Goal: Submit feedback/report problem: Submit feedback/report problem

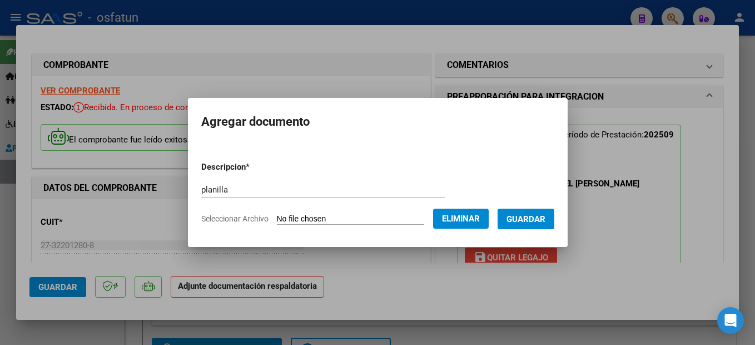
scroll to position [167, 0]
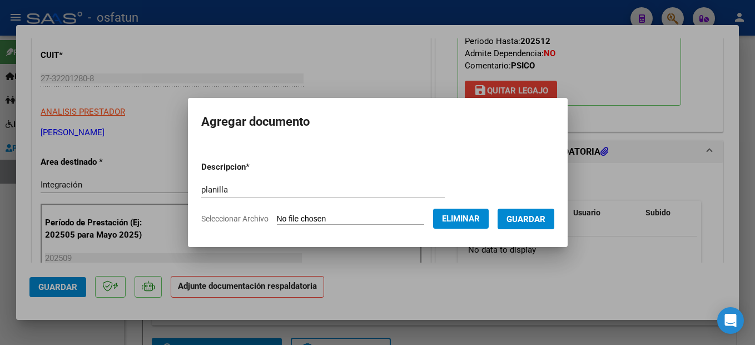
click at [539, 216] on span "Guardar" at bounding box center [525, 219] width 39 height 10
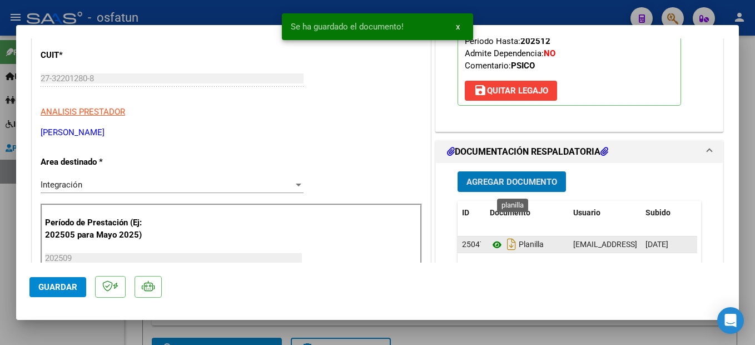
scroll to position [222, 0]
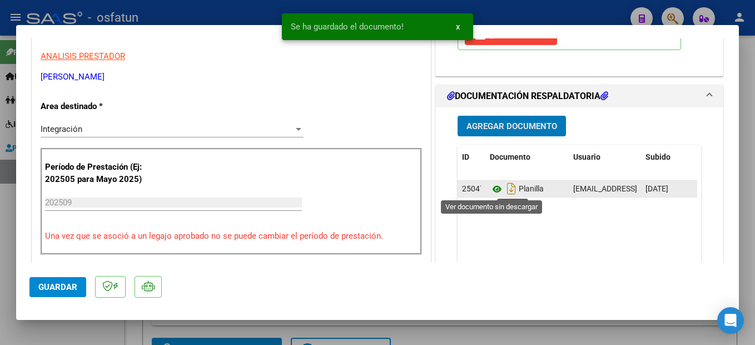
click at [490, 190] on icon at bounding box center [497, 188] width 14 height 13
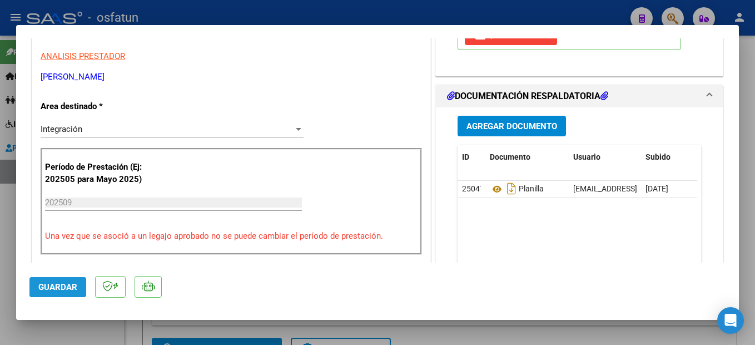
click at [60, 290] on span "Guardar" at bounding box center [57, 287] width 39 height 10
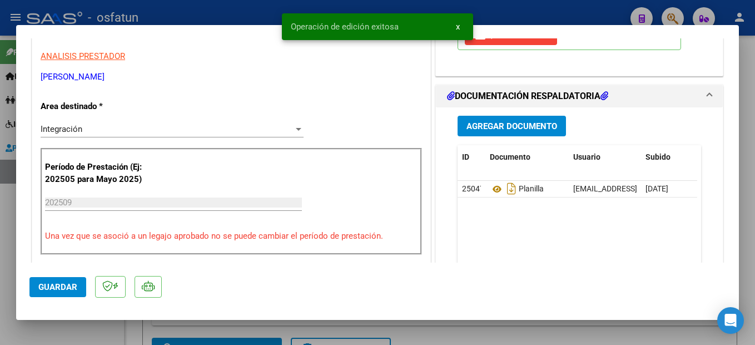
click at [747, 258] on div at bounding box center [377, 172] width 755 height 345
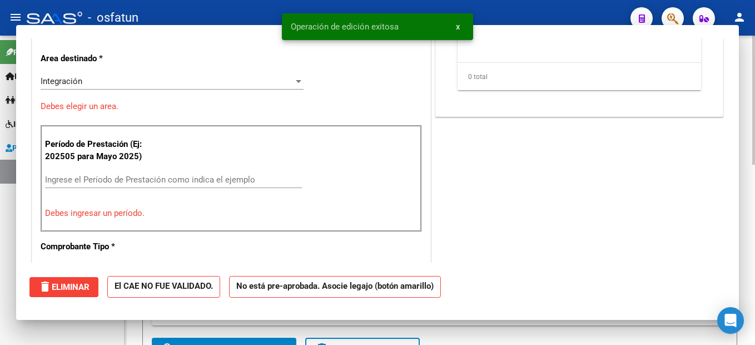
scroll to position [0, 0]
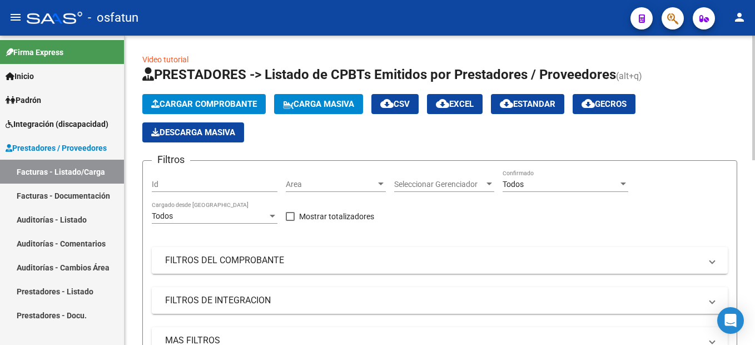
click at [222, 102] on span "Cargar Comprobante" at bounding box center [204, 104] width 106 height 10
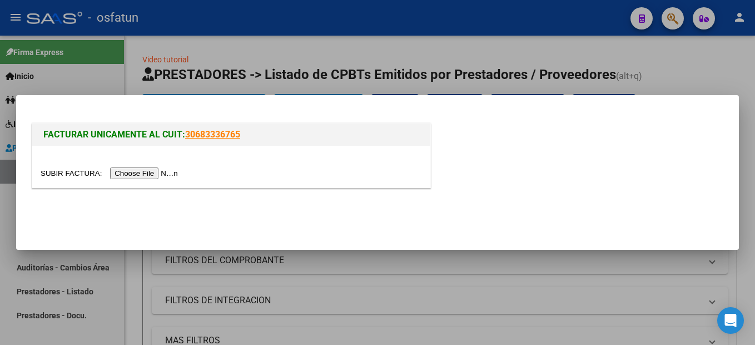
click at [151, 172] on input "file" at bounding box center [111, 173] width 141 height 12
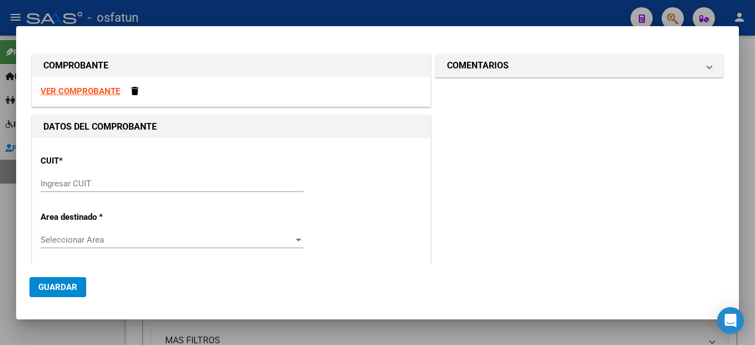
click at [91, 92] on strong "VER COMPROBANTE" at bounding box center [80, 91] width 79 height 10
click at [87, 183] on input "Ingresar CUIT" at bounding box center [172, 183] width 263 height 10
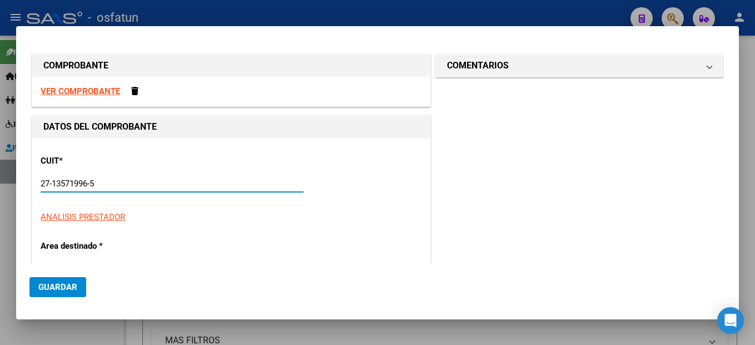
type input "27-13571996-5"
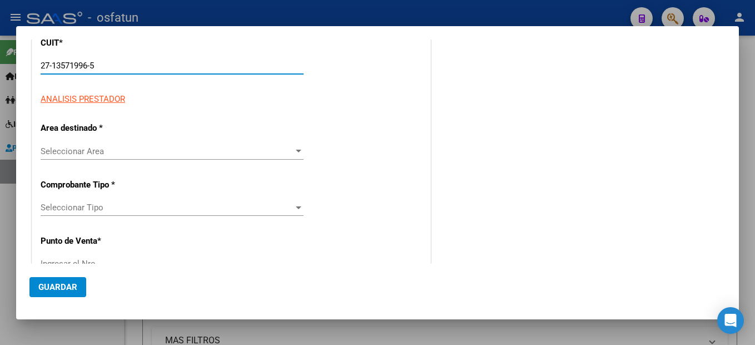
type input "2"
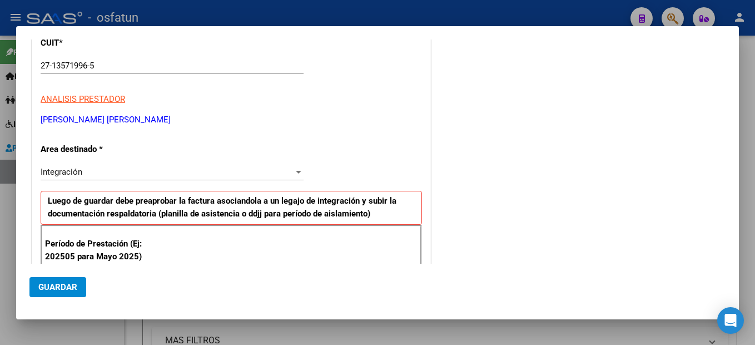
scroll to position [246, 0]
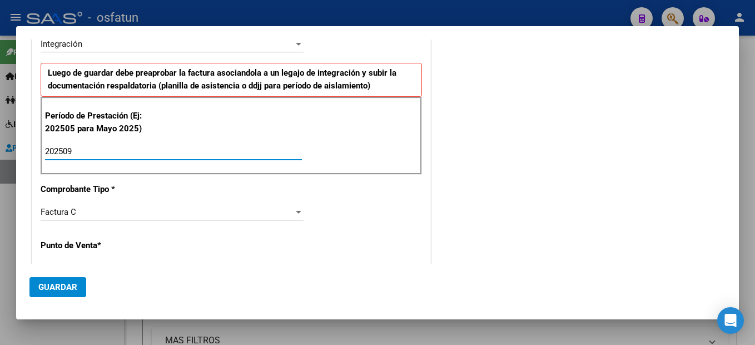
type input "202509"
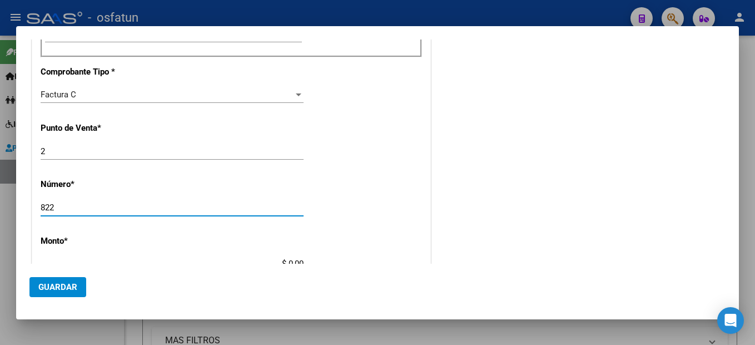
type input "822"
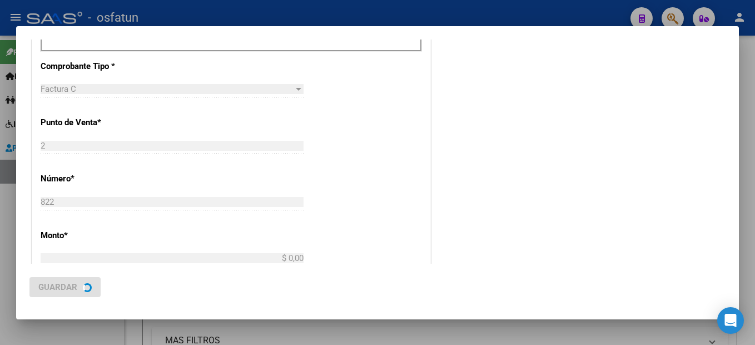
type input "$ 98.964,88"
type input "[DATE]"
type input "75405331586093"
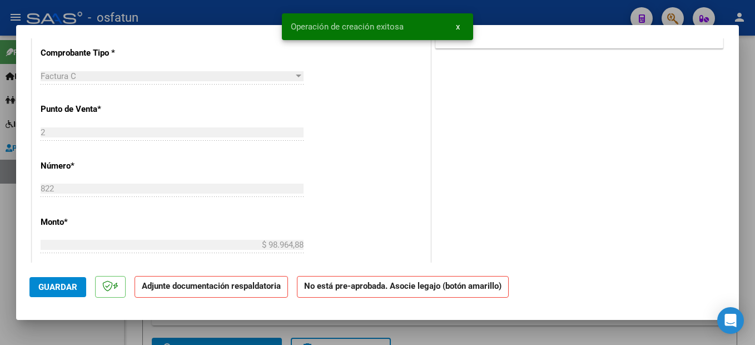
scroll to position [0, 0]
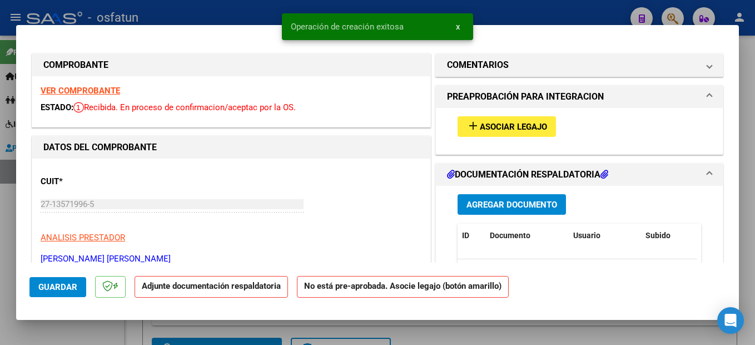
click at [544, 123] on button "add Asociar Legajo" at bounding box center [506, 126] width 98 height 21
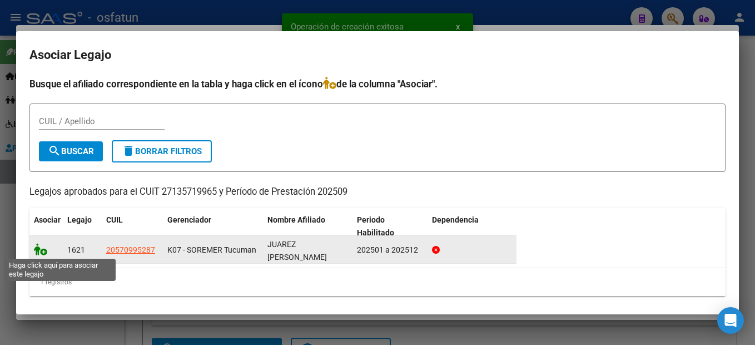
click at [36, 249] on icon at bounding box center [40, 249] width 13 height 12
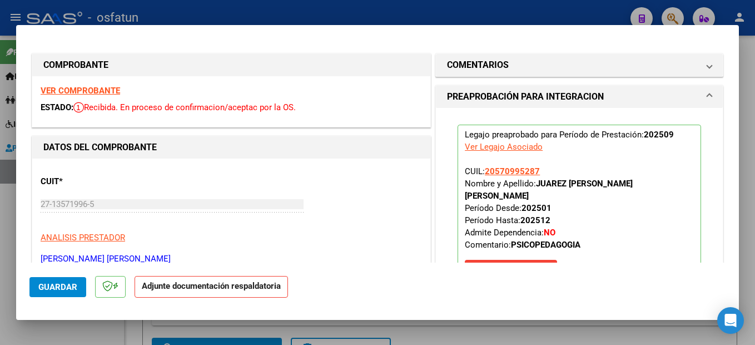
scroll to position [167, 0]
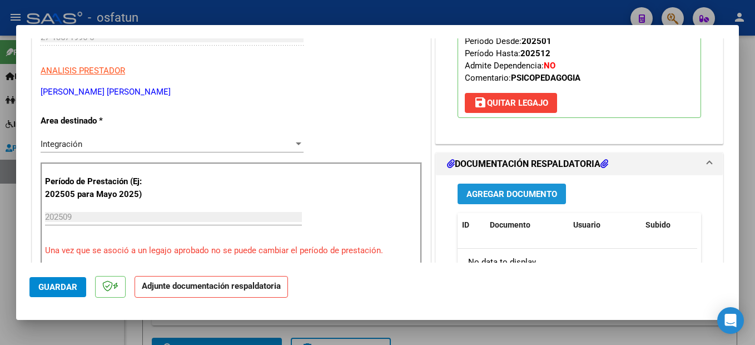
click at [524, 189] on span "Agregar Documento" at bounding box center [511, 194] width 91 height 10
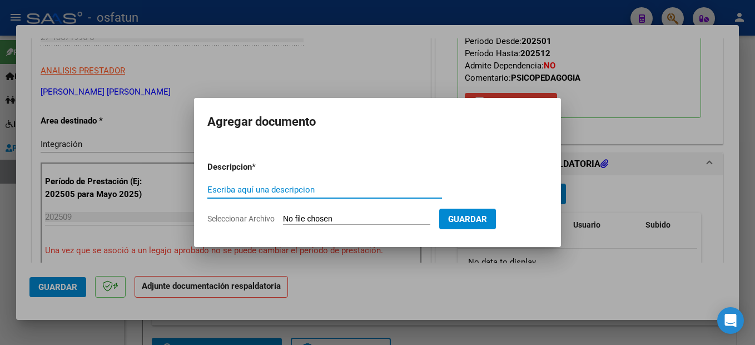
drag, startPoint x: 286, startPoint y: 193, endPoint x: 296, endPoint y: 199, distance: 11.4
click at [291, 195] on div "Escriba aquí una descripcion" at bounding box center [324, 189] width 235 height 17
type input "planilla"
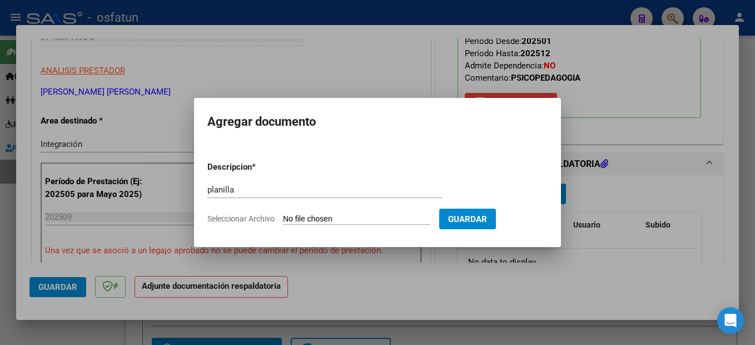
click at [355, 217] on input "Seleccionar Archivo" at bounding box center [356, 219] width 147 height 11
type input "C:\fakepath\251007101615.pdf"
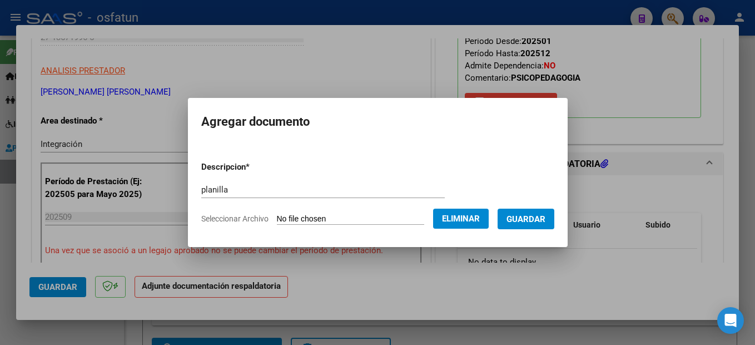
click at [527, 224] on span "Guardar" at bounding box center [525, 219] width 39 height 10
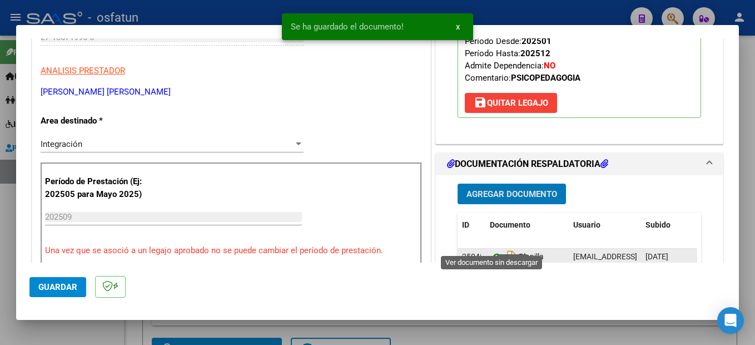
click at [492, 250] on icon at bounding box center [497, 256] width 14 height 13
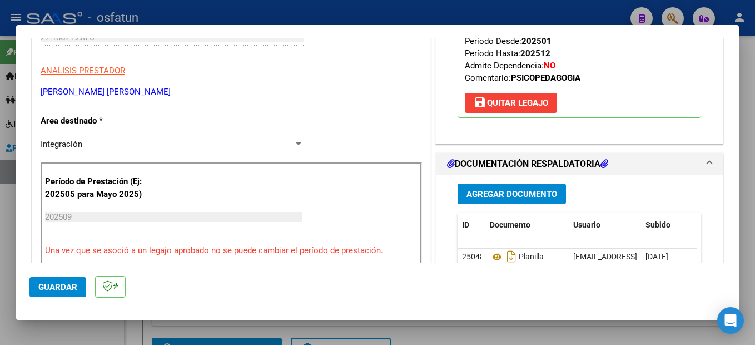
click at [58, 280] on button "Guardar" at bounding box center [57, 287] width 57 height 20
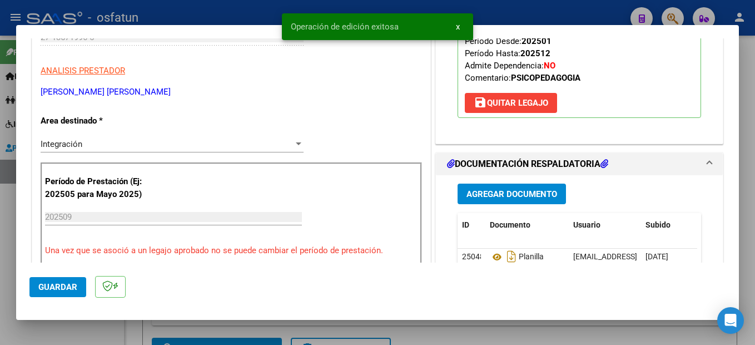
drag, startPoint x: 52, startPoint y: 288, endPoint x: 412, endPoint y: 233, distance: 364.4
click at [51, 289] on span "Guardar" at bounding box center [57, 287] width 39 height 10
click at [748, 300] on div at bounding box center [377, 172] width 755 height 345
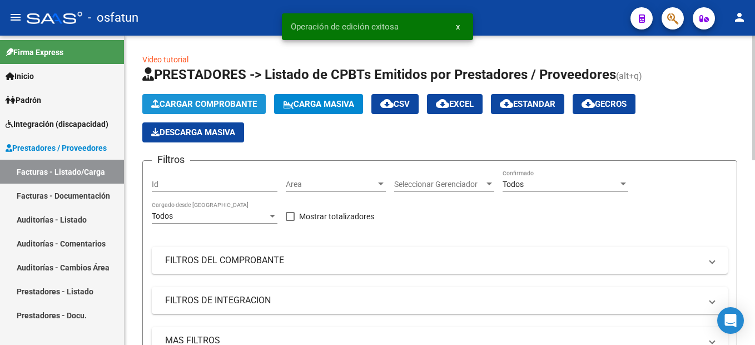
click at [212, 103] on span "Cargar Comprobante" at bounding box center [204, 104] width 106 height 10
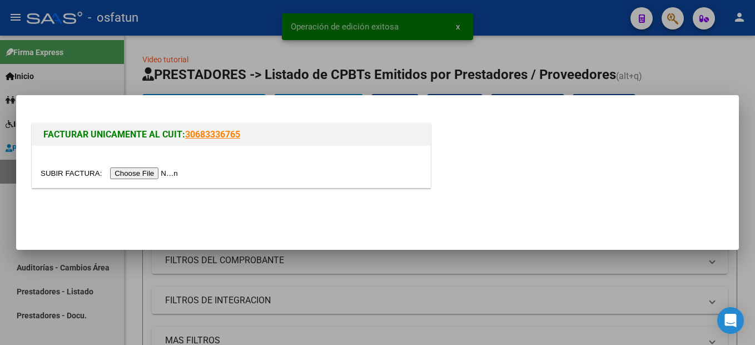
click at [147, 168] on input "file" at bounding box center [111, 173] width 141 height 12
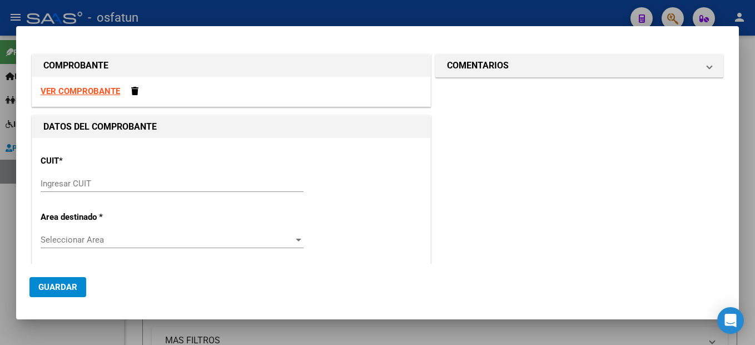
click at [91, 89] on strong "VER COMPROBANTE" at bounding box center [80, 91] width 79 height 10
click at [94, 190] on div "Ingresar CUIT" at bounding box center [172, 183] width 263 height 17
click at [96, 181] on input "Ingresar CUIT" at bounding box center [172, 183] width 263 height 10
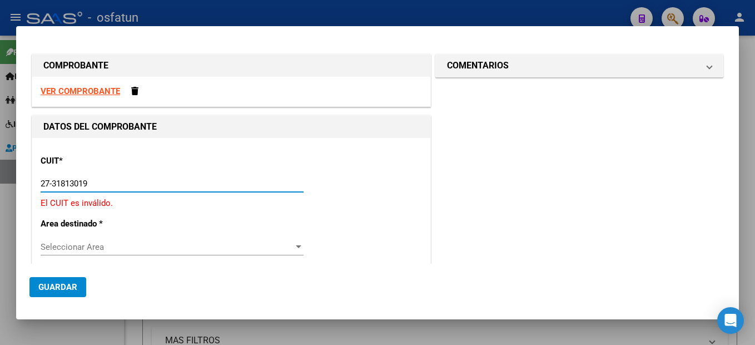
type input "27-31813019-7"
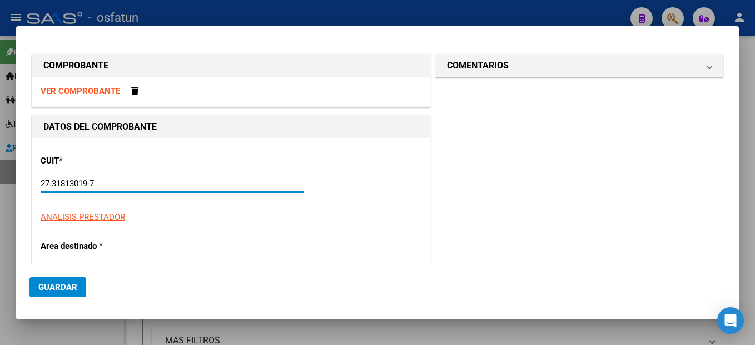
type input "3"
type input "27-31813019-7"
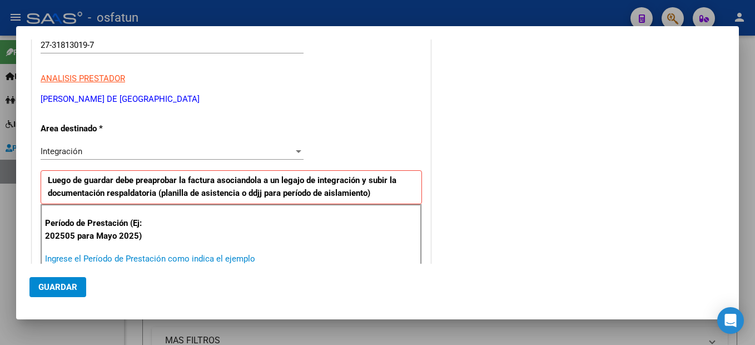
scroll to position [139, 0]
type input "202509"
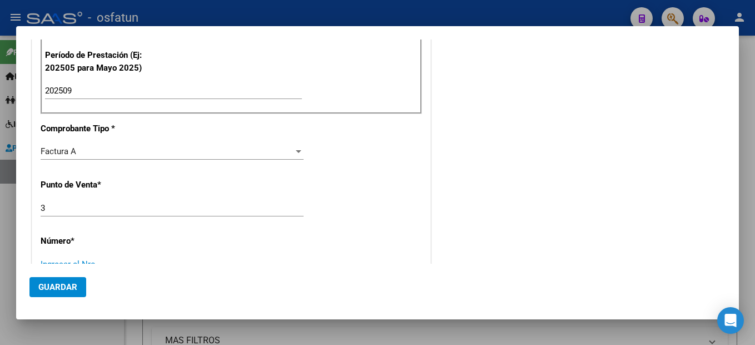
scroll to position [312, 0]
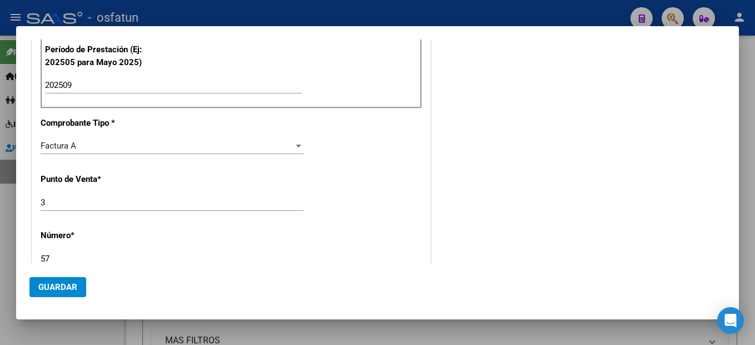
type input "57"
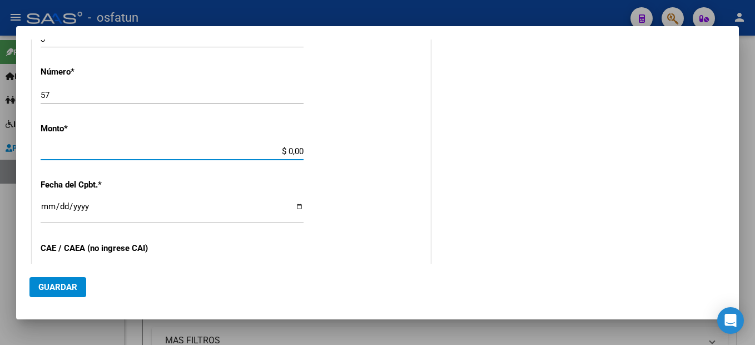
type input "$ 98.964,88"
type input "2025-10-04"
type input "75407682014646"
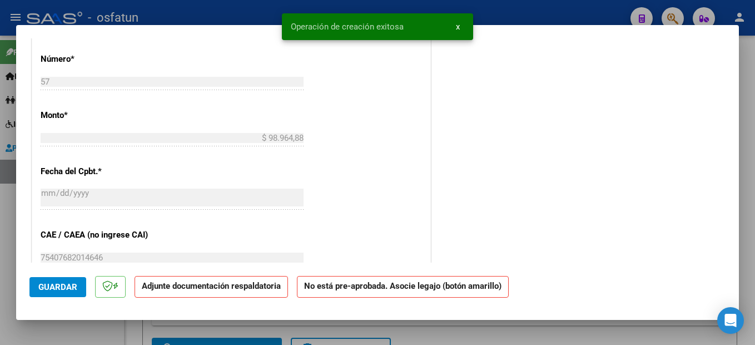
scroll to position [0, 0]
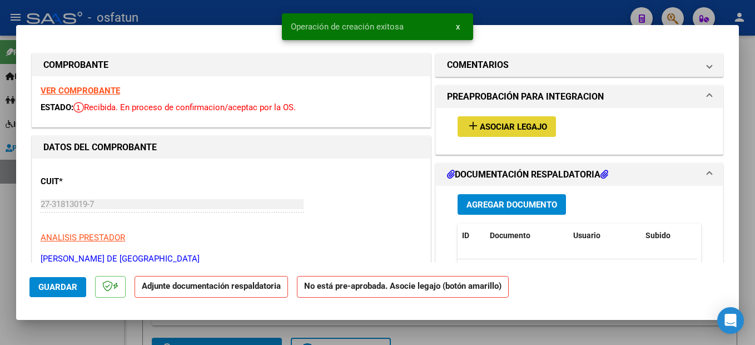
click at [517, 126] on span "Asociar Legajo" at bounding box center [513, 127] width 67 height 10
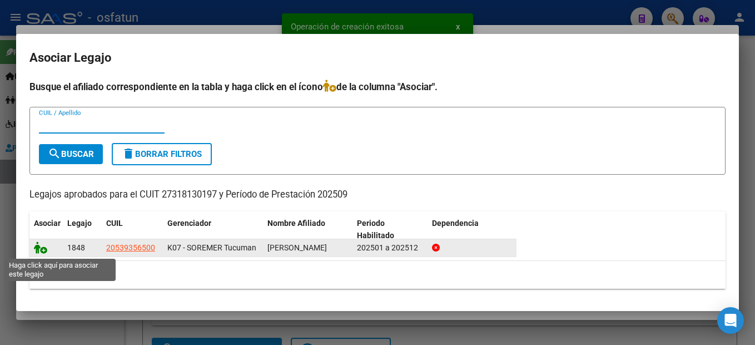
click at [43, 247] on icon at bounding box center [40, 247] width 13 height 12
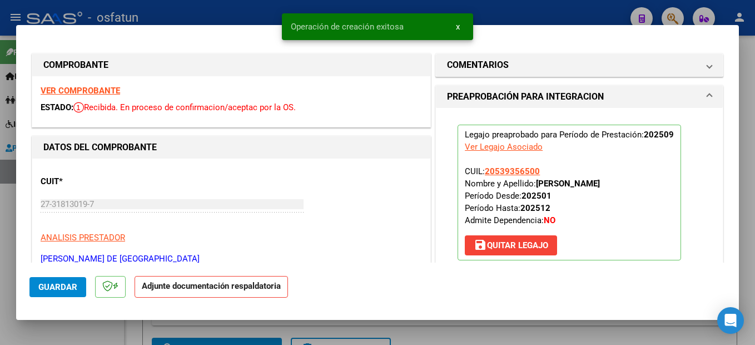
scroll to position [167, 0]
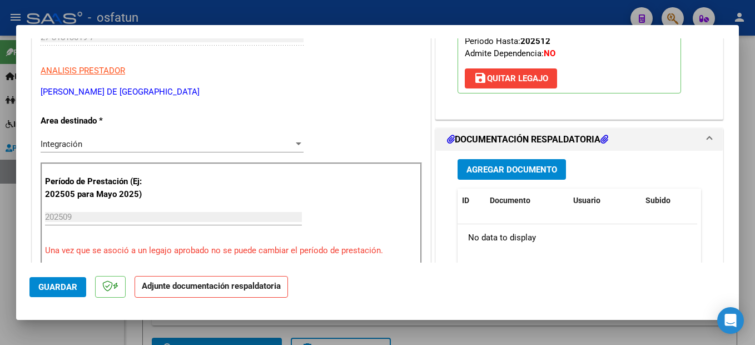
click at [505, 170] on span "Agregar Documento" at bounding box center [511, 170] width 91 height 10
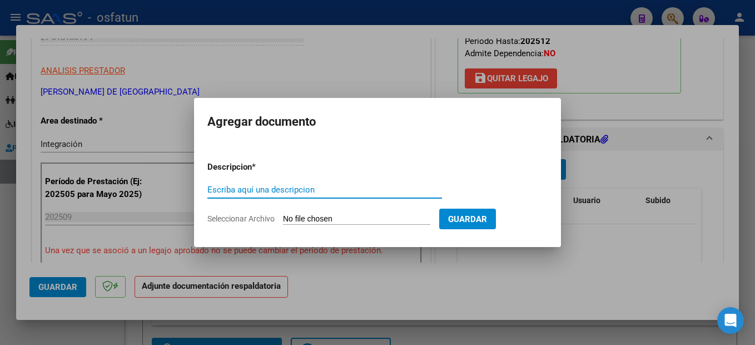
drag, startPoint x: 301, startPoint y: 188, endPoint x: 317, endPoint y: 149, distance: 42.1
click at [301, 187] on input "Escriba aquí una descripcion" at bounding box center [324, 190] width 235 height 10
type input "planilla"
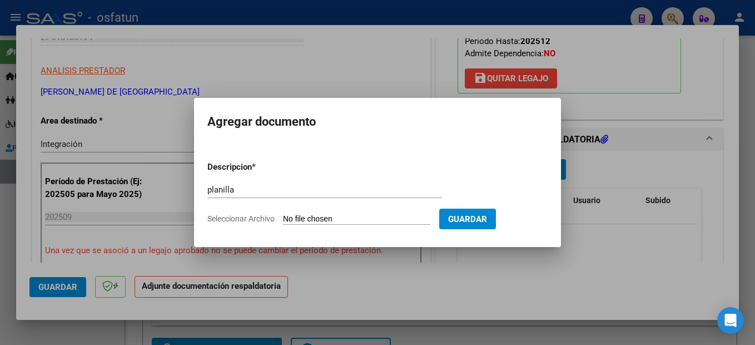
drag, startPoint x: 412, startPoint y: 215, endPoint x: 432, endPoint y: 169, distance: 49.8
click at [421, 197] on form "Descripcion * planilla Escriba aquí una descripcion Seleccionar Archivo Guardar" at bounding box center [377, 192] width 340 height 81
click at [334, 224] on input "Seleccionar Archivo" at bounding box center [356, 219] width 147 height 11
type input "C:\fakepath\251007101639.pdf"
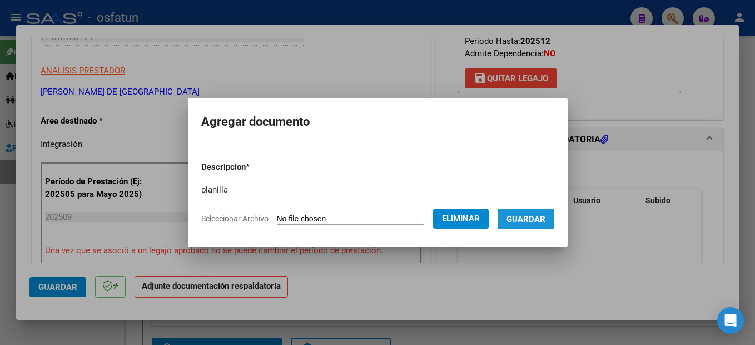
click at [544, 215] on span "Guardar" at bounding box center [525, 219] width 39 height 10
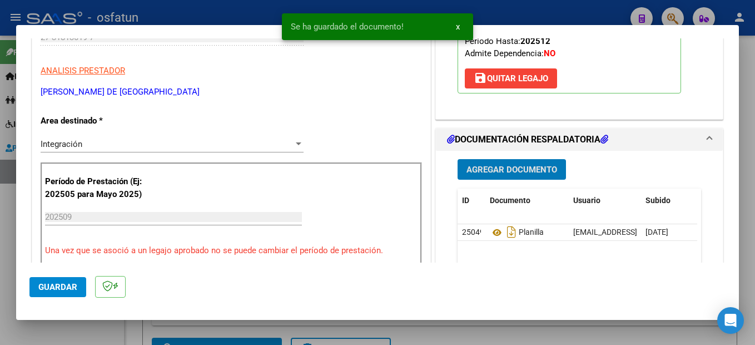
scroll to position [222, 0]
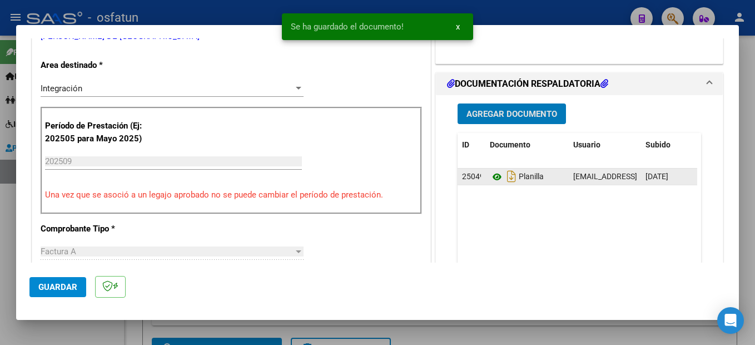
click at [493, 176] on icon at bounding box center [497, 176] width 14 height 13
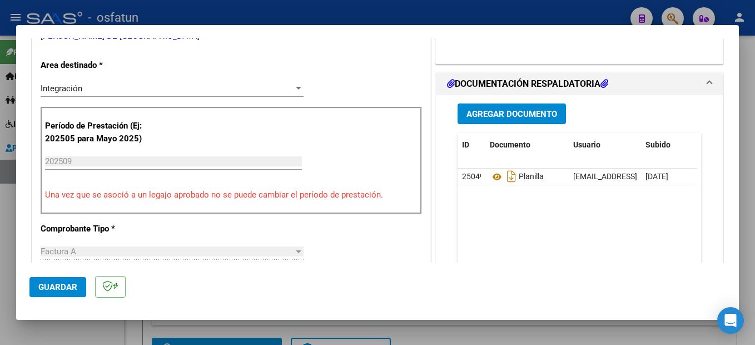
click at [56, 285] on span "Guardar" at bounding box center [57, 287] width 39 height 10
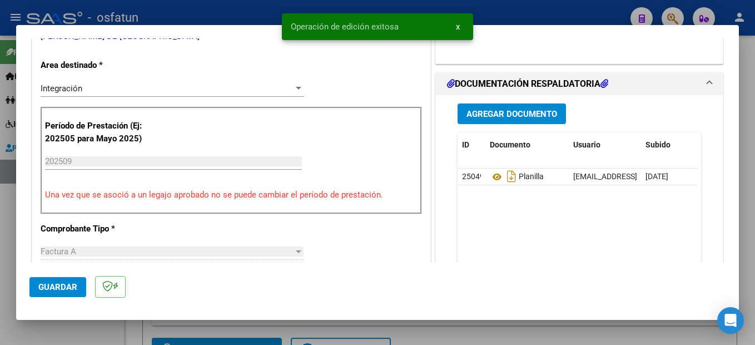
click at [749, 261] on div at bounding box center [377, 172] width 755 height 345
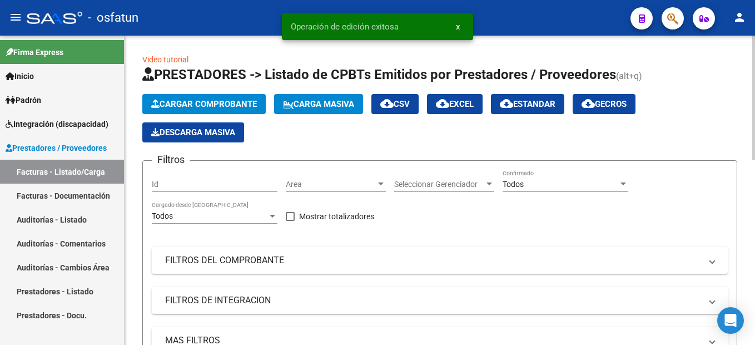
click at [213, 103] on span "Cargar Comprobante" at bounding box center [204, 104] width 106 height 10
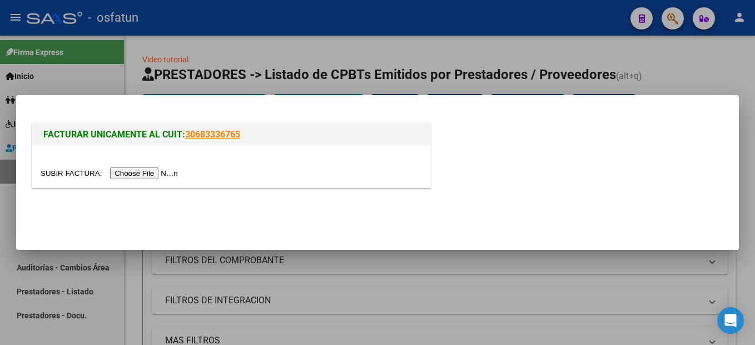
click at [157, 174] on input "file" at bounding box center [111, 173] width 141 height 12
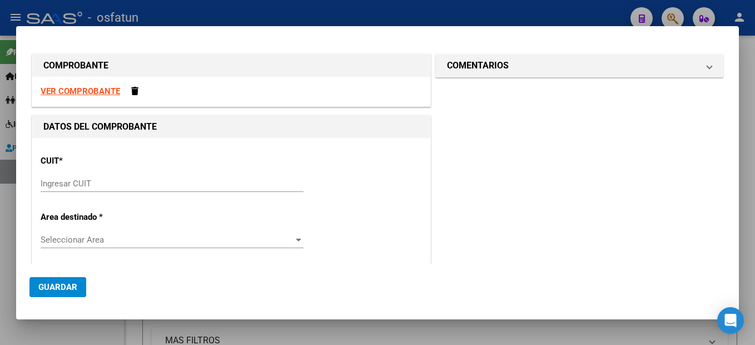
click at [103, 92] on strong "VER COMPROBANTE" at bounding box center [80, 91] width 79 height 10
click at [82, 183] on input "Ingresar CUIT" at bounding box center [172, 183] width 263 height 10
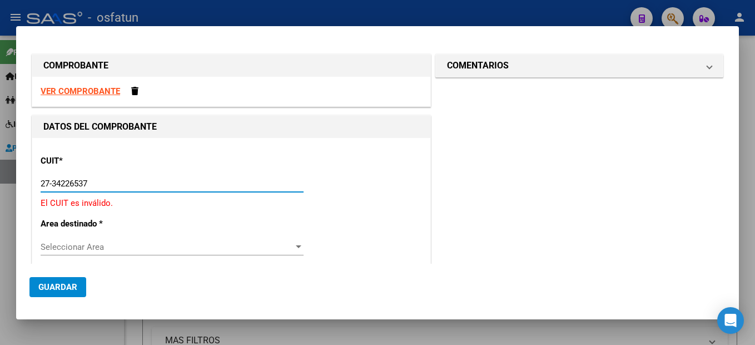
type input "27-34226537-0"
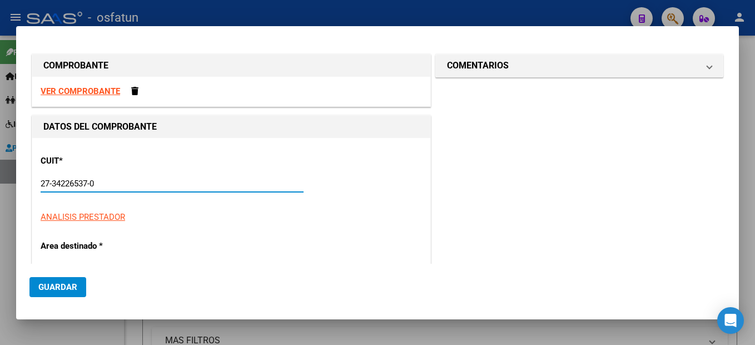
type input "2"
type input "27-34226537-0"
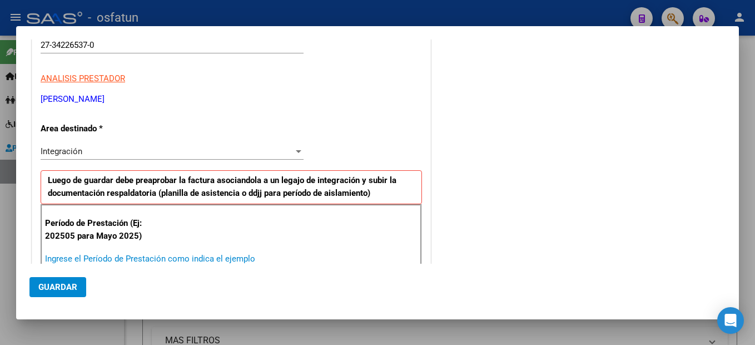
scroll to position [139, 0]
type input "202509"
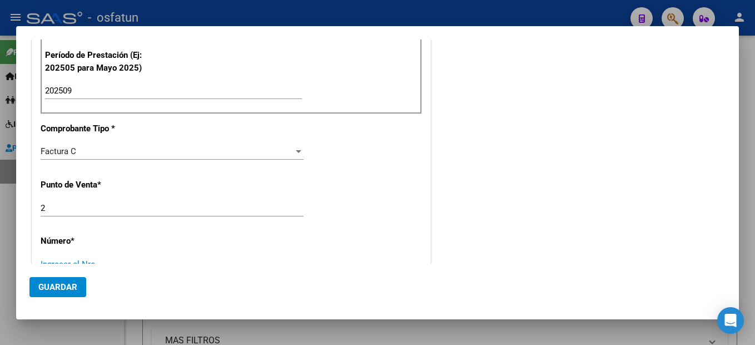
scroll to position [312, 0]
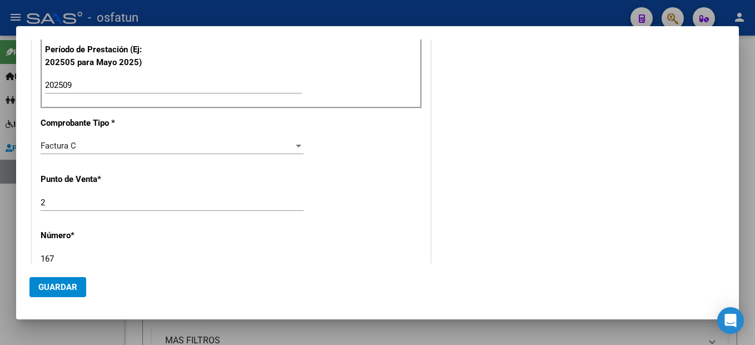
type input "167"
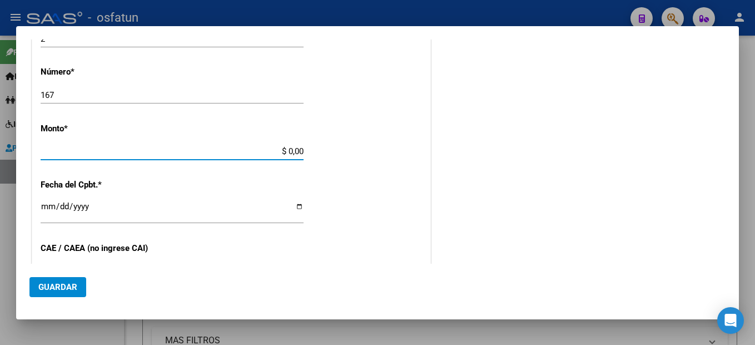
type input "$ 307.654,34"
type input "2025-10-04"
type input "75400603666792"
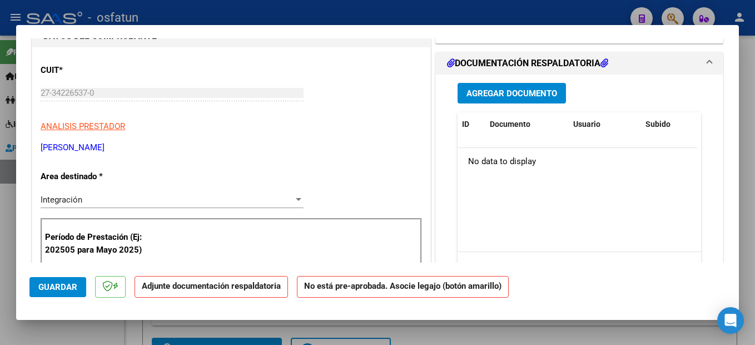
scroll to position [0, 0]
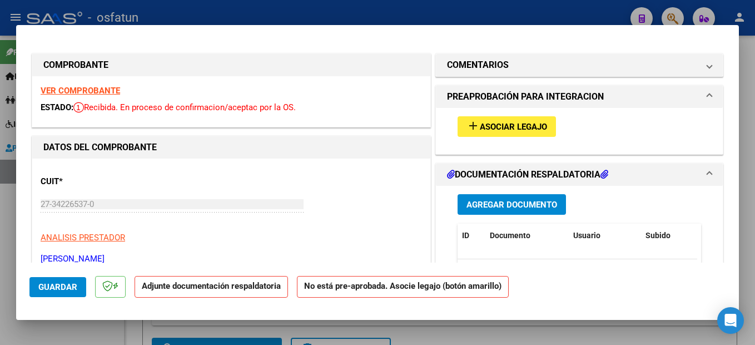
click at [546, 204] on span "Agregar Documento" at bounding box center [511, 205] width 91 height 10
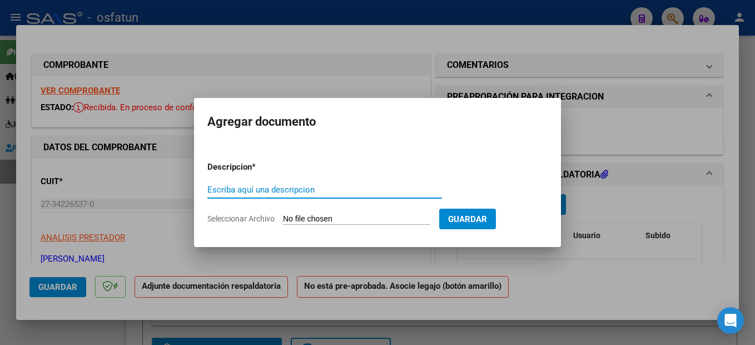
drag, startPoint x: 303, startPoint y: 192, endPoint x: 340, endPoint y: 161, distance: 47.3
click at [340, 161] on form "Descripcion * Escriba aquí una descripcion Seleccionar Archivo Guardar" at bounding box center [377, 192] width 340 height 81
type input "planilla"
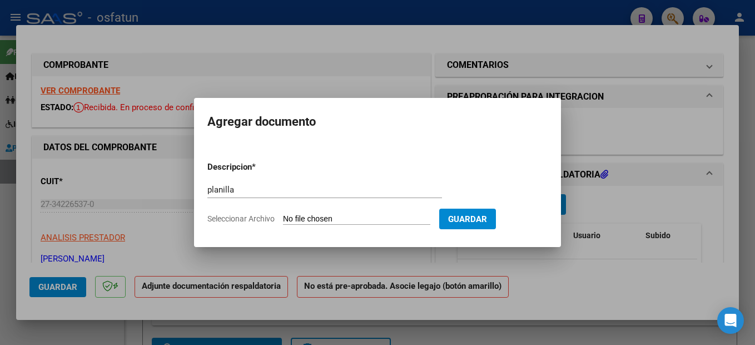
click at [379, 217] on input "Seleccionar Archivo" at bounding box center [356, 219] width 147 height 11
type input "C:\fakepath\251007101705.pdf"
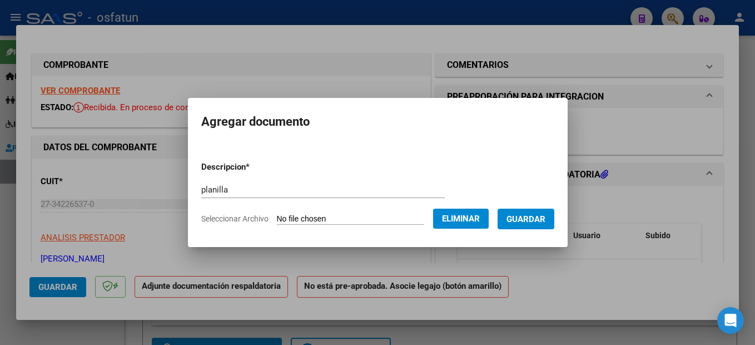
click at [545, 220] on span "Guardar" at bounding box center [525, 219] width 39 height 10
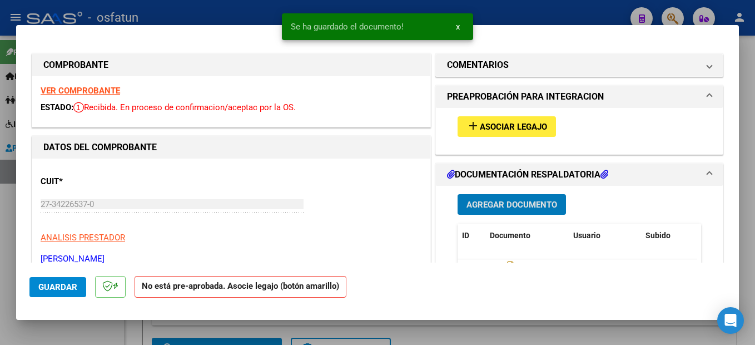
scroll to position [111, 0]
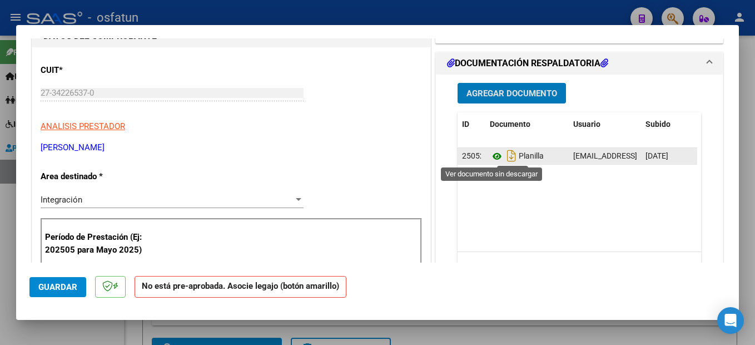
click at [491, 156] on icon at bounding box center [497, 156] width 14 height 13
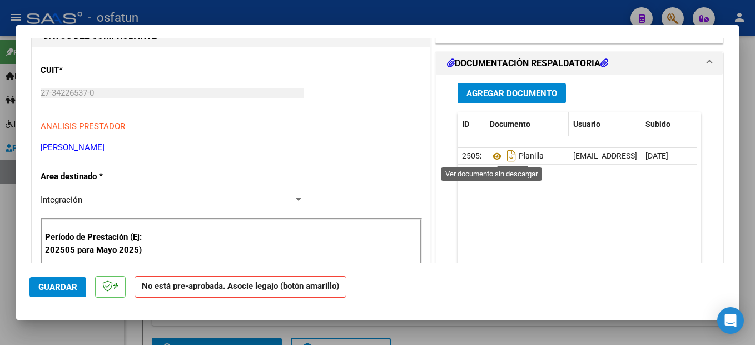
drag, startPoint x: 493, startPoint y: 156, endPoint x: 509, endPoint y: 129, distance: 30.9
click at [494, 155] on icon at bounding box center [497, 156] width 14 height 13
click at [48, 288] on span "Guardar" at bounding box center [57, 287] width 39 height 10
click at [57, 293] on button "Guardar" at bounding box center [57, 287] width 57 height 20
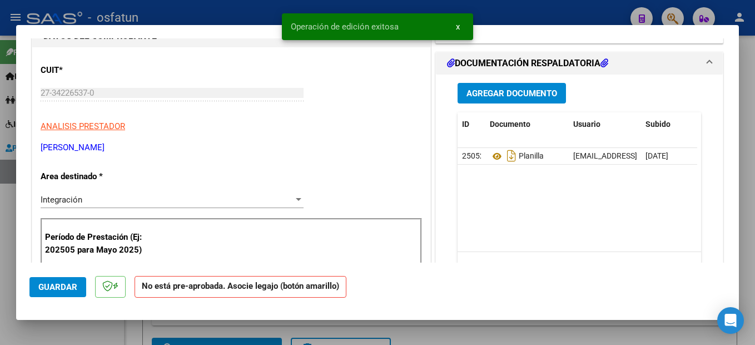
click at [744, 273] on div at bounding box center [377, 172] width 755 height 345
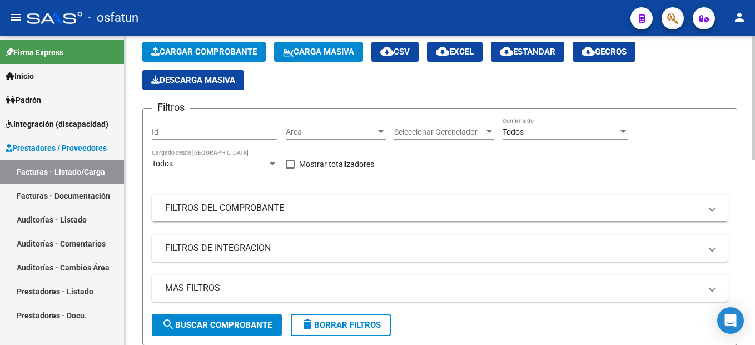
scroll to position [0, 0]
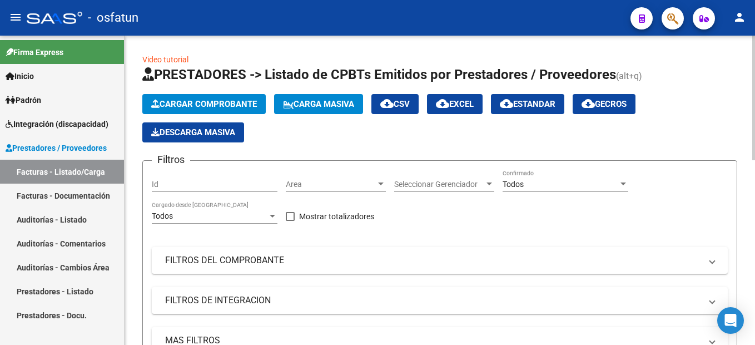
click at [229, 102] on span "Cargar Comprobante" at bounding box center [204, 104] width 106 height 10
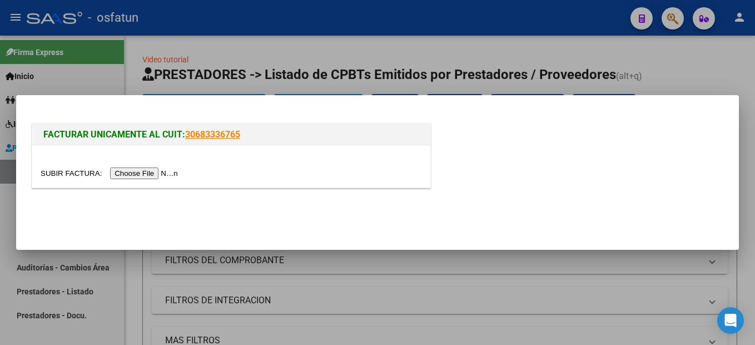
click at [153, 175] on input "file" at bounding box center [111, 173] width 141 height 12
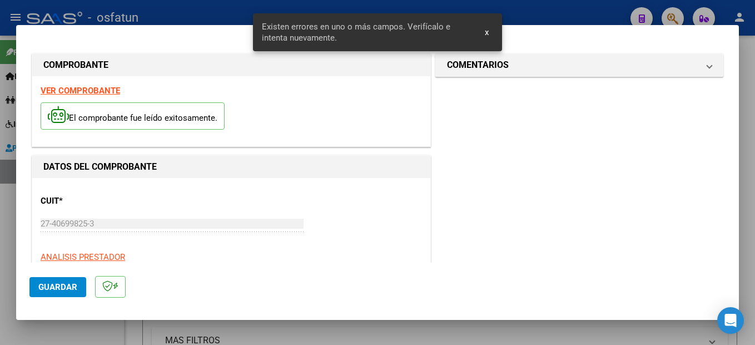
click at [106, 89] on strong "VER COMPROBANTE" at bounding box center [80, 91] width 79 height 10
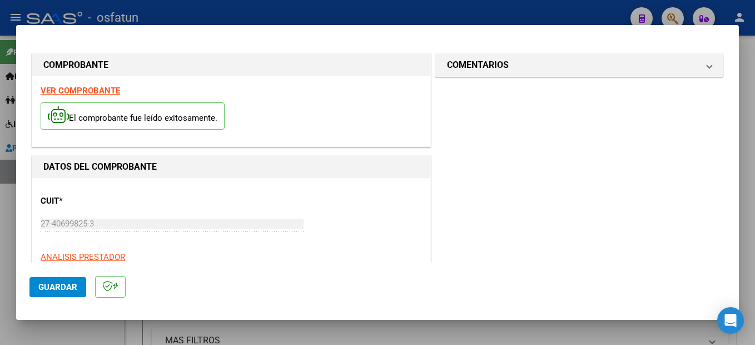
click at [69, 281] on button "Guardar" at bounding box center [57, 287] width 57 height 20
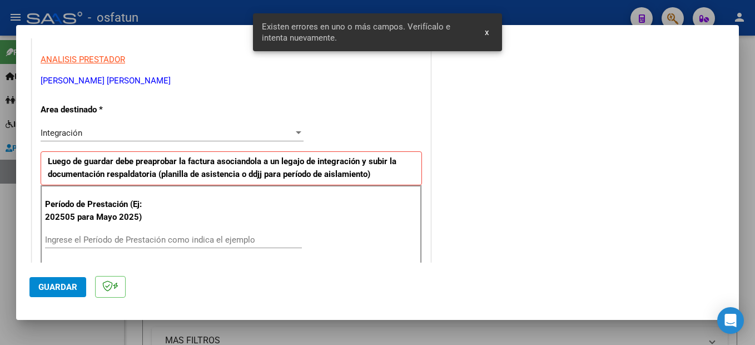
scroll to position [275, 0]
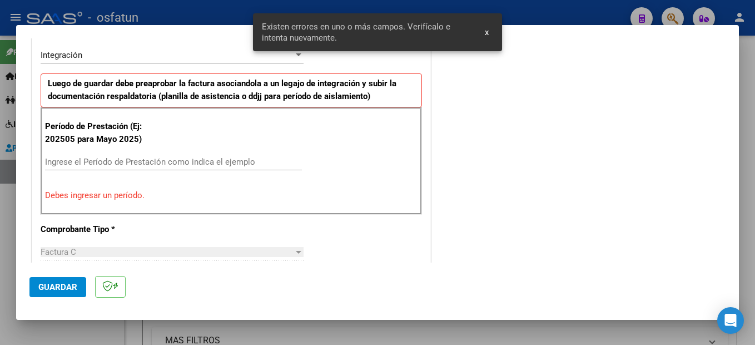
click at [142, 161] on input "Ingrese el Período de Prestación como indica el ejemplo" at bounding box center [173, 162] width 257 height 10
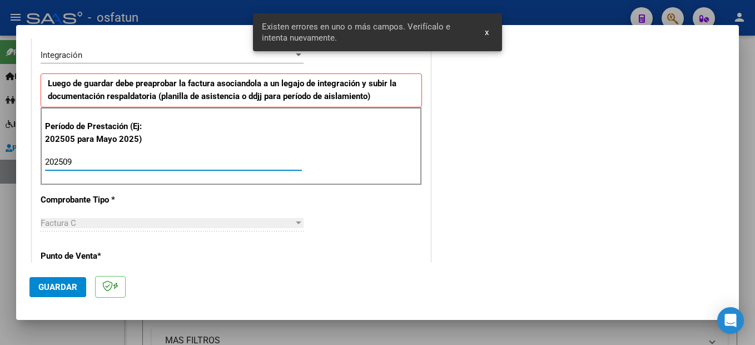
type input "202509"
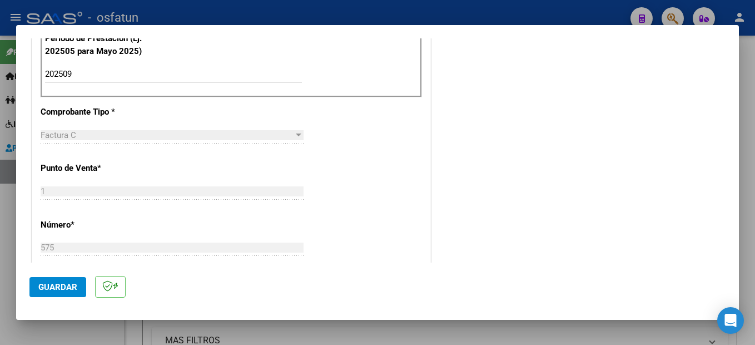
scroll to position [442, 0]
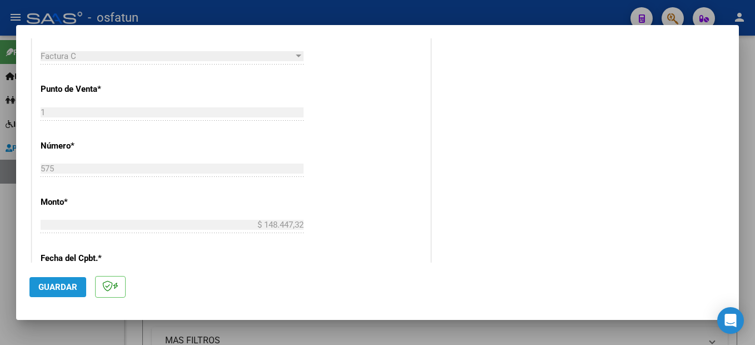
click at [61, 278] on button "Guardar" at bounding box center [57, 287] width 57 height 20
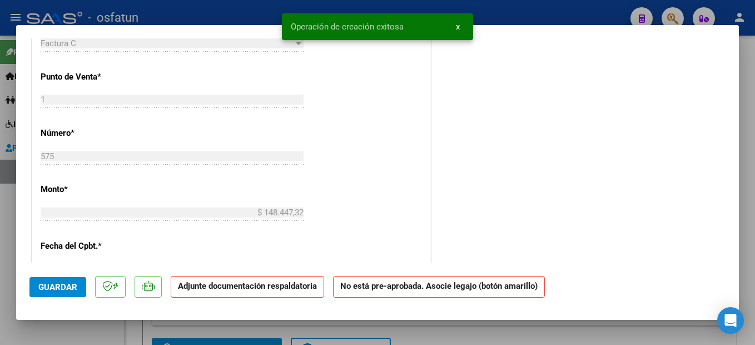
scroll to position [0, 0]
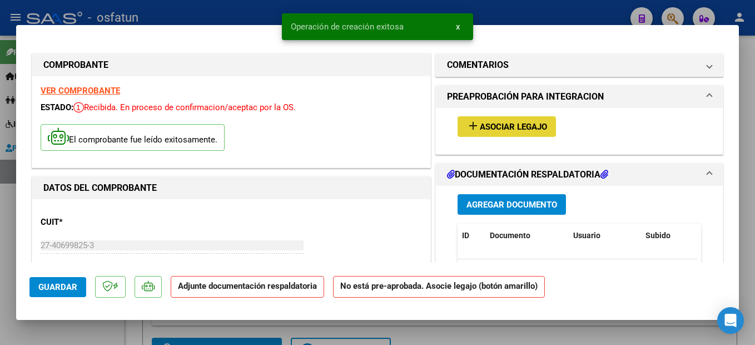
click at [511, 128] on span "Asociar Legajo" at bounding box center [513, 127] width 67 height 10
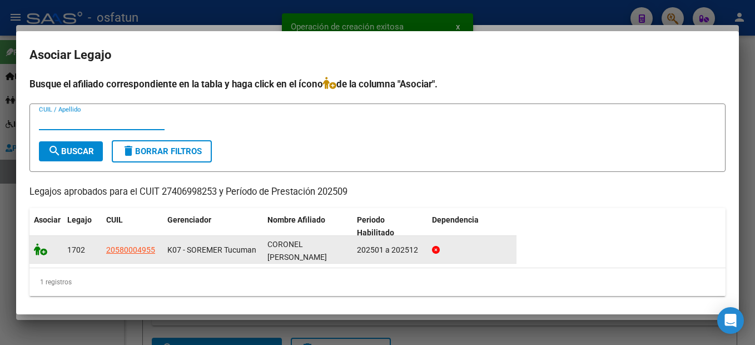
click at [38, 251] on icon at bounding box center [40, 249] width 13 height 12
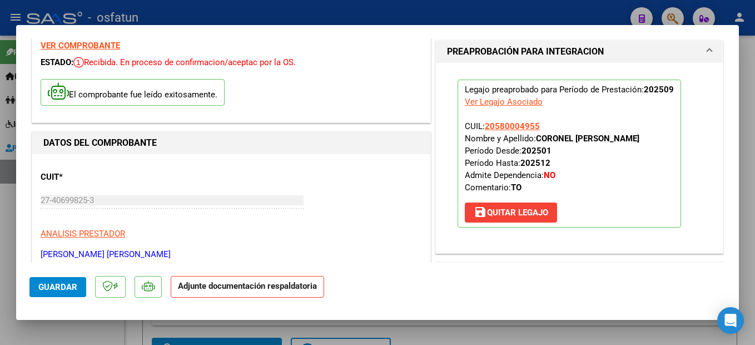
scroll to position [167, 0]
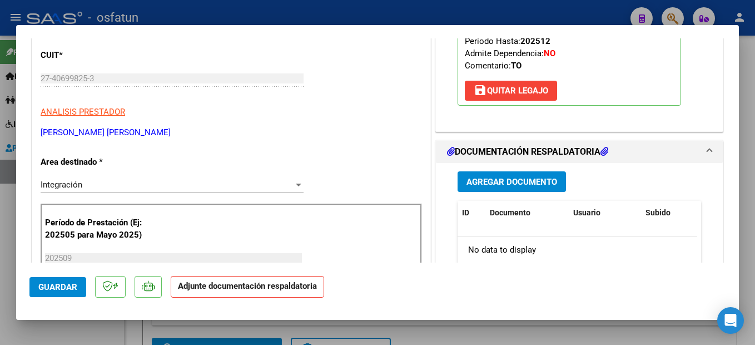
click at [513, 183] on span "Agregar Documento" at bounding box center [511, 182] width 91 height 10
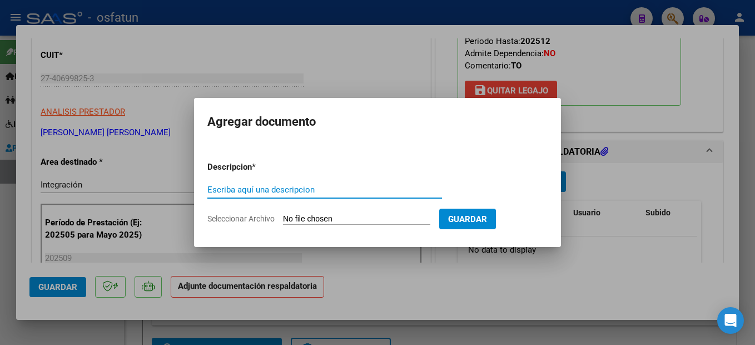
drag, startPoint x: 305, startPoint y: 190, endPoint x: 337, endPoint y: 177, distance: 34.7
click at [316, 186] on input "Escriba aquí una descripcion" at bounding box center [324, 190] width 235 height 10
type input "planilla"
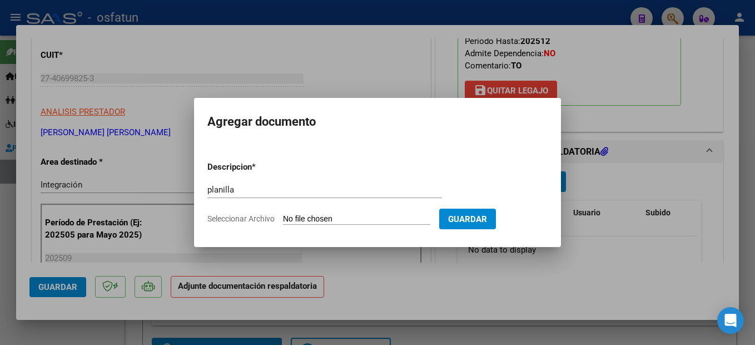
click at [375, 226] on form "Descripcion * planilla Escriba aquí una descripcion Seleccionar Archivo Guardar" at bounding box center [377, 192] width 340 height 81
click at [352, 218] on input "Seleccionar Archivo" at bounding box center [356, 219] width 147 height 11
type input "C:\fakepath\251007111414.pdf"
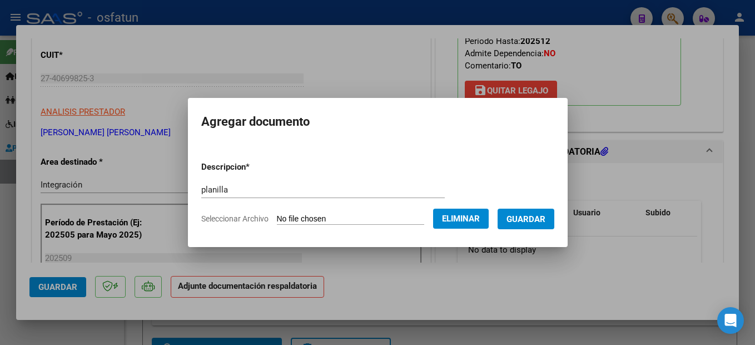
drag, startPoint x: 563, startPoint y: 217, endPoint x: 597, endPoint y: 196, distance: 40.1
click at [554, 217] on button "Guardar" at bounding box center [525, 218] width 57 height 21
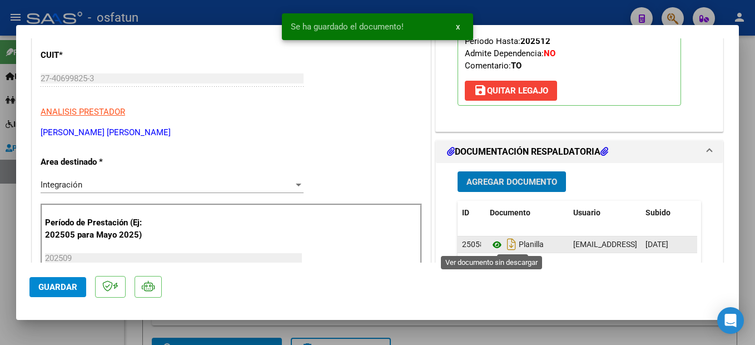
click at [491, 246] on icon at bounding box center [497, 244] width 14 height 13
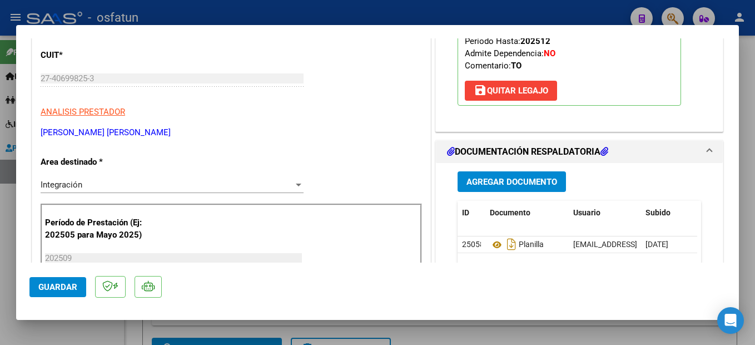
click at [70, 291] on span "Guardar" at bounding box center [57, 287] width 39 height 10
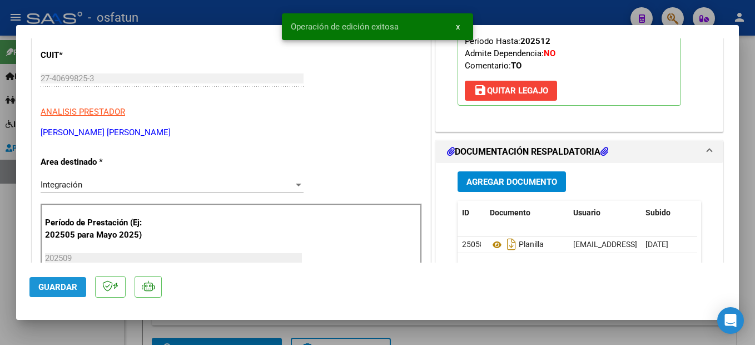
click at [64, 283] on span "Guardar" at bounding box center [57, 287] width 39 height 10
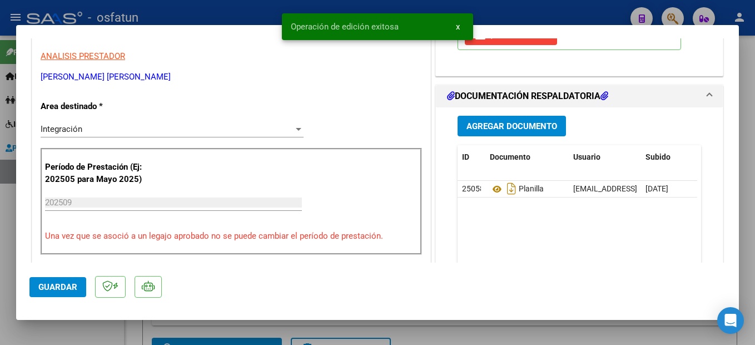
click at [750, 187] on div at bounding box center [377, 172] width 755 height 345
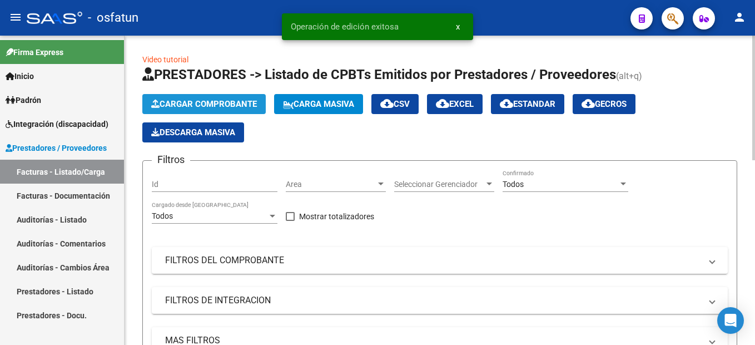
click at [240, 110] on button "Cargar Comprobante" at bounding box center [203, 104] width 123 height 20
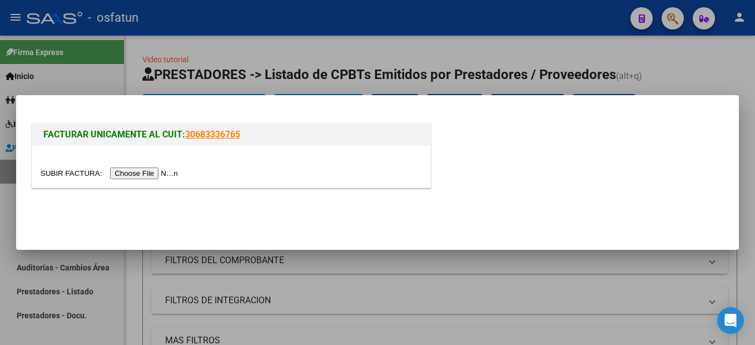
click at [155, 172] on input "file" at bounding box center [111, 173] width 141 height 12
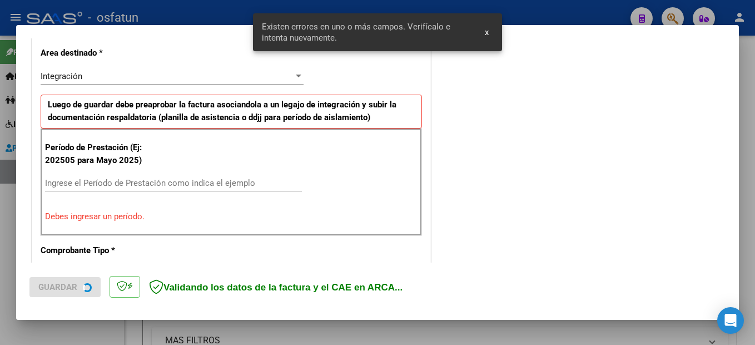
scroll to position [275, 0]
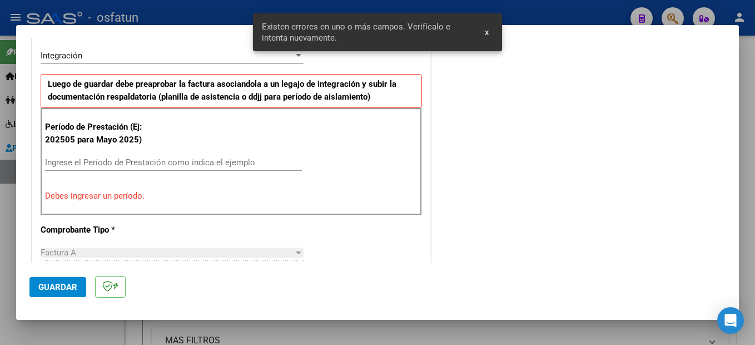
click at [135, 161] on input "Ingrese el Período de Prestación como indica el ejemplo" at bounding box center [173, 162] width 257 height 10
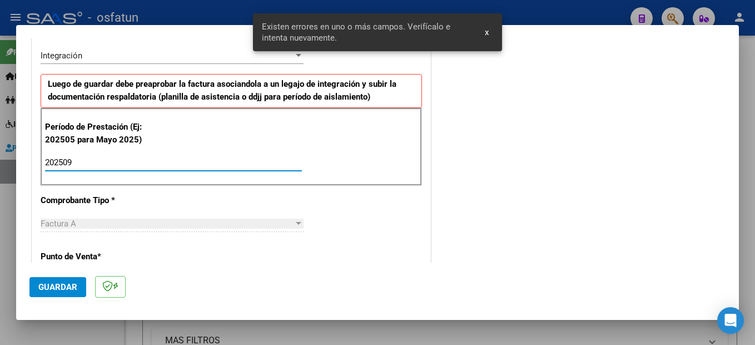
type input "202509"
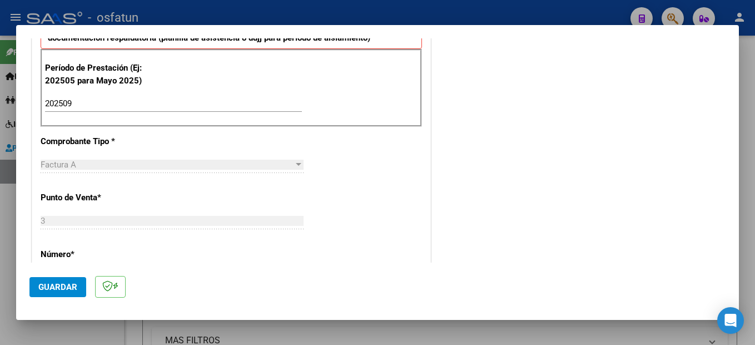
scroll to position [500, 0]
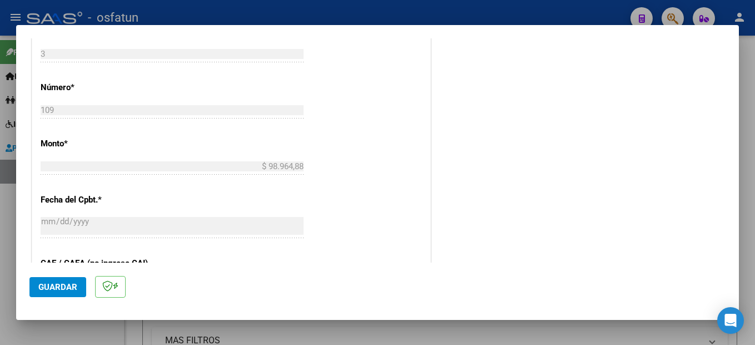
click at [63, 284] on span "Guardar" at bounding box center [57, 287] width 39 height 10
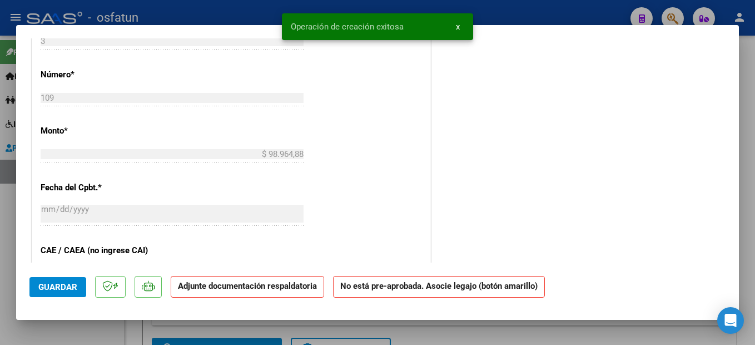
scroll to position [0, 0]
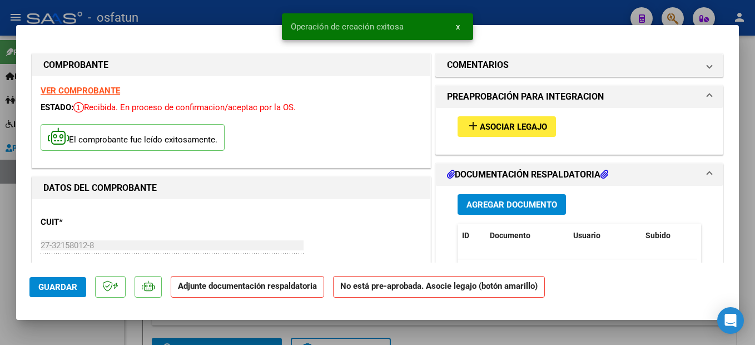
click at [544, 129] on button "add Asociar Legajo" at bounding box center [506, 126] width 98 height 21
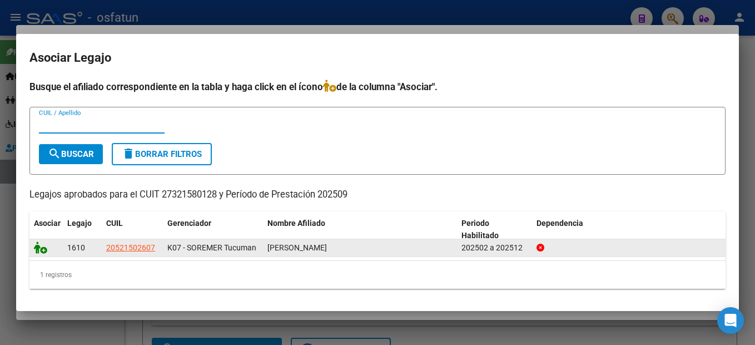
click at [44, 251] on icon at bounding box center [40, 247] width 13 height 12
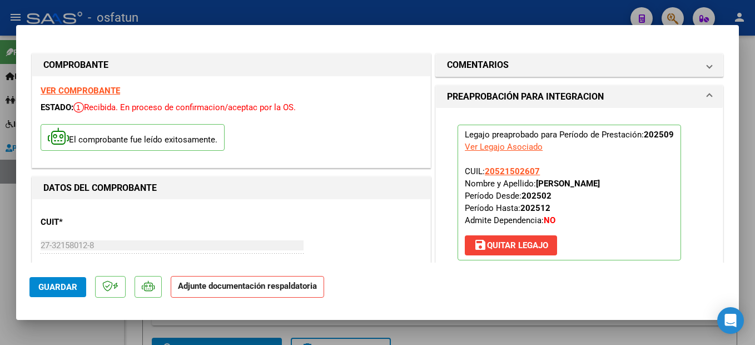
scroll to position [111, 0]
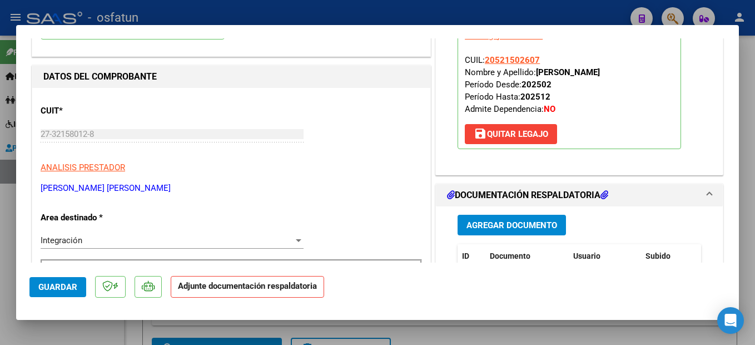
click at [502, 220] on span "Agregar Documento" at bounding box center [511, 225] width 91 height 10
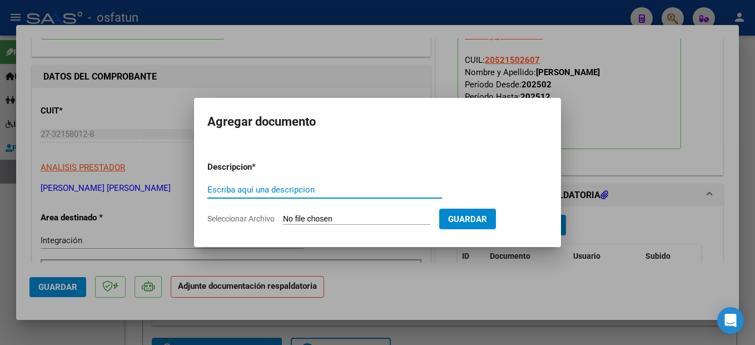
click at [271, 187] on input "Escriba aquí una descripcion" at bounding box center [324, 190] width 235 height 10
type input "planilla"
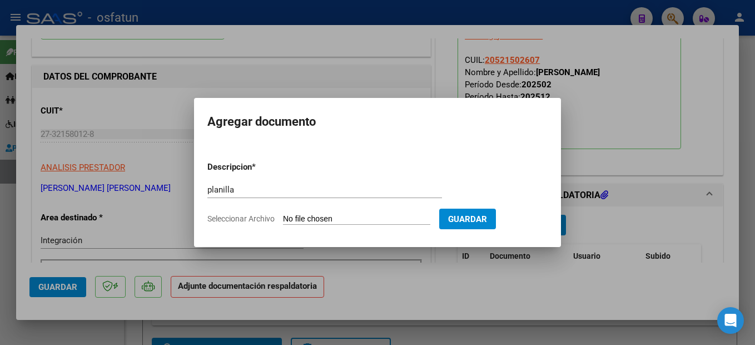
click at [357, 219] on input "Seleccionar Archivo" at bounding box center [356, 219] width 147 height 11
type input "C:\fakepath\251007111439.pdf"
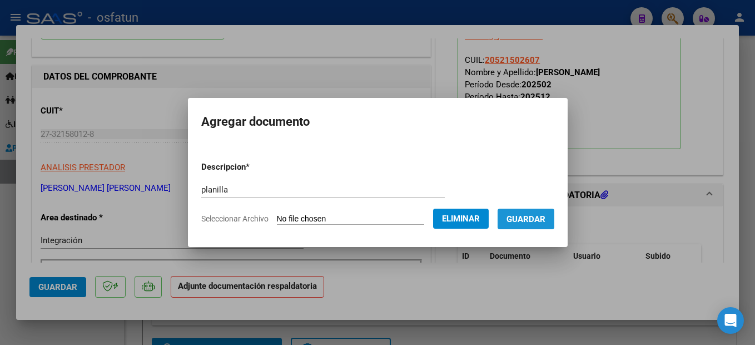
click at [525, 217] on span "Guardar" at bounding box center [525, 219] width 39 height 10
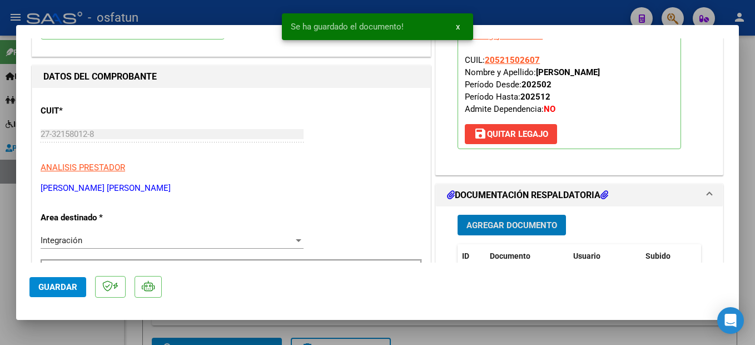
scroll to position [167, 0]
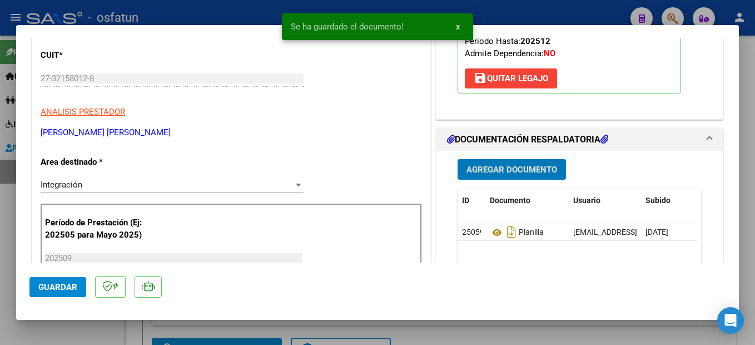
click at [753, 243] on div at bounding box center [377, 172] width 755 height 345
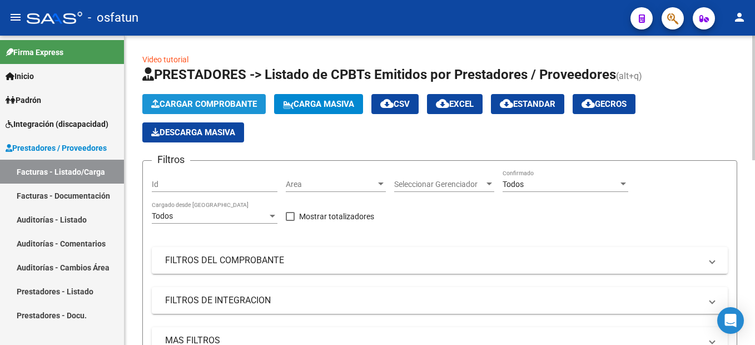
click at [235, 106] on span "Cargar Comprobante" at bounding box center [204, 104] width 106 height 10
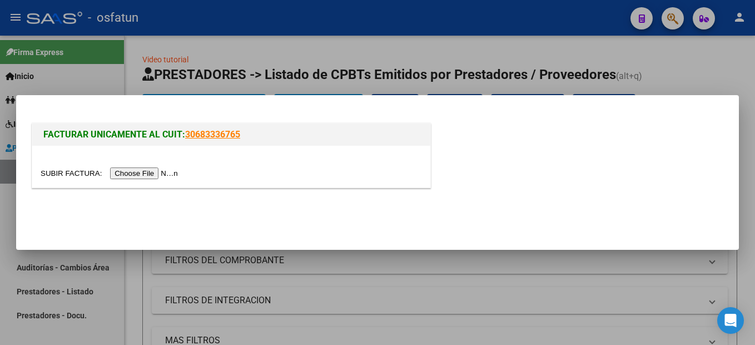
click at [141, 172] on input "file" at bounding box center [111, 173] width 141 height 12
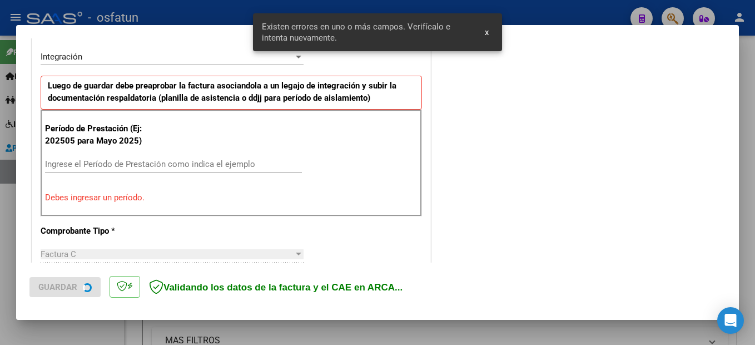
scroll to position [275, 0]
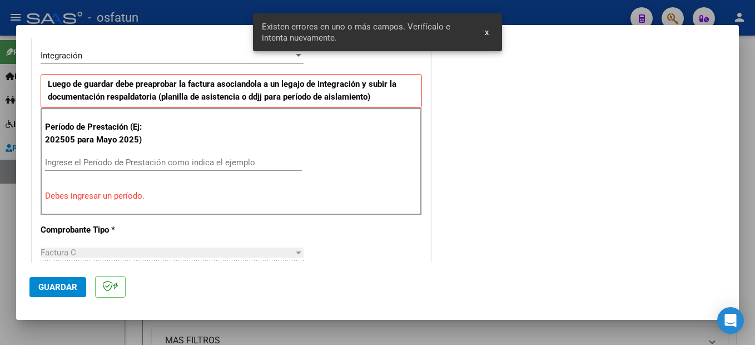
drag, startPoint x: 183, startPoint y: 163, endPoint x: 193, endPoint y: 170, distance: 11.7
click at [185, 165] on input "Ingrese el Período de Prestación como indica el ejemplo" at bounding box center [173, 162] width 257 height 10
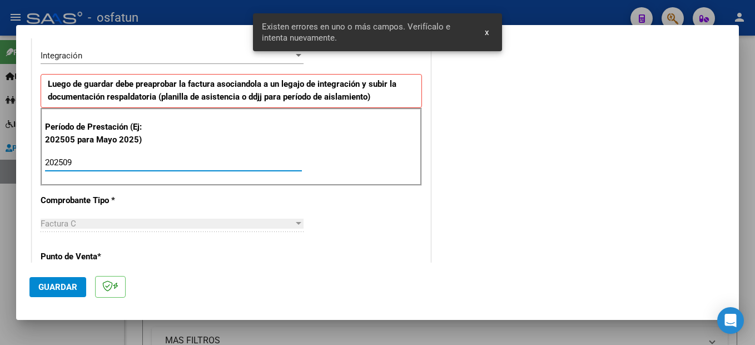
type input "202509"
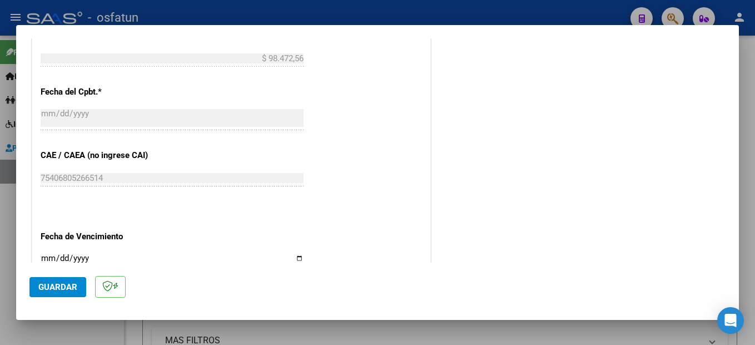
scroll to position [754, 0]
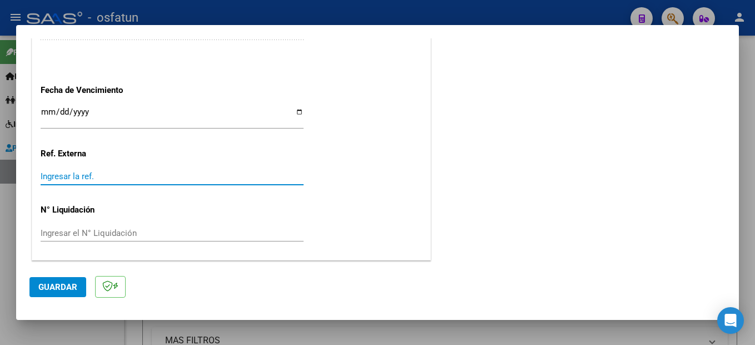
click at [53, 283] on span "Guardar" at bounding box center [57, 287] width 39 height 10
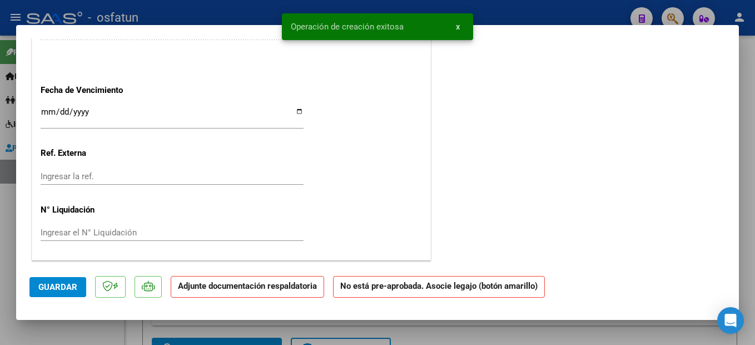
scroll to position [0, 0]
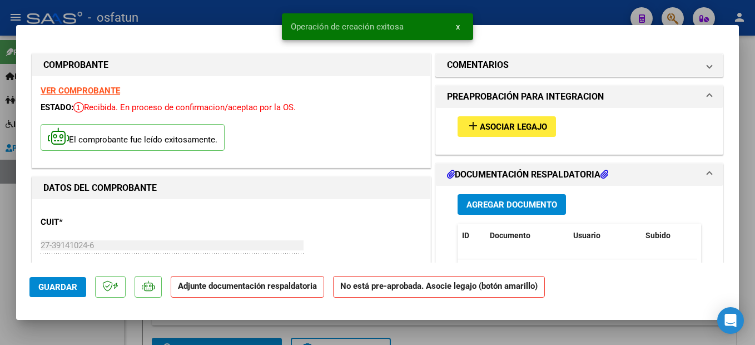
click at [551, 194] on button "Agregar Documento" at bounding box center [511, 204] width 108 height 21
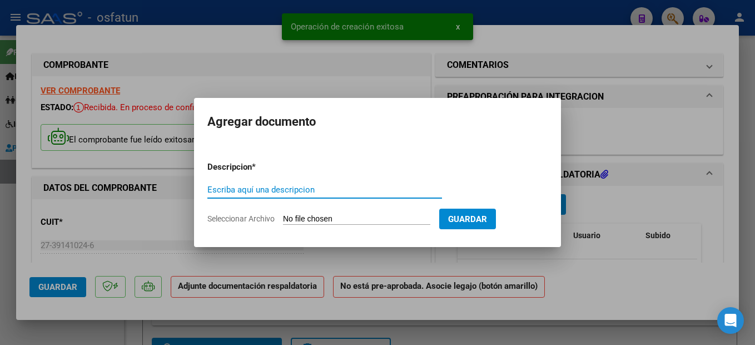
click at [288, 193] on input "Escriba aquí una descripcion" at bounding box center [324, 190] width 235 height 10
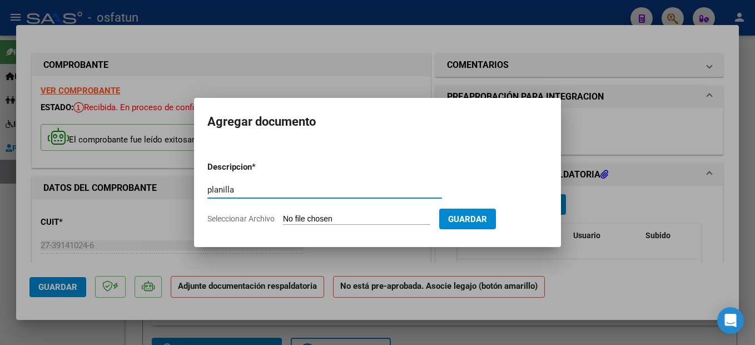
type input "planilla"
click at [342, 221] on input "Seleccionar Archivo" at bounding box center [356, 219] width 147 height 11
type input "C:\fakepath\251007111504.pdf"
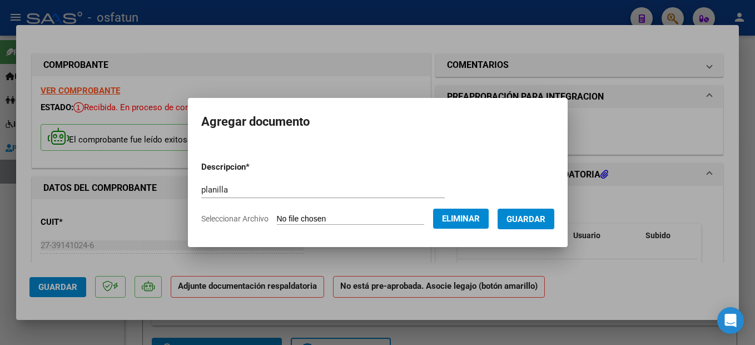
click at [554, 212] on button "Guardar" at bounding box center [525, 218] width 57 height 21
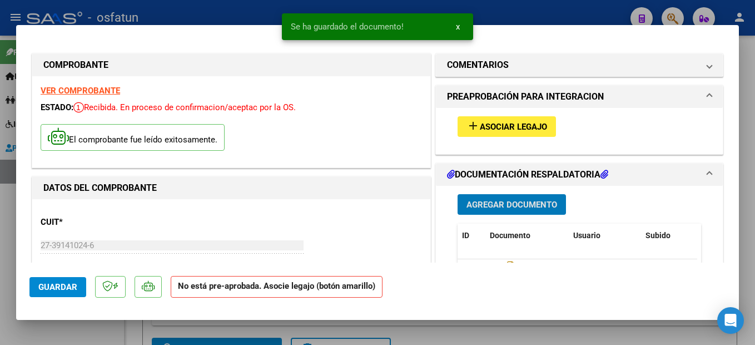
scroll to position [111, 0]
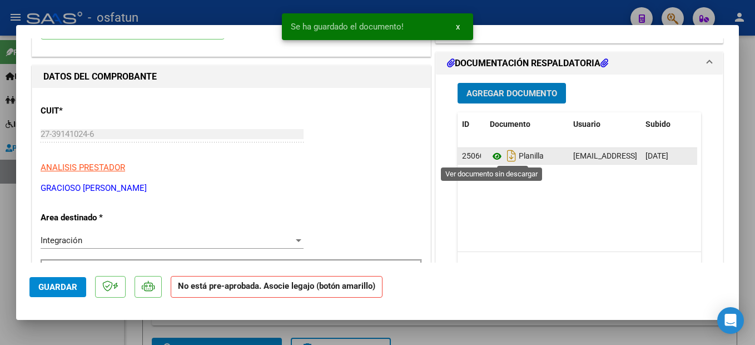
click at [492, 156] on icon at bounding box center [497, 156] width 14 height 13
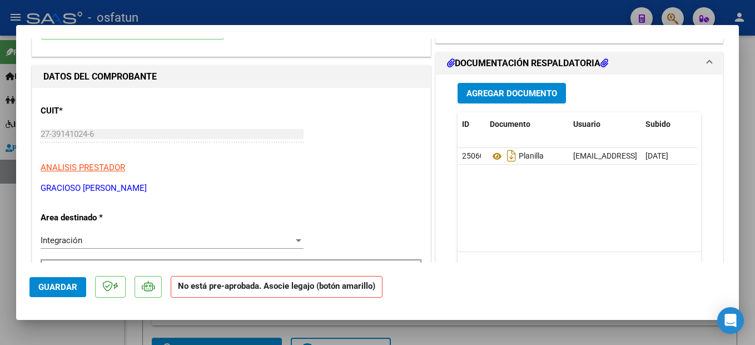
click at [68, 285] on span "Guardar" at bounding box center [57, 287] width 39 height 10
click at [69, 289] on span "Guardar" at bounding box center [57, 287] width 39 height 10
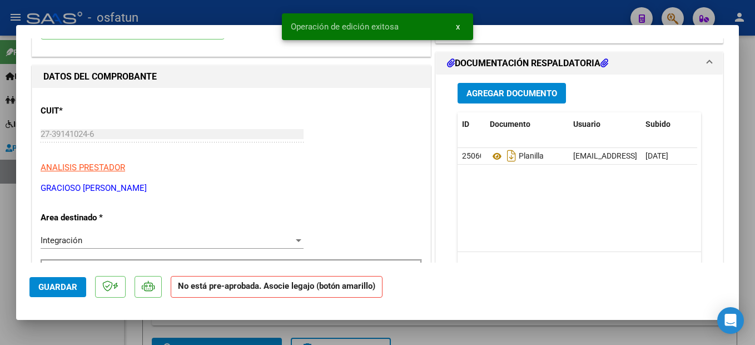
click at [748, 248] on div at bounding box center [377, 172] width 755 height 345
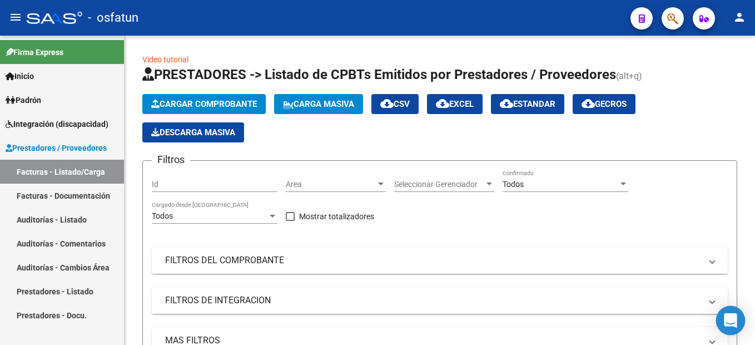
click at [730, 323] on icon "Open Intercom Messenger" at bounding box center [730, 320] width 14 height 14
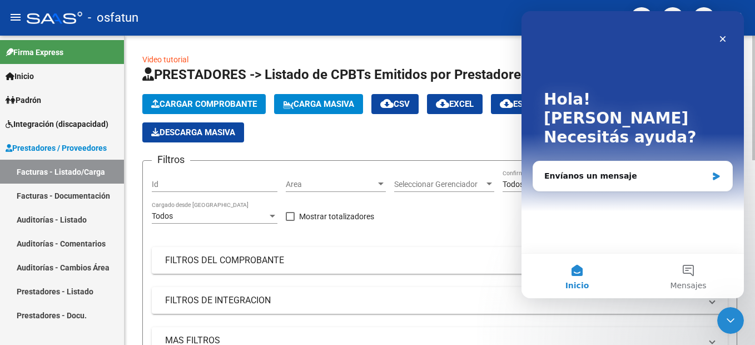
scroll to position [0, 0]
click at [625, 170] on div "Envíanos un mensaje" at bounding box center [625, 176] width 163 height 12
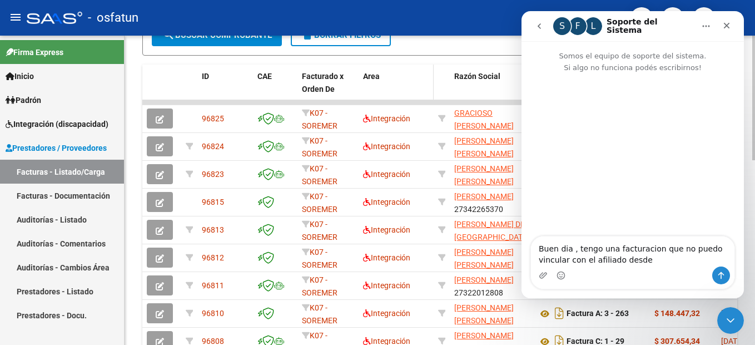
scroll to position [222, 0]
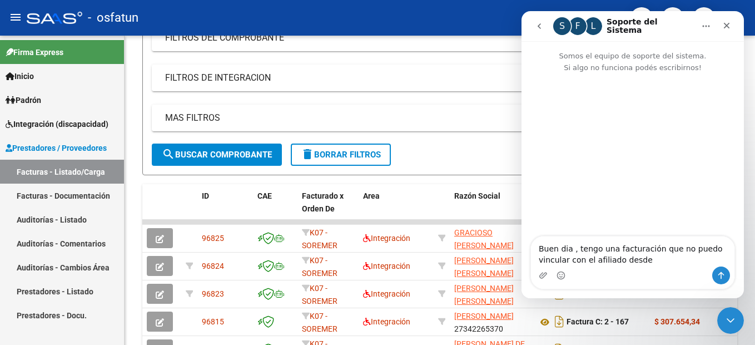
click at [615, 261] on textarea "Buen dia , tengo una facturación que no puedo vincular con el afiliado desde" at bounding box center [632, 251] width 203 height 30
drag, startPoint x: 631, startPoint y: 259, endPoint x: 604, endPoint y: 259, distance: 27.8
click at [604, 259] on textarea "Buen dia , tengo una facturación que no puedo vincular con el afiliado desde" at bounding box center [632, 251] width 203 height 30
click at [655, 252] on textarea "Buen dia , tengo una facturación que no puedo vincular con el afiliado desde" at bounding box center [632, 251] width 203 height 30
click at [652, 251] on textarea "Buen dia , tengo una facturación que no puedo vincular con el afiliado desde" at bounding box center [632, 251] width 203 height 30
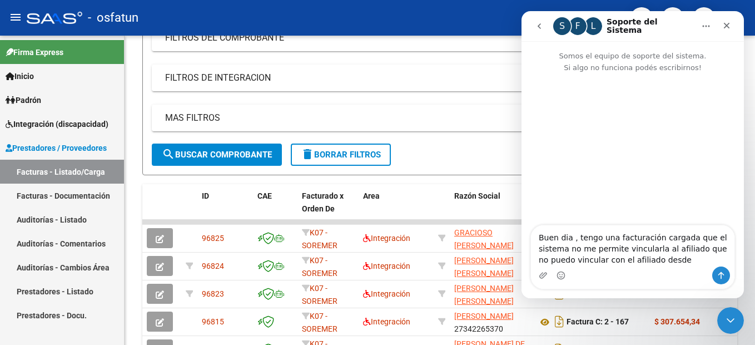
drag, startPoint x: 689, startPoint y: 249, endPoint x: 739, endPoint y: 272, distance: 55.2
click at [729, 265] on textarea "Buen dia , tengo una facturación cargada que el sistema no me permite vincularl…" at bounding box center [632, 245] width 203 height 41
type textarea "Buen dia , tengo una facturación cargada que el sistema no me permite vincularl…"
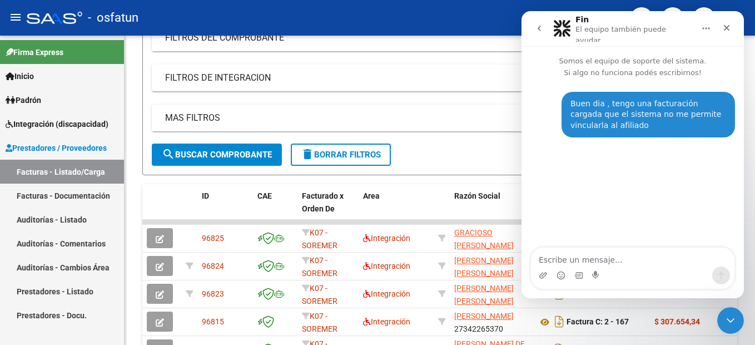
click at [705, 24] on icon "Inicio" at bounding box center [705, 28] width 9 height 9
click at [619, 187] on div "Buen dia , tengo una facturación cargada que el sistema no me permite vincularl…" at bounding box center [632, 163] width 222 height 170
click at [437, 108] on mat-expansion-panel-header "MAS FILTROS" at bounding box center [440, 117] width 576 height 27
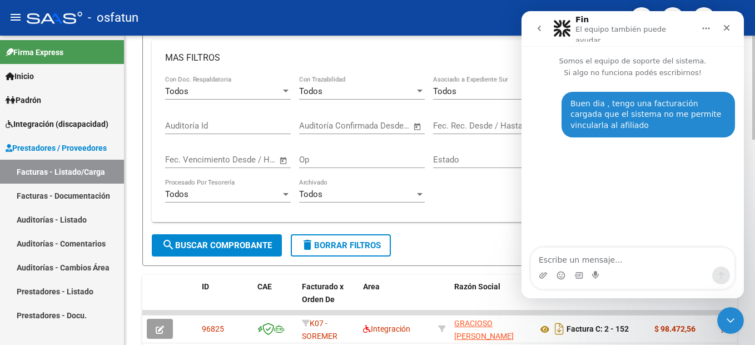
scroll to position [500, 0]
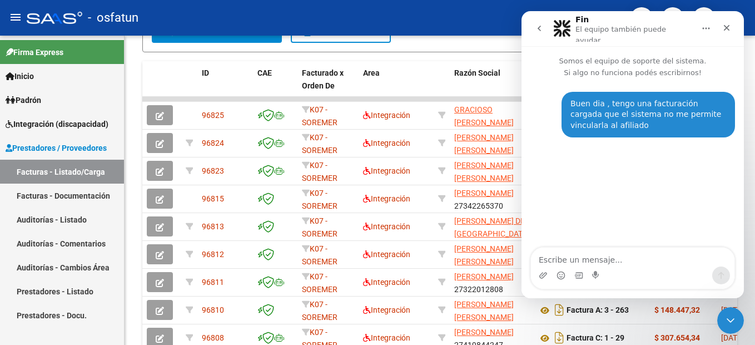
click at [703, 28] on icon "Inicio" at bounding box center [706, 29] width 7 height 2
click at [679, 56] on div "Ampliar ventana" at bounding box center [672, 54] width 93 height 12
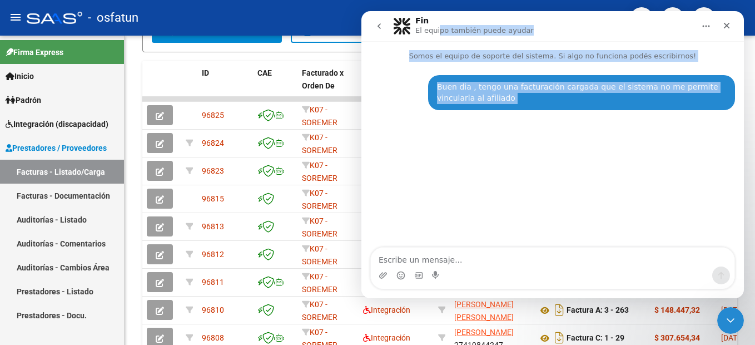
drag, startPoint x: 438, startPoint y: 29, endPoint x: 539, endPoint y: 21, distance: 101.5
click at [361, 102] on html "Fin El equipo también puede ayudar Somos el equipo de soporte del sistema. Si a…" at bounding box center [552, 154] width 382 height 287
click at [599, 25] on div "Fin El equipo también puede ayudar" at bounding box center [543, 26] width 301 height 19
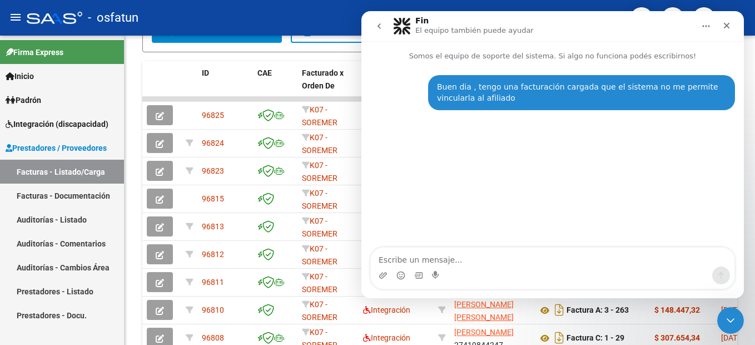
click at [705, 22] on icon "Inicio" at bounding box center [705, 26] width 9 height 9
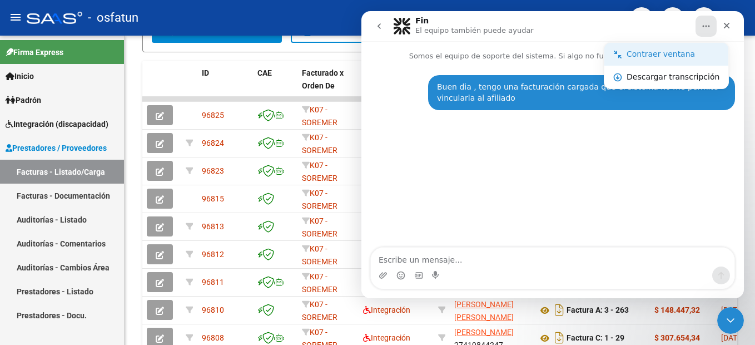
click at [670, 57] on div "Contraer ventana" at bounding box center [672, 54] width 93 height 12
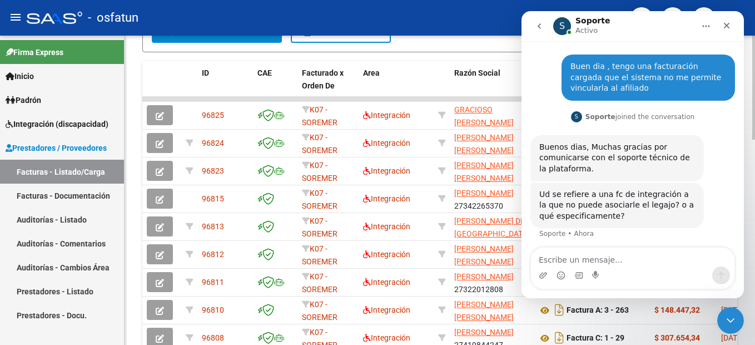
scroll to position [36, 0]
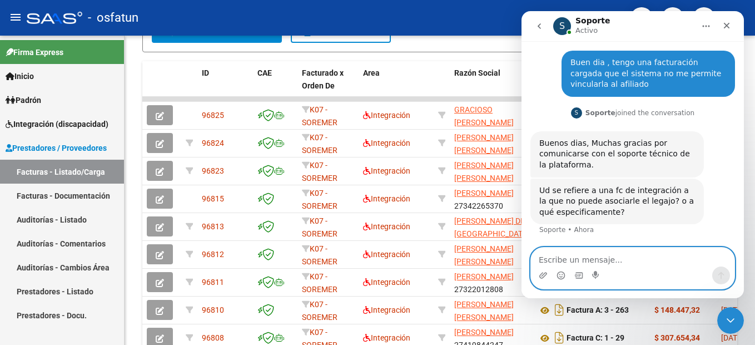
click at [657, 257] on textarea "Escribe un mensaje..." at bounding box center [632, 256] width 203 height 19
type textarea "si a esa facturacion"
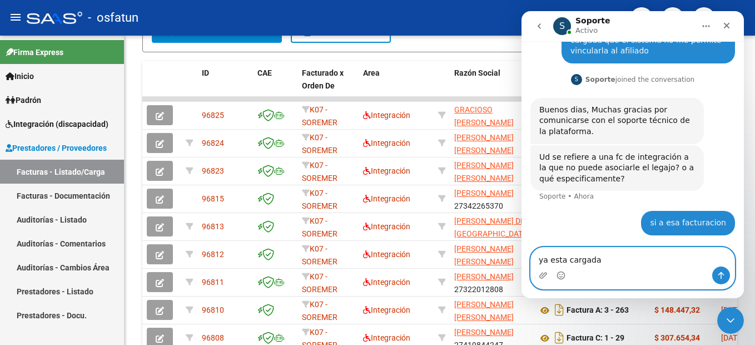
type textarea "ya esta cargada"
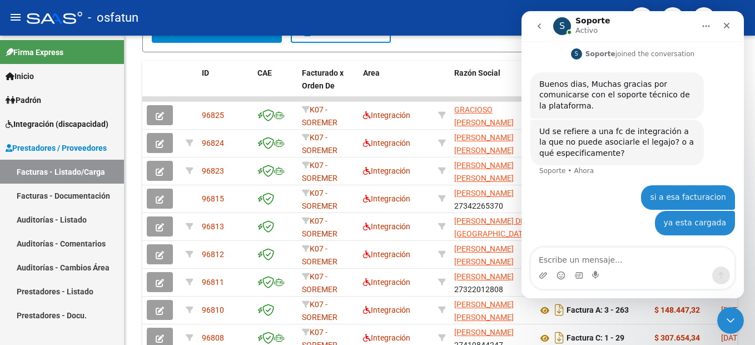
click at [704, 24] on icon "Inicio" at bounding box center [705, 26] width 9 height 9
click at [594, 196] on div "si a esa facturacion PAULA • Ahora" at bounding box center [632, 198] width 205 height 26
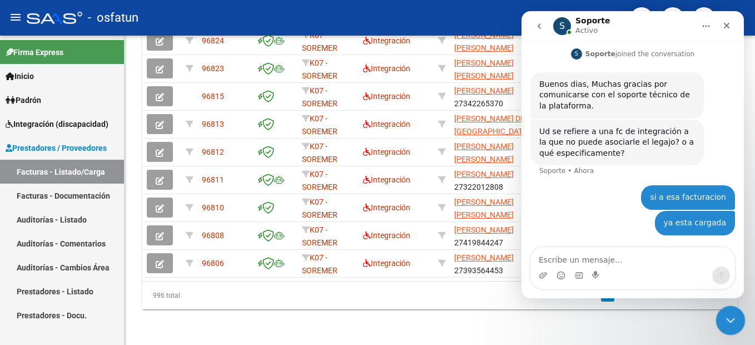
scroll to position [445, 0]
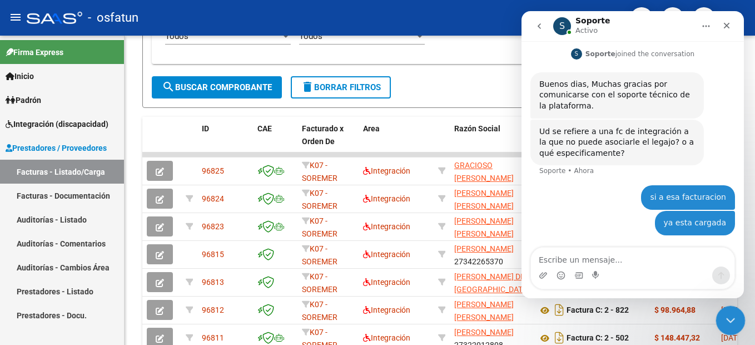
click at [738, 323] on div "Cerrar Intercom Messenger" at bounding box center [728, 318] width 27 height 27
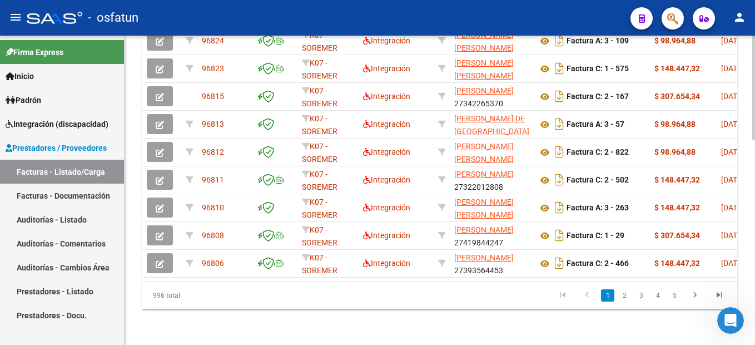
scroll to position [95, 0]
click at [624, 295] on link "2" at bounding box center [623, 295] width 13 height 12
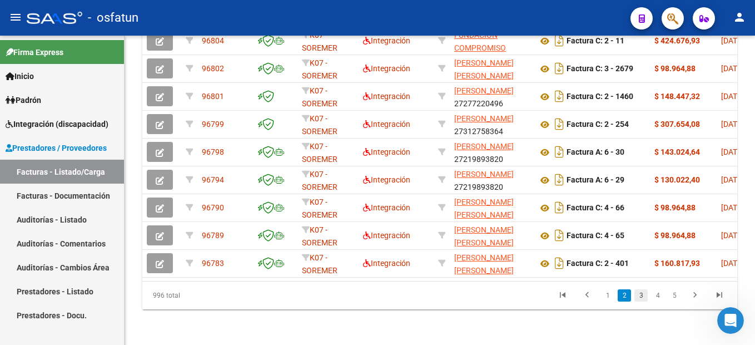
click at [640, 295] on link "3" at bounding box center [640, 295] width 13 height 12
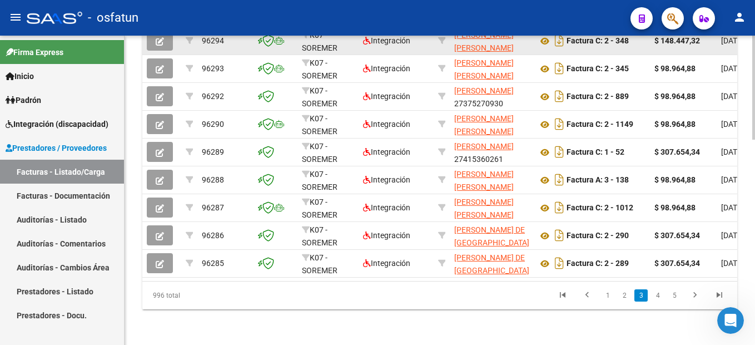
scroll to position [500, 0]
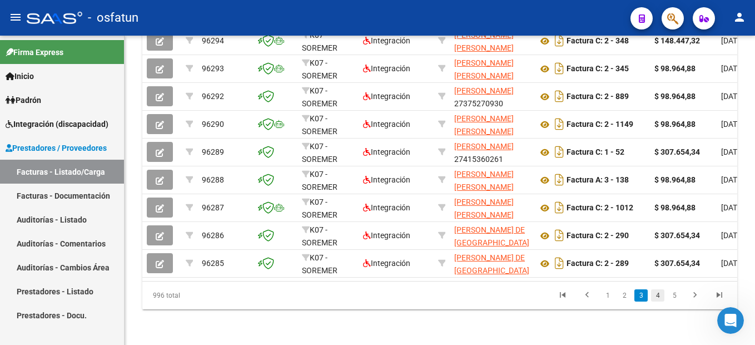
click at [660, 297] on link "4" at bounding box center [657, 295] width 13 height 12
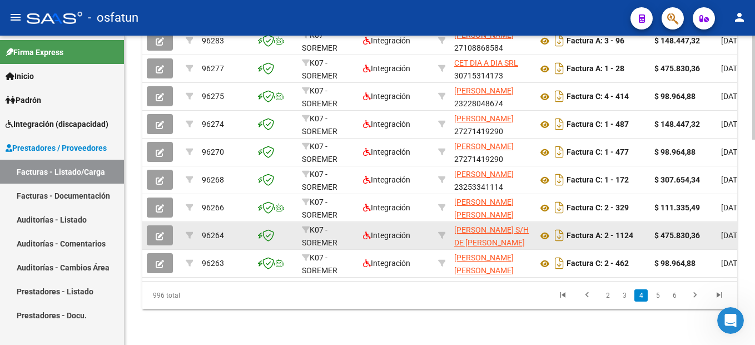
scroll to position [611, 0]
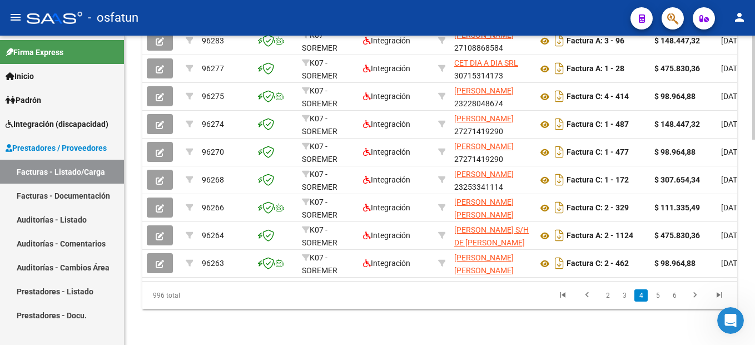
click at [607, 296] on link "2" at bounding box center [607, 295] width 13 height 12
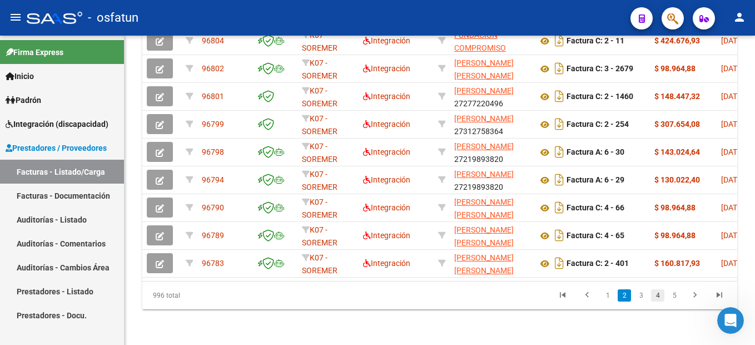
click at [658, 295] on link "4" at bounding box center [657, 295] width 13 height 12
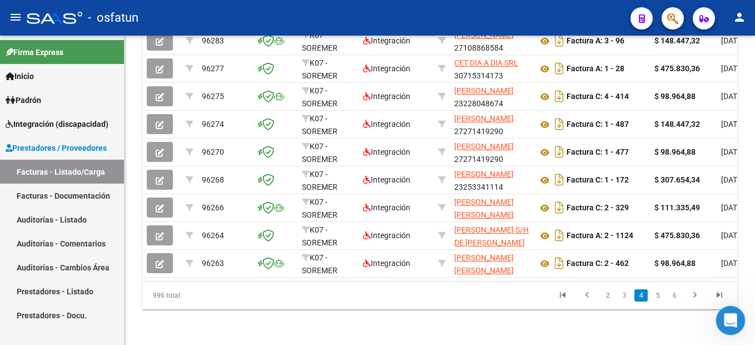
click at [723, 317] on icon "Abrir Intercom Messenger" at bounding box center [729, 319] width 18 height 18
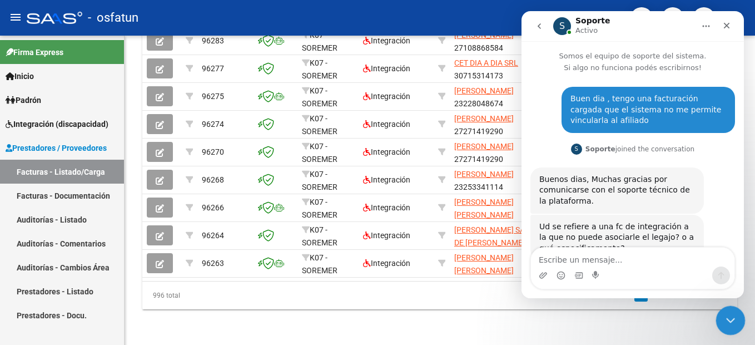
scroll to position [95, 0]
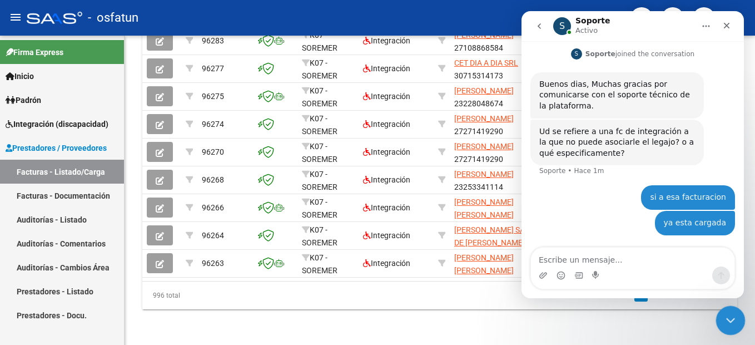
click at [733, 316] on icon "Cerrar Intercom Messenger" at bounding box center [728, 318] width 13 height 13
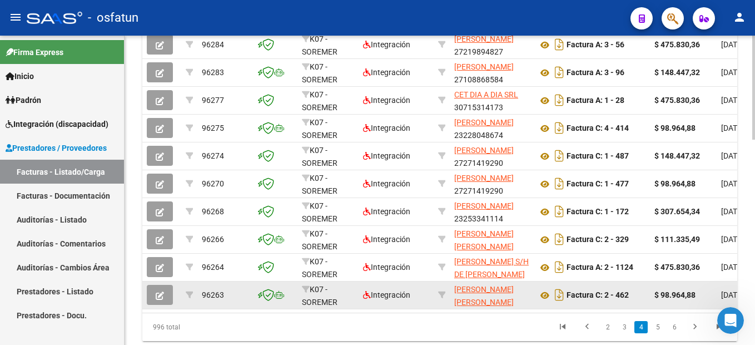
scroll to position [611, 0]
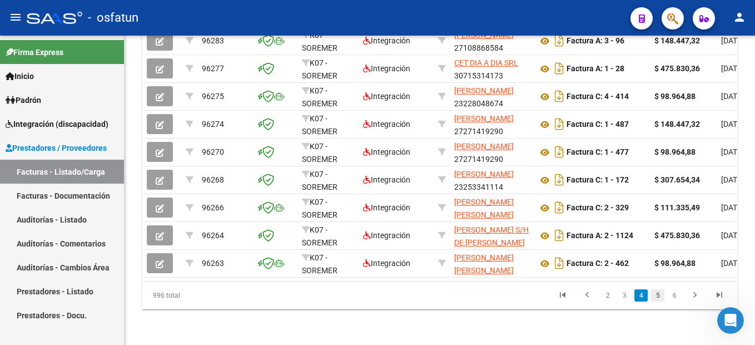
click at [661, 295] on link "5" at bounding box center [657, 295] width 13 height 12
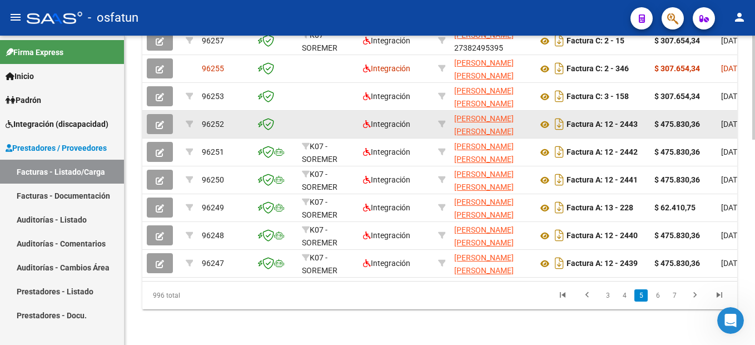
click at [160, 121] on icon "button" at bounding box center [160, 125] width 8 height 8
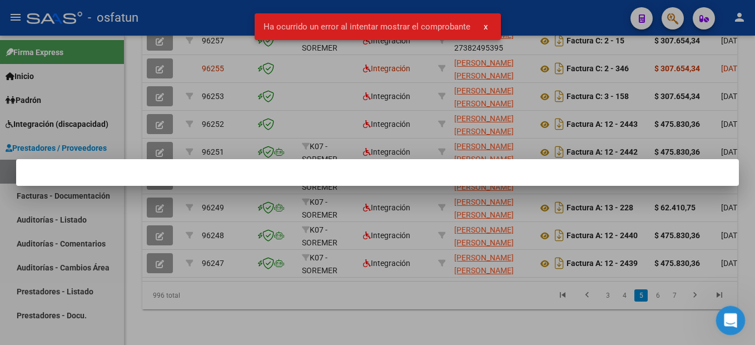
click at [736, 321] on div "Abrir Intercom Messenger" at bounding box center [728, 318] width 37 height 37
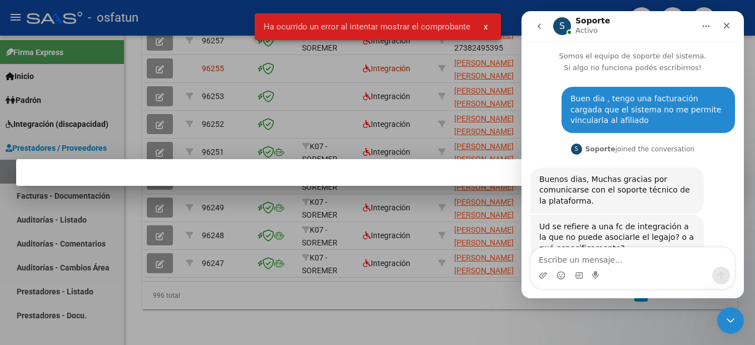
scroll to position [95, 0]
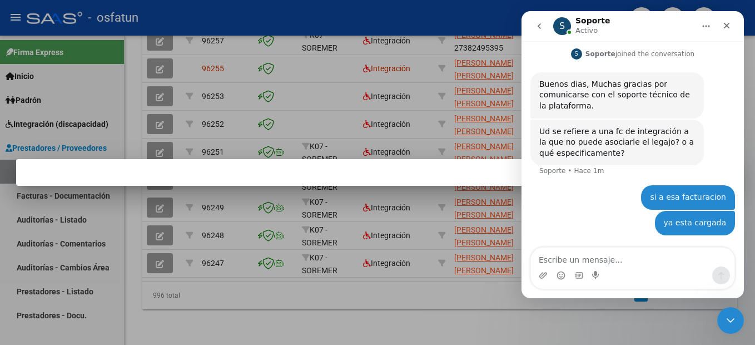
click at [644, 264] on textarea "Escribe un mensaje..." at bounding box center [632, 256] width 203 height 19
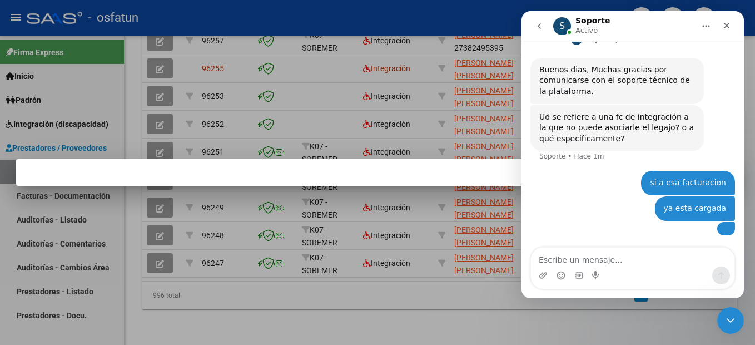
scroll to position [193, 0]
click at [725, 325] on div "Cerrar Intercom Messenger" at bounding box center [728, 318] width 27 height 27
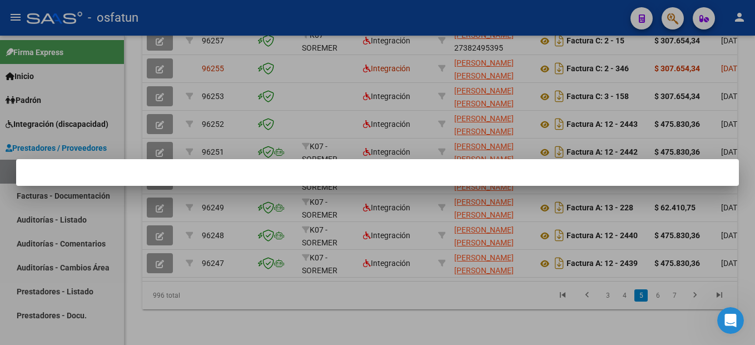
click at [534, 327] on div at bounding box center [377, 172] width 755 height 345
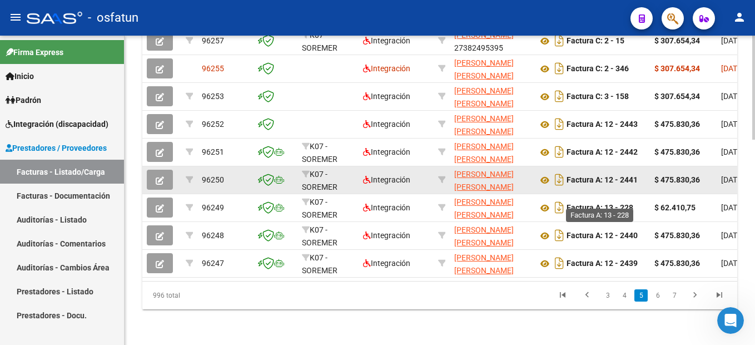
scroll to position [611, 0]
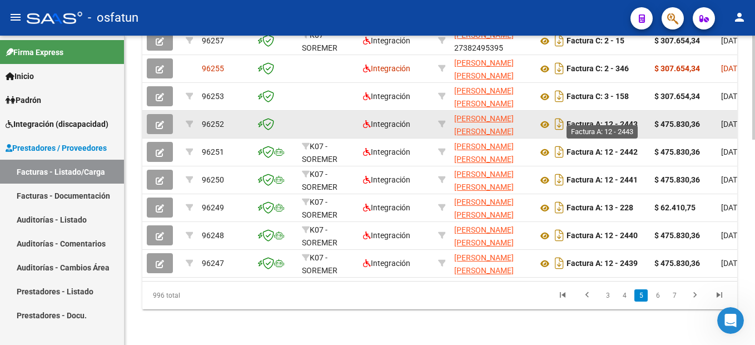
drag, startPoint x: 567, startPoint y: 115, endPoint x: 642, endPoint y: 118, distance: 75.1
click at [626, 120] on strong "Factura A: 12 - 2443" at bounding box center [601, 124] width 71 height 9
drag, startPoint x: 642, startPoint y: 118, endPoint x: 639, endPoint y: 112, distance: 6.2
click at [637, 120] on strong "Factura A: 12 - 2443" at bounding box center [601, 124] width 71 height 9
drag, startPoint x: 637, startPoint y: 114, endPoint x: 569, endPoint y: 116, distance: 68.4
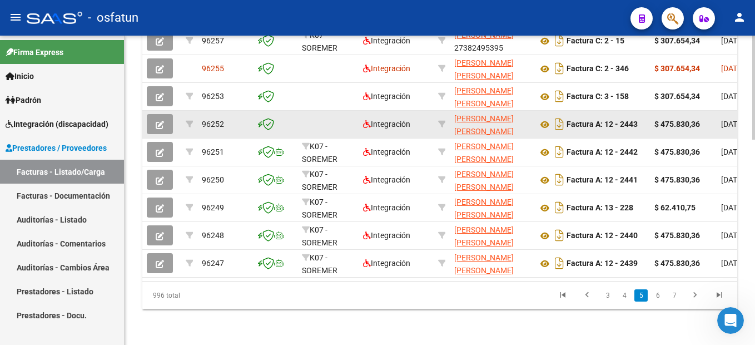
click at [570, 120] on strong "Factura A: 12 - 2443" at bounding box center [601, 124] width 71 height 9
drag, startPoint x: 567, startPoint y: 116, endPoint x: 647, endPoint y: 117, distance: 79.5
click at [647, 117] on datatable-body-cell "Factura A: 12 - 2443" at bounding box center [591, 124] width 117 height 27
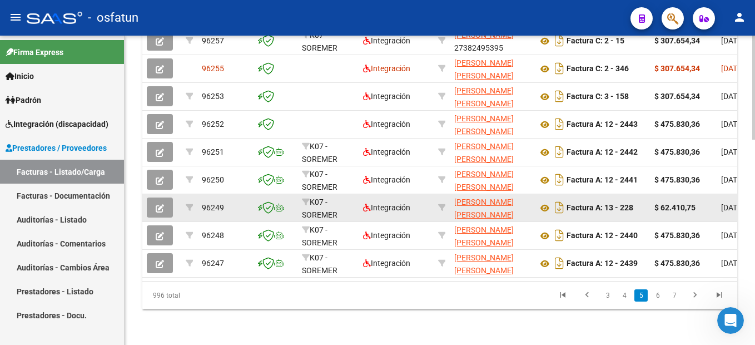
copy strong "Factura A: 12 - 2443"
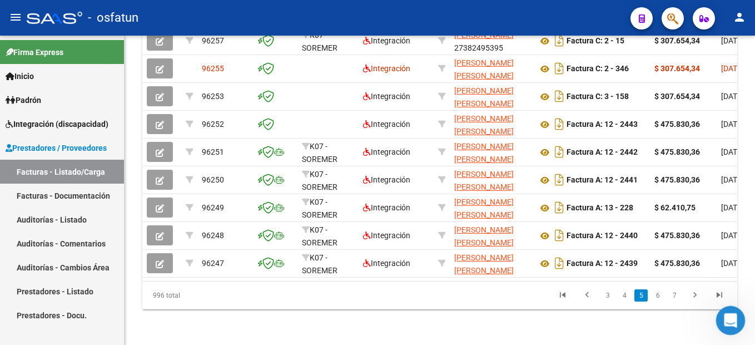
click at [721, 315] on div "Abrir Intercom Messenger" at bounding box center [728, 318] width 37 height 37
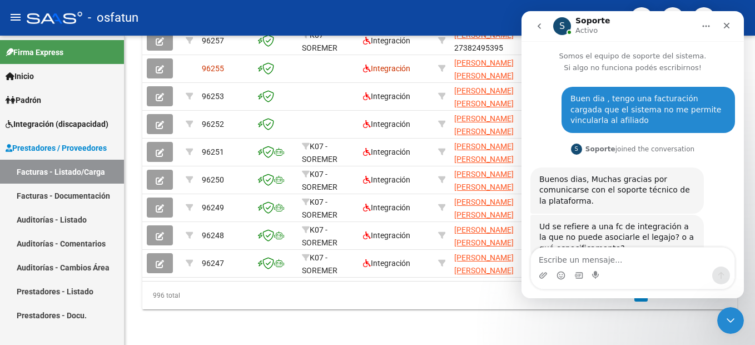
scroll to position [193, 0]
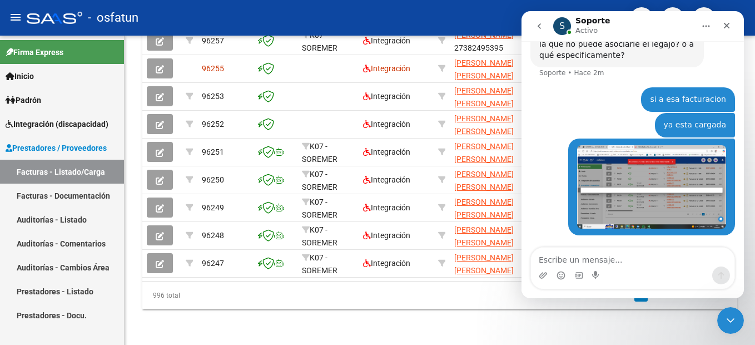
click at [620, 262] on textarea "Escribe un mensaje..." at bounding box center [632, 256] width 203 height 19
type textarea "Factura A: 12 - 2443"
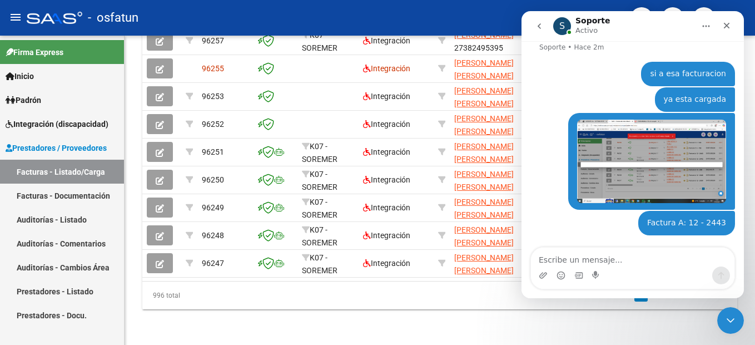
click at [708, 28] on icon "Inicio" at bounding box center [705, 26] width 9 height 9
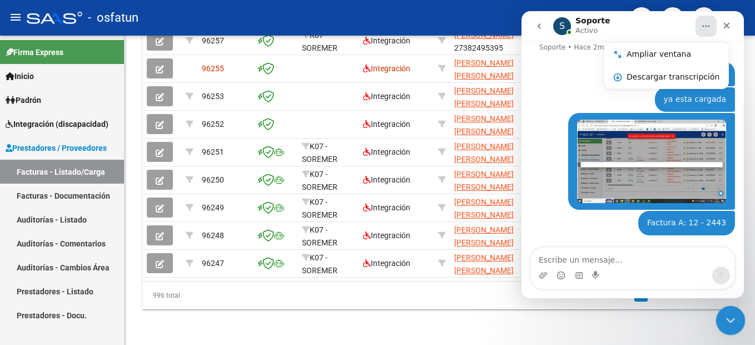
click at [728, 324] on icon "Cerrar Intercom Messenger" at bounding box center [728, 318] width 13 height 13
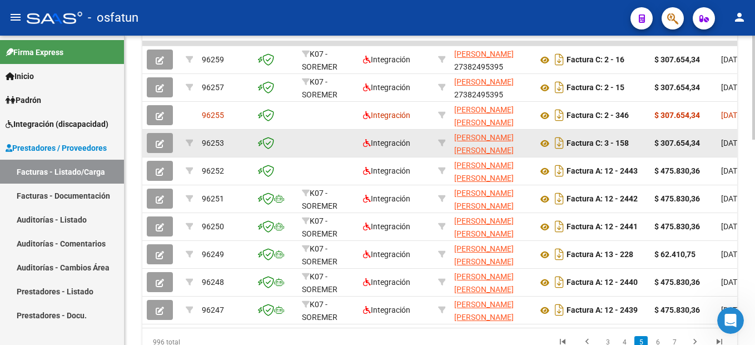
drag, startPoint x: 568, startPoint y: 143, endPoint x: 639, endPoint y: 143, distance: 70.6
click at [639, 143] on div "Factura C: 3 - 158" at bounding box center [591, 143] width 108 height 18
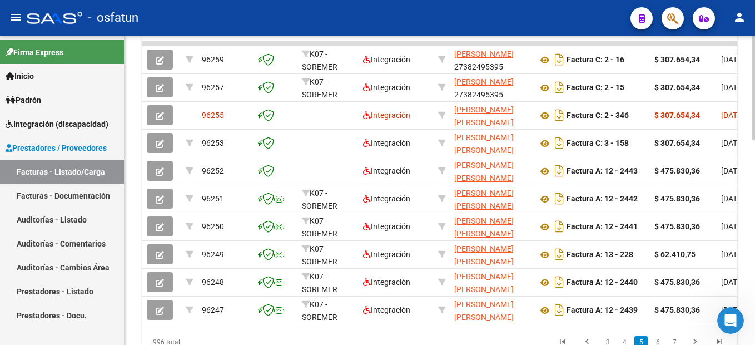
copy strong "Factura C: 3 - 158"
click at [734, 315] on icon "Abrir Intercom Messenger" at bounding box center [729, 319] width 18 height 18
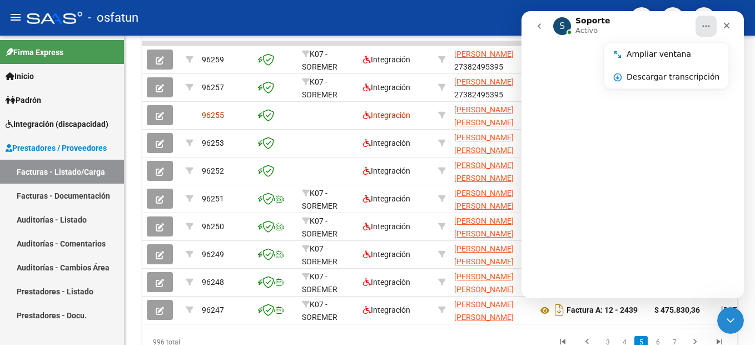
click at [651, 274] on div "Intercom Messenger" at bounding box center [632, 169] width 222 height 257
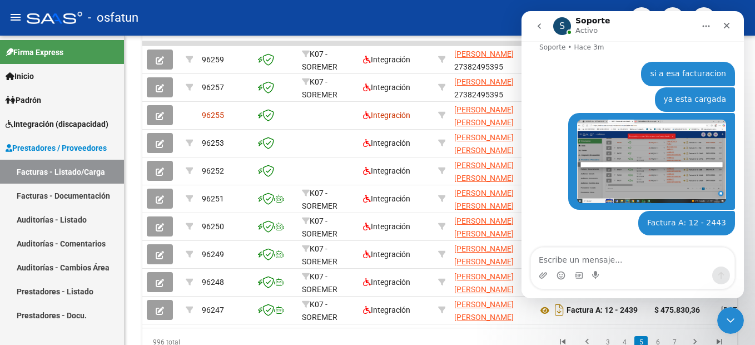
click at [616, 260] on textarea "Escribe un mensaje..." at bounding box center [632, 256] width 203 height 19
type textarea "Factura C: 3 - 158"
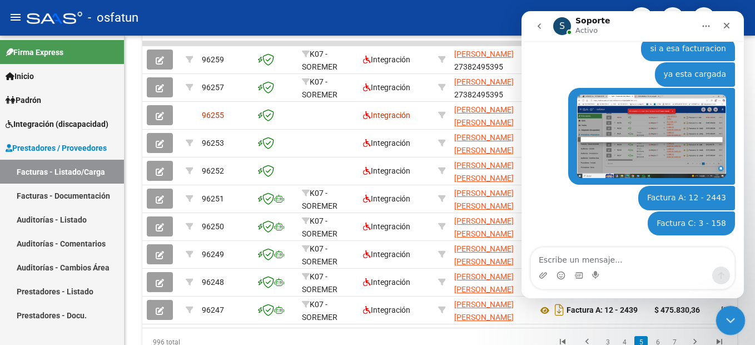
click at [729, 321] on icon "Cerrar Intercom Messenger" at bounding box center [728, 318] width 13 height 13
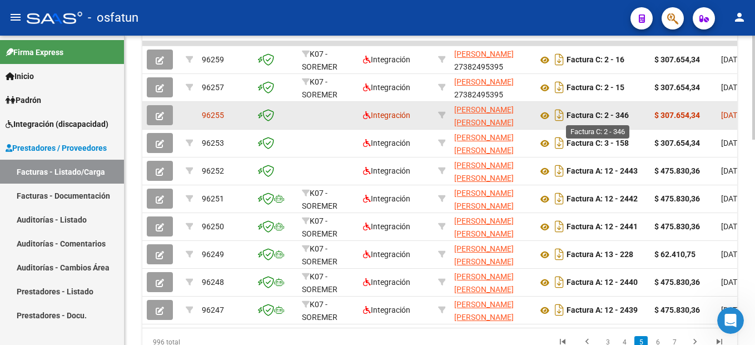
click at [629, 116] on div "Factura C: 2 - 346" at bounding box center [591, 115] width 108 height 18
drag, startPoint x: 628, startPoint y: 114, endPoint x: 564, endPoint y: 113, distance: 64.5
click at [564, 113] on div "Factura C: 2 - 346" at bounding box center [591, 115] width 108 height 18
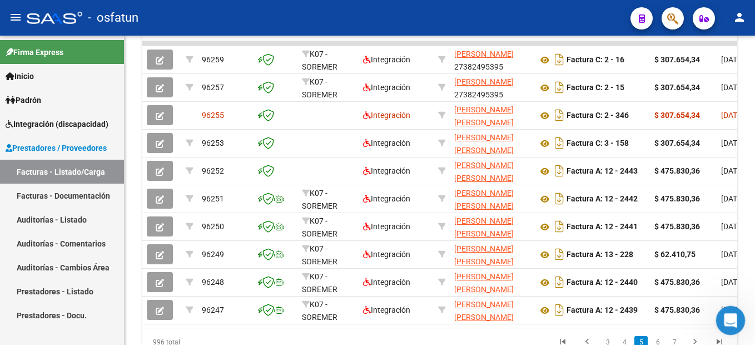
copy div "Factura C: 2 - 346"
click at [732, 317] on icon "Abrir Intercom Messenger" at bounding box center [729, 319] width 18 height 18
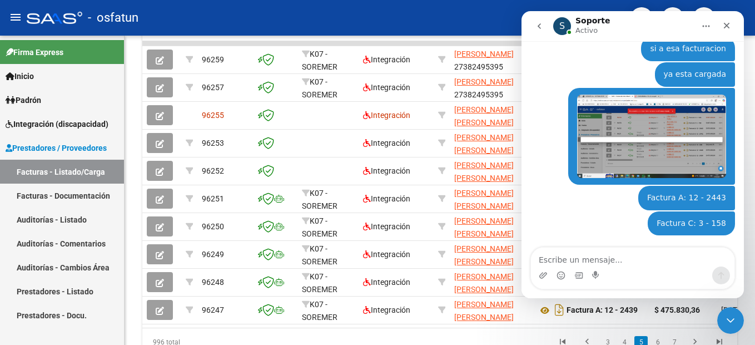
click at [614, 256] on textarea "Escribe un mensaje..." at bounding box center [632, 256] width 203 height 19
type textarea "Factura C: 2 - 346"
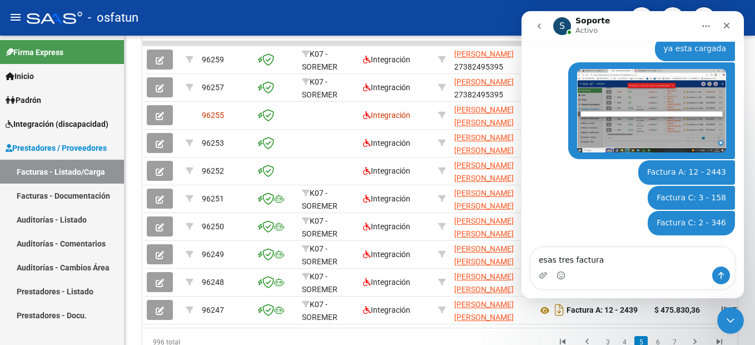
type textarea "esas tres facturas"
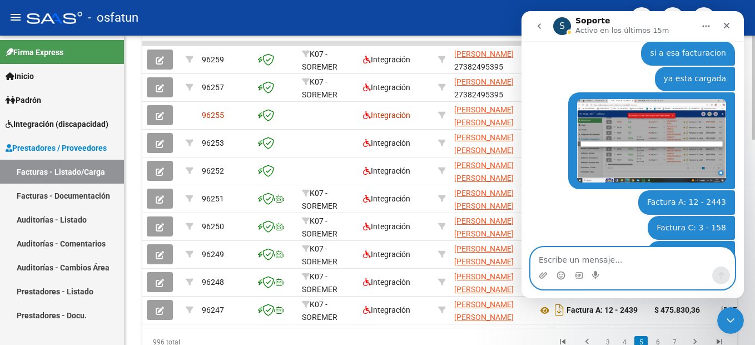
scroll to position [295, 0]
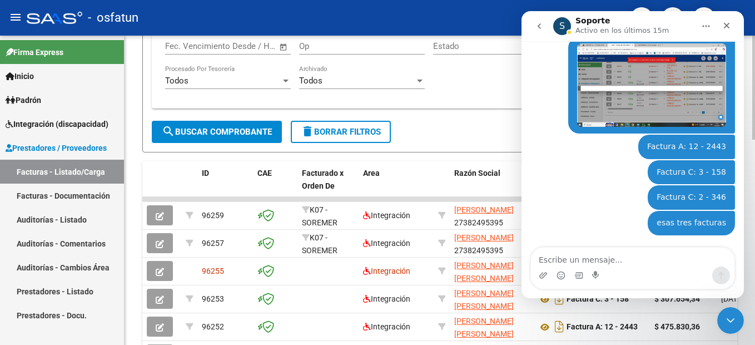
scroll to position [611, 0]
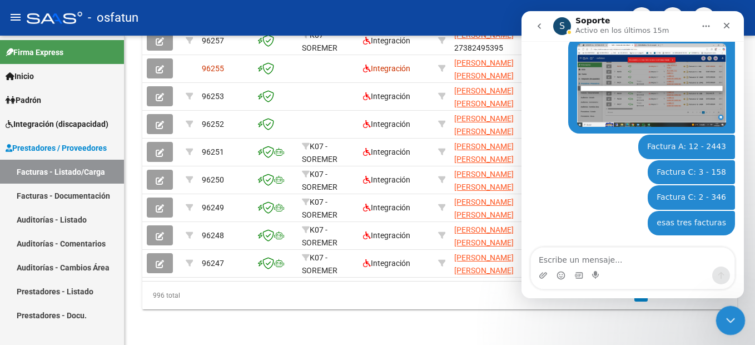
click at [726, 317] on icon "Cerrar Intercom Messenger" at bounding box center [728, 318] width 13 height 13
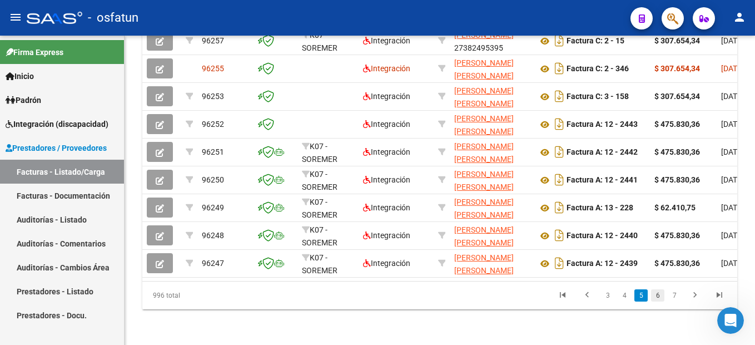
click at [654, 293] on link "6" at bounding box center [657, 295] width 13 height 12
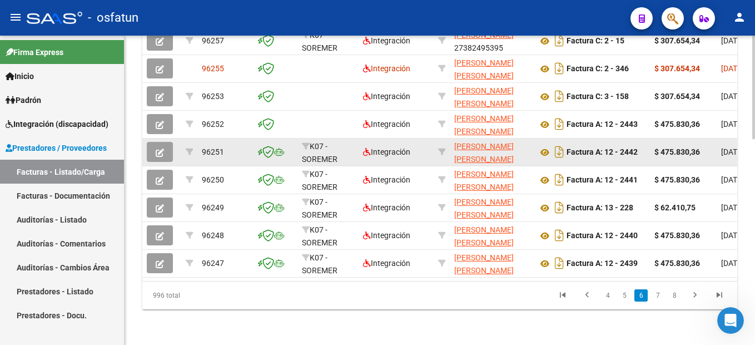
scroll to position [614, 0]
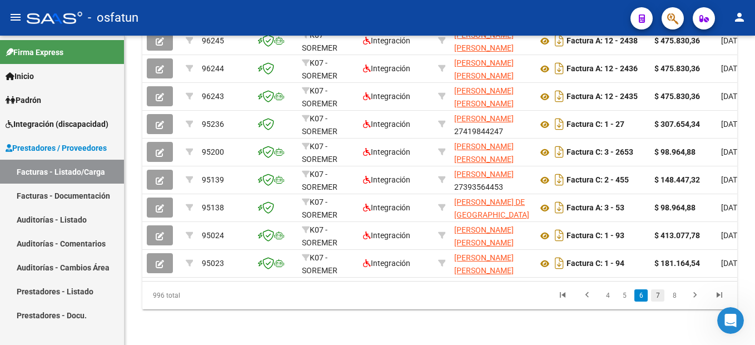
click at [657, 300] on link "7" at bounding box center [657, 295] width 13 height 12
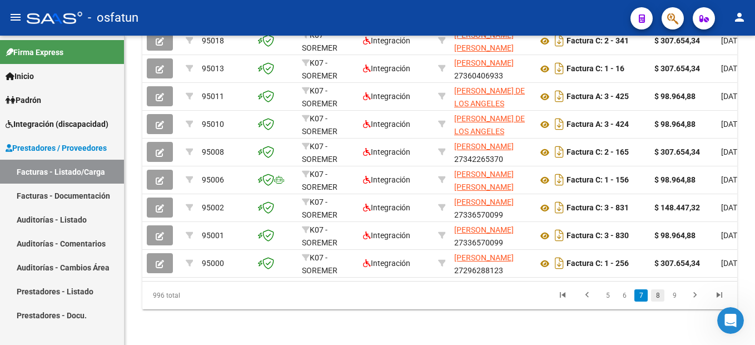
click at [659, 293] on link "8" at bounding box center [657, 295] width 13 height 12
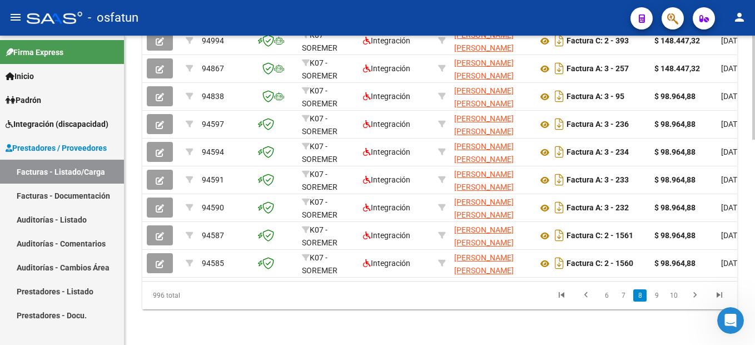
scroll to position [611, 0]
click at [606, 297] on link "6" at bounding box center [606, 295] width 13 height 12
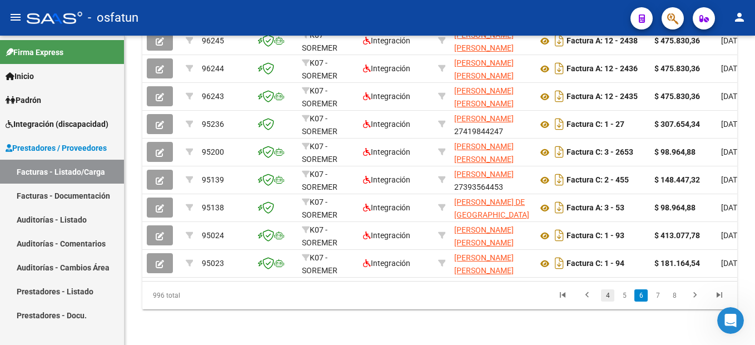
click at [605, 295] on link "4" at bounding box center [607, 295] width 13 height 12
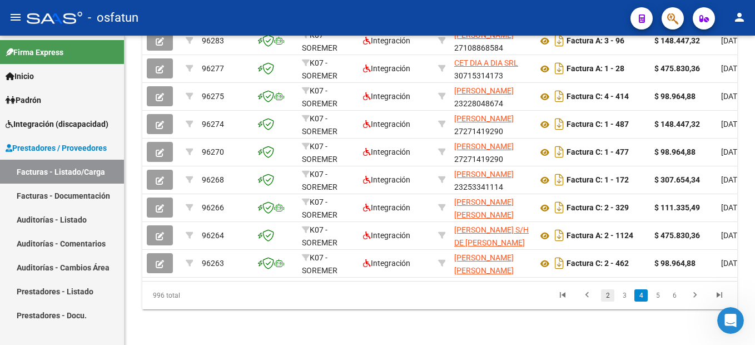
click at [609, 293] on link "2" at bounding box center [607, 295] width 13 height 12
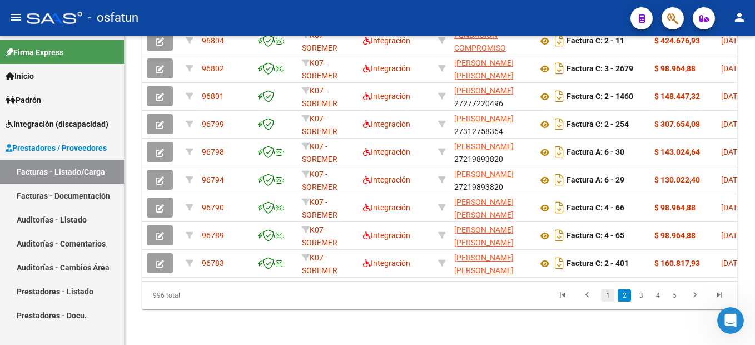
click at [610, 295] on link "1" at bounding box center [607, 295] width 13 height 12
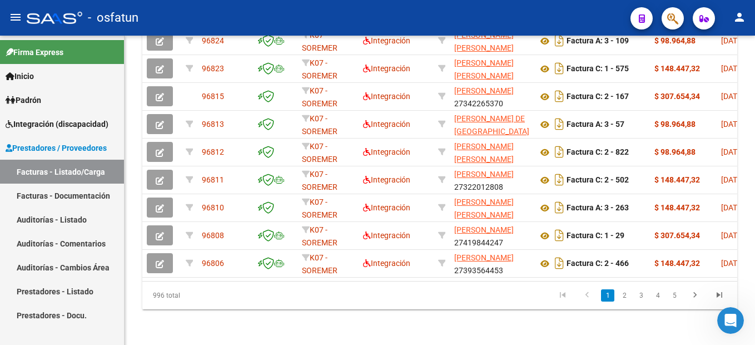
scroll to position [500, 0]
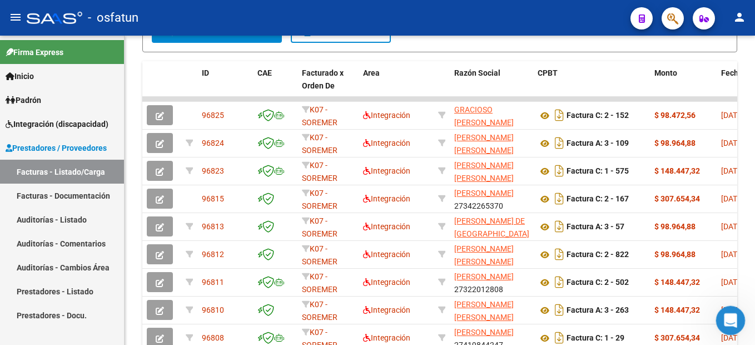
click at [729, 317] on icon "Abrir Intercom Messenger" at bounding box center [729, 318] width 8 height 9
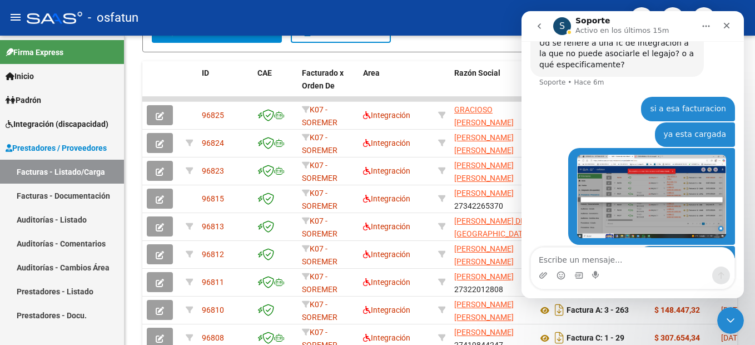
scroll to position [295, 0]
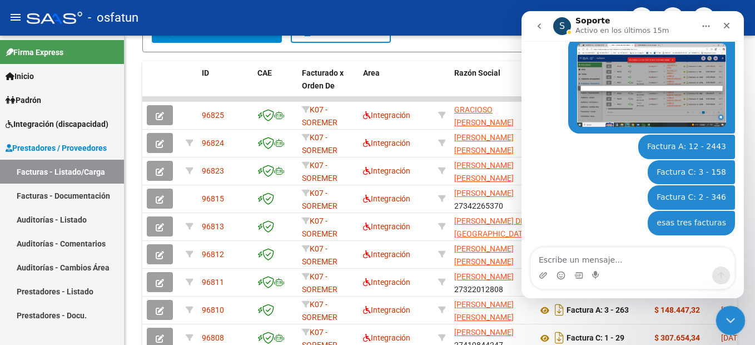
click at [724, 312] on icon "Cerrar Intercom Messenger" at bounding box center [728, 318] width 13 height 13
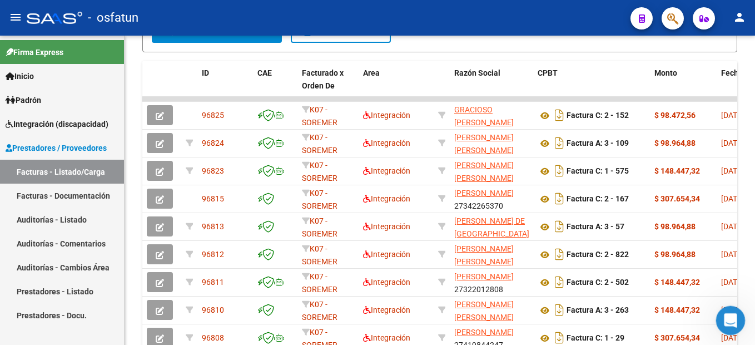
click at [726, 316] on icon "Abrir Intercom Messenger" at bounding box center [729, 319] width 18 height 18
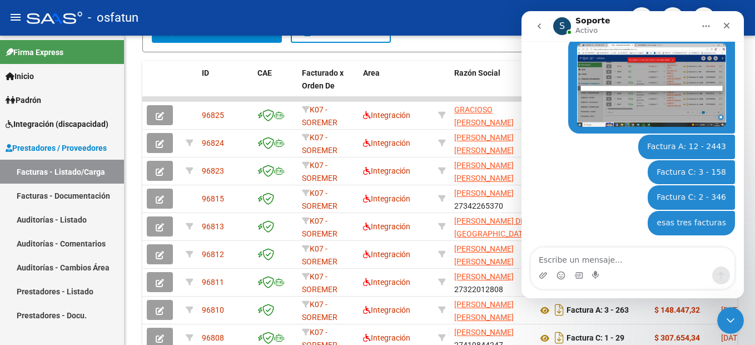
drag, startPoint x: 610, startPoint y: 258, endPoint x: 639, endPoint y: 255, distance: 29.6
click at [611, 257] on textarea "Escribe un mensaje..." at bounding box center [632, 256] width 203 height 19
type textarea "por favor me informa como seguir"
drag, startPoint x: 671, startPoint y: 262, endPoint x: 676, endPoint y: 268, distance: 8.7
click at [673, 262] on textarea "por favor me informa como seguir" at bounding box center [632, 256] width 203 height 19
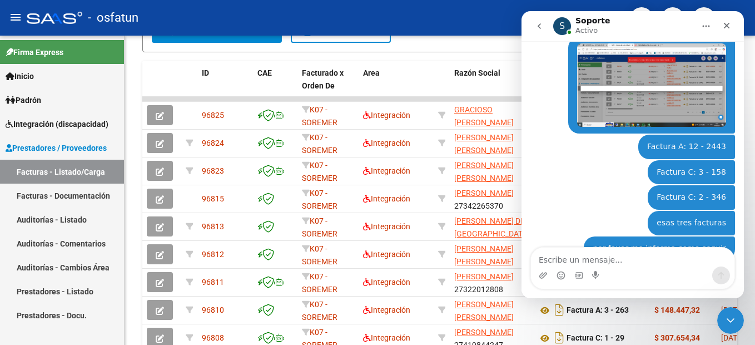
scroll to position [320, 0]
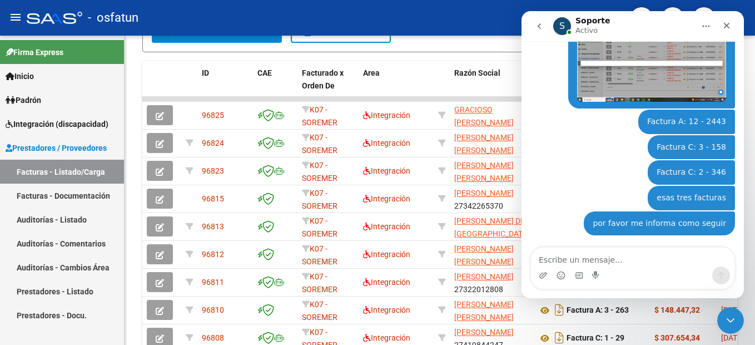
drag, startPoint x: 855, startPoint y: 355, endPoint x: 702, endPoint y: 26, distance: 363.5
click at [702, 26] on icon "Inicio" at bounding box center [705, 26] width 9 height 9
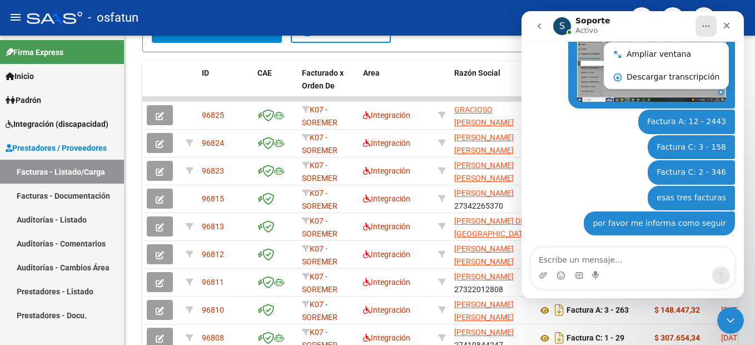
click at [707, 26] on icon "Inicio" at bounding box center [705, 26] width 9 height 9
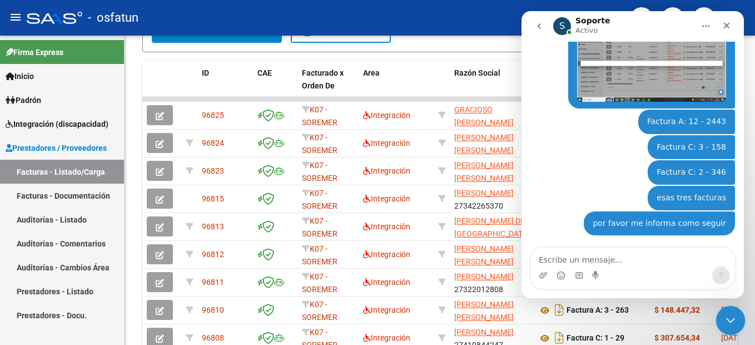
drag, startPoint x: 1446, startPoint y: 549, endPoint x: 734, endPoint y: 317, distance: 748.6
click at [734, 317] on icon "Cerrar Intercom Messenger" at bounding box center [728, 318] width 13 height 13
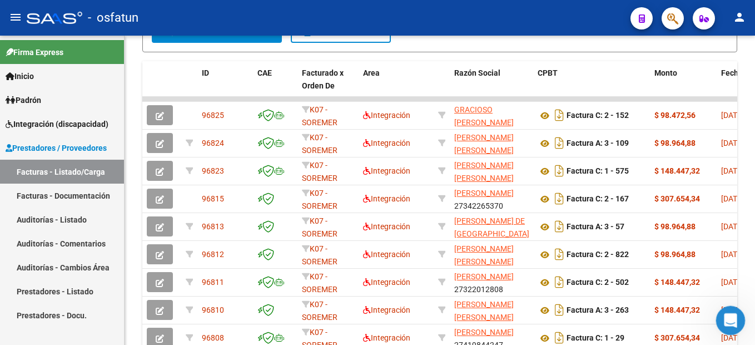
click at [723, 317] on icon "Abrir Intercom Messenger" at bounding box center [729, 319] width 18 height 18
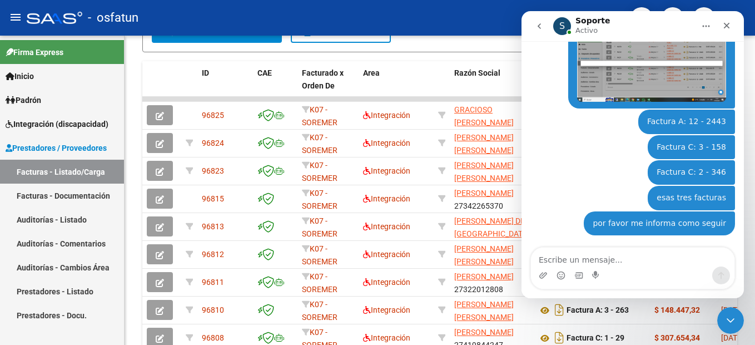
scroll to position [153, 0]
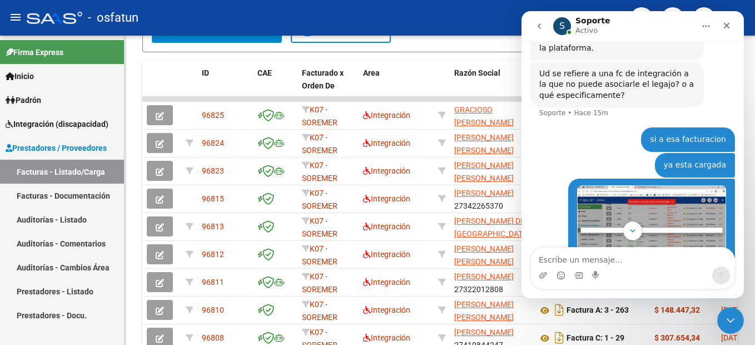
click at [708, 27] on icon "Inicio" at bounding box center [705, 26] width 9 height 9
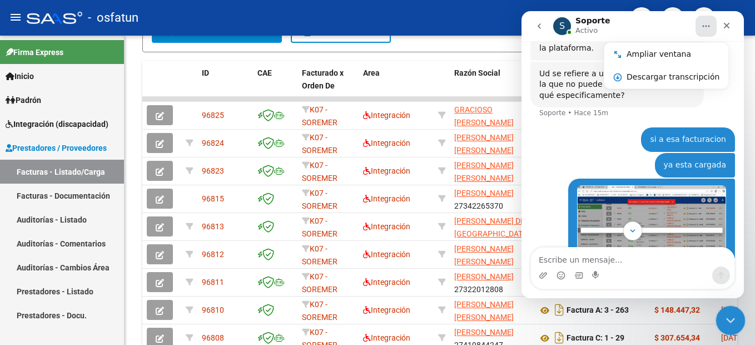
click at [724, 315] on icon "Cerrar Intercom Messenger" at bounding box center [728, 318] width 13 height 13
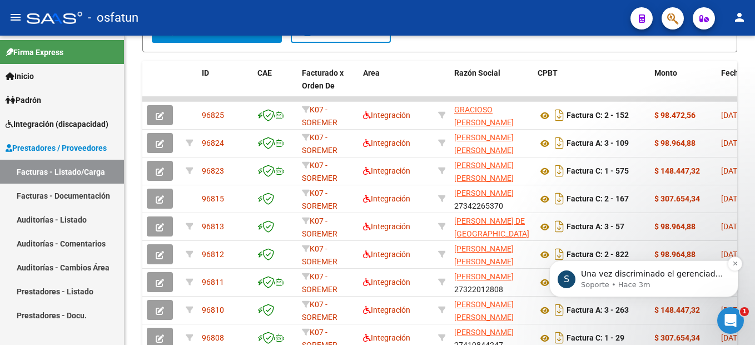
scroll to position [0, 0]
click at [706, 286] on html "S Una vez discriminado el gerenciador le deberia permitir abrir el modal de la …" at bounding box center [643, 252] width 222 height 124
click at [729, 311] on icon "Abrir Intercom Messenger" at bounding box center [729, 319] width 18 height 18
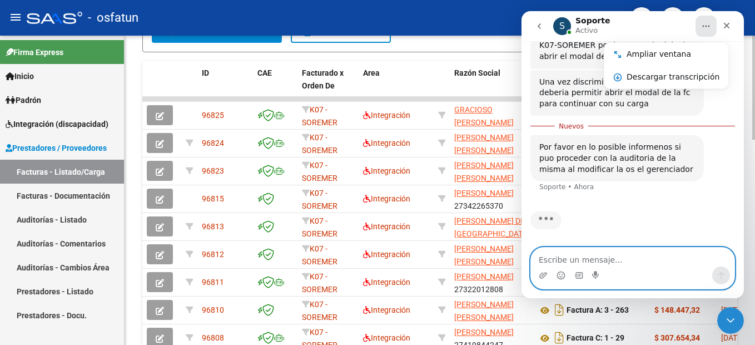
scroll to position [485, 0]
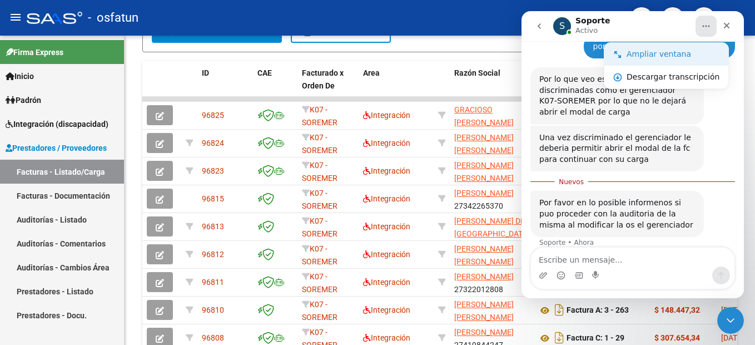
click at [661, 53] on div "Ampliar ventana" at bounding box center [672, 54] width 93 height 12
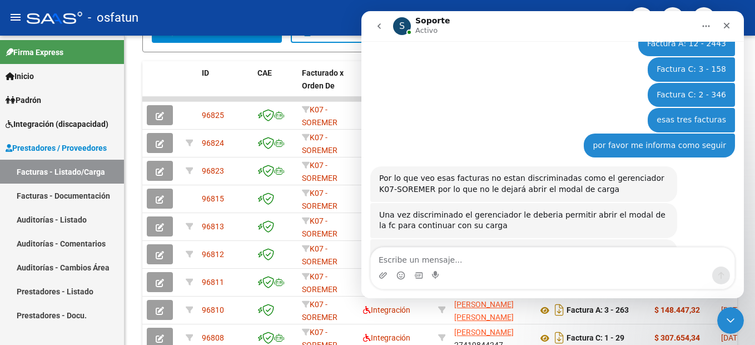
scroll to position [436, 0]
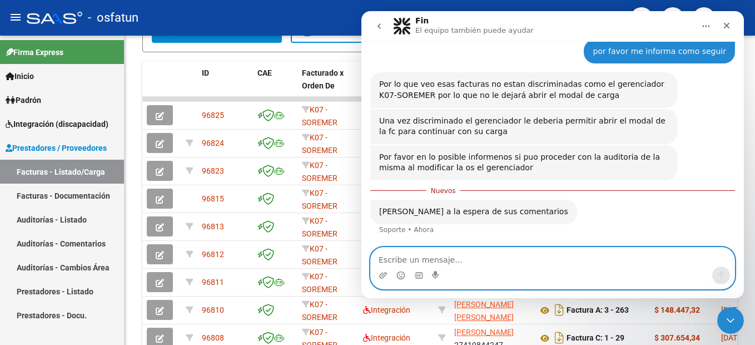
click at [547, 247] on textarea "Escribe un mensaje..." at bounding box center [552, 256] width 363 height 19
click at [534, 256] on textarea "Escribe un mensaje..." at bounding box center [552, 256] width 363 height 19
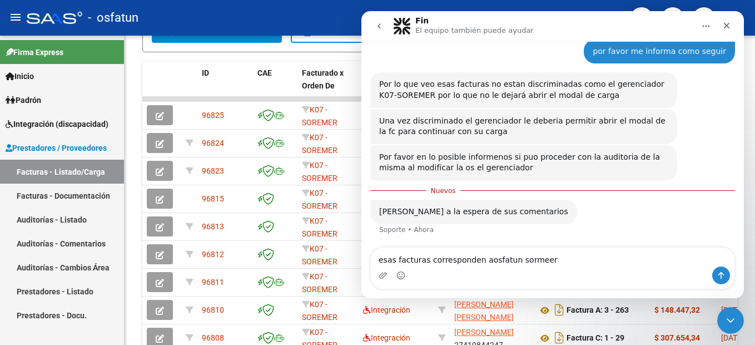
drag, startPoint x: 518, startPoint y: 260, endPoint x: 546, endPoint y: 267, distance: 28.9
click at [617, 273] on div "Intercom Messenger" at bounding box center [552, 275] width 363 height 18
drag, startPoint x: 489, startPoint y: 261, endPoint x: 620, endPoint y: 277, distance: 132.6
click at [672, 278] on div "Intercom Messenger" at bounding box center [552, 275] width 363 height 18
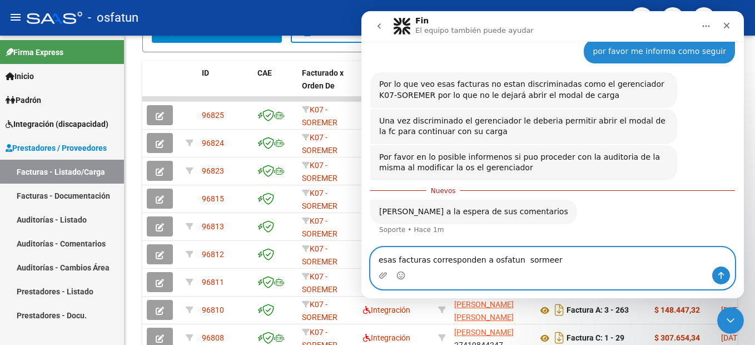
click at [557, 255] on textarea "esas facturas corresponden a osfatun sormeer" at bounding box center [552, 256] width 363 height 19
click at [557, 265] on textarea "esas facturas corresponden a osfatun sormeer" at bounding box center [552, 256] width 363 height 19
click at [541, 261] on textarea "esas facturas corresponden a osfatun sremer" at bounding box center [552, 256] width 363 height 19
type textarea "esas facturas corresponden a osfatun soremer"
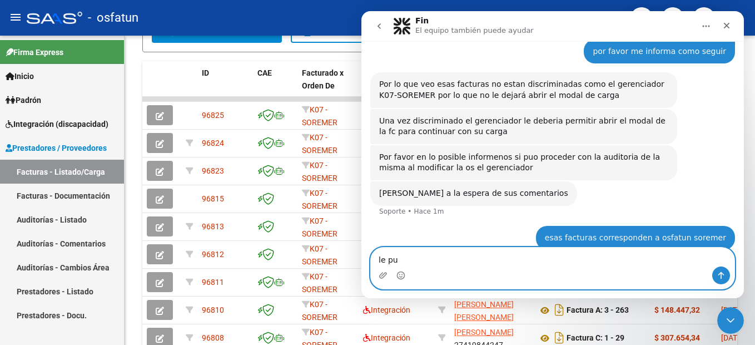
scroll to position [450, 0]
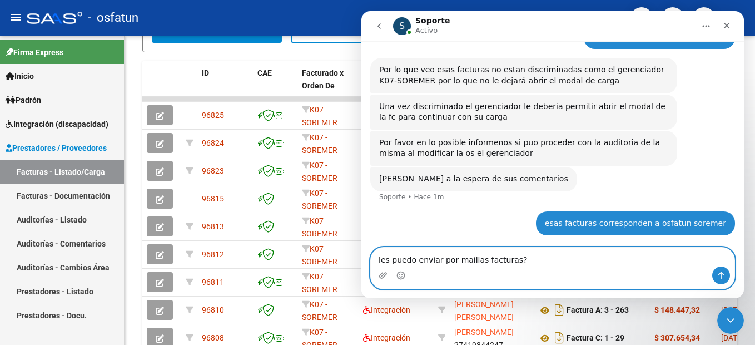
type textarea "les puedo enviar por mail las facturas?"
click at [546, 263] on textarea "les puedo enviar por mail las facturas?" at bounding box center [552, 256] width 363 height 19
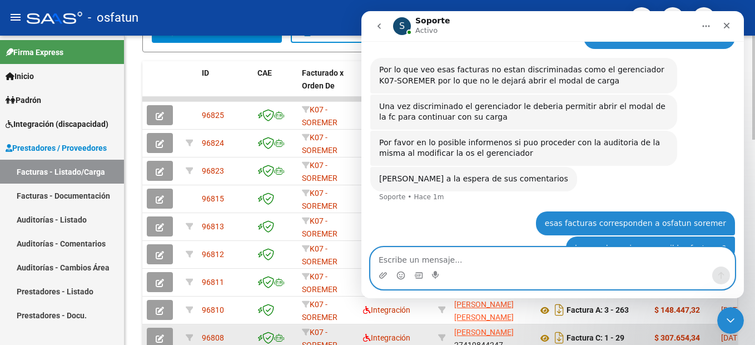
scroll to position [476, 0]
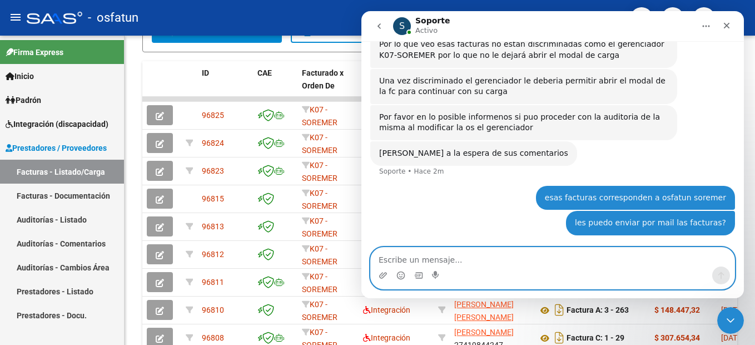
click at [619, 252] on textarea "Escribe un mensaje..." at bounding box center [552, 256] width 363 height 19
type textarea "o como hago para discriminar gerenciador"
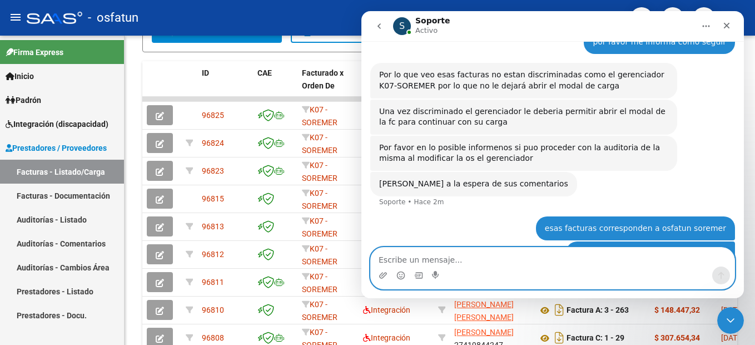
scroll to position [501, 0]
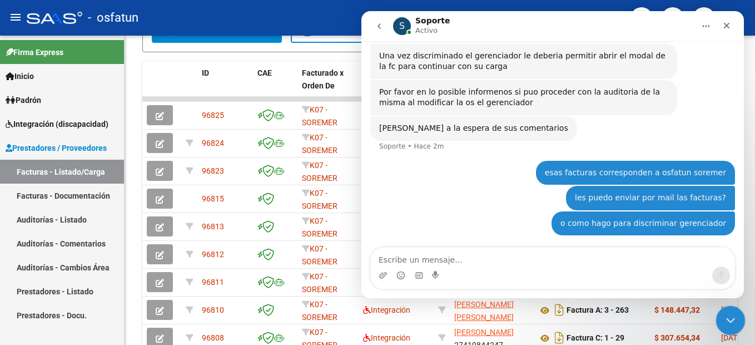
click at [725, 316] on icon "Cerrar Intercom Messenger" at bounding box center [729, 318] width 8 height 4
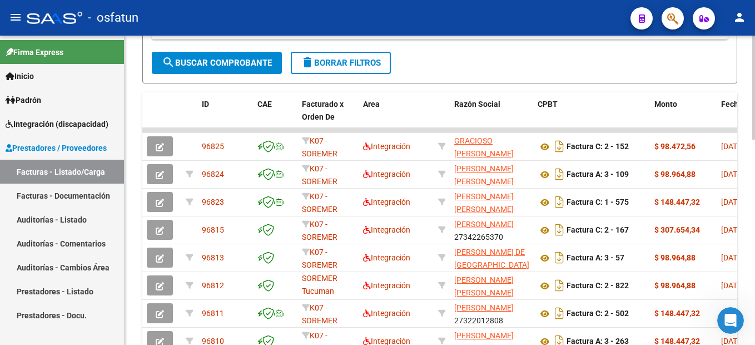
scroll to position [611, 0]
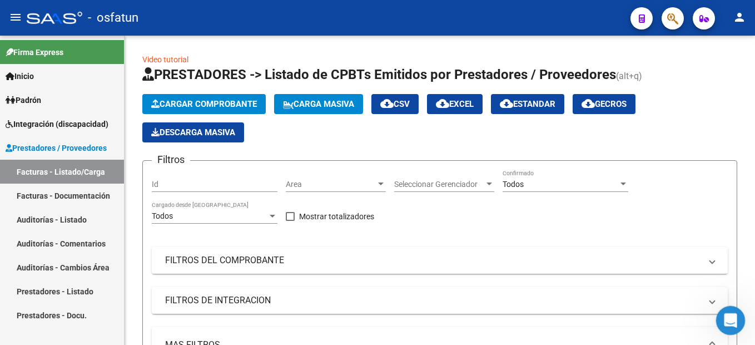
click at [723, 306] on div "Abrir Intercom Messenger" at bounding box center [728, 318] width 37 height 37
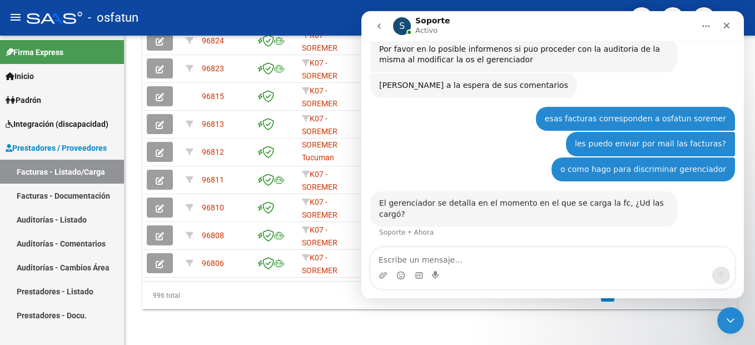
scroll to position [534, 0]
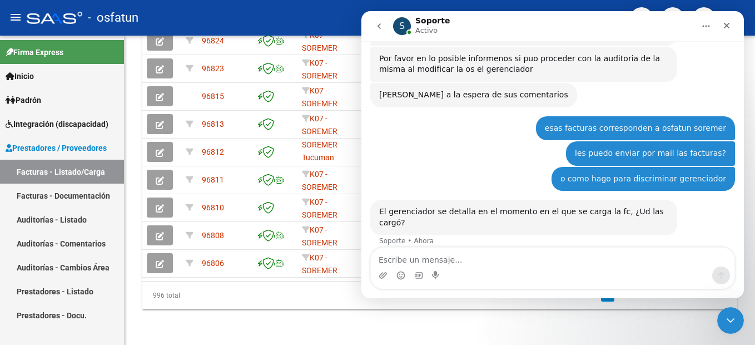
click at [613, 257] on textarea "Escribe un mensaje..." at bounding box center [552, 256] width 363 height 19
type textarea "si yo"
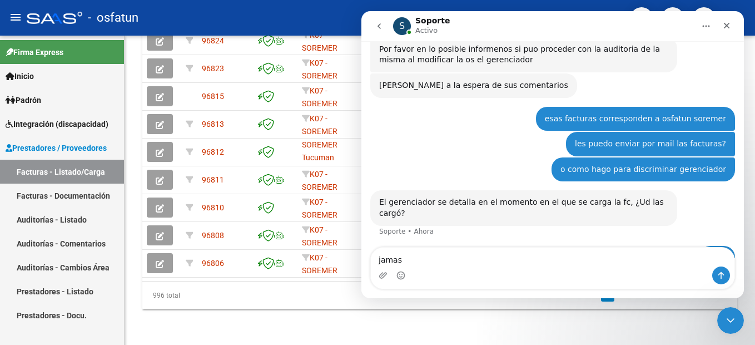
scroll to position [567, 0]
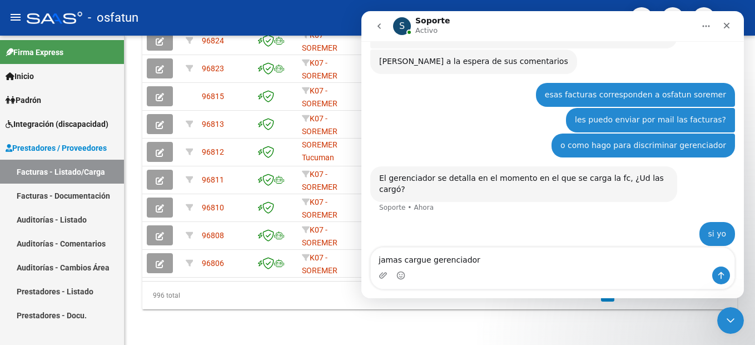
type textarea "jamas cargue gerenciador"
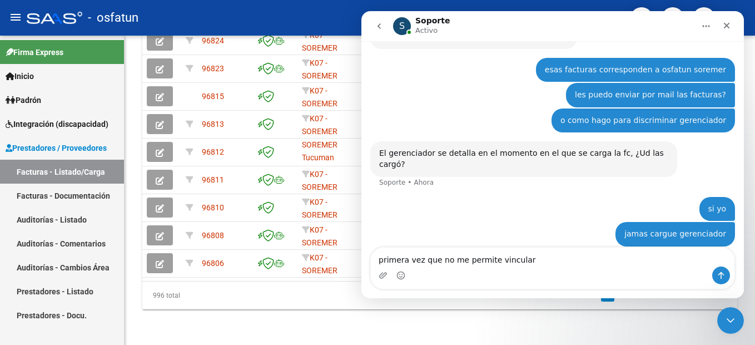
type textarea "primera vez que no me permite vincular"
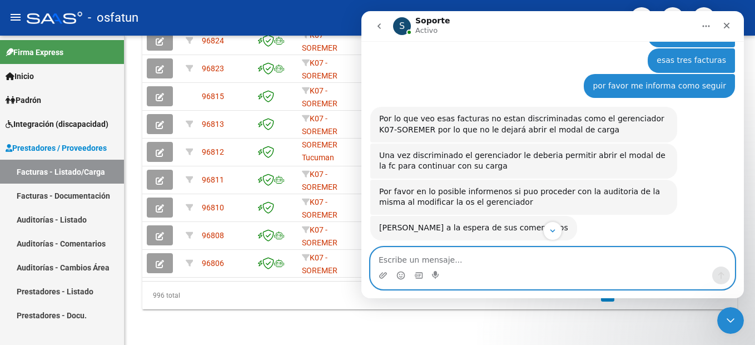
scroll to position [618, 0]
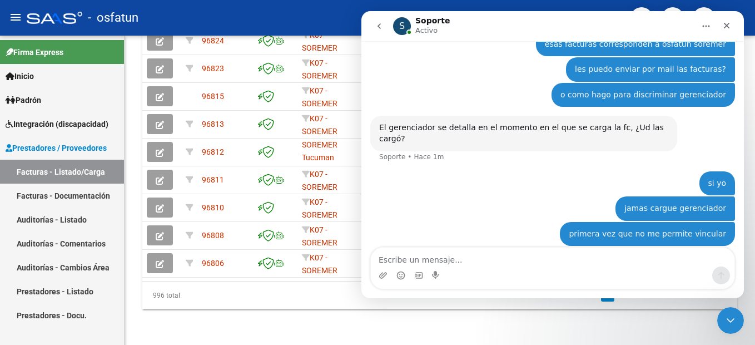
drag, startPoint x: 620, startPoint y: 122, endPoint x: 500, endPoint y: 126, distance: 119.6
click at [461, 132] on div "El gerenciador se detalla en el momento en el que se carga la fc, ¿Ud las cargó?" at bounding box center [523, 133] width 289 height 22
click at [504, 180] on div "si yo [PERSON_NAME] 2m" at bounding box center [552, 184] width 365 height 26
drag, startPoint x: 704, startPoint y: 23, endPoint x: 738, endPoint y: 286, distance: 264.5
click at [704, 22] on icon "Inicio" at bounding box center [705, 26] width 9 height 9
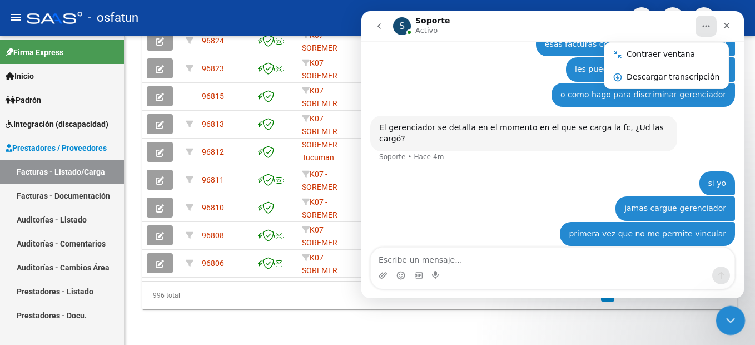
click at [730, 312] on icon "Cerrar Intercom Messenger" at bounding box center [728, 318] width 13 height 13
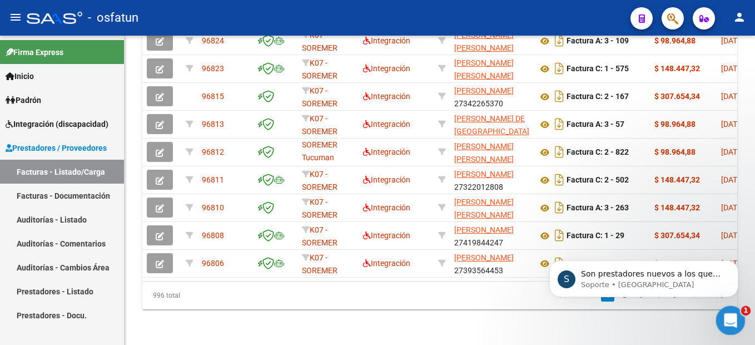
scroll to position [705, 0]
click at [666, 281] on div "Son prestadores nuevos a los que nunca le haya cargado el gerenciador?" at bounding box center [652, 274] width 147 height 14
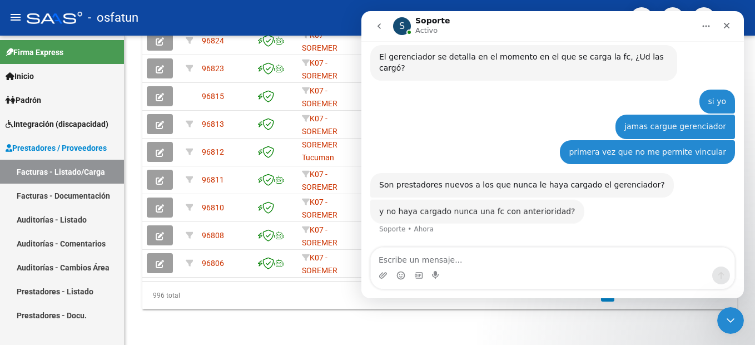
scroll to position [676, 0]
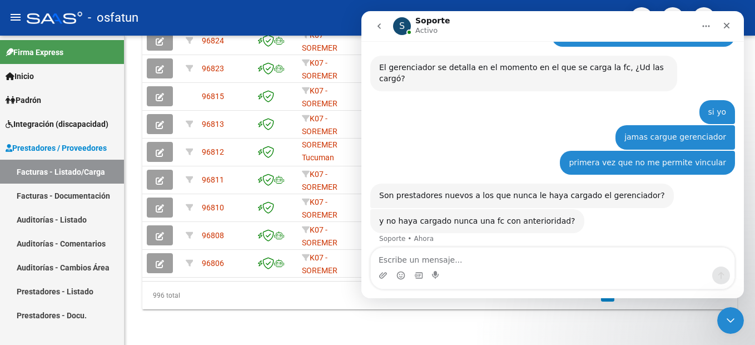
click at [524, 270] on div "Intercom Messenger" at bounding box center [552, 275] width 363 height 18
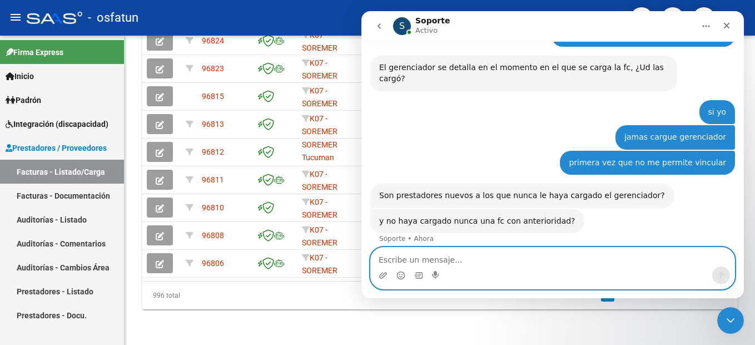
click at [450, 259] on textarea "Escribe un mensaje..." at bounding box center [552, 256] width 363 height 19
type textarea "no no son nuevos"
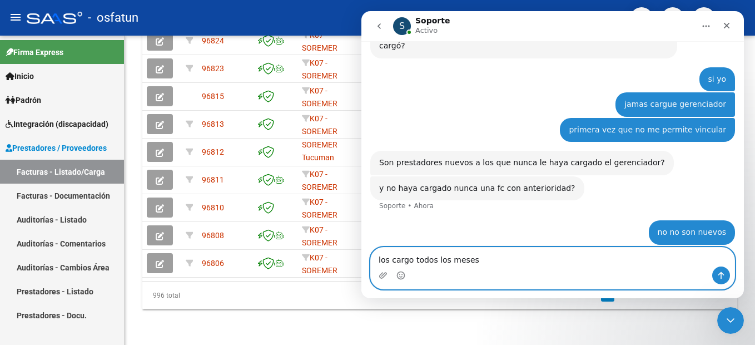
type textarea "los cargo todos los meses"
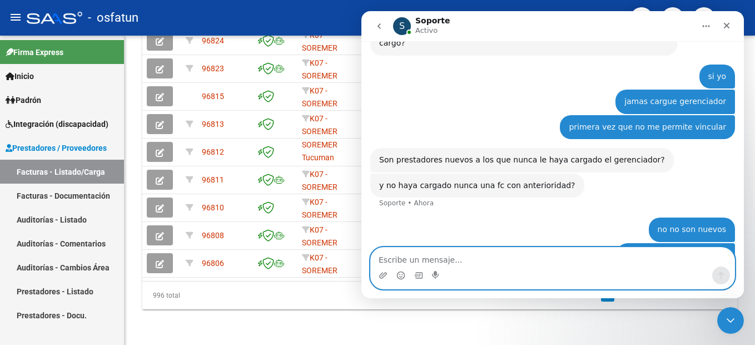
scroll to position [735, 0]
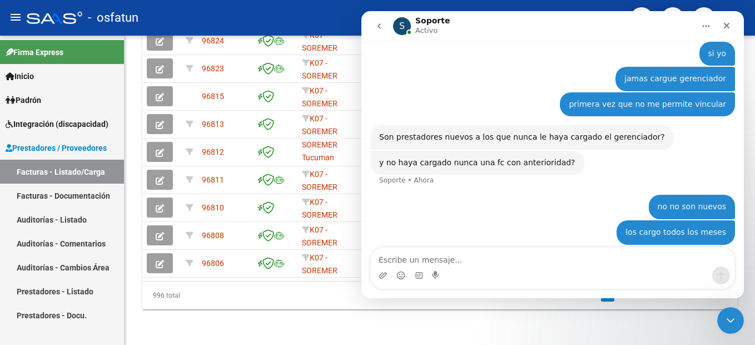
click at [707, 26] on icon "Inicio" at bounding box center [705, 26] width 9 height 9
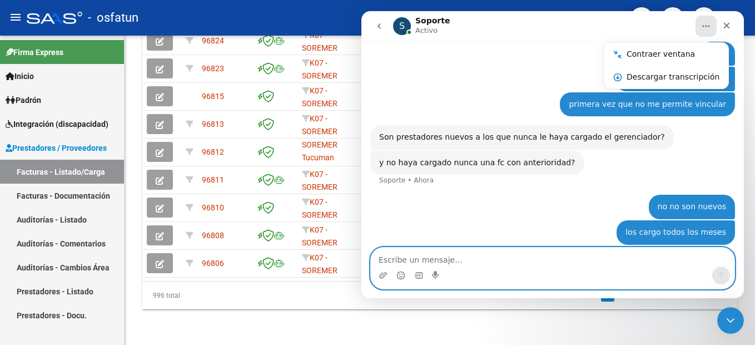
drag, startPoint x: 542, startPoint y: 263, endPoint x: 454, endPoint y: 131, distance: 158.6
click at [542, 263] on textarea "Escribe un mensaje..." at bounding box center [552, 256] width 363 height 19
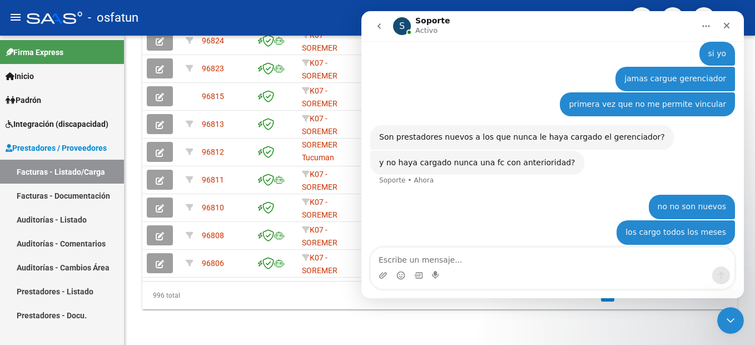
click at [704, 24] on icon "Inicio" at bounding box center [705, 26] width 9 height 9
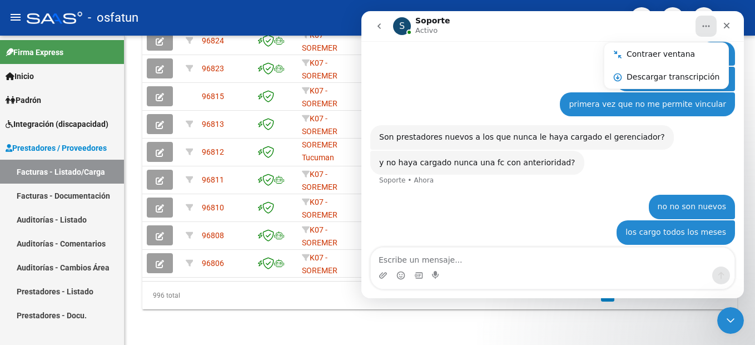
click at [702, 27] on icon "Inicio" at bounding box center [705, 26] width 9 height 9
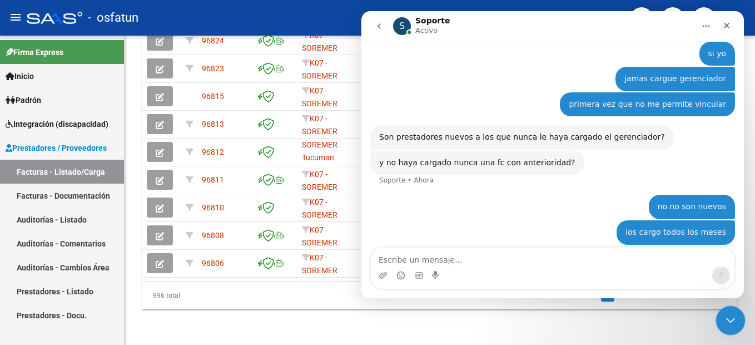
click at [730, 329] on div "Cerrar Intercom Messenger" at bounding box center [728, 318] width 27 height 27
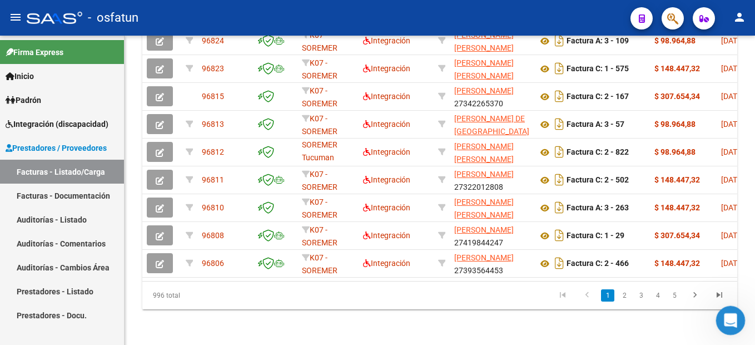
click at [729, 324] on icon "Abrir Intercom Messenger" at bounding box center [729, 319] width 18 height 18
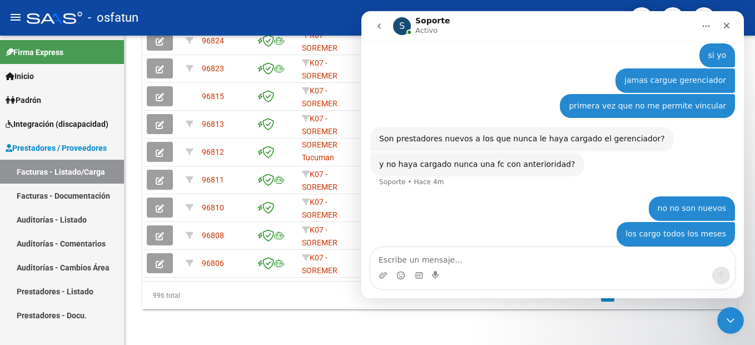
drag, startPoint x: 703, startPoint y: 23, endPoint x: 694, endPoint y: 27, distance: 9.7
click at [704, 23] on icon "Inicio" at bounding box center [705, 26] width 9 height 9
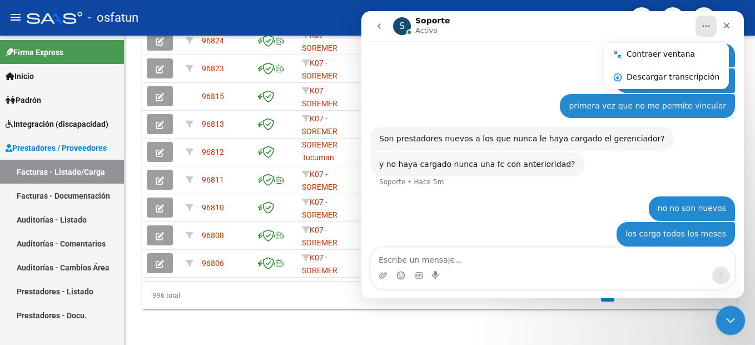
click at [719, 319] on div "Cerrar Intercom Messenger" at bounding box center [728, 318] width 27 height 27
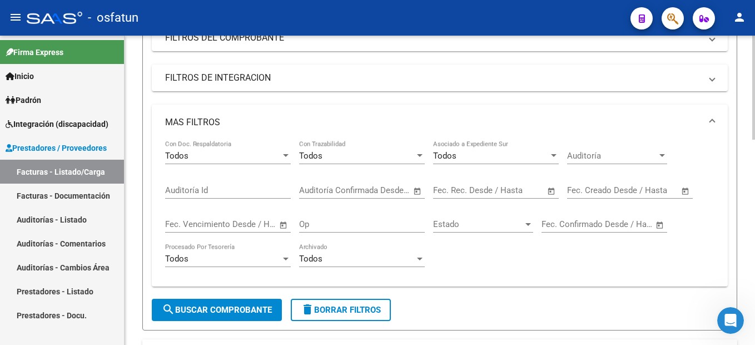
scroll to position [0, 0]
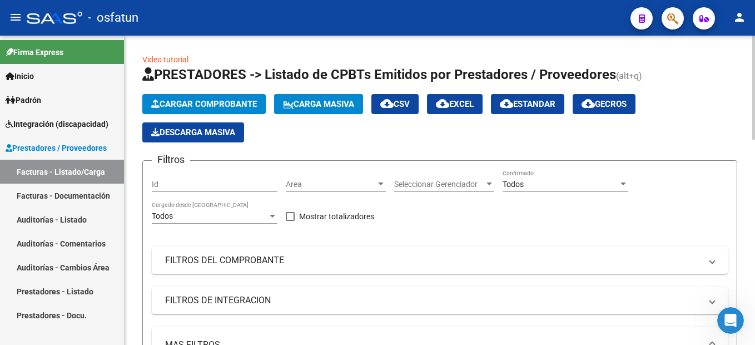
click at [236, 100] on span "Cargar Comprobante" at bounding box center [204, 104] width 106 height 10
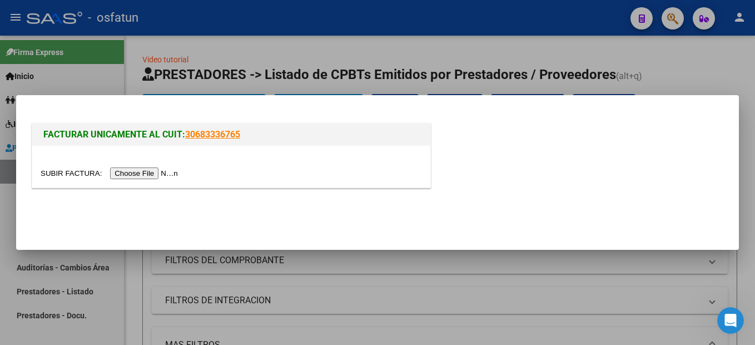
click at [155, 176] on input "file" at bounding box center [111, 173] width 141 height 12
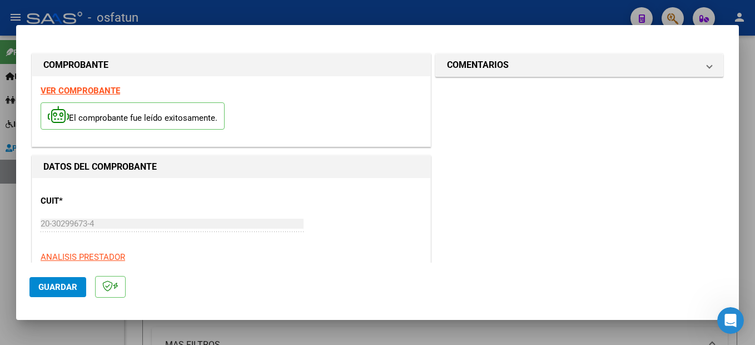
scroll to position [254, 0]
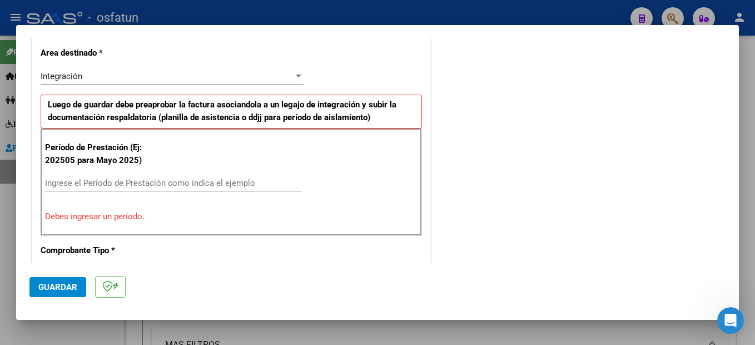
click at [81, 183] on input "Ingrese el Período de Prestación como indica el ejemplo" at bounding box center [173, 183] width 257 height 10
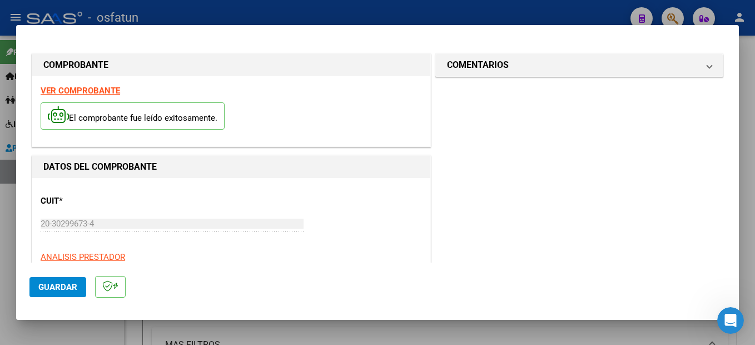
click at [111, 88] on strong "VER COMPROBANTE" at bounding box center [80, 91] width 79 height 10
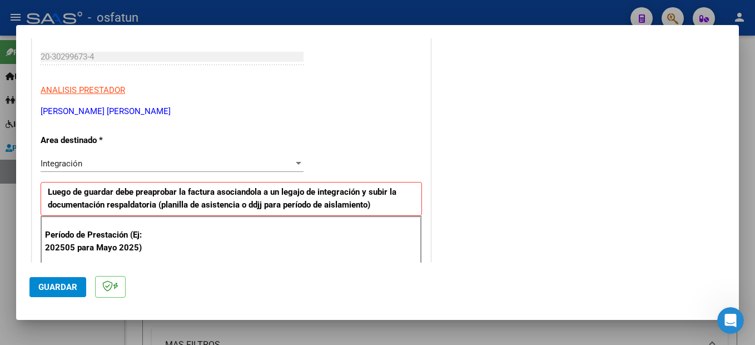
scroll to position [222, 0]
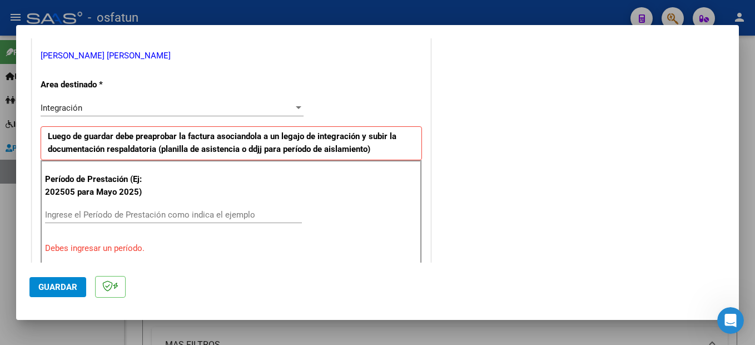
click at [116, 213] on input "Ingrese el Período de Prestación como indica el ejemplo" at bounding box center [173, 215] width 257 height 10
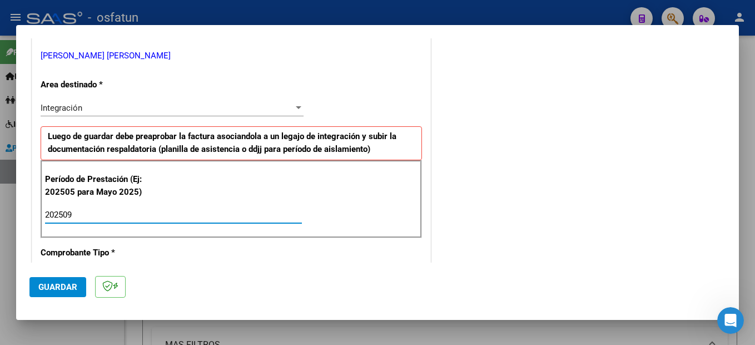
type input "202509"
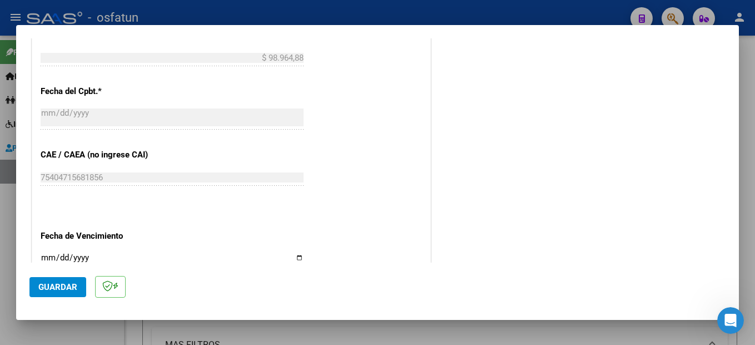
scroll to position [754, 0]
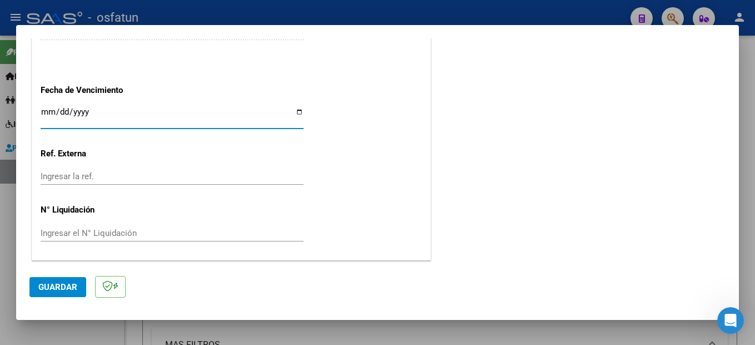
click at [59, 278] on button "Guardar" at bounding box center [57, 287] width 57 height 20
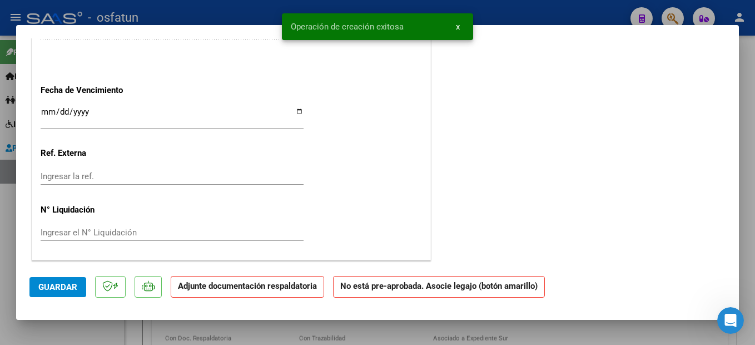
scroll to position [0, 0]
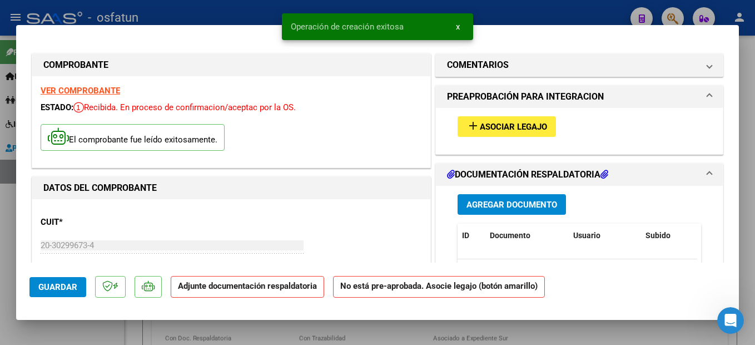
click at [512, 123] on span "Asociar Legajo" at bounding box center [513, 127] width 67 height 10
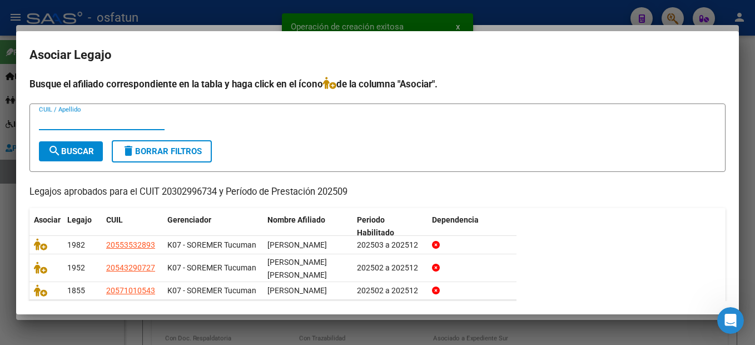
scroll to position [78, 0]
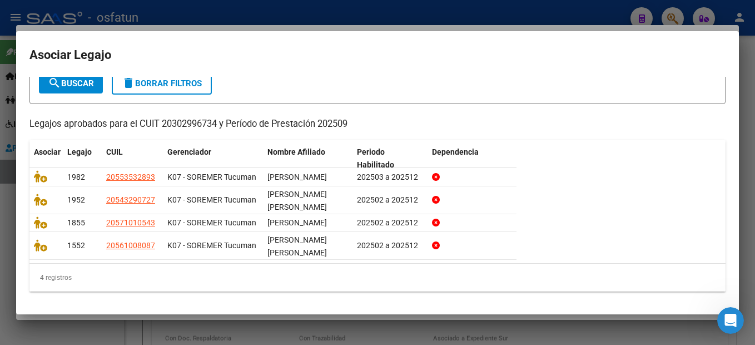
click at [43, 226] on icon at bounding box center [40, 222] width 13 height 12
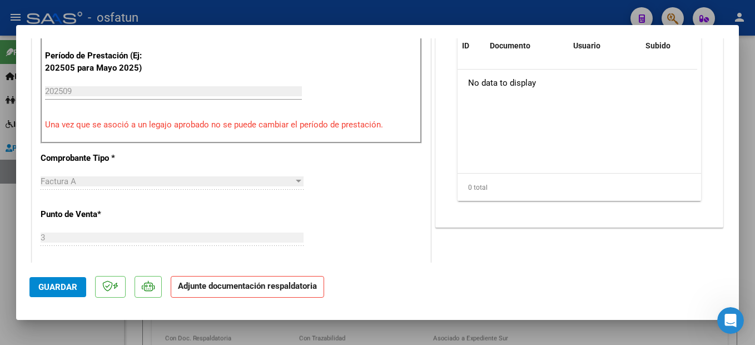
scroll to position [167, 0]
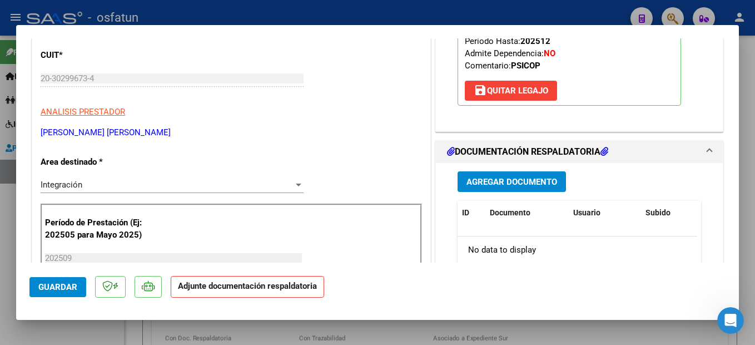
click at [536, 185] on span "Agregar Documento" at bounding box center [511, 182] width 91 height 10
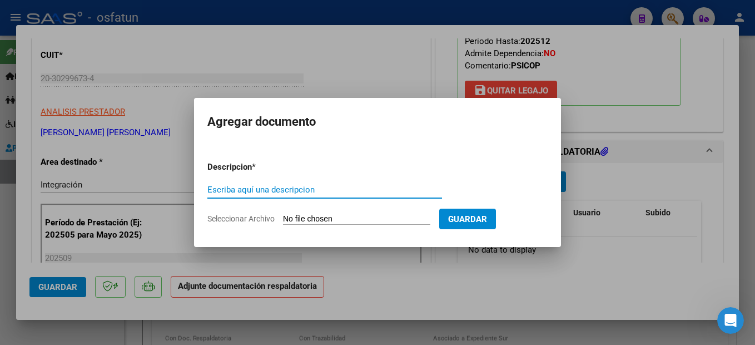
click at [302, 188] on input "Escriba aquí una descripcion" at bounding box center [324, 190] width 235 height 10
type input "planilla"
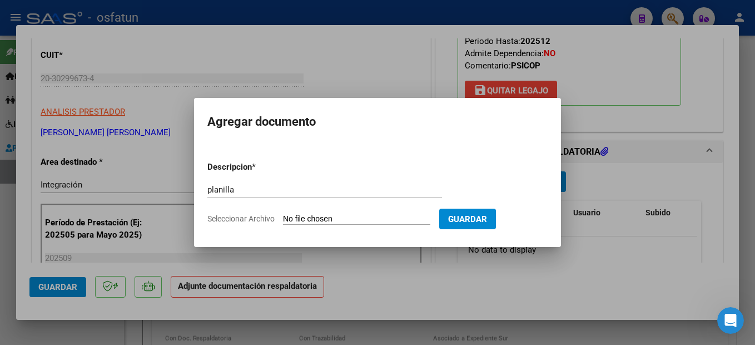
click at [343, 217] on input "Seleccionar Archivo" at bounding box center [356, 219] width 147 height 11
type input "C:\fakepath\251007120718.pdf"
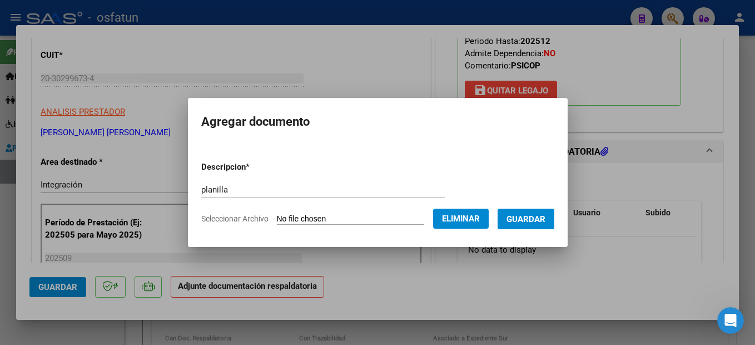
click at [542, 220] on span "Guardar" at bounding box center [525, 219] width 39 height 10
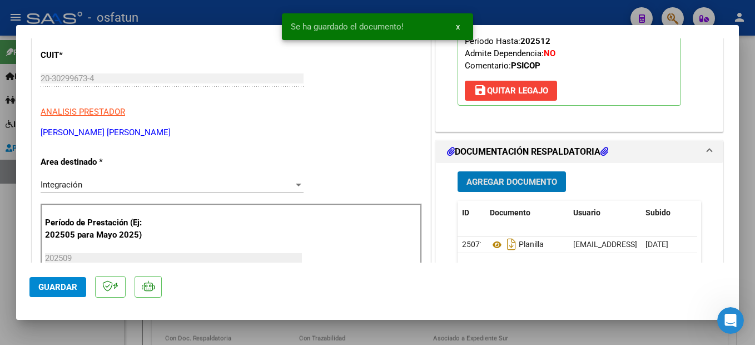
scroll to position [278, 0]
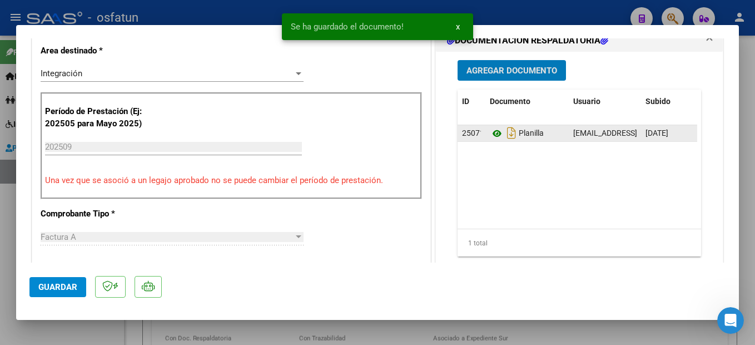
click at [491, 132] on icon at bounding box center [497, 133] width 14 height 13
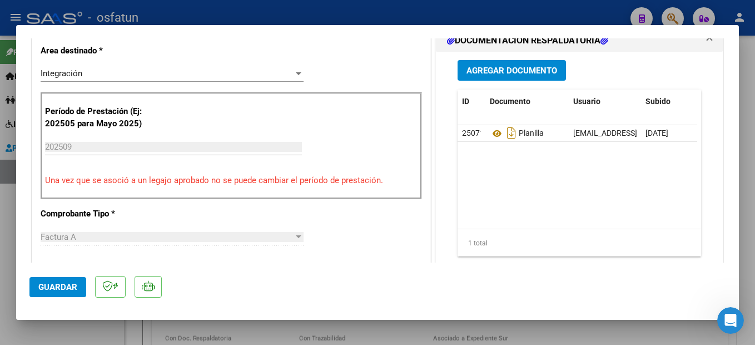
click at [69, 287] on span "Guardar" at bounding box center [57, 287] width 39 height 10
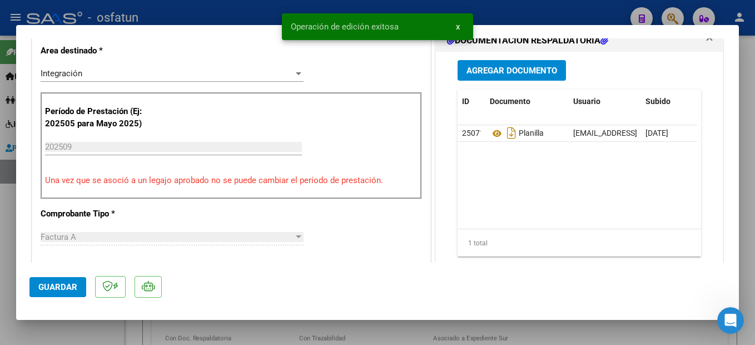
click at [754, 158] on div at bounding box center [377, 172] width 755 height 345
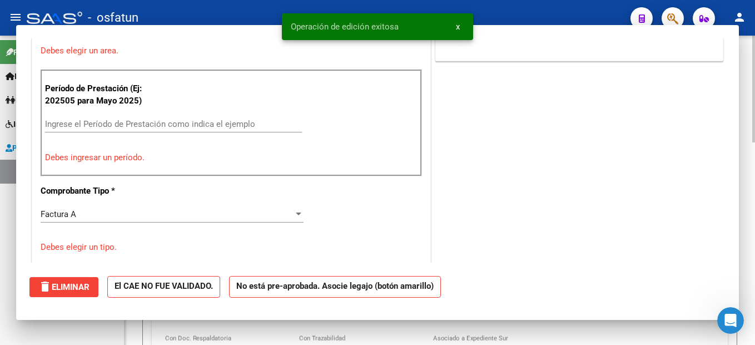
scroll to position [0, 0]
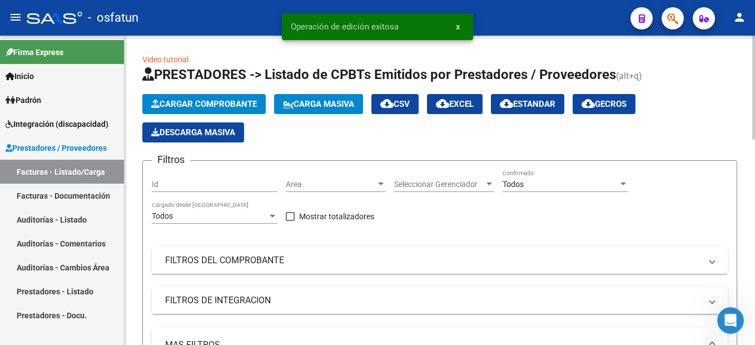
click at [232, 104] on span "Cargar Comprobante" at bounding box center [204, 104] width 106 height 10
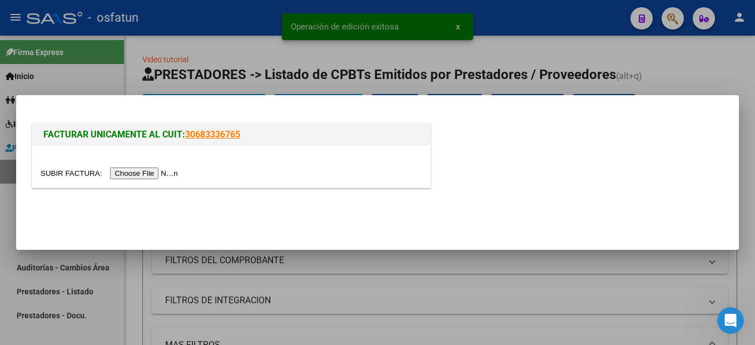
click at [148, 178] on input "file" at bounding box center [111, 173] width 141 height 12
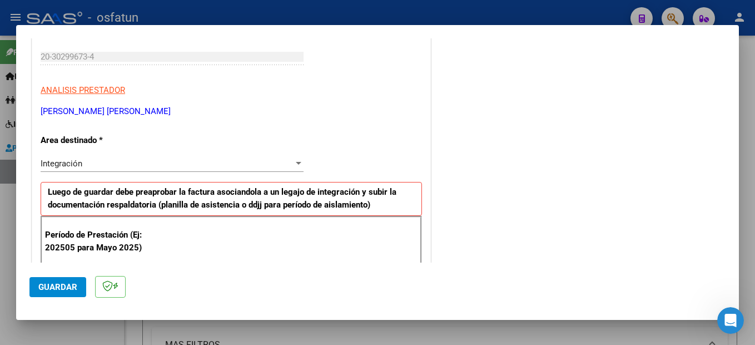
scroll to position [222, 0]
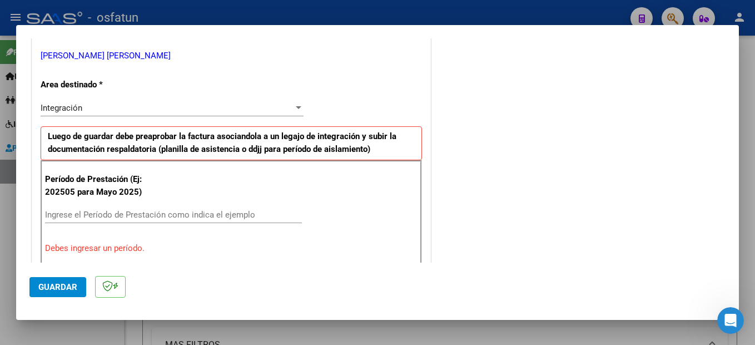
click at [77, 215] on input "Ingrese el Período de Prestación como indica el ejemplo" at bounding box center [173, 215] width 257 height 10
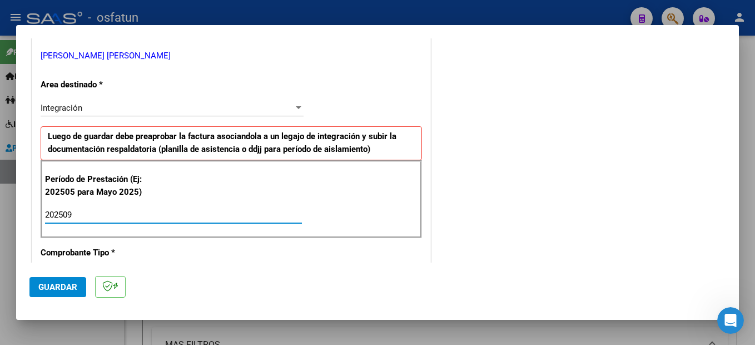
type input "202509"
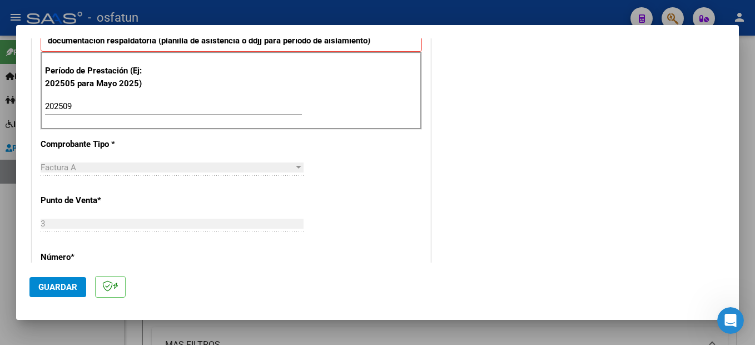
scroll to position [0, 0]
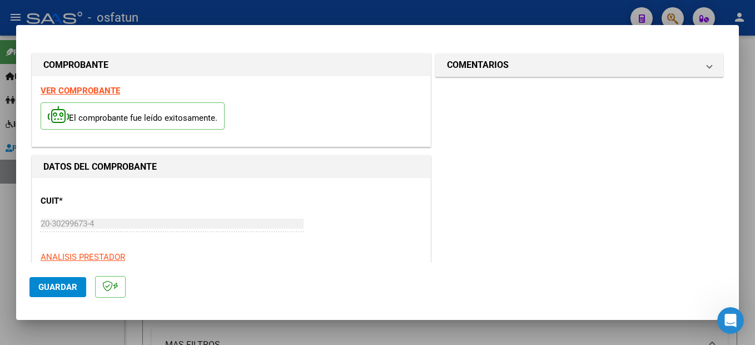
drag, startPoint x: 72, startPoint y: 86, endPoint x: 93, endPoint y: 73, distance: 24.7
click at [72, 86] on strong "VER COMPROBANTE" at bounding box center [80, 91] width 79 height 10
click at [65, 287] on span "Guardar" at bounding box center [57, 287] width 39 height 10
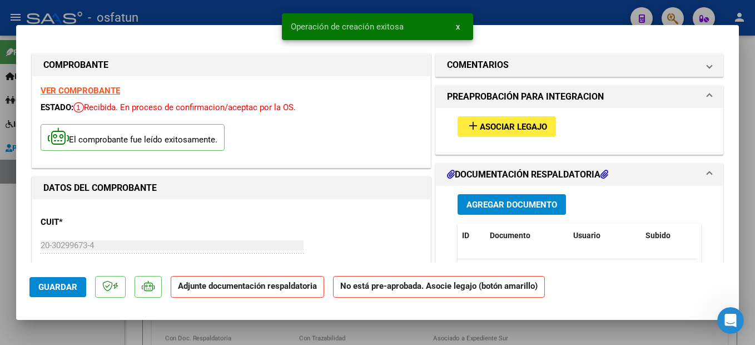
click at [528, 122] on span "Asociar Legajo" at bounding box center [513, 127] width 67 height 10
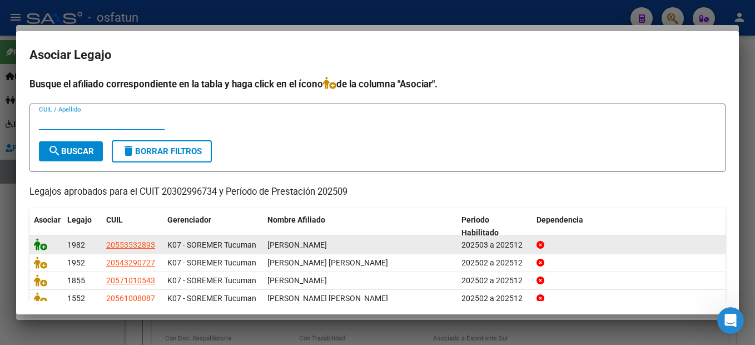
click at [36, 241] on icon at bounding box center [40, 244] width 13 height 12
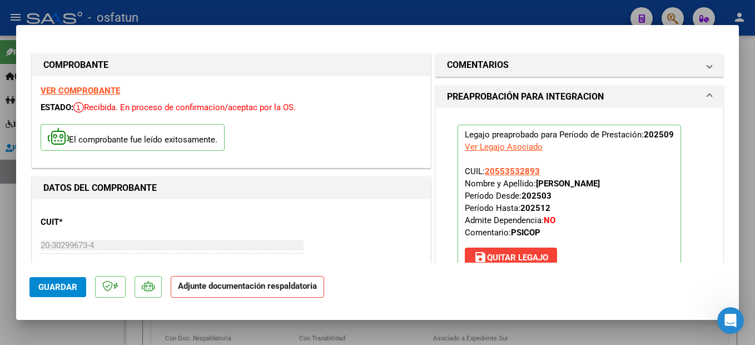
scroll to position [222, 0]
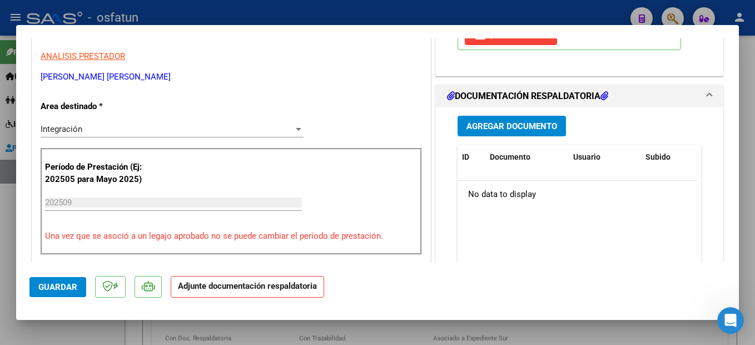
click at [551, 128] on span "Agregar Documento" at bounding box center [511, 126] width 91 height 10
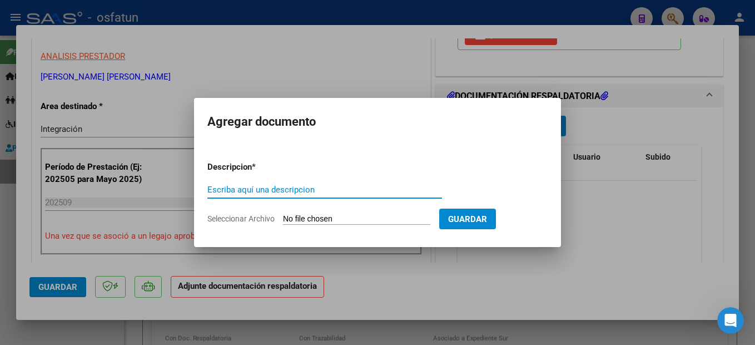
drag, startPoint x: 278, startPoint y: 191, endPoint x: 290, endPoint y: 183, distance: 14.0
click at [287, 185] on input "Escriba aquí una descripcion" at bounding box center [324, 190] width 235 height 10
type input "planilla"
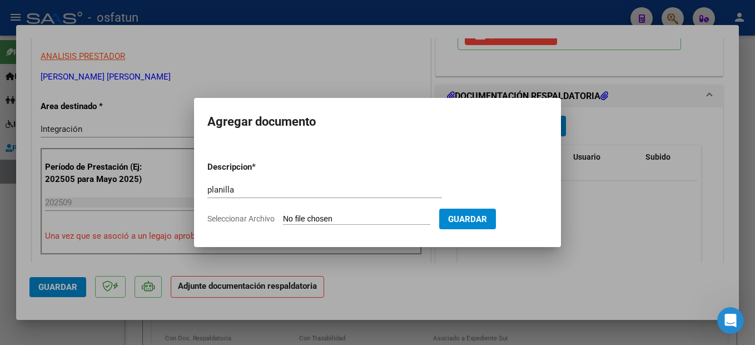
click at [398, 218] on input "Seleccionar Archivo" at bounding box center [356, 219] width 147 height 11
type input "C:\fakepath\251007120742.pdf"
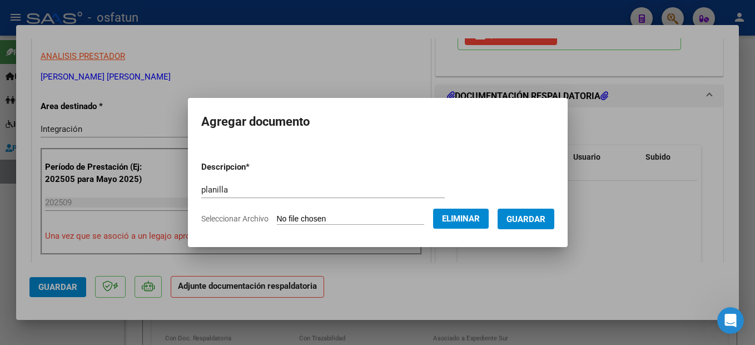
click at [545, 216] on span "Guardar" at bounding box center [525, 219] width 39 height 10
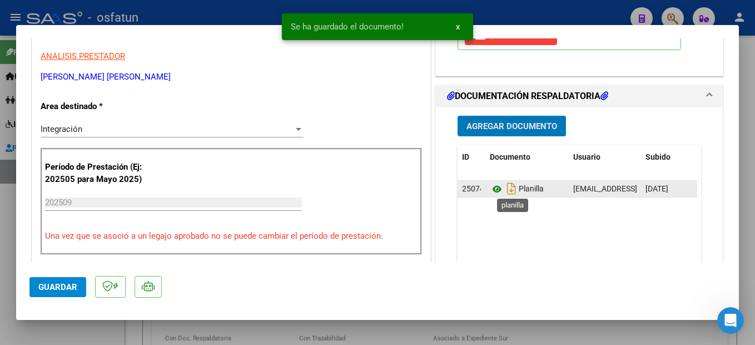
click at [490, 191] on icon at bounding box center [497, 188] width 14 height 13
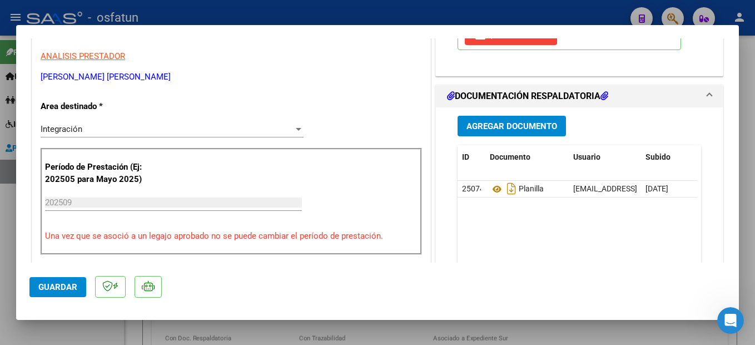
click at [67, 288] on span "Guardar" at bounding box center [57, 287] width 39 height 10
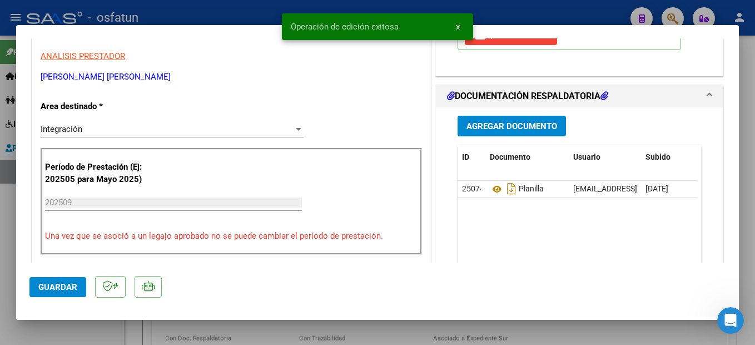
click at [754, 281] on html "menu - osfatun person Firma Express Inicio Instructivos Contacto OS Padrón Camb…" at bounding box center [377, 172] width 755 height 345
click at [754, 242] on div at bounding box center [377, 172] width 755 height 345
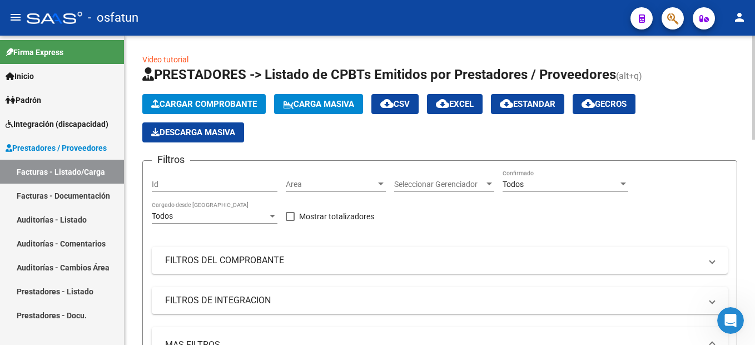
click at [232, 92] on app-list-header "PRESTADORES -> Listado de CPBTs Emitidos por Prestadores / Proveedores (alt+q) …" at bounding box center [439, 309] width 595 height 487
click at [232, 102] on span "Cargar Comprobante" at bounding box center [204, 104] width 106 height 10
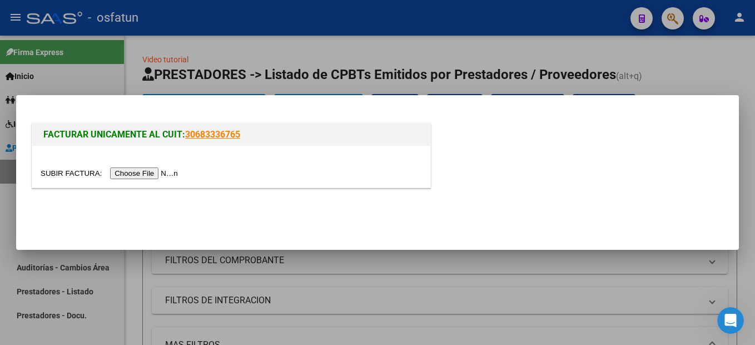
click at [163, 166] on div at bounding box center [231, 167] width 398 height 42
click at [156, 171] on input "file" at bounding box center [111, 173] width 141 height 12
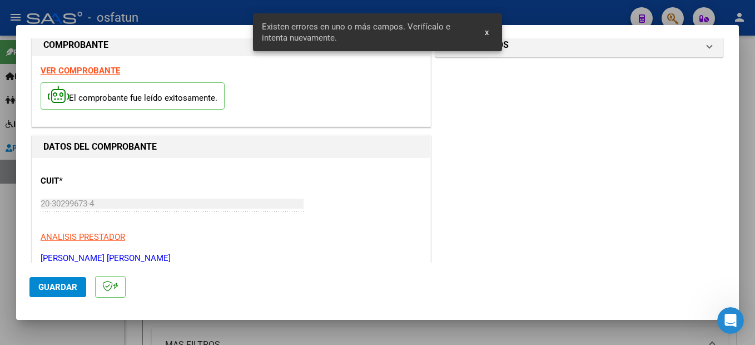
scroll to position [0, 0]
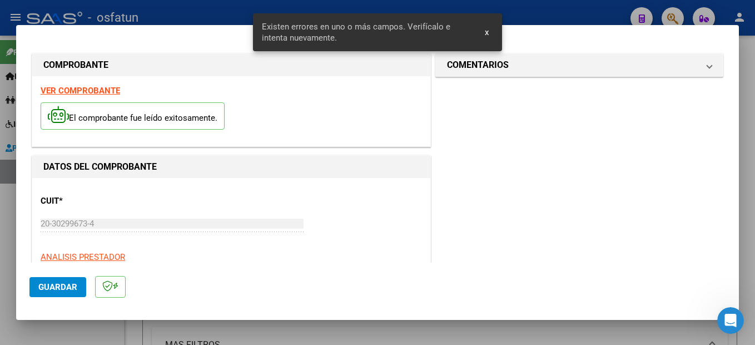
click at [91, 91] on strong "VER COMPROBANTE" at bounding box center [80, 91] width 79 height 10
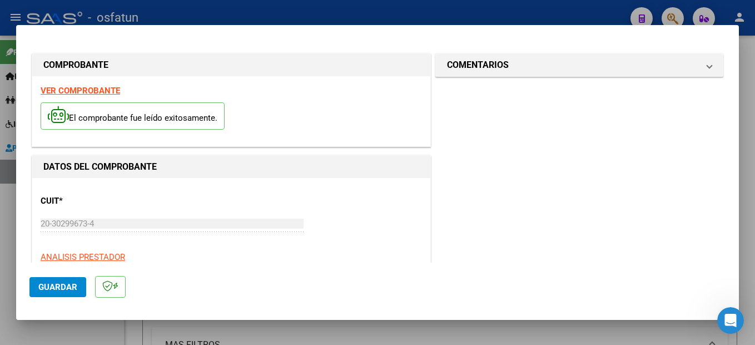
scroll to position [222, 0]
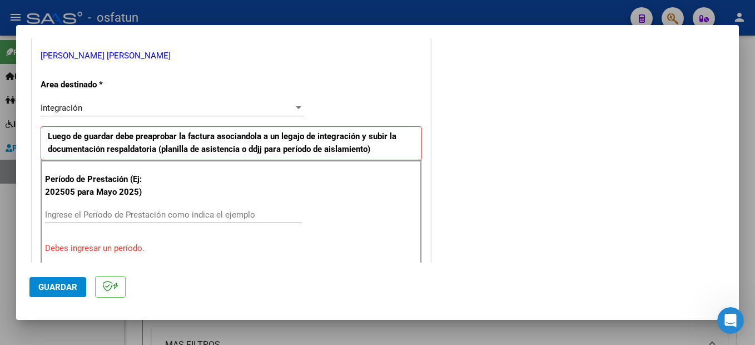
click at [90, 221] on div "Ingrese el Período de Prestación como indica el ejemplo" at bounding box center [173, 214] width 257 height 17
click at [103, 216] on input "Ingrese el Período de Prestación como indica el ejemplo" at bounding box center [173, 215] width 257 height 10
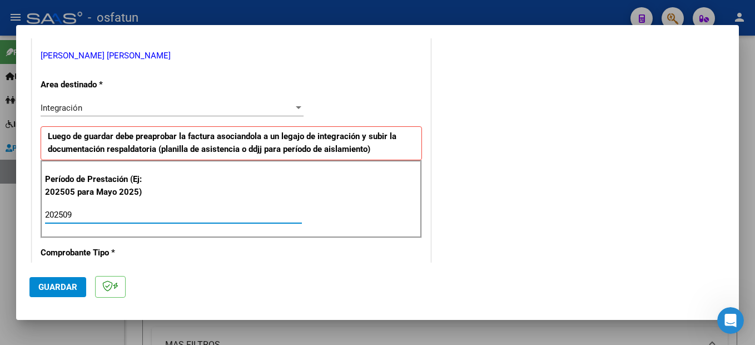
type input "202509"
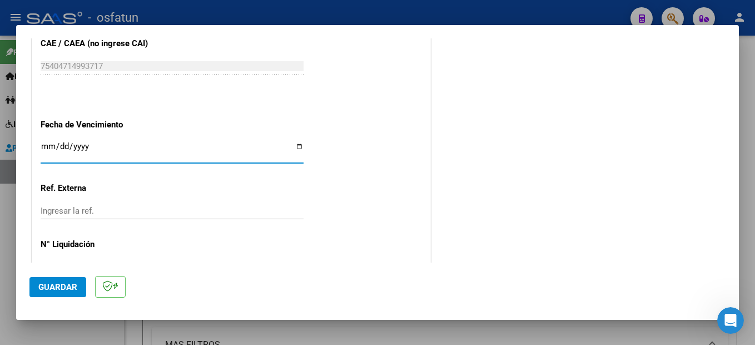
scroll to position [754, 0]
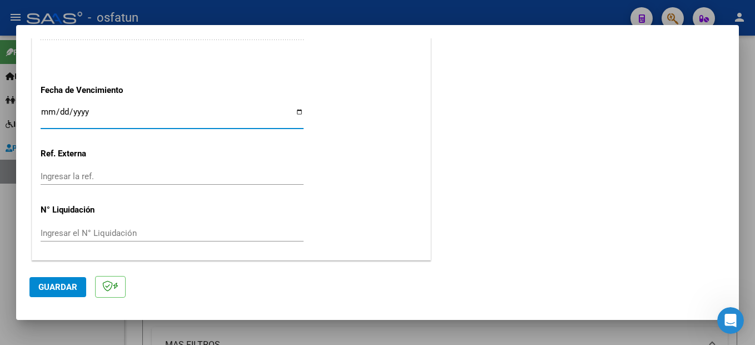
click at [59, 277] on button "Guardar" at bounding box center [57, 287] width 57 height 20
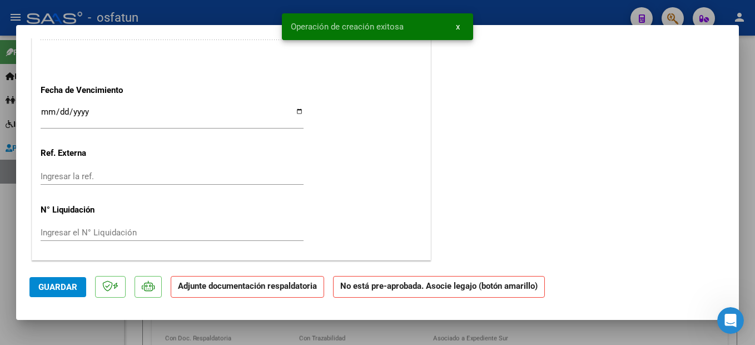
scroll to position [0, 0]
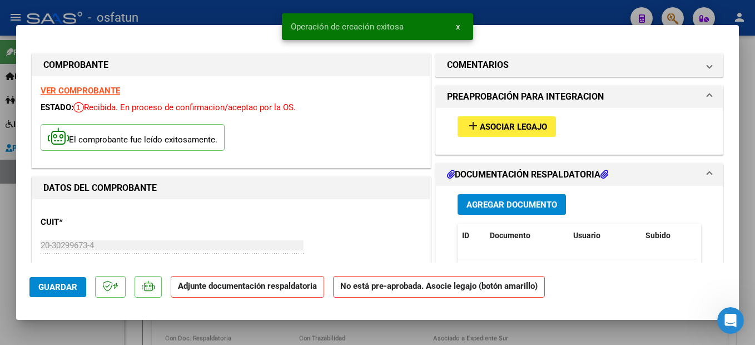
click at [516, 125] on span "Asociar Legajo" at bounding box center [513, 127] width 67 height 10
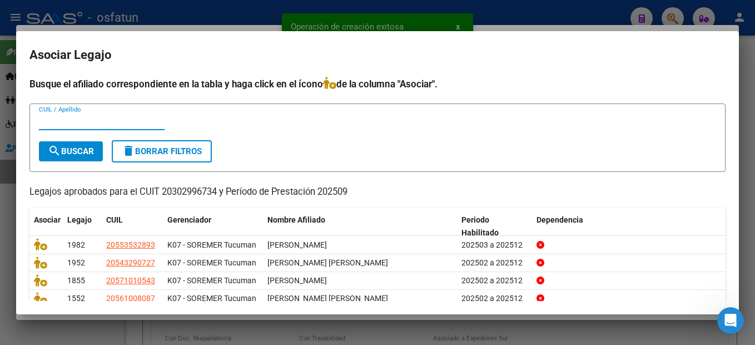
scroll to position [49, 0]
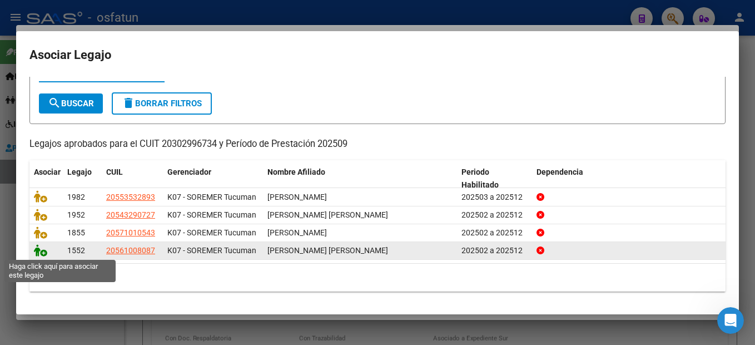
click at [36, 253] on icon at bounding box center [40, 250] width 13 height 12
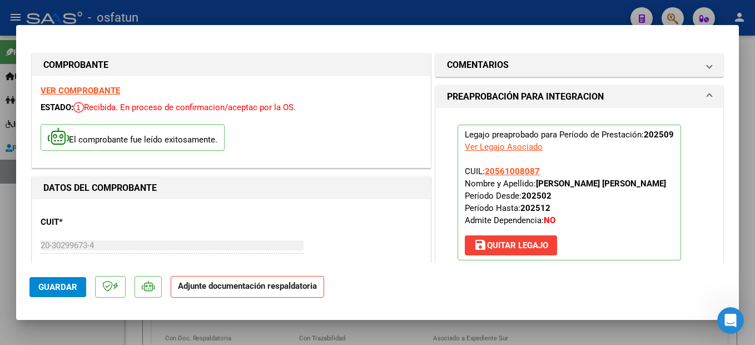
scroll to position [222, 0]
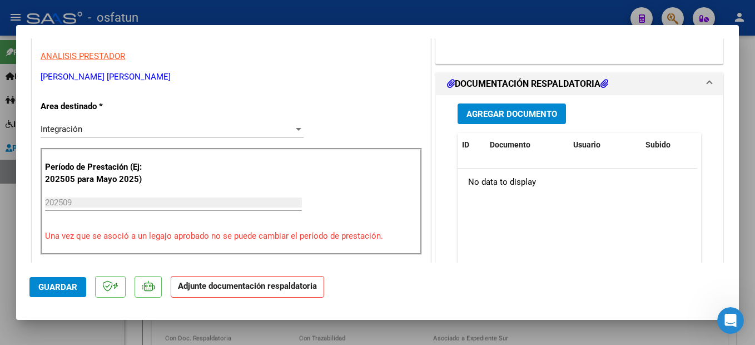
click at [518, 118] on span "Agregar Documento" at bounding box center [511, 114] width 91 height 10
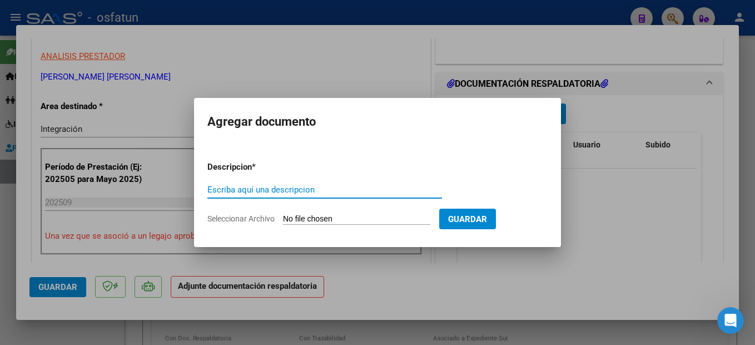
click at [267, 190] on input "Escriba aquí una descripcion" at bounding box center [324, 190] width 235 height 10
type input "planilla"
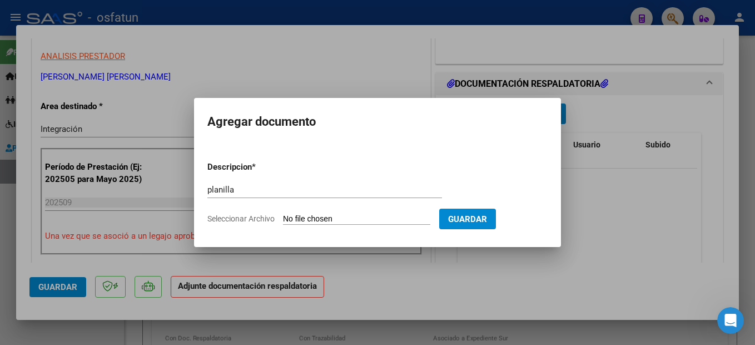
click at [325, 220] on input "Seleccionar Archivo" at bounding box center [356, 219] width 147 height 11
type input "C:\fakepath\251007120807.pdf"
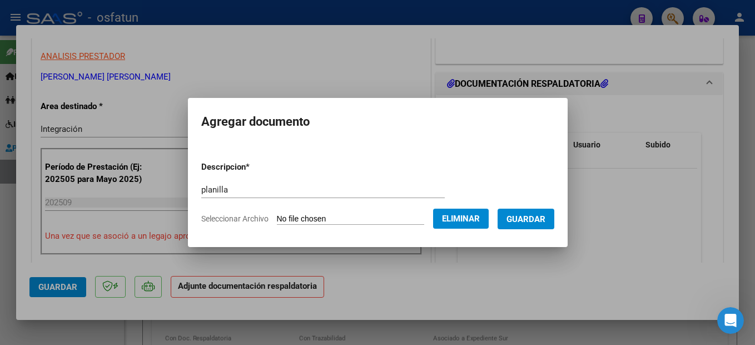
drag, startPoint x: 557, startPoint y: 218, endPoint x: 754, endPoint y: 211, distance: 196.9
click at [545, 218] on span "Guardar" at bounding box center [525, 219] width 39 height 10
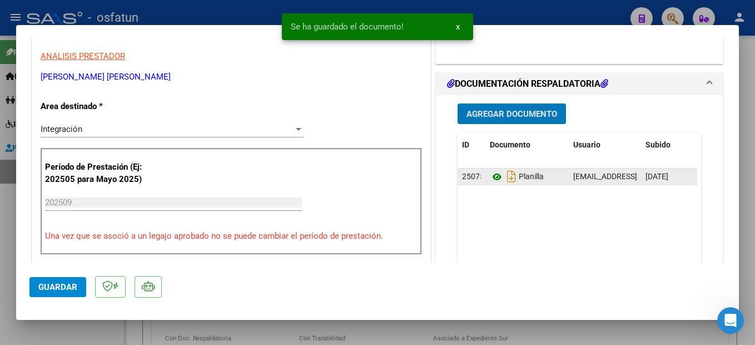
click at [491, 177] on icon at bounding box center [497, 176] width 14 height 13
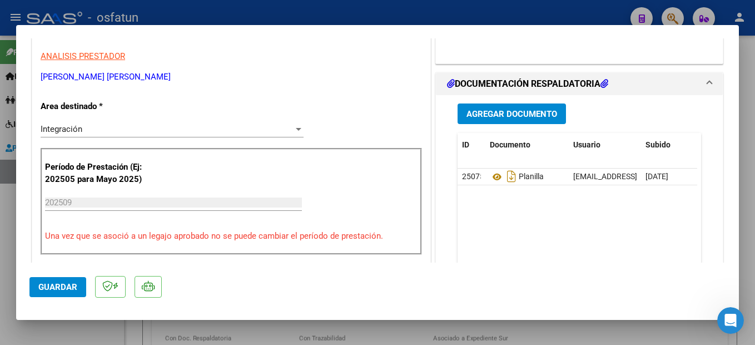
click at [65, 283] on span "Guardar" at bounding box center [57, 287] width 39 height 10
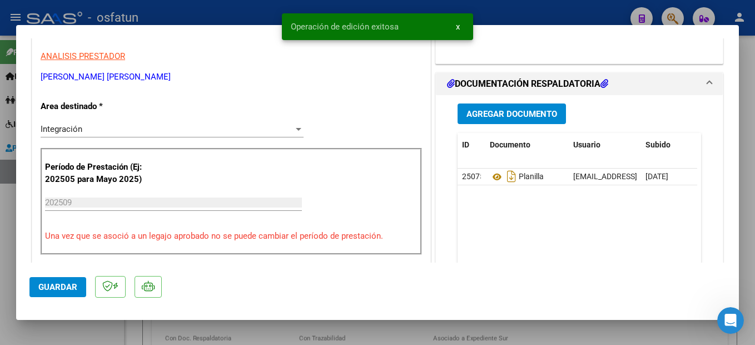
click at [749, 250] on div at bounding box center [377, 172] width 755 height 345
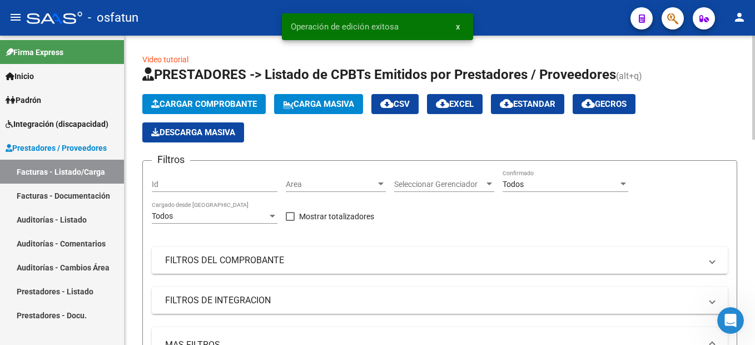
click at [225, 97] on button "Cargar Comprobante" at bounding box center [203, 104] width 123 height 20
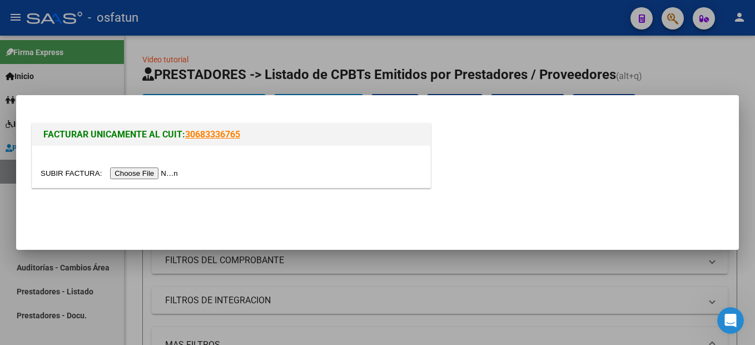
click at [126, 170] on input "file" at bounding box center [111, 173] width 141 height 12
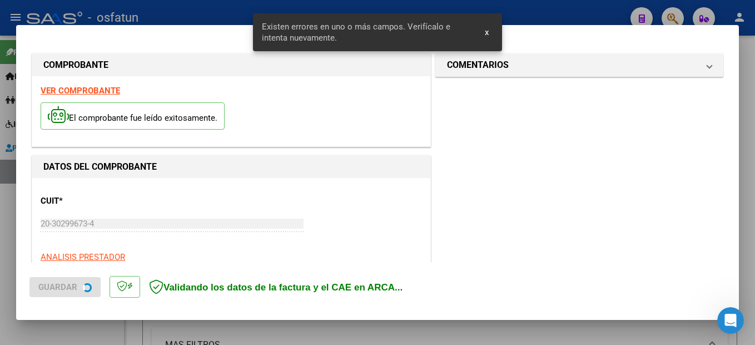
scroll to position [254, 0]
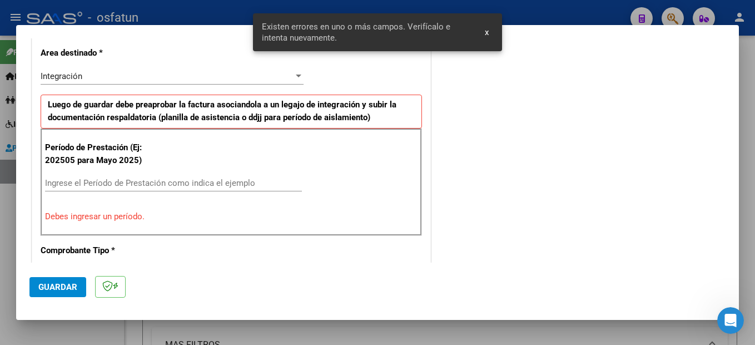
click at [151, 181] on input "Ingrese el Período de Prestación como indica el ejemplo" at bounding box center [173, 183] width 257 height 10
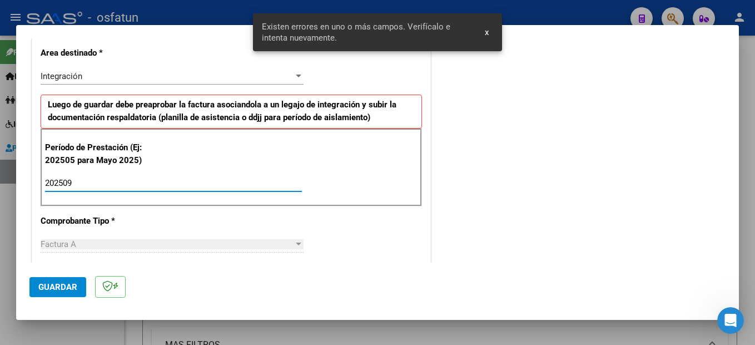
type input "202509"
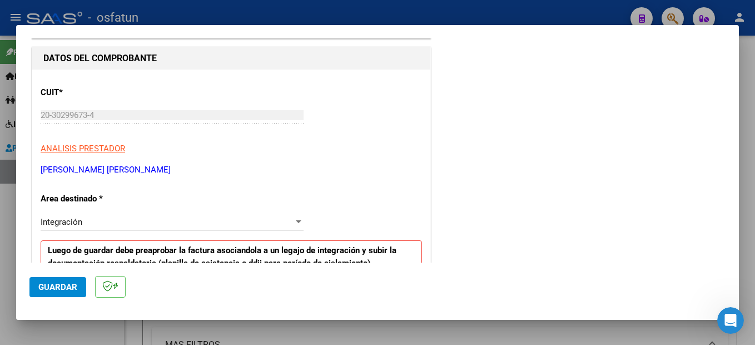
scroll to position [0, 0]
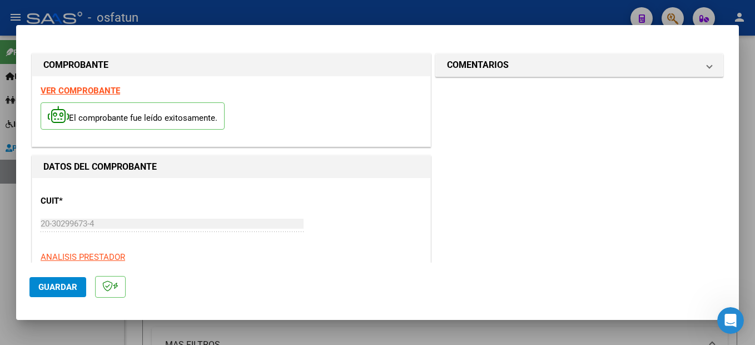
click at [97, 93] on strong "VER COMPROBANTE" at bounding box center [80, 91] width 79 height 10
click at [68, 290] on span "Guardar" at bounding box center [57, 287] width 39 height 10
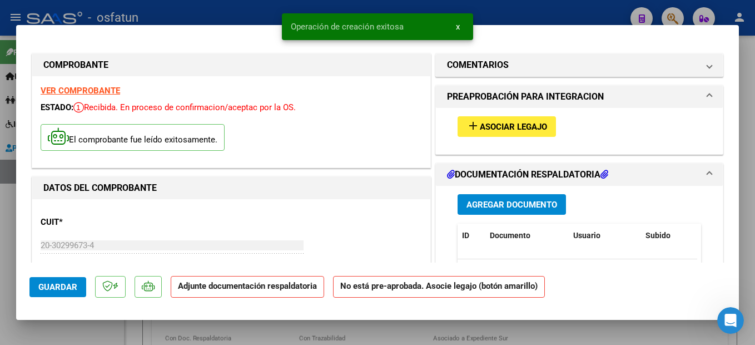
click at [491, 124] on span "Asociar Legajo" at bounding box center [513, 127] width 67 height 10
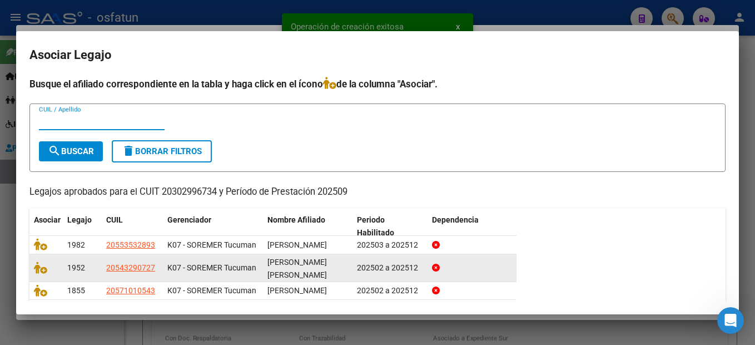
scroll to position [78, 0]
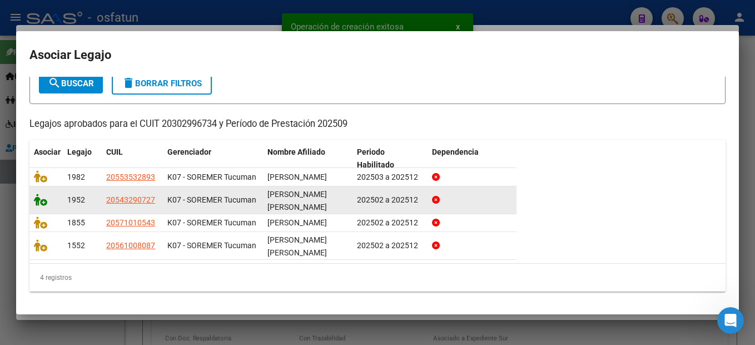
click at [42, 202] on icon at bounding box center [40, 199] width 13 height 12
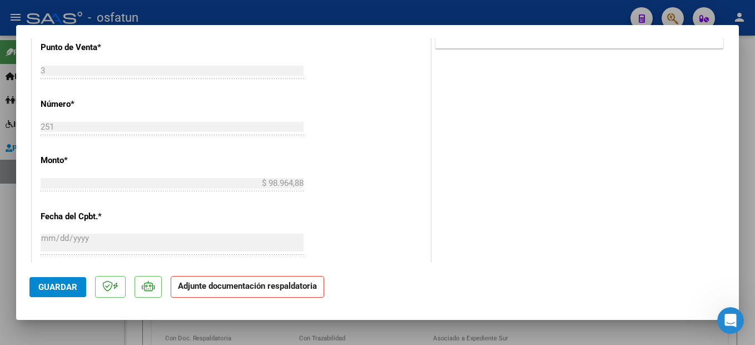
scroll to position [278, 0]
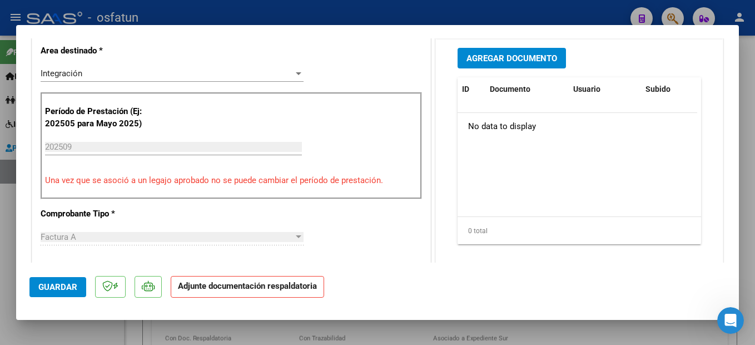
click at [520, 61] on span "Agregar Documento" at bounding box center [511, 58] width 91 height 10
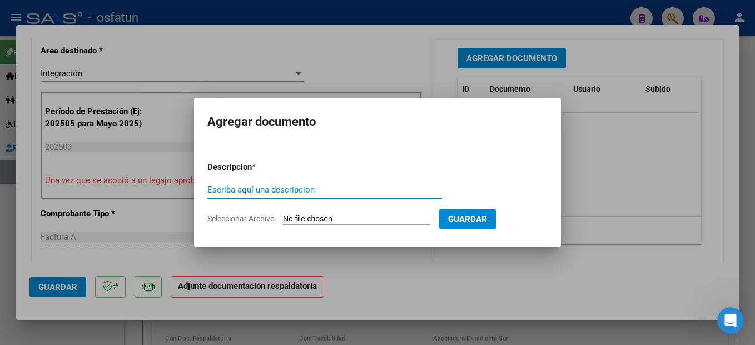
click at [255, 193] on input "Escriba aquí una descripcion" at bounding box center [324, 190] width 235 height 10
type input "planilla"
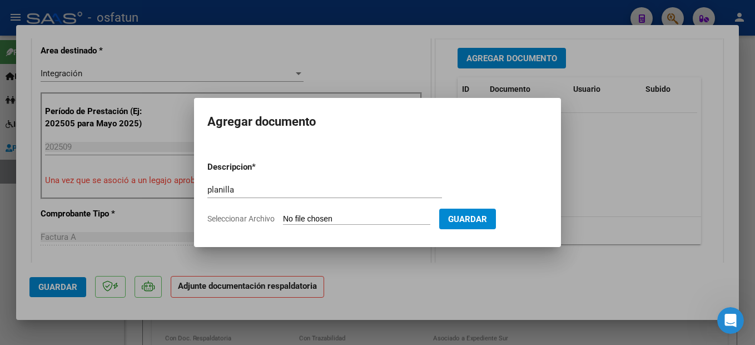
click at [351, 216] on input "Seleccionar Archivo" at bounding box center [356, 219] width 147 height 11
type input "C:\fakepath\251007120832.pdf"
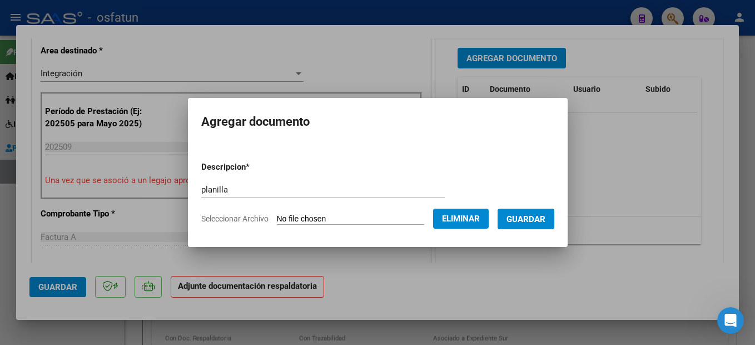
click at [548, 211] on button "Guardar" at bounding box center [525, 218] width 57 height 21
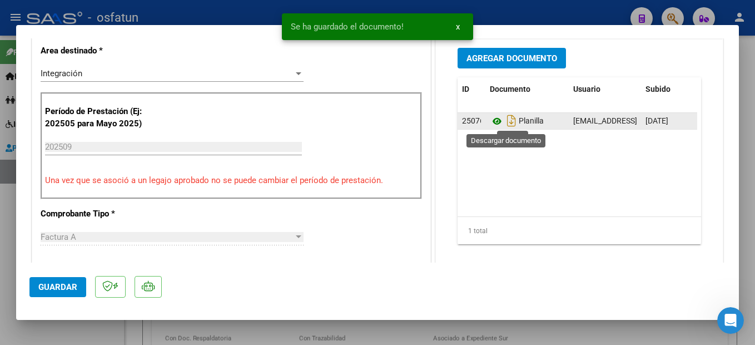
click at [491, 122] on icon at bounding box center [497, 120] width 14 height 13
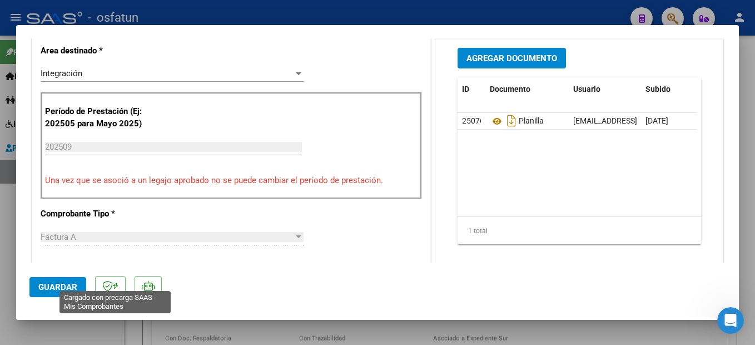
click at [59, 287] on span "Guardar" at bounding box center [57, 287] width 39 height 10
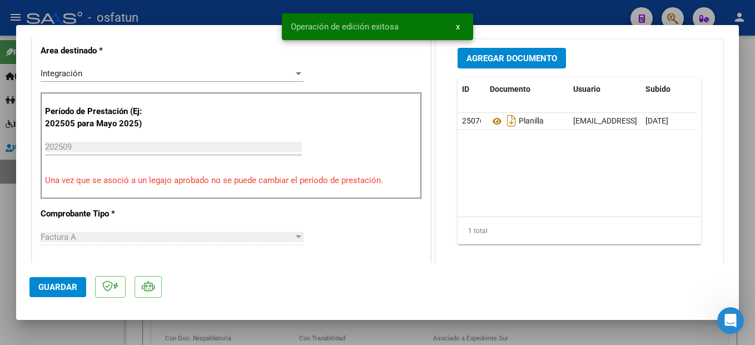
click at [749, 213] on div at bounding box center [377, 172] width 755 height 345
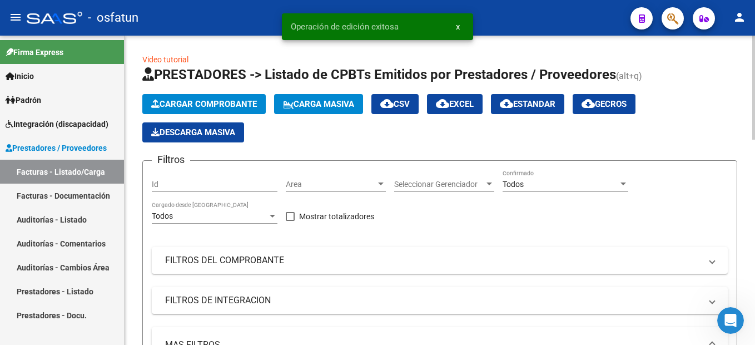
click at [241, 106] on span "Cargar Comprobante" at bounding box center [204, 104] width 106 height 10
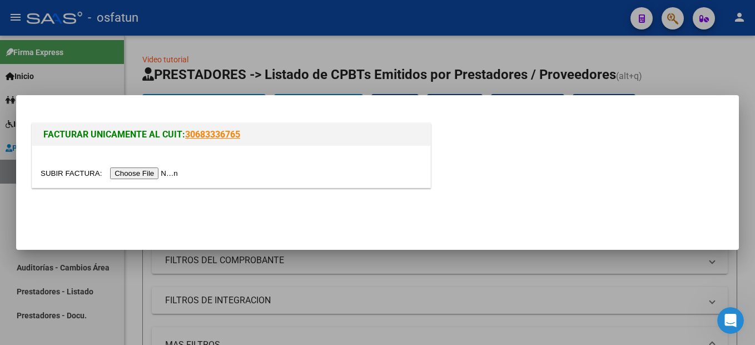
click at [131, 175] on input "file" at bounding box center [111, 173] width 141 height 12
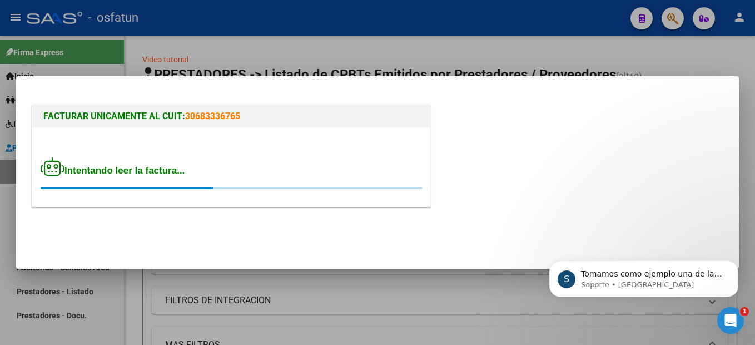
scroll to position [0, 0]
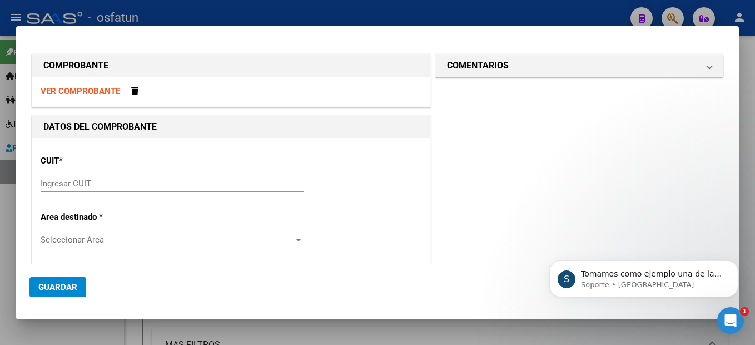
click at [82, 93] on strong "VER COMPROBANTE" at bounding box center [80, 91] width 79 height 10
click at [74, 183] on input "Ingresar CUIT" at bounding box center [172, 183] width 263 height 10
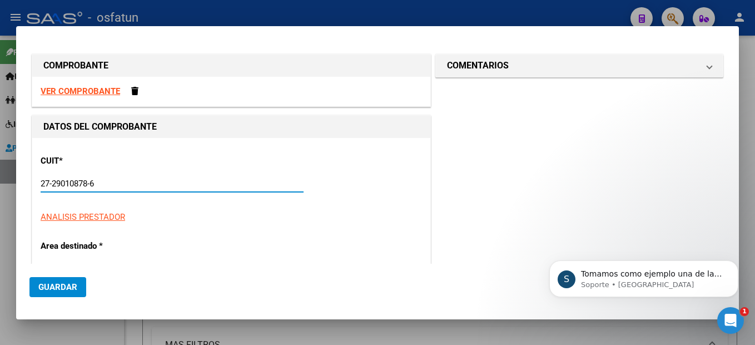
type input "27-29010878-6"
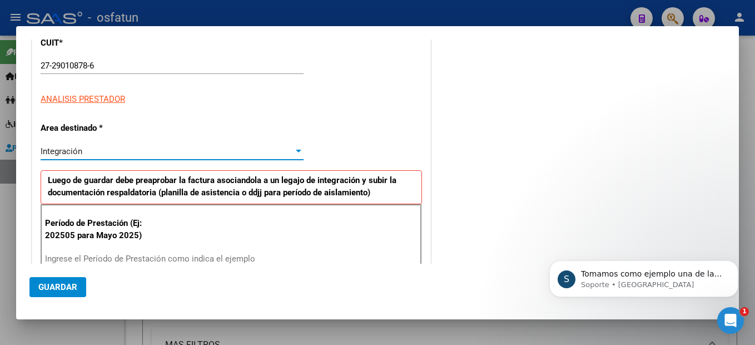
type input "3"
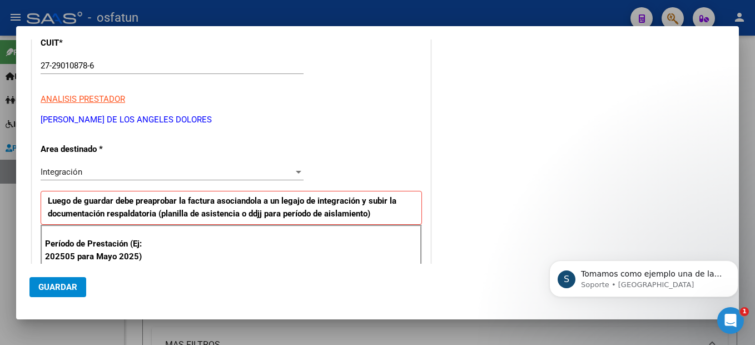
scroll to position [229, 0]
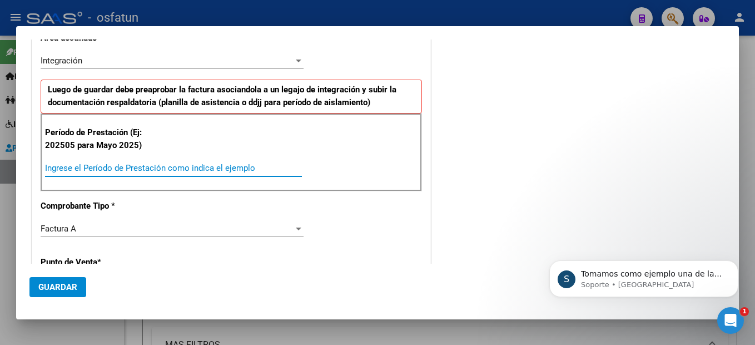
click at [97, 166] on input "Ingrese el Período de Prestación como indica el ejemplo" at bounding box center [173, 168] width 257 height 10
type input "202509"
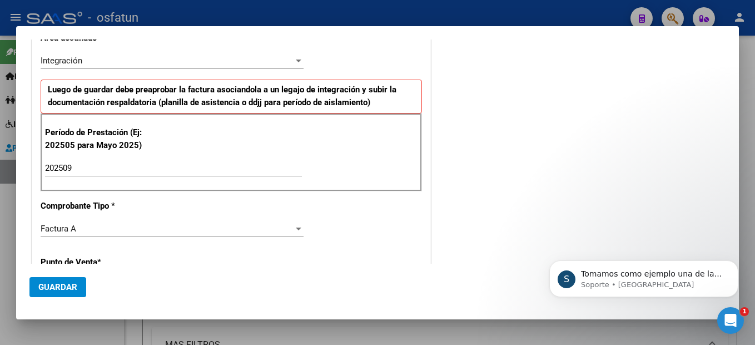
scroll to position [363, 0]
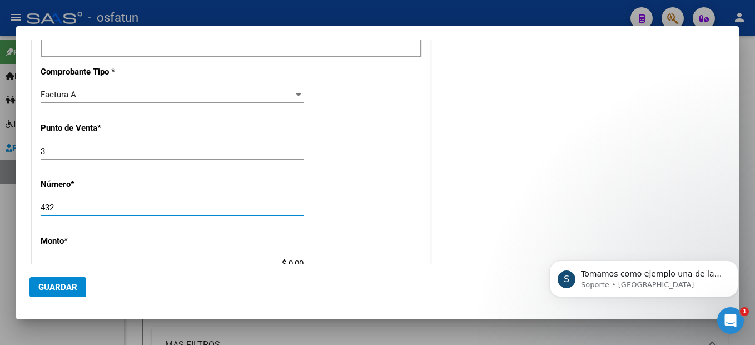
type input "432"
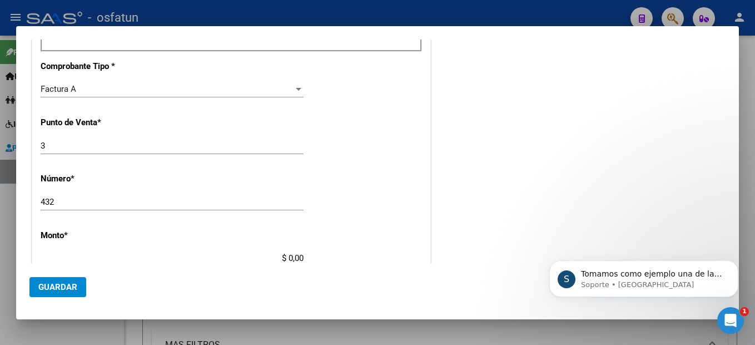
type input "$ 98.964,88"
type input "[DATE]"
type input "75406432699065"
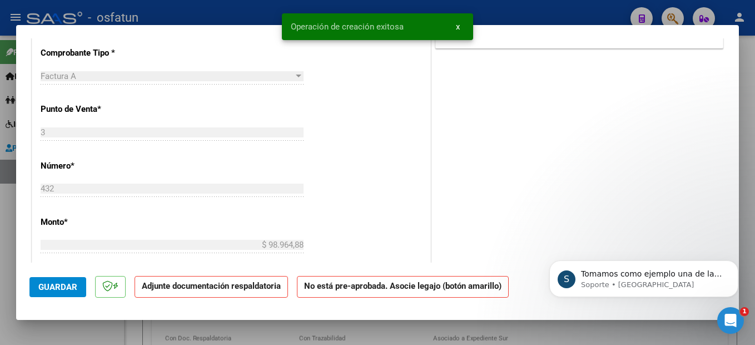
scroll to position [0, 0]
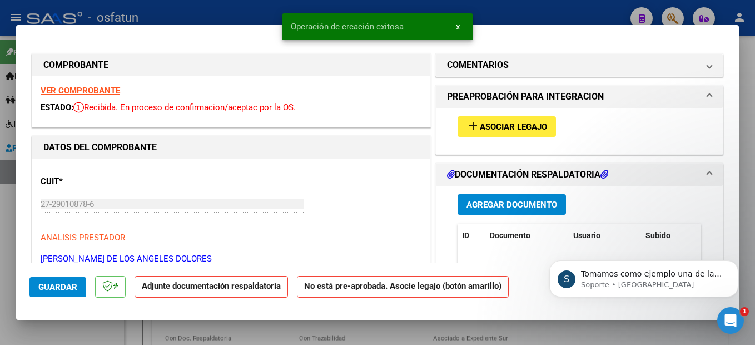
click at [516, 124] on span "Asociar Legajo" at bounding box center [513, 127] width 67 height 10
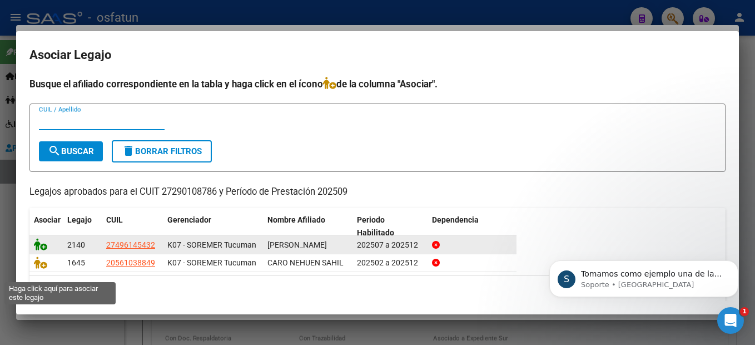
click at [39, 250] on icon at bounding box center [40, 244] width 13 height 12
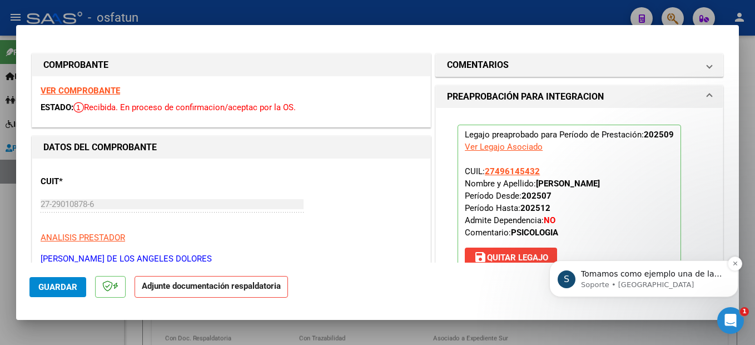
scroll to position [111, 0]
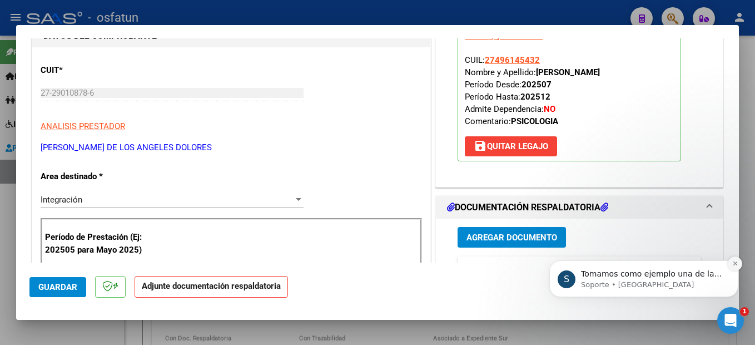
click at [735, 262] on icon "Dismiss notification" at bounding box center [735, 263] width 6 height 6
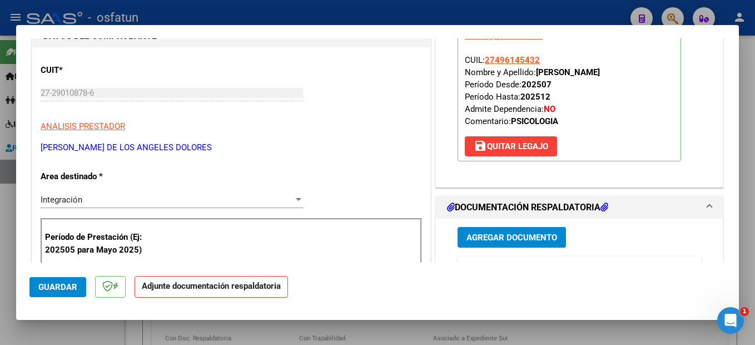
click at [546, 231] on button "Agregar Documento" at bounding box center [511, 237] width 108 height 21
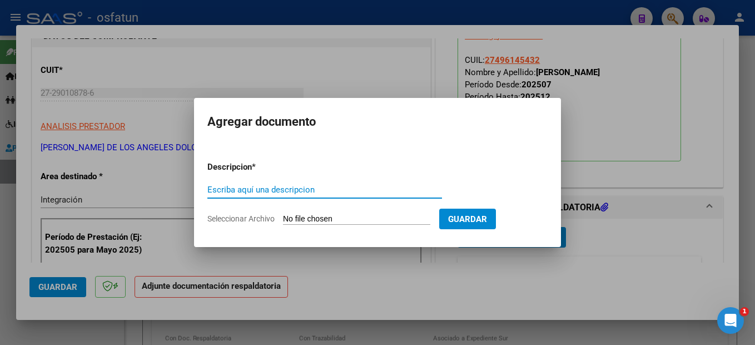
drag, startPoint x: 272, startPoint y: 185, endPoint x: 296, endPoint y: 153, distance: 39.4
click at [278, 183] on div "Escriba aquí una descripcion" at bounding box center [324, 189] width 235 height 17
type input "p"
type input "planilla"
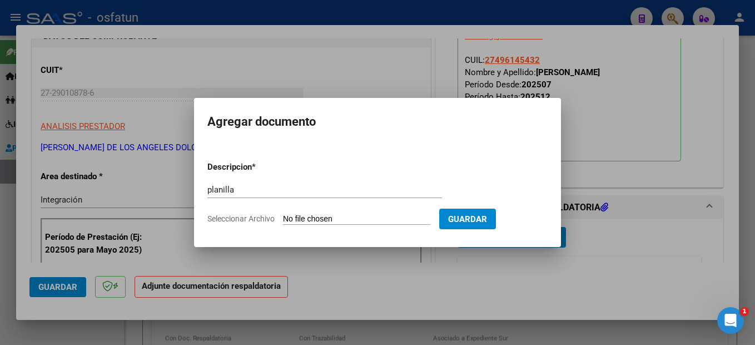
click at [392, 218] on input "Seleccionar Archivo" at bounding box center [356, 219] width 147 height 11
type input "C:\fakepath\251007120856.pdf"
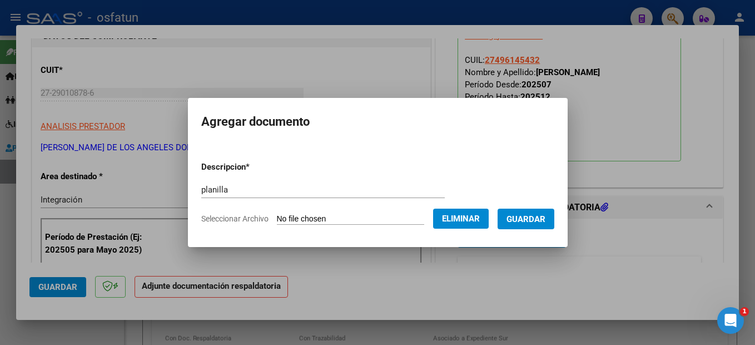
click at [547, 210] on button "Guardar" at bounding box center [525, 218] width 57 height 21
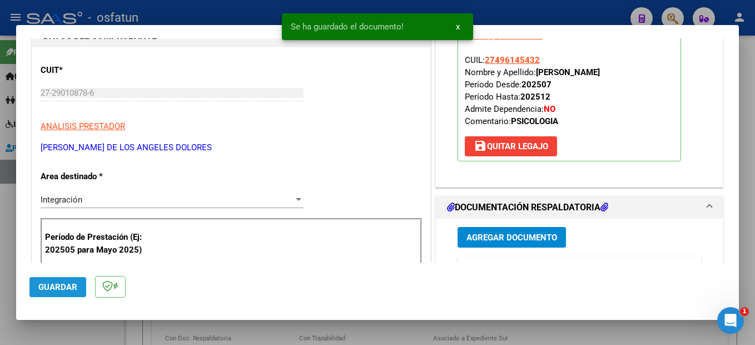
click at [71, 283] on span "Guardar" at bounding box center [57, 287] width 39 height 10
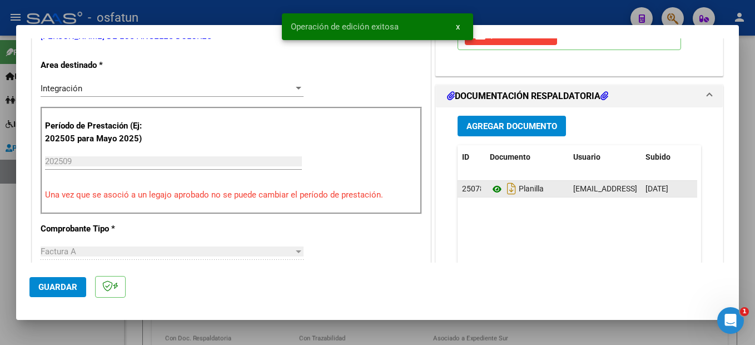
click at [493, 190] on icon at bounding box center [497, 188] width 14 height 13
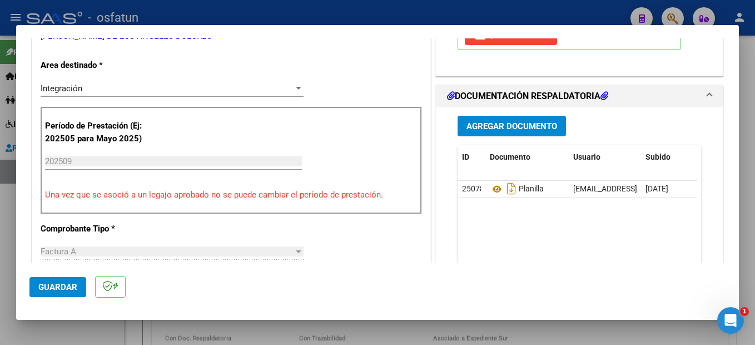
click at [754, 280] on div at bounding box center [377, 172] width 755 height 345
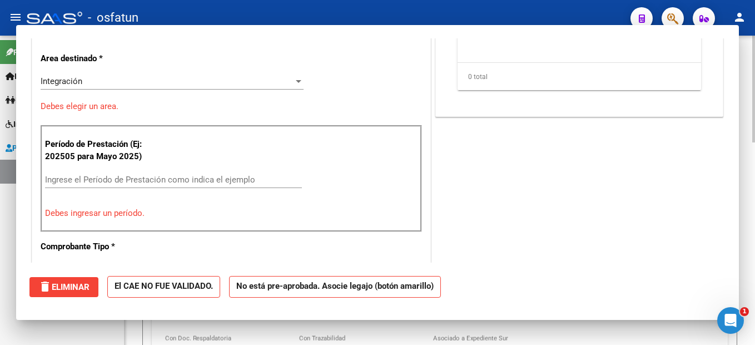
scroll to position [0, 0]
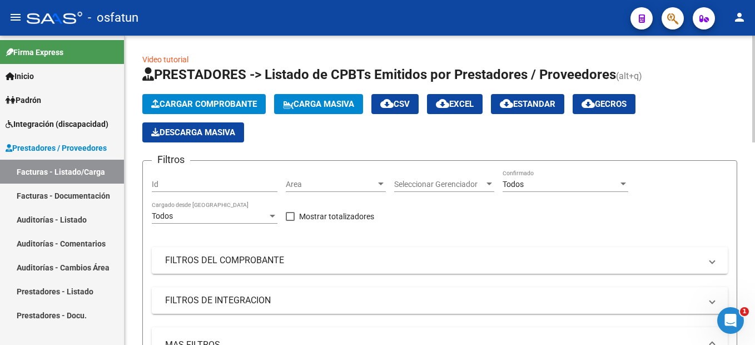
click at [210, 102] on span "Cargar Comprobante" at bounding box center [204, 104] width 106 height 10
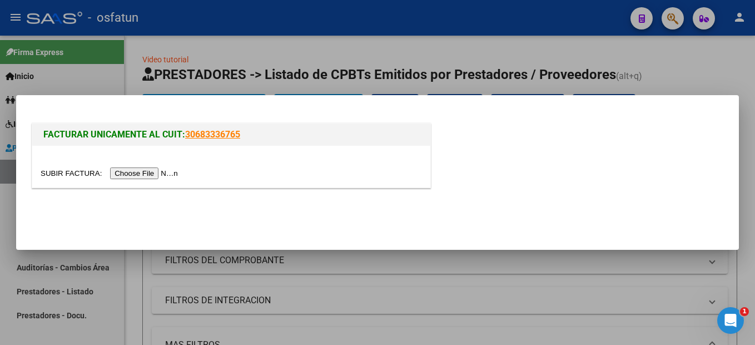
click at [157, 176] on input "file" at bounding box center [111, 173] width 141 height 12
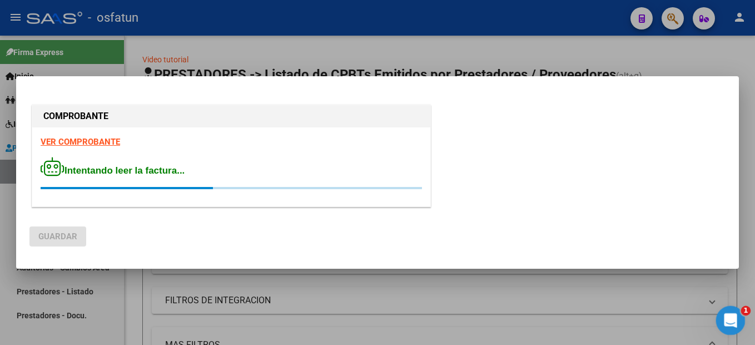
drag, startPoint x: 729, startPoint y: 315, endPoint x: 1448, endPoint y: 523, distance: 748.6
click at [729, 314] on icon "Abrir Intercom Messenger" at bounding box center [729, 318] width 8 height 9
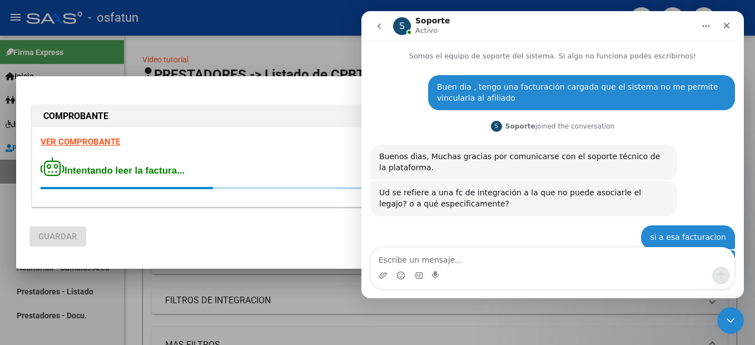
scroll to position [779, 0]
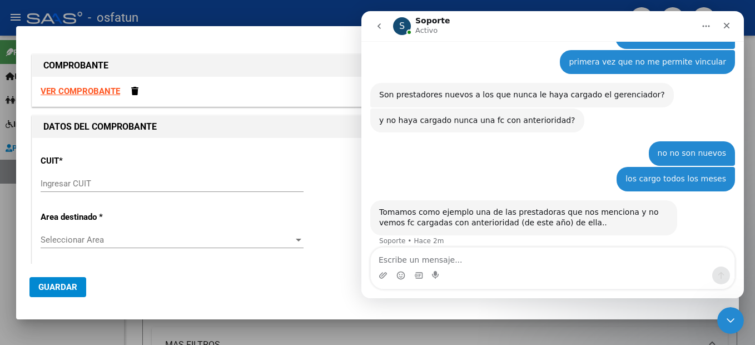
click at [530, 260] on textarea "Escribe un mensaje..." at bounding box center [552, 256] width 363 height 19
click at [703, 28] on icon "Inicio" at bounding box center [705, 26] width 9 height 9
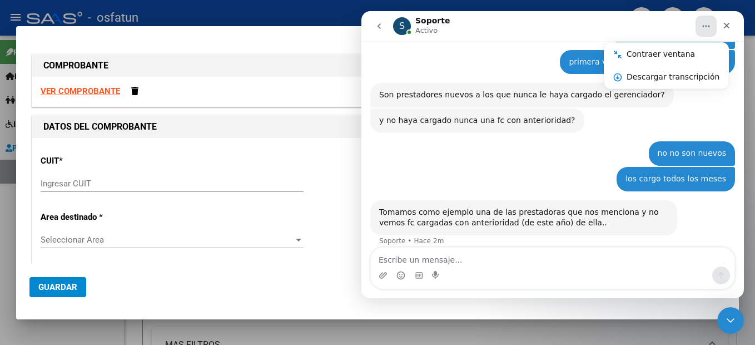
drag, startPoint x: 386, startPoint y: 31, endPoint x: 361, endPoint y: 148, distance: 120.3
click at [676, 55] on div "Contraer ventana" at bounding box center [672, 54] width 93 height 12
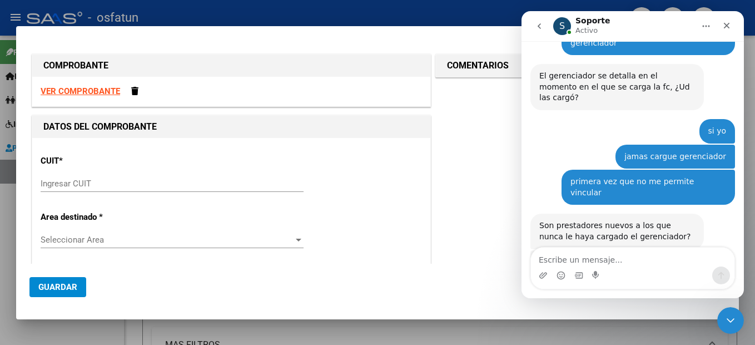
scroll to position [932, 0]
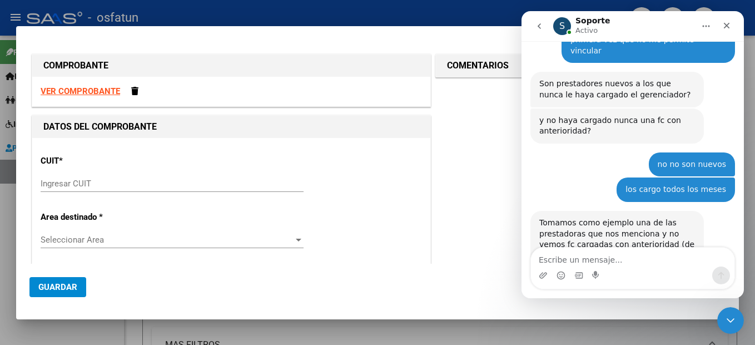
click at [709, 28] on icon "Inicio" at bounding box center [705, 26] width 9 height 9
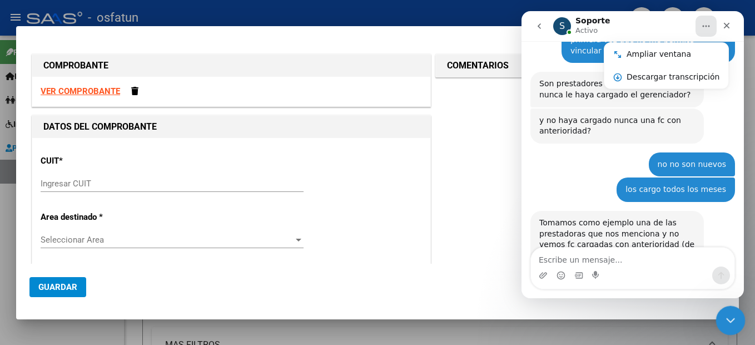
click at [724, 316] on icon "Cerrar Intercom Messenger" at bounding box center [728, 318] width 13 height 13
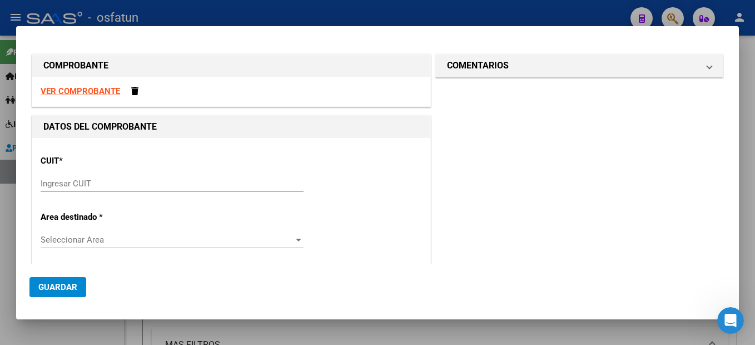
click at [111, 91] on strong "VER COMPROBANTE" at bounding box center [80, 91] width 79 height 10
click at [66, 183] on input "Ingresar CUIT" at bounding box center [172, 183] width 263 height 10
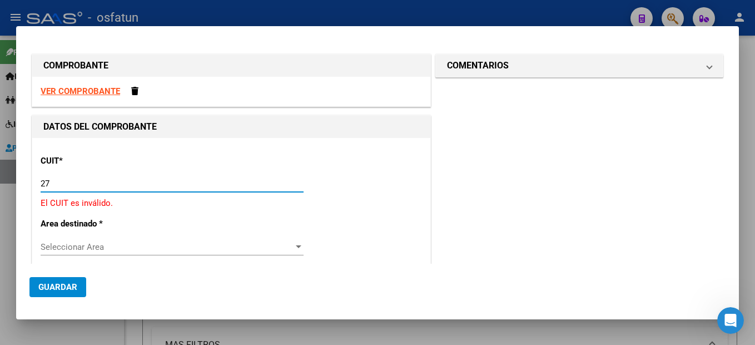
type input "2"
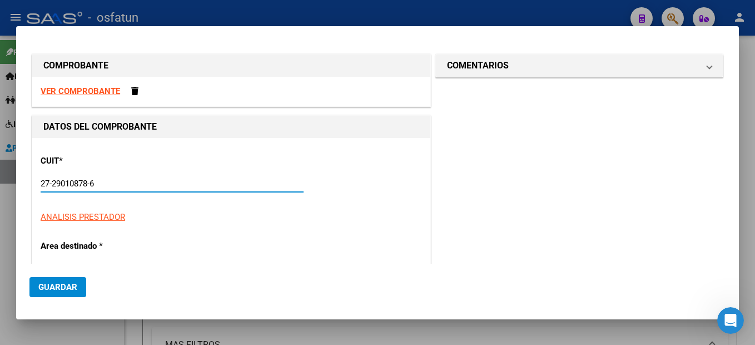
type input "27-29010878-6"
type input "3"
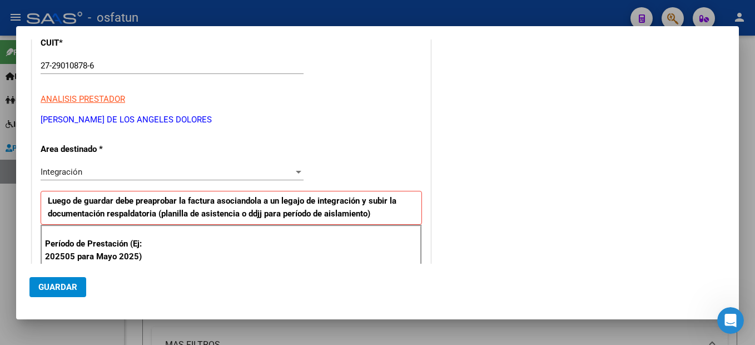
scroll to position [246, 0]
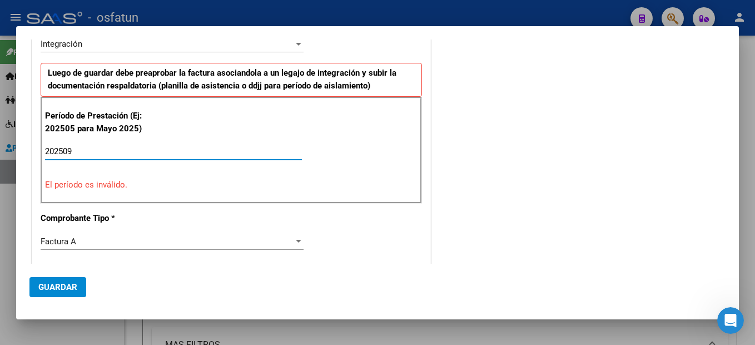
type input "202509"
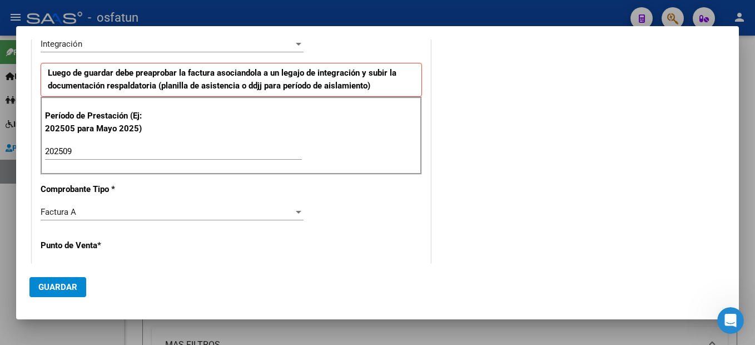
scroll to position [363, 0]
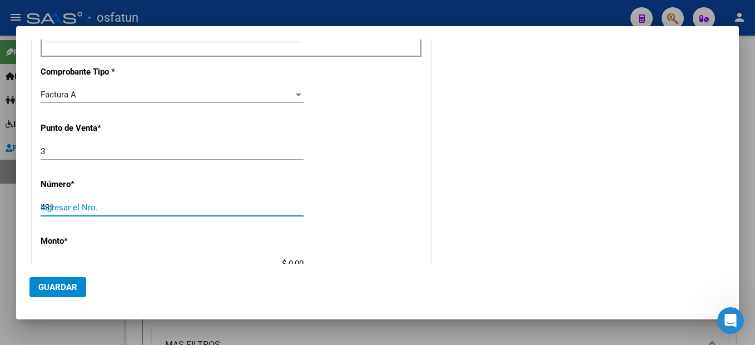
type input "431"
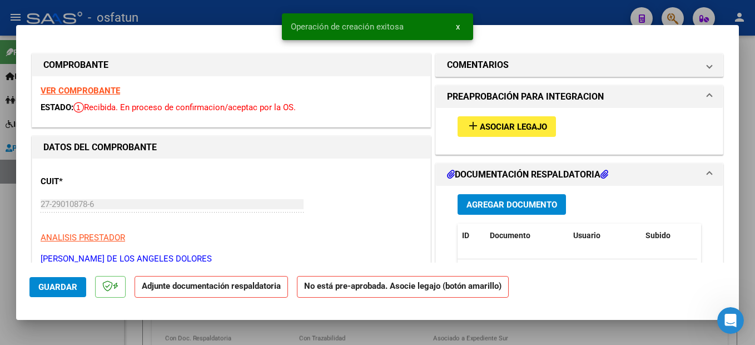
scroll to position [0, 0]
click at [520, 125] on span "Asociar Legajo" at bounding box center [513, 127] width 67 height 10
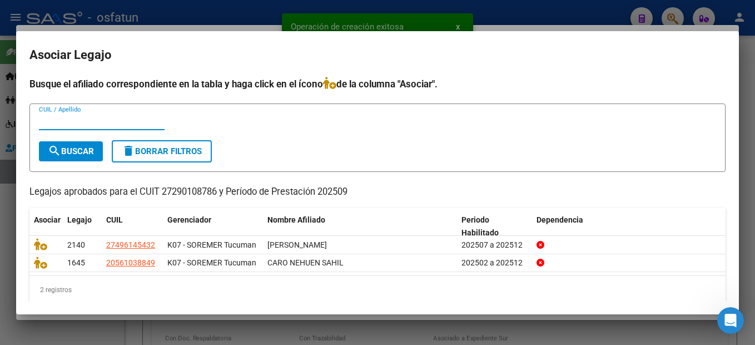
scroll to position [13, 0]
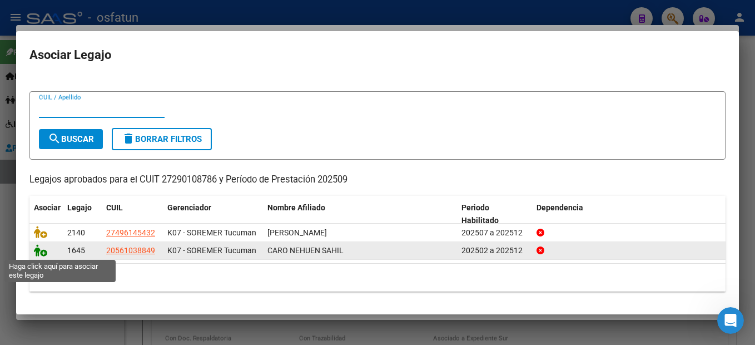
click at [40, 253] on icon at bounding box center [40, 250] width 13 height 12
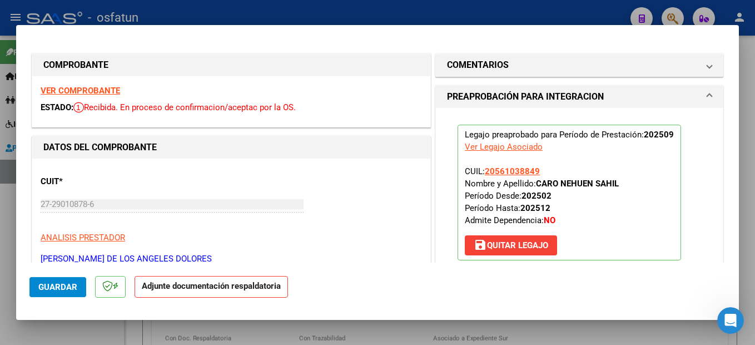
scroll to position [278, 0]
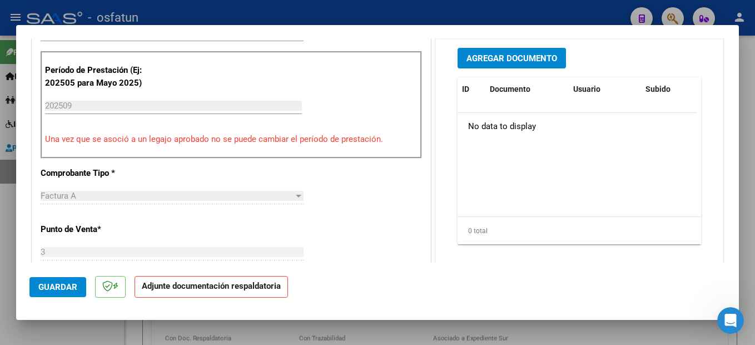
click at [526, 60] on span "Agregar Documento" at bounding box center [511, 58] width 91 height 10
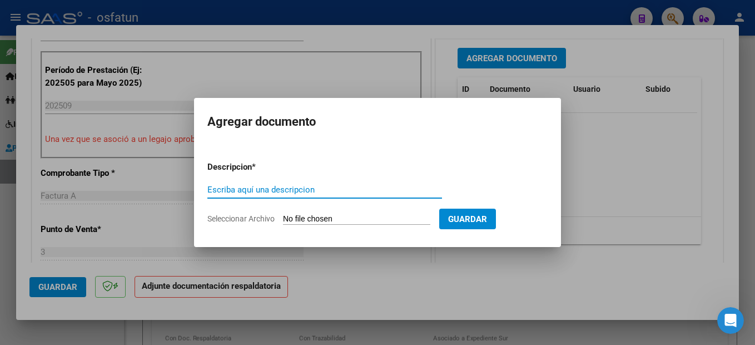
click at [252, 192] on input "Escriba aquí una descripcion" at bounding box center [324, 190] width 235 height 10
type input "o"
type input "planilla"
click at [315, 221] on input "Seleccionar Archivo" at bounding box center [356, 219] width 147 height 11
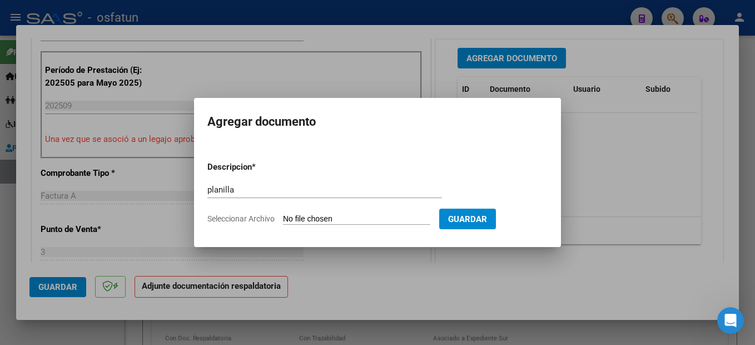
type input "C:\fakepath\251007120923.pdf"
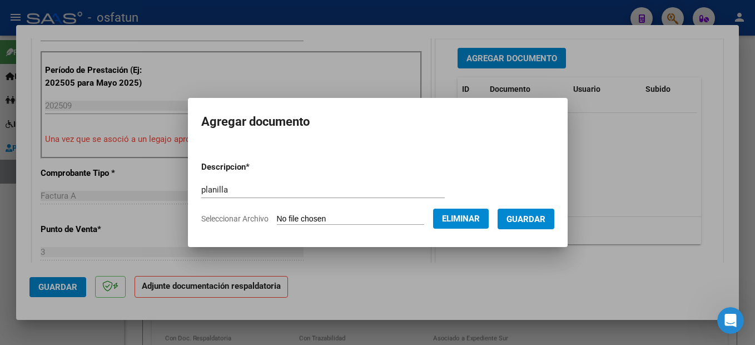
click at [527, 207] on form "Descripcion * planilla Escriba aquí una descripcion Seleccionar Archivo Elimina…" at bounding box center [377, 192] width 353 height 81
click at [534, 217] on span "Guardar" at bounding box center [525, 219] width 39 height 10
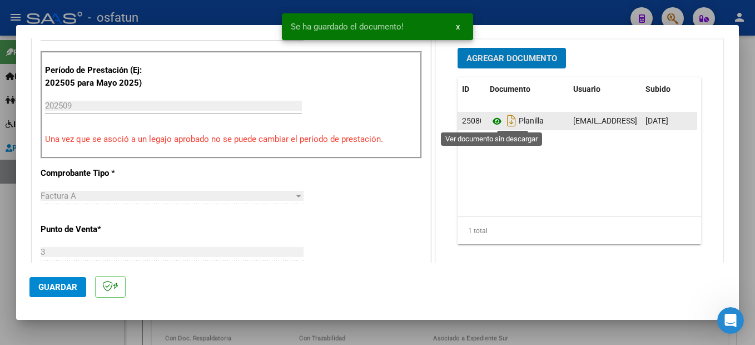
click at [494, 123] on icon at bounding box center [497, 120] width 14 height 13
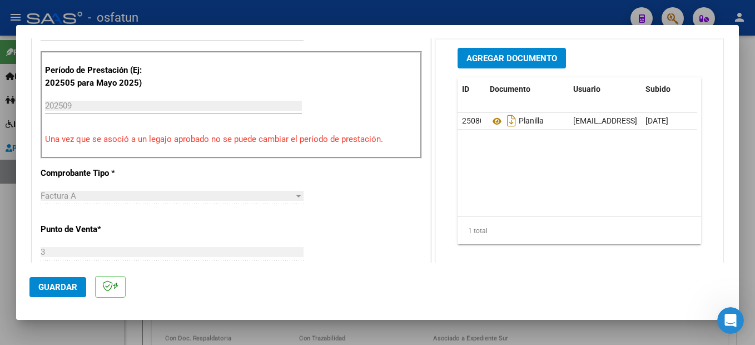
click at [69, 285] on span "Guardar" at bounding box center [57, 287] width 39 height 10
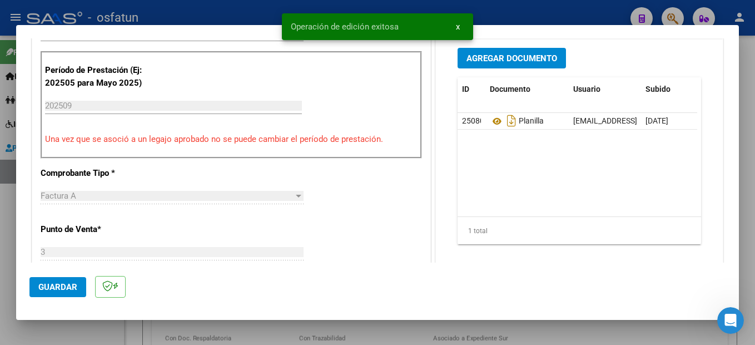
click at [748, 224] on div at bounding box center [377, 172] width 755 height 345
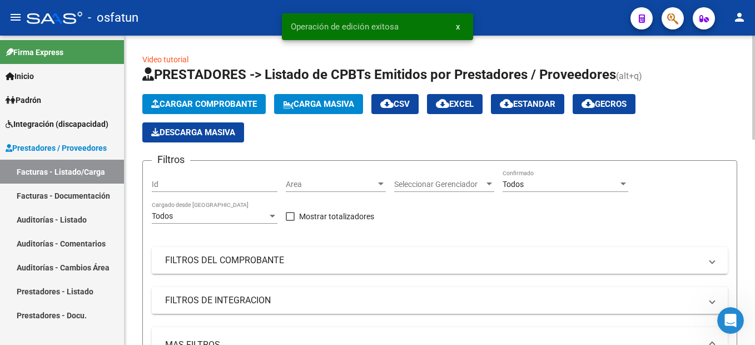
click at [248, 112] on button "Cargar Comprobante" at bounding box center [203, 104] width 123 height 20
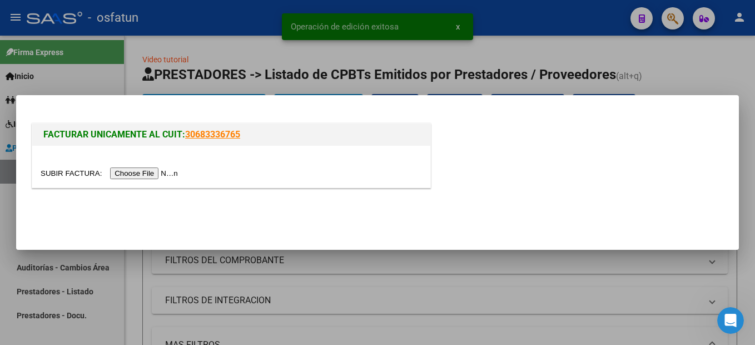
drag, startPoint x: 141, startPoint y: 163, endPoint x: 140, endPoint y: 177, distance: 13.4
click at [141, 165] on div at bounding box center [231, 167] width 398 height 42
click at [140, 177] on input "file" at bounding box center [111, 173] width 141 height 12
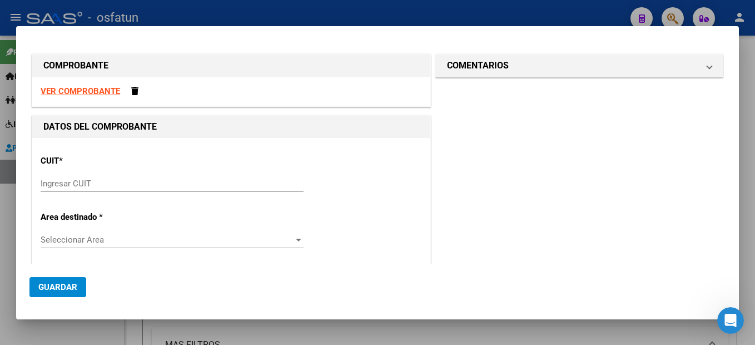
click at [62, 183] on input "Ingresar CUIT" at bounding box center [172, 183] width 263 height 10
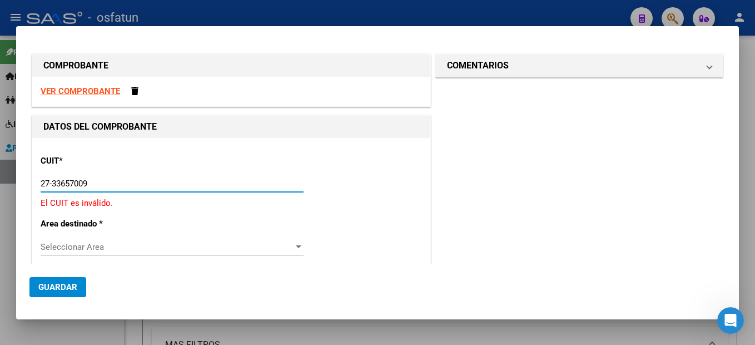
type input "27-33657009-9"
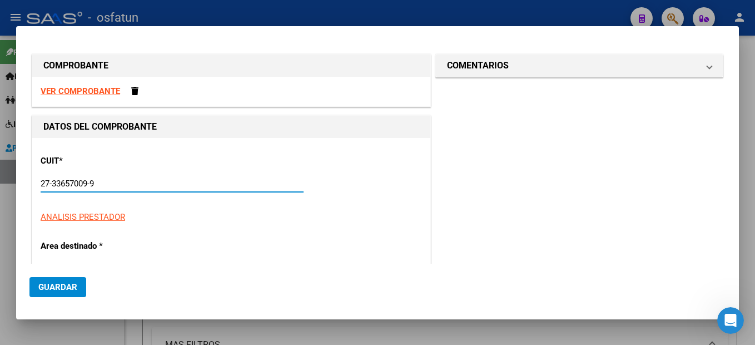
type input "3"
type input "27-33657009-9"
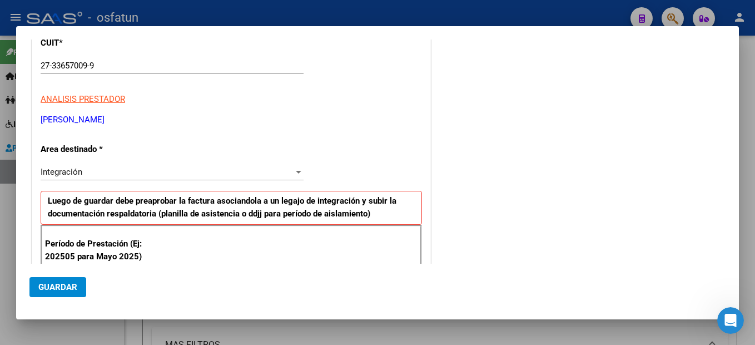
scroll to position [246, 0]
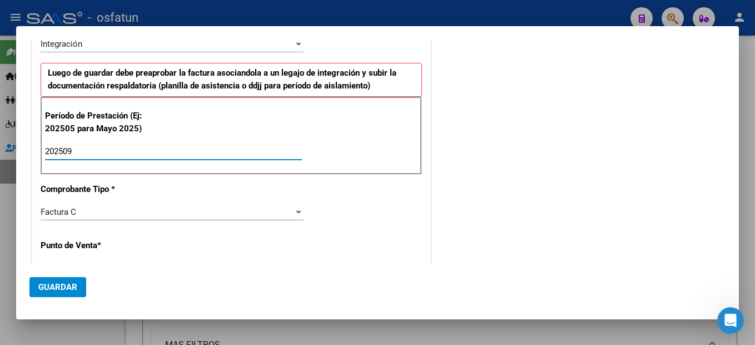
type input "202509"
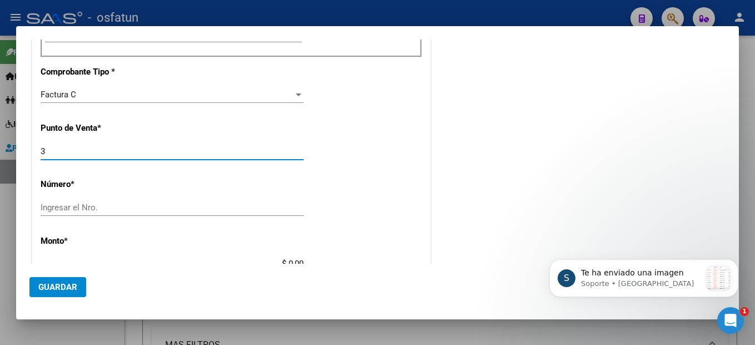
scroll to position [0, 0]
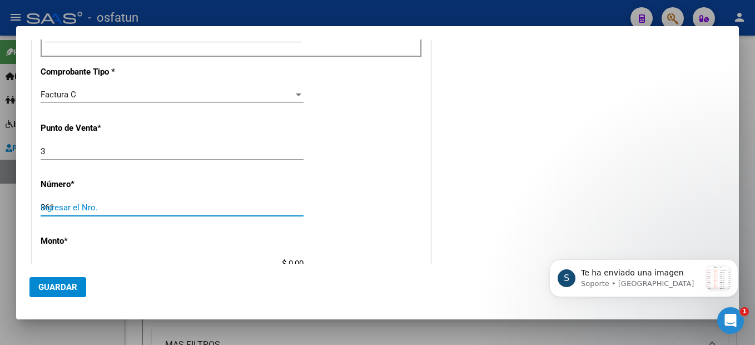
type input "861"
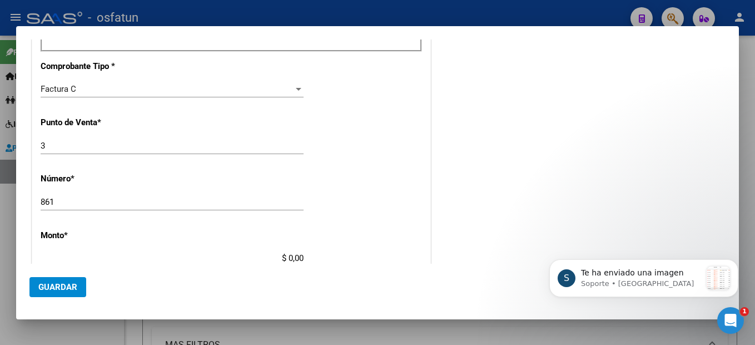
type input "$ 98.964,88"
type input "[DATE]"
type input "75409922856940"
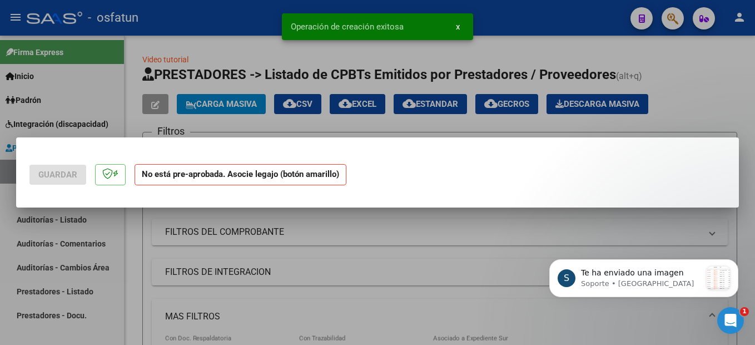
scroll to position [0, 0]
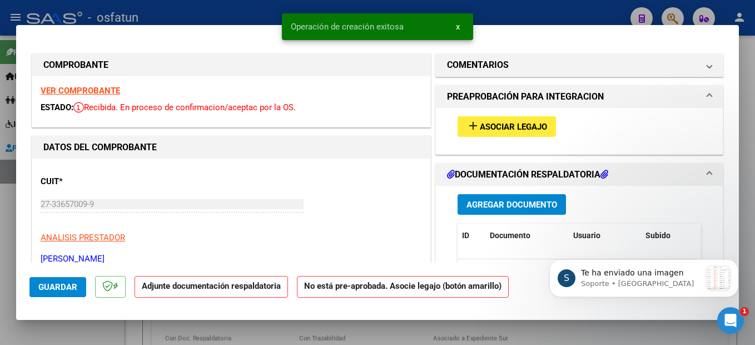
click at [531, 129] on span "Asociar Legajo" at bounding box center [513, 127] width 67 height 10
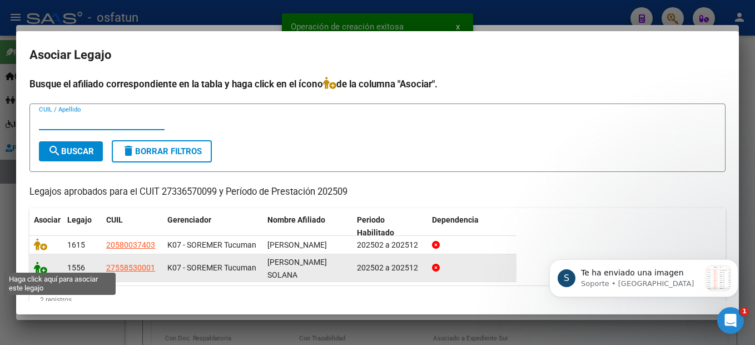
click at [38, 263] on icon at bounding box center [40, 267] width 13 height 12
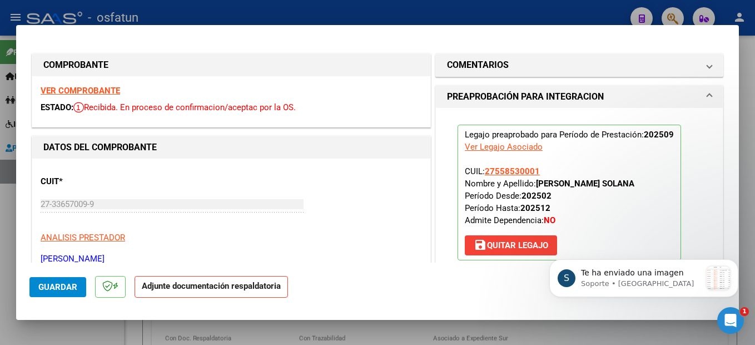
scroll to position [167, 0]
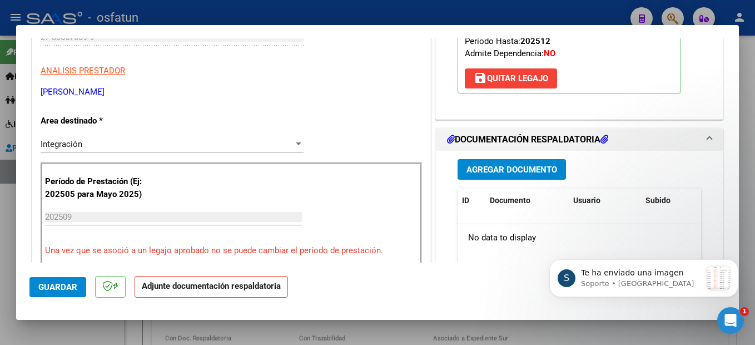
click at [540, 166] on span "Agregar Documento" at bounding box center [511, 170] width 91 height 10
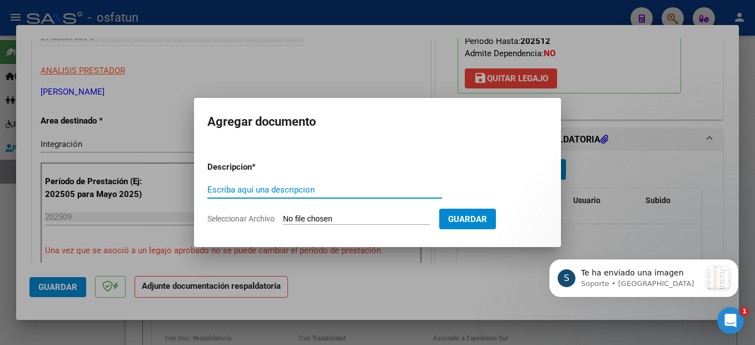
drag, startPoint x: 261, startPoint y: 196, endPoint x: 262, endPoint y: 190, distance: 6.1
click at [261, 195] on div "Escriba aquí una descripcion" at bounding box center [324, 189] width 235 height 17
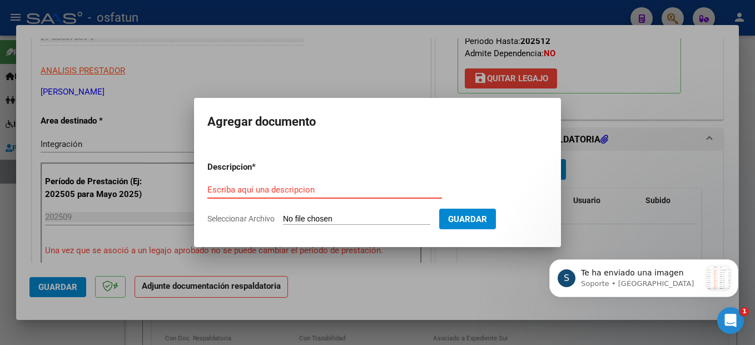
drag, startPoint x: 262, startPoint y: 190, endPoint x: 267, endPoint y: 186, distance: 6.3
click at [263, 188] on input "Escriba aquí una descripcion" at bounding box center [324, 190] width 235 height 10
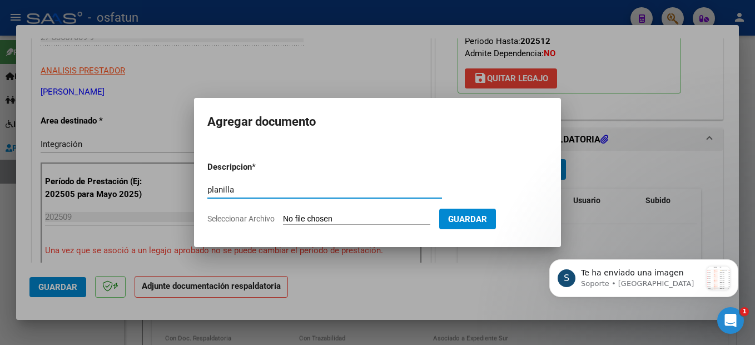
type input "planilla"
click at [313, 222] on input "Seleccionar Archivo" at bounding box center [356, 219] width 147 height 11
type input "C:\fakepath\251007121011.pdf"
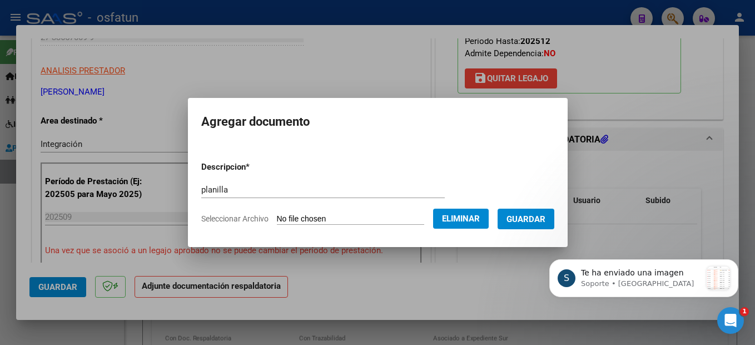
click at [539, 205] on form "Descripcion * planilla Escriba aquí una descripcion Seleccionar Archivo Elimina…" at bounding box center [377, 192] width 353 height 81
drag, startPoint x: 536, startPoint y: 220, endPoint x: 576, endPoint y: 196, distance: 46.9
click at [536, 221] on span "Guardar" at bounding box center [525, 219] width 39 height 10
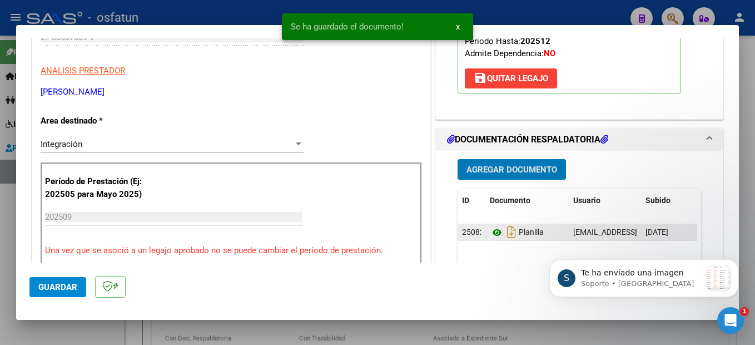
click at [490, 231] on icon at bounding box center [497, 232] width 14 height 13
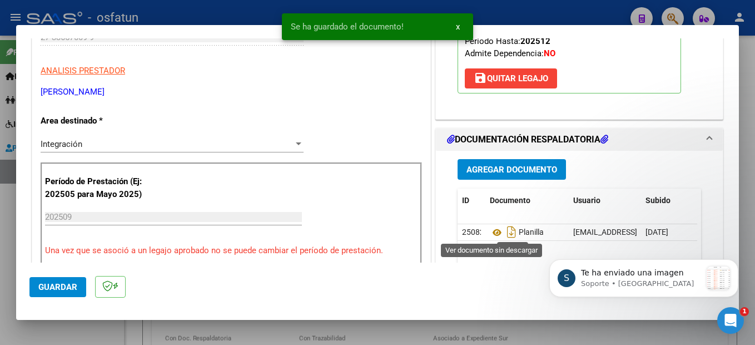
click at [52, 283] on span "Guardar" at bounding box center [57, 287] width 39 height 10
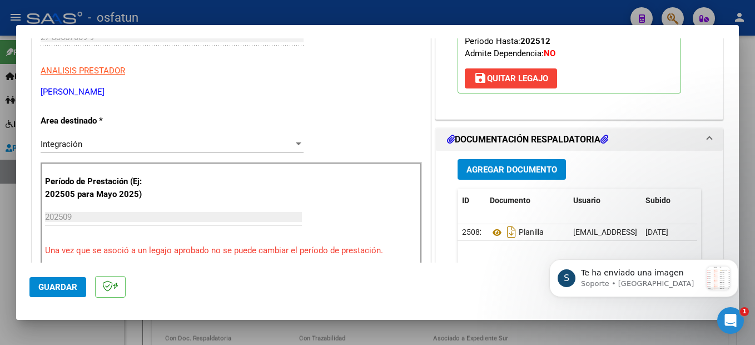
click at [61, 288] on span "Guardar" at bounding box center [57, 287] width 39 height 10
click at [747, 233] on div at bounding box center [377, 172] width 755 height 345
click at [644, 288] on p "Soporte • Hace 1m" at bounding box center [641, 283] width 120 height 10
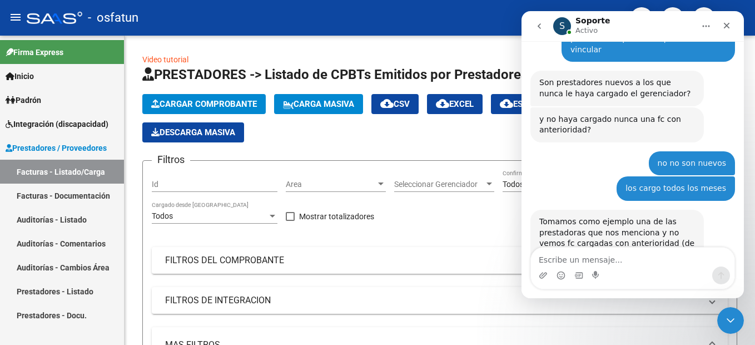
scroll to position [1020, 0]
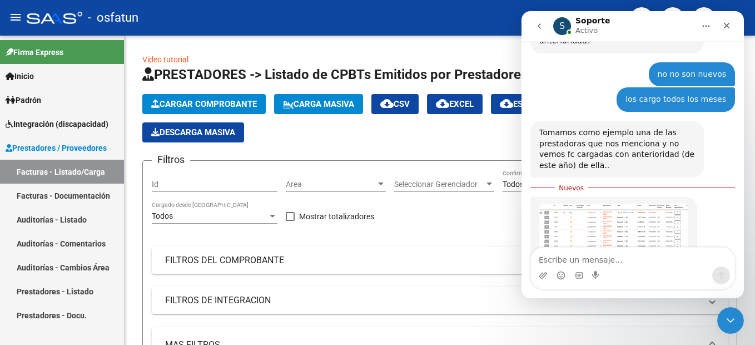
click at [651, 203] on img "Soporte dice…" at bounding box center [613, 231] width 149 height 56
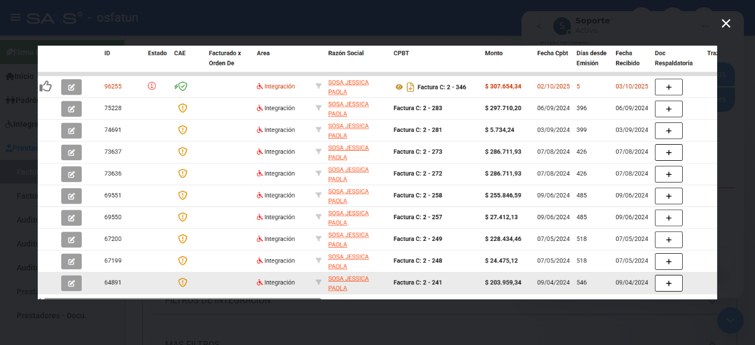
scroll to position [0, 0]
click at [721, 21] on icon "Cerrar" at bounding box center [725, 23] width 13 height 13
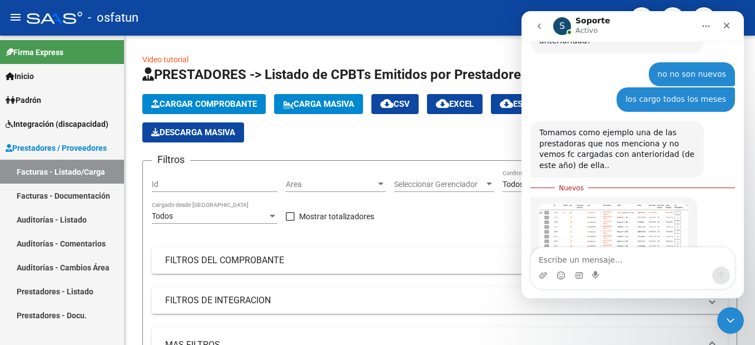
click at [49, 178] on link "Facturas - Listado/Carga" at bounding box center [62, 172] width 124 height 24
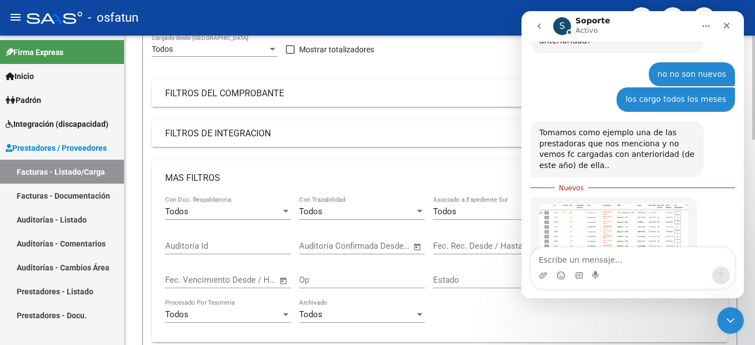
click at [252, 81] on mat-expansion-panel-header "FILTROS DEL COMPROBANTE" at bounding box center [440, 93] width 576 height 27
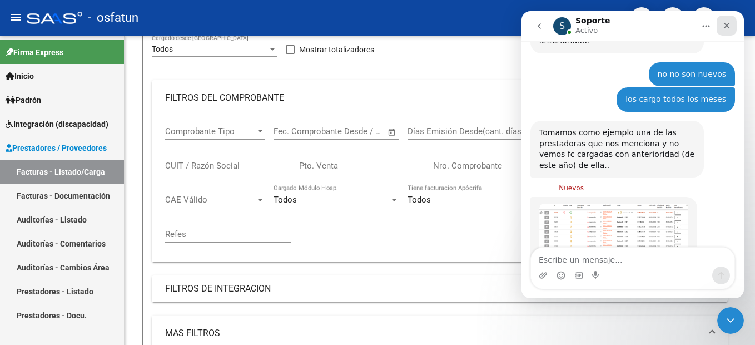
click at [724, 22] on icon "Cerrar" at bounding box center [726, 25] width 9 height 9
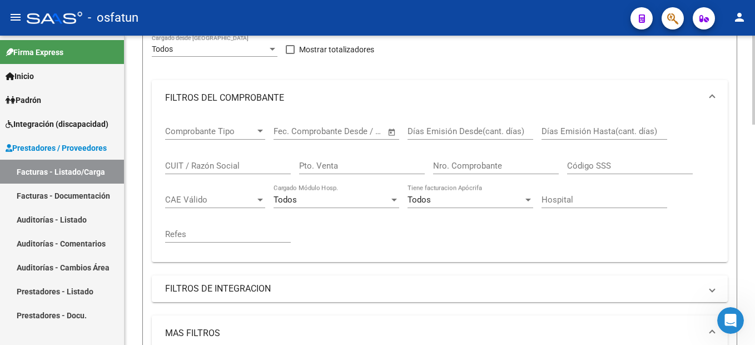
click at [207, 163] on input "CUIT / Razón Social" at bounding box center [228, 166] width 126 height 10
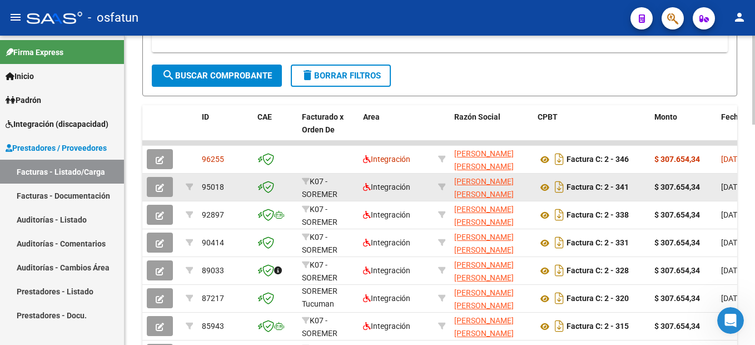
scroll to position [667, 0]
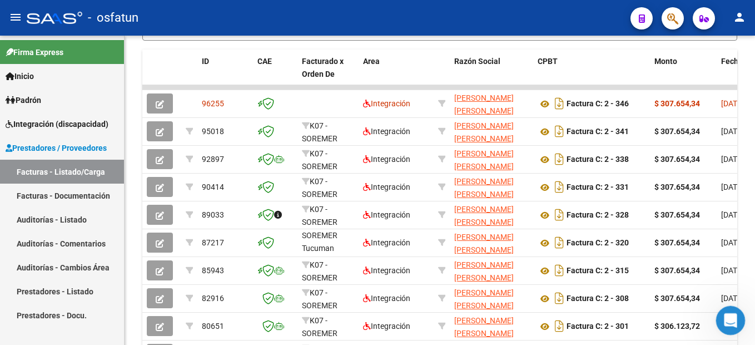
type input "27338177467"
click at [726, 317] on icon "Abrir Intercom Messenger" at bounding box center [729, 319] width 18 height 18
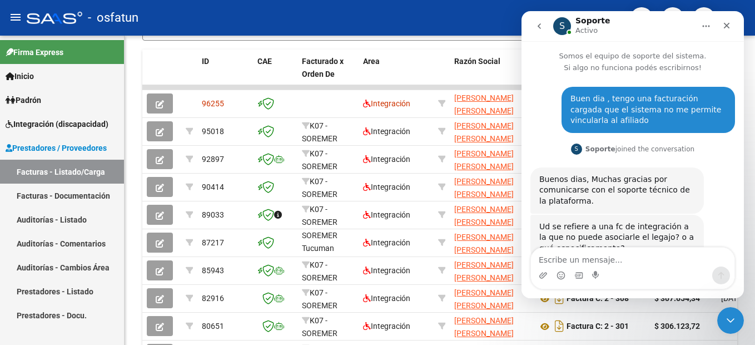
click at [591, 261] on textarea "Escribe un mensaje..." at bounding box center [632, 256] width 203 height 19
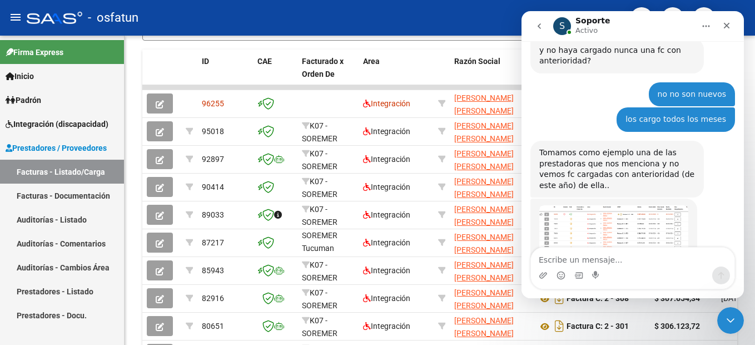
scroll to position [1108, 0]
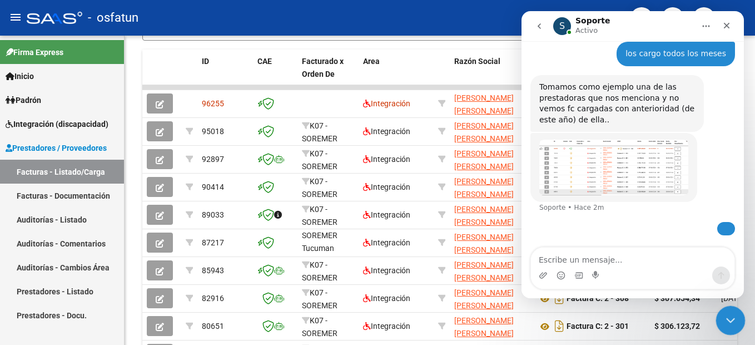
click at [728, 318] on icon "Cerrar Intercom Messenger" at bounding box center [729, 318] width 8 height 4
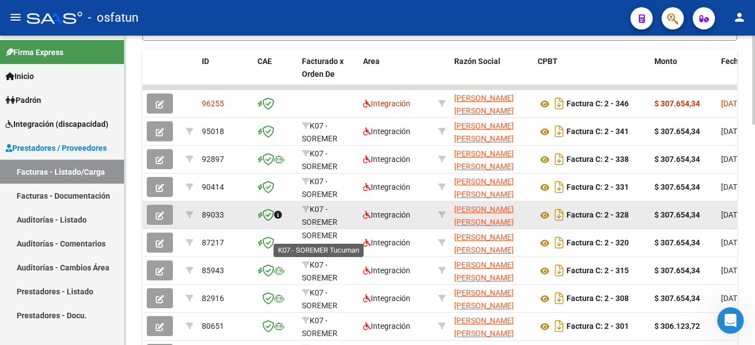
click at [276, 213] on icon at bounding box center [278, 215] width 8 height 8
drag, startPoint x: 202, startPoint y: 214, endPoint x: 570, endPoint y: 213, distance: 367.4
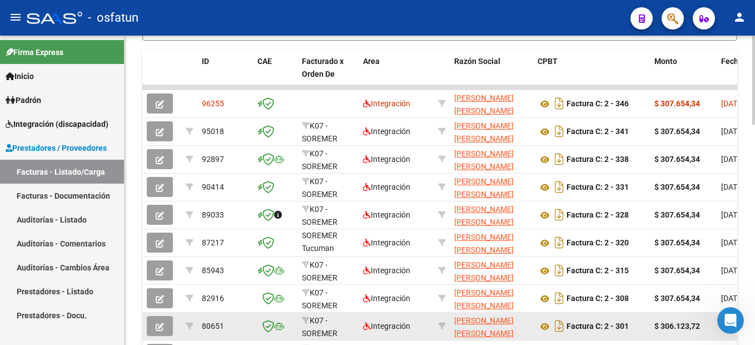
drag, startPoint x: 606, startPoint y: 345, endPoint x: 632, endPoint y: 339, distance: 26.2
click at [608, 344] on html "menu - osfatun person Firma Express Inicio Instructivos Contacto OS Padrón Camb…" at bounding box center [377, 172] width 755 height 345
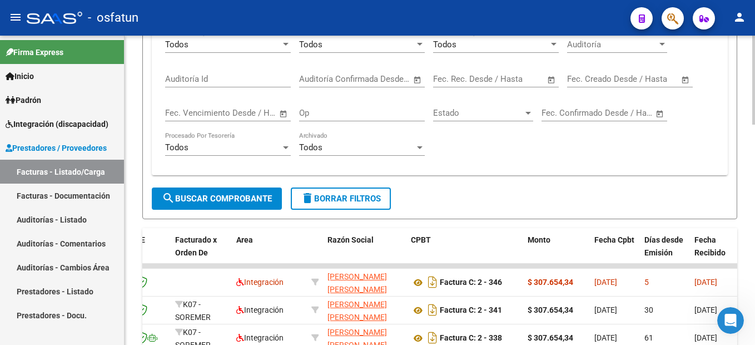
scroll to position [711, 0]
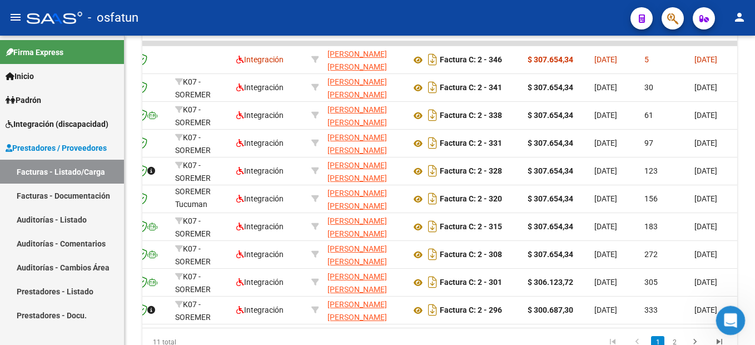
click at [729, 317] on icon "Abrir Intercom Messenger" at bounding box center [729, 319] width 18 height 18
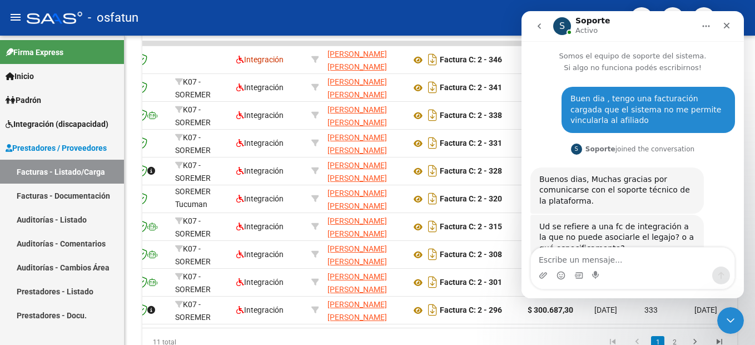
click at [582, 256] on textarea "Escribe un mensaje..." at bounding box center [632, 256] width 203 height 19
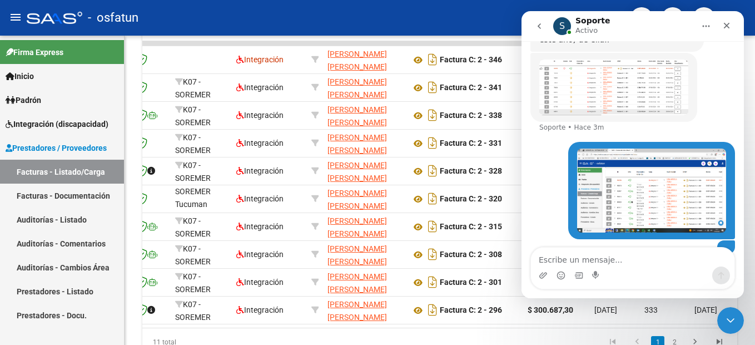
scroll to position [1206, 0]
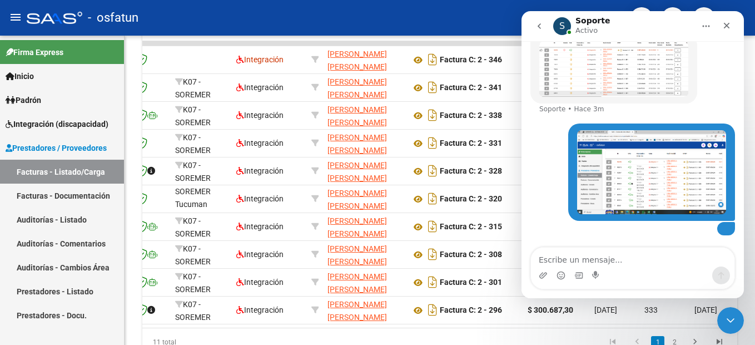
click at [584, 261] on textarea "Escribe un mensaje..." at bounding box center [632, 256] width 203 height 19
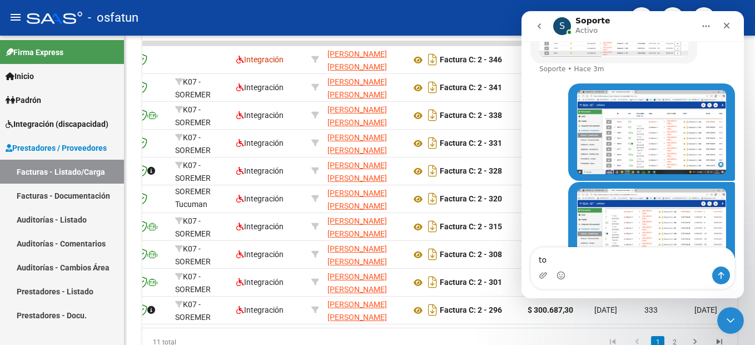
type textarea "t"
type textarea "e"
type textarea "todas esas"
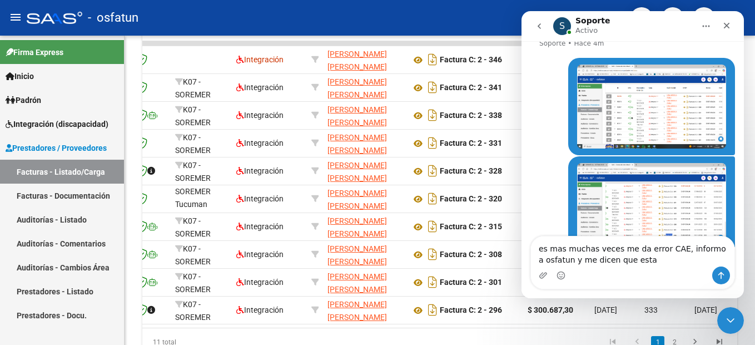
scroll to position [1243, 0]
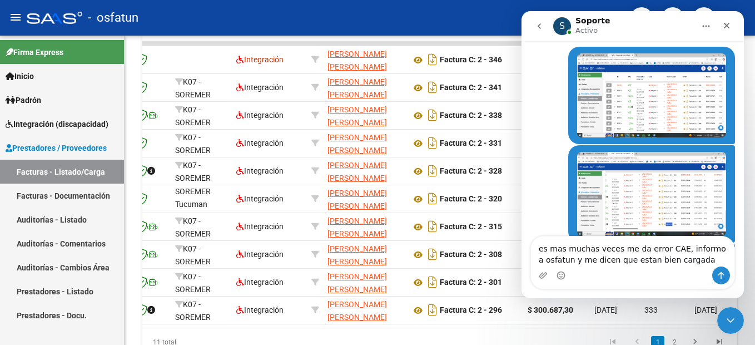
type textarea "es mas muchas veces me da error CAE, informo a osfatun y me dicen que estan bie…"
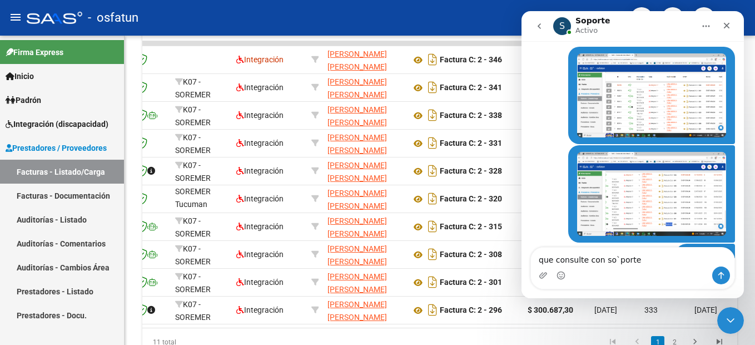
scroll to position [1279, 0]
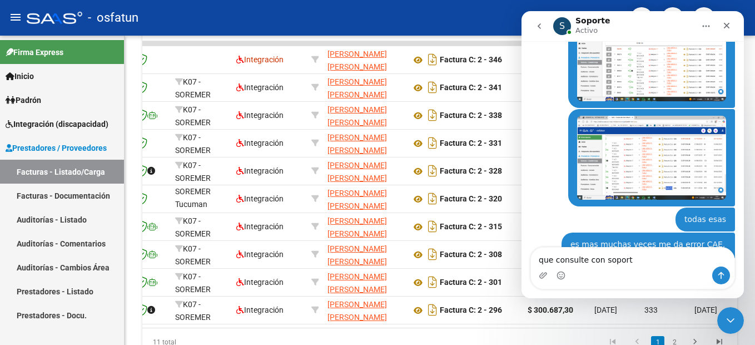
type textarea "que consulte con soporte"
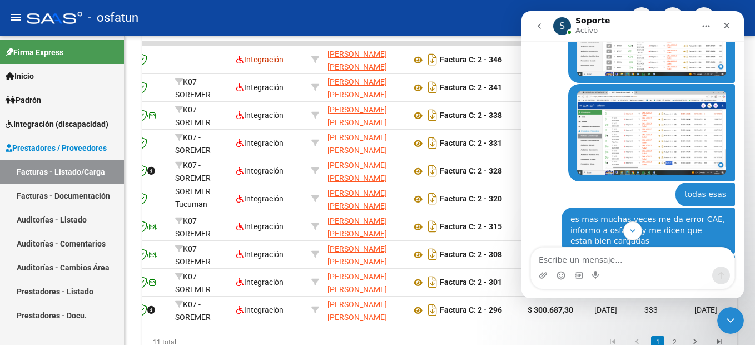
scroll to position [1193, 0]
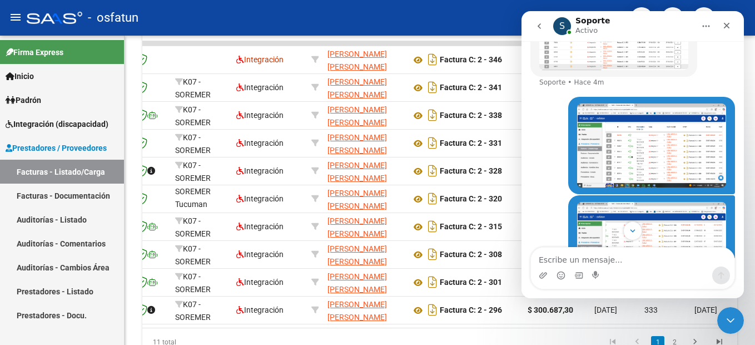
click at [627, 113] on img "PAULA dice…" at bounding box center [651, 145] width 149 height 84
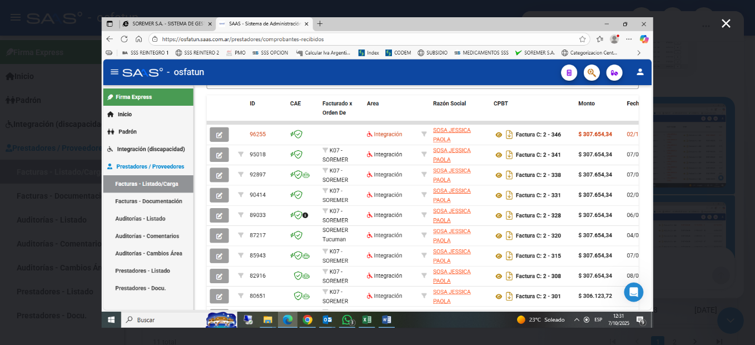
scroll to position [0, 0]
click at [754, 108] on html at bounding box center [377, 172] width 755 height 345
click at [728, 25] on icon "Cerrar" at bounding box center [725, 23] width 9 height 9
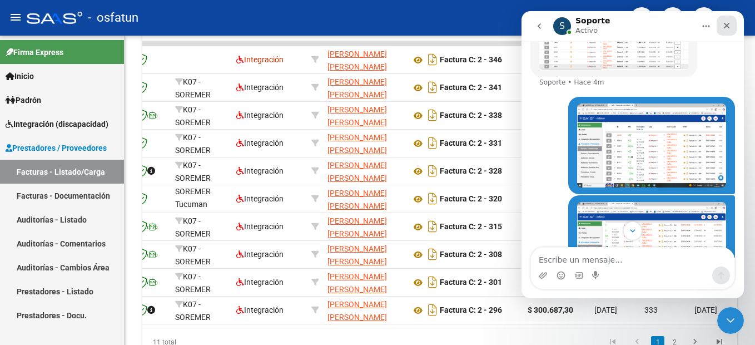
click at [726, 26] on icon "Cerrar" at bounding box center [727, 26] width 6 height 6
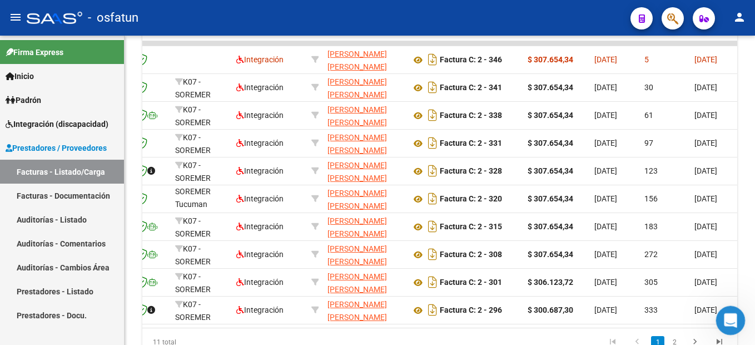
click at [735, 318] on icon "Abrir Intercom Messenger" at bounding box center [729, 319] width 18 height 18
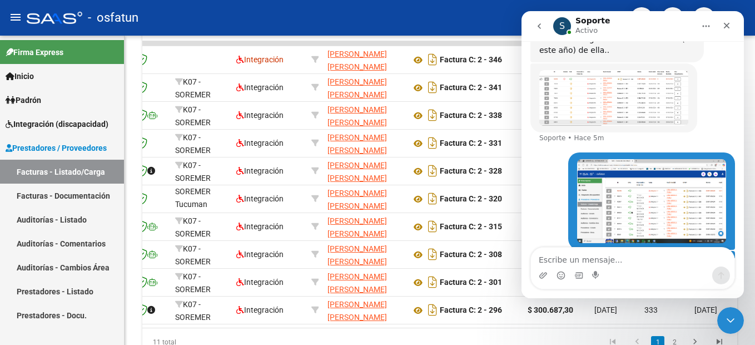
scroll to position [1304, 0]
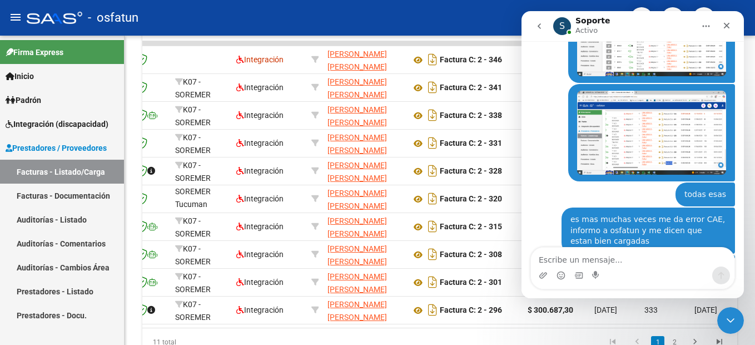
click at [704, 26] on icon "Inicio" at bounding box center [705, 26] width 9 height 9
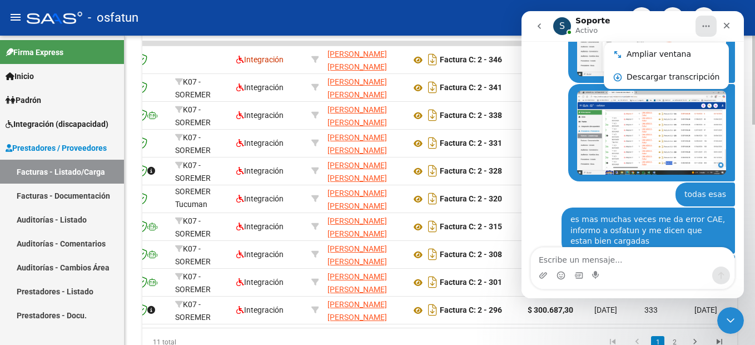
drag, startPoint x: 290, startPoint y: 331, endPoint x: 203, endPoint y: 145, distance: 205.6
click at [729, 320] on icon "Cerrar Intercom Messenger" at bounding box center [729, 318] width 8 height 4
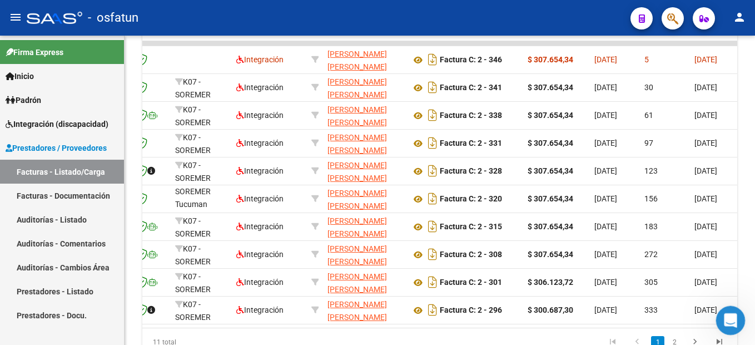
scroll to position [402, 0]
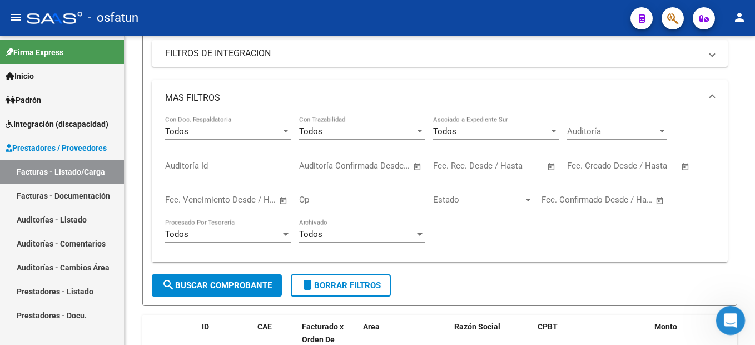
drag, startPoint x: 1449, startPoint y: 604, endPoint x: 726, endPoint y: 312, distance: 780.0
click at [726, 312] on icon "Abrir Intercom Messenger" at bounding box center [729, 319] width 18 height 18
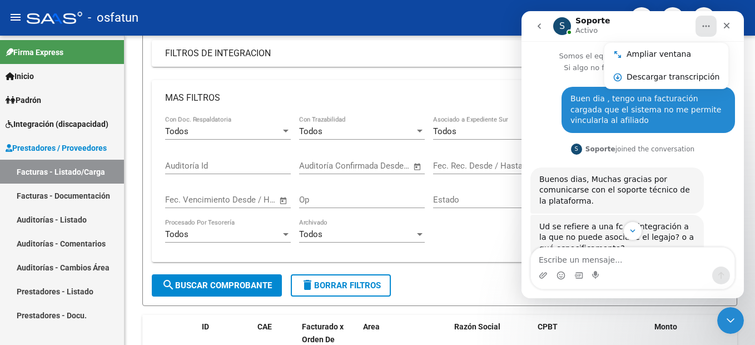
scroll to position [1304, 0]
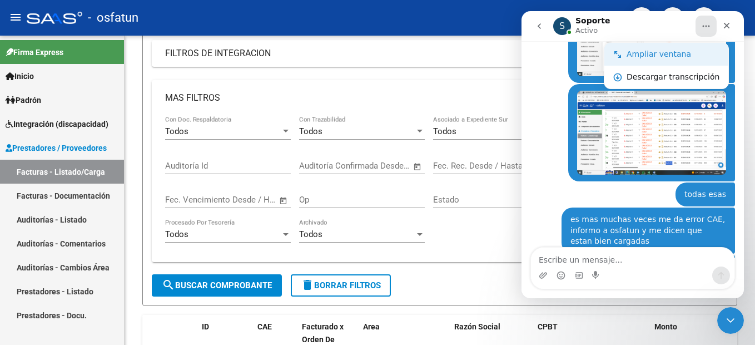
click at [684, 52] on div "Ampliar ventana" at bounding box center [672, 54] width 93 height 12
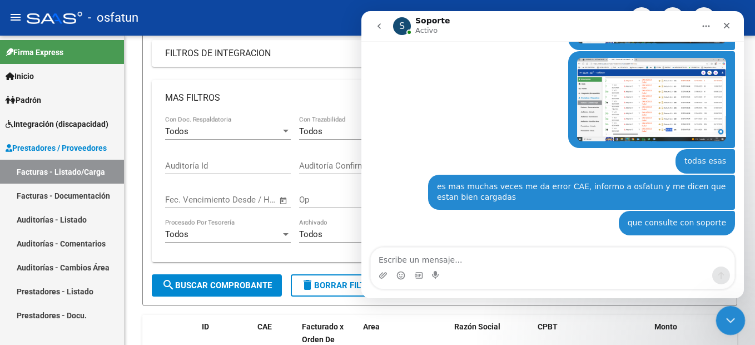
scroll to position [1140, 0]
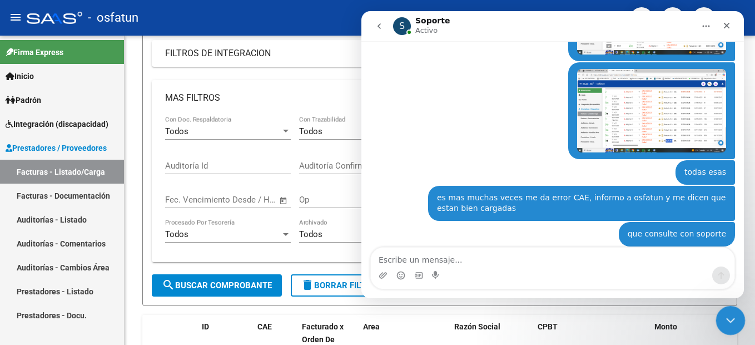
click at [731, 317] on icon "Cerrar Intercom Messenger" at bounding box center [729, 318] width 8 height 4
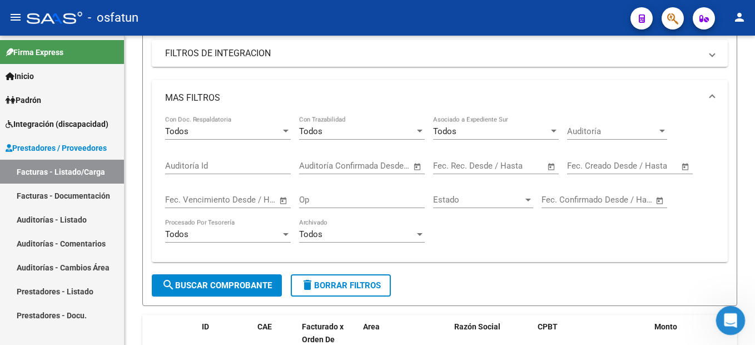
click at [726, 310] on icon "Abrir Intercom Messenger" at bounding box center [729, 319] width 18 height 18
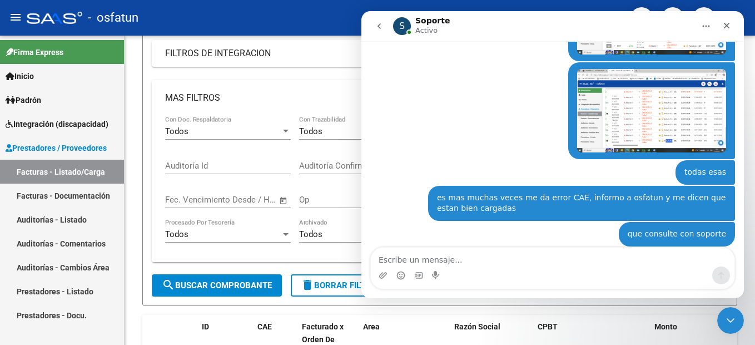
click at [708, 26] on icon "Inicio" at bounding box center [705, 26] width 9 height 9
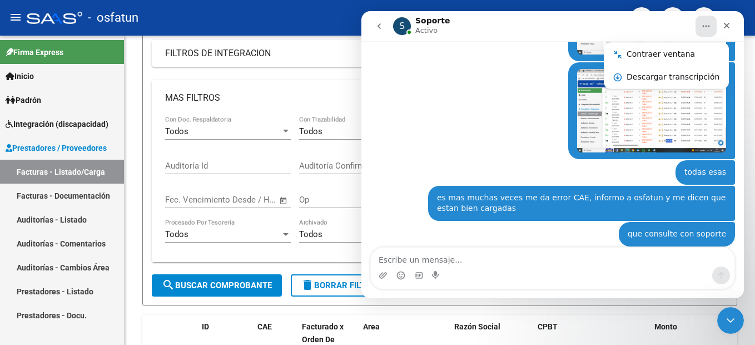
drag, startPoint x: 706, startPoint y: 25, endPoint x: 714, endPoint y: 16, distance: 12.2
click at [708, 22] on icon "Inicio" at bounding box center [705, 26] width 9 height 9
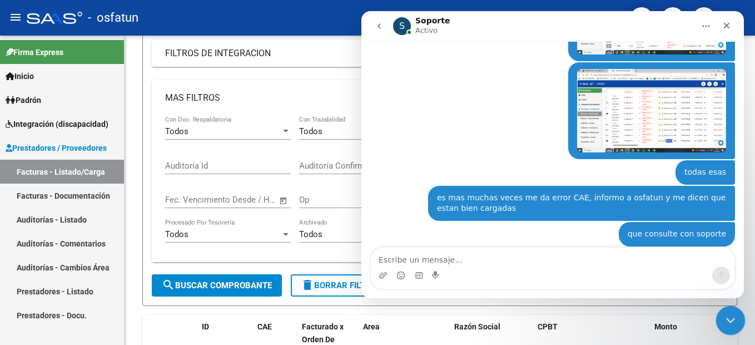
drag, startPoint x: 1433, startPoint y: 649, endPoint x: 731, endPoint y: 322, distance: 774.5
click at [728, 322] on icon "Cerrar Intercom Messenger" at bounding box center [728, 318] width 13 height 13
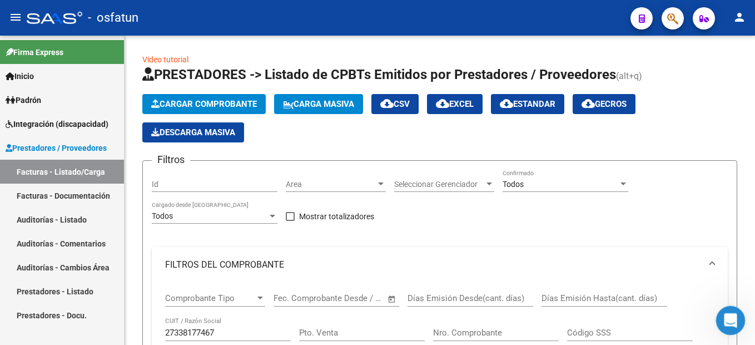
click at [719, 313] on div "Abrir Intercom Messenger" at bounding box center [728, 318] width 37 height 37
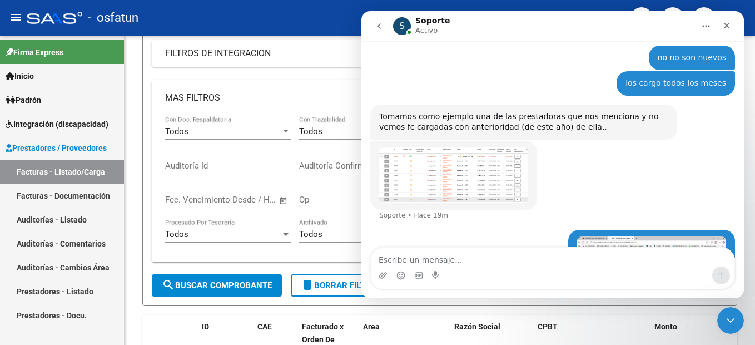
scroll to position [1140, 0]
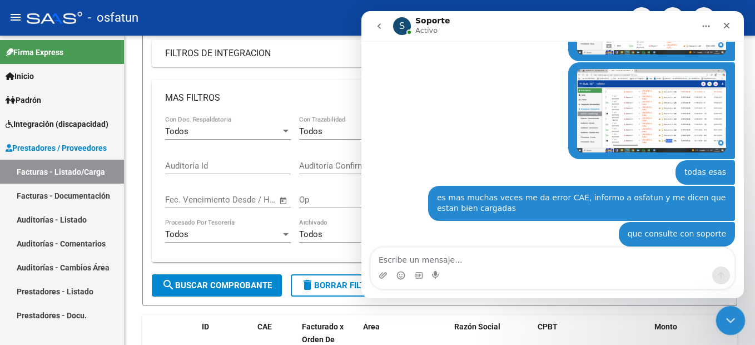
click at [723, 323] on icon "Cerrar Intercom Messenger" at bounding box center [728, 318] width 13 height 13
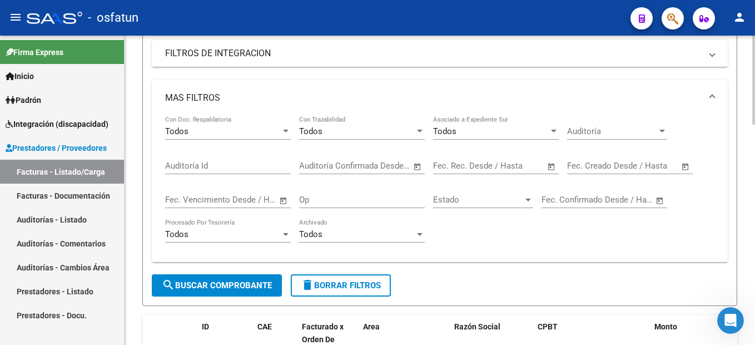
scroll to position [260, 0]
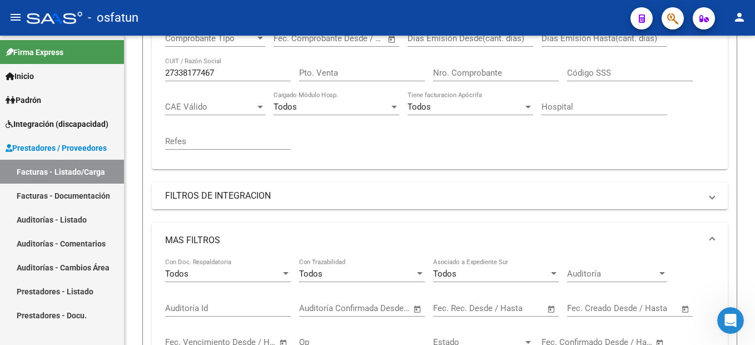
click at [80, 122] on span "Integración (discapacidad)" at bounding box center [57, 124] width 103 height 12
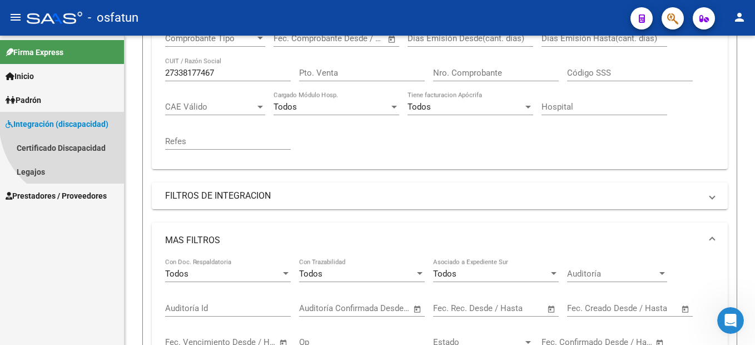
scroll to position [37, 0]
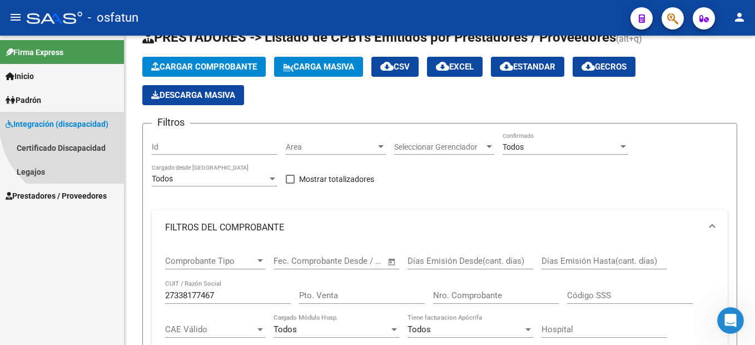
click at [58, 121] on span "Integración (discapacidad)" at bounding box center [57, 124] width 103 height 12
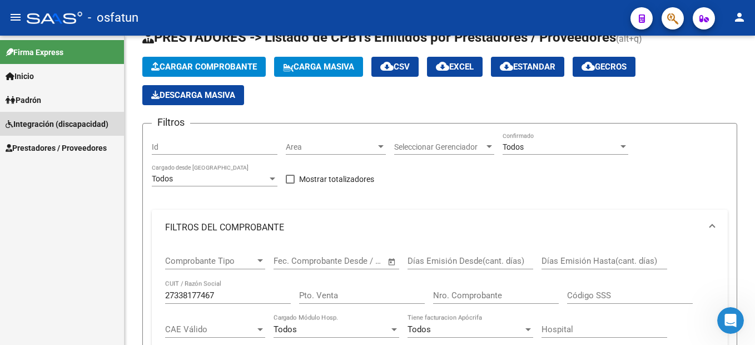
click at [57, 143] on link "Certificado Discapacidad" at bounding box center [62, 148] width 124 height 24
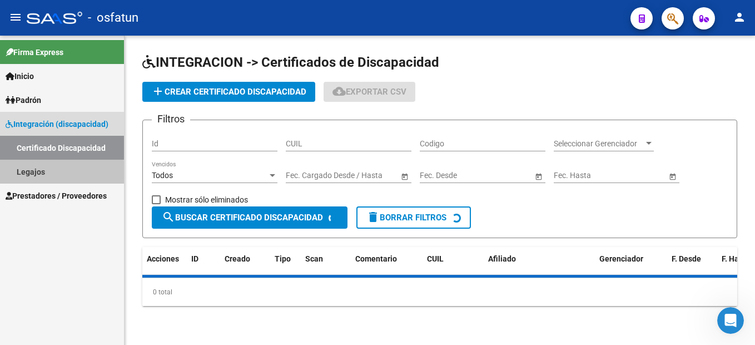
click at [36, 175] on link "Legajos" at bounding box center [62, 172] width 124 height 24
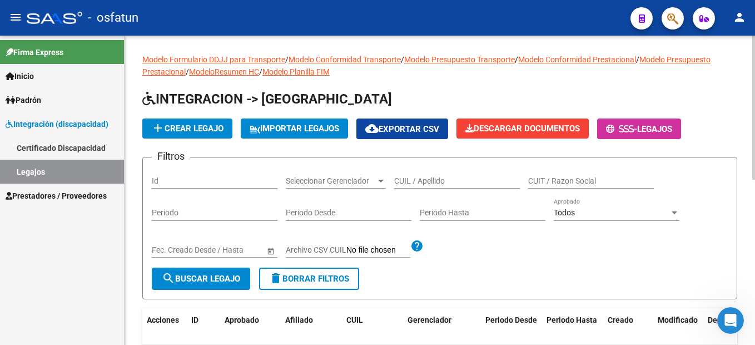
click at [416, 182] on input "CUIL / Apellido" at bounding box center [457, 180] width 126 height 9
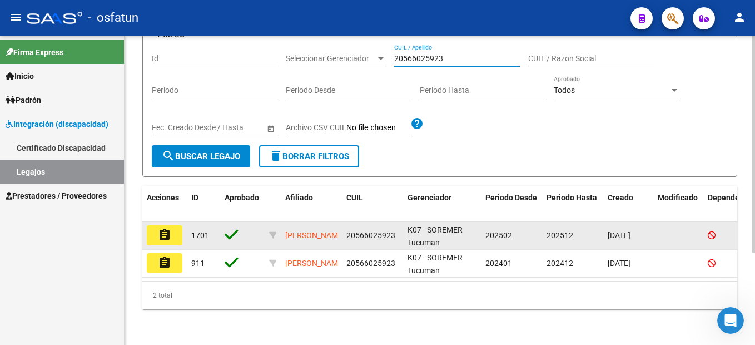
type input "20566025923"
click at [167, 228] on mat-icon "assignment" at bounding box center [164, 234] width 13 height 13
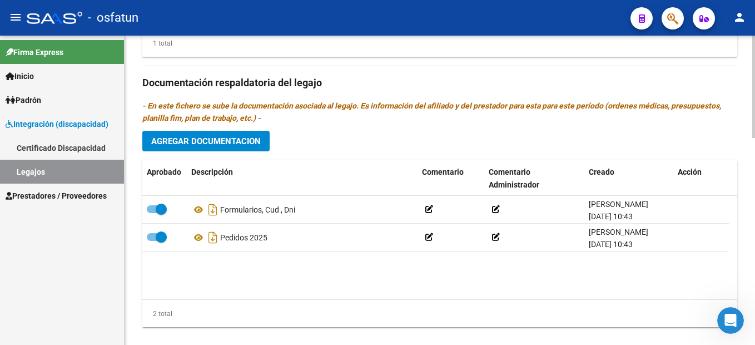
scroll to position [611, 0]
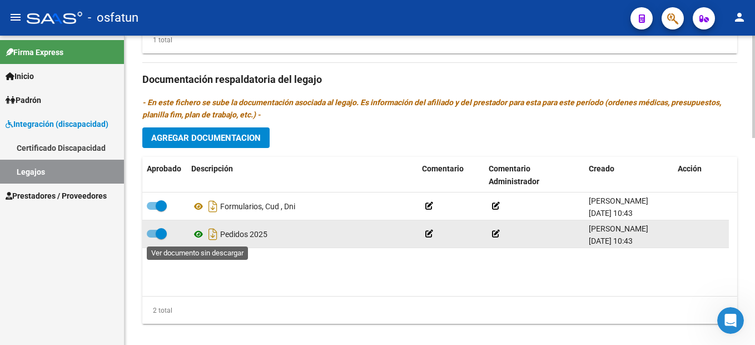
click at [195, 234] on icon at bounding box center [198, 233] width 14 height 13
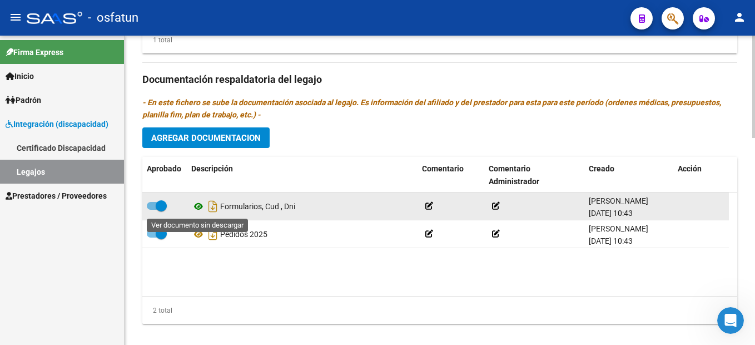
click at [196, 208] on icon at bounding box center [198, 206] width 14 height 13
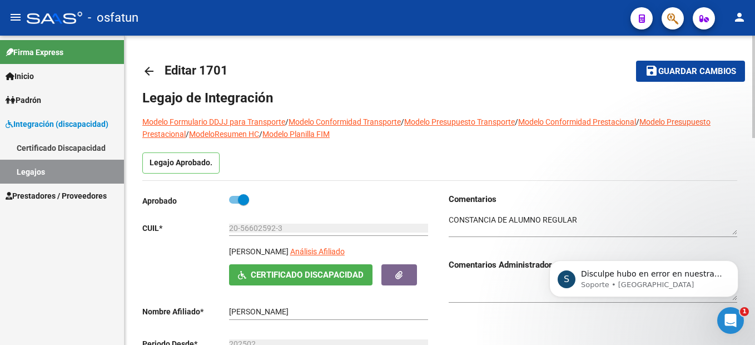
scroll to position [56, 0]
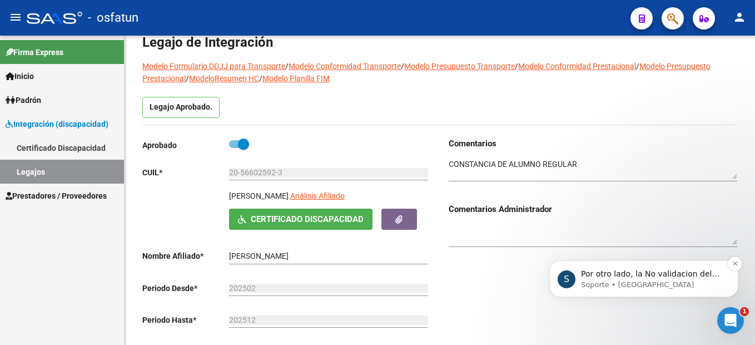
click at [666, 278] on span "Por otro lado, la No validacion del CAE refiere a un problema en los datos ingr…" at bounding box center [650, 284] width 138 height 31
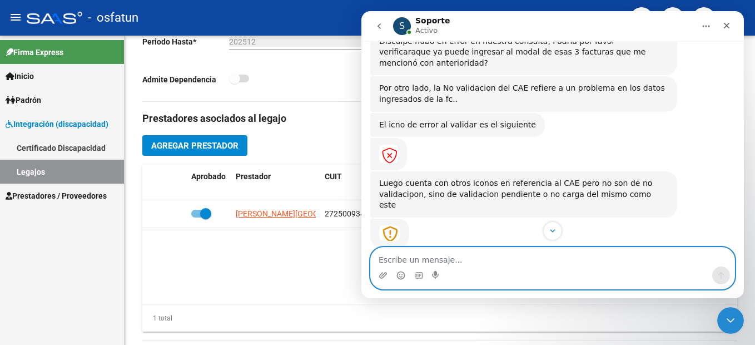
scroll to position [1388, 0]
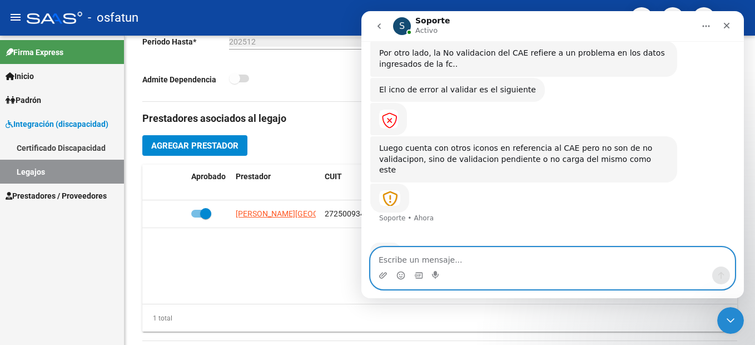
click at [457, 259] on textarea "Escribe un mensaje..." at bounding box center [552, 256] width 363 height 19
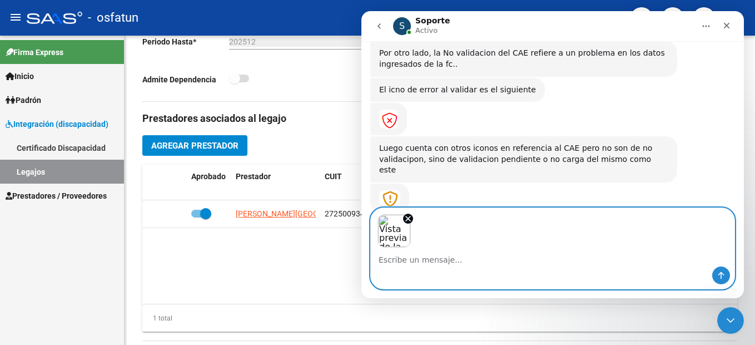
scroll to position [1427, 0]
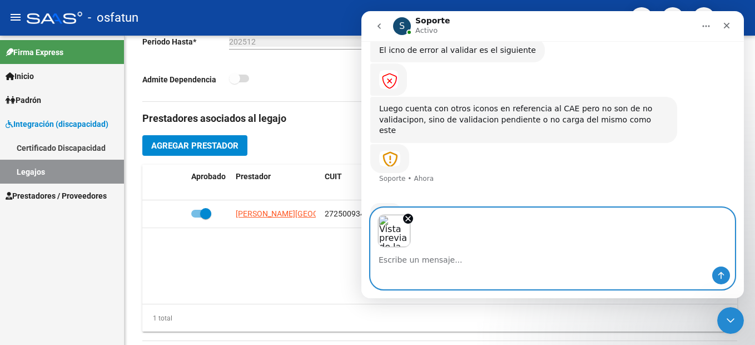
click at [395, 238] on img "Vistas previas de imágenes" at bounding box center [393, 230] width 33 height 33
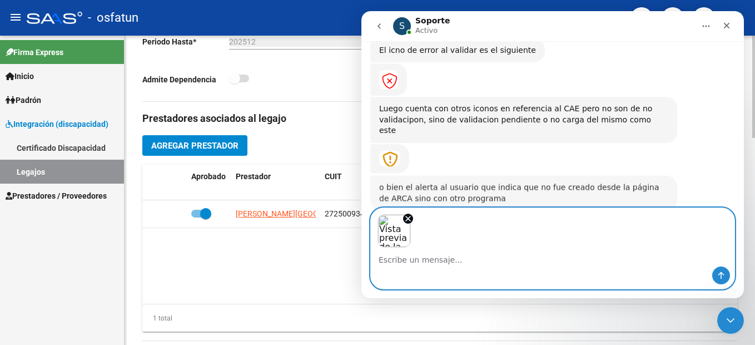
scroll to position [1421, 0]
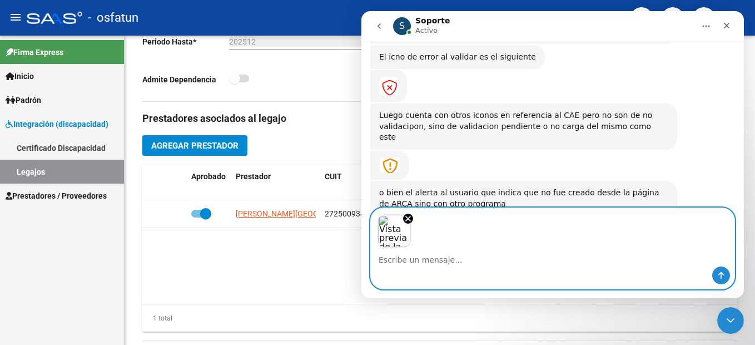
click at [424, 230] on div "Vistas previas de imágenes" at bounding box center [552, 227] width 363 height 39
click at [417, 261] on textarea "Escribe un mensaje..." at bounding box center [552, 256] width 363 height 19
type textarea "ese error de que es?"
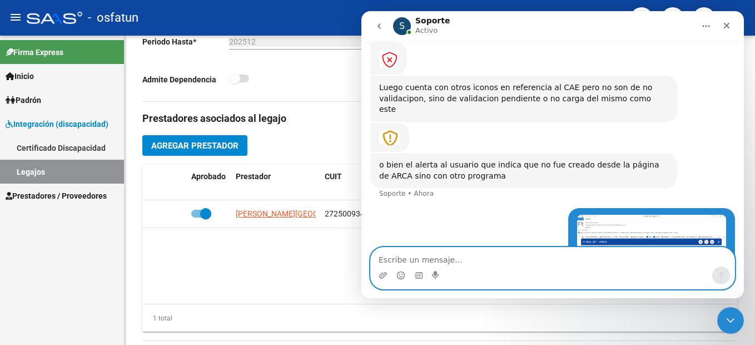
scroll to position [1504, 0]
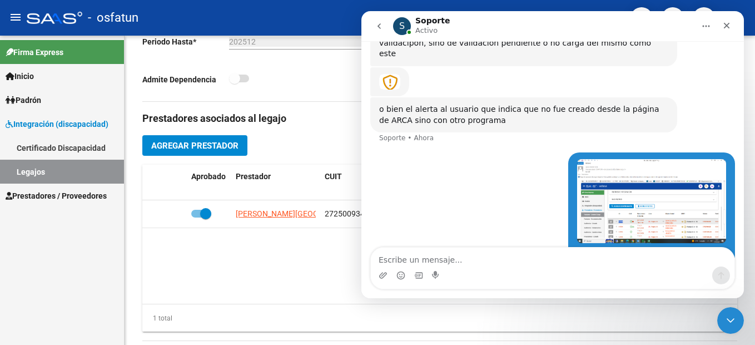
drag, startPoint x: 556, startPoint y: 272, endPoint x: 531, endPoint y: 268, distance: 24.7
click at [554, 272] on div "Intercom Messenger" at bounding box center [552, 275] width 363 height 18
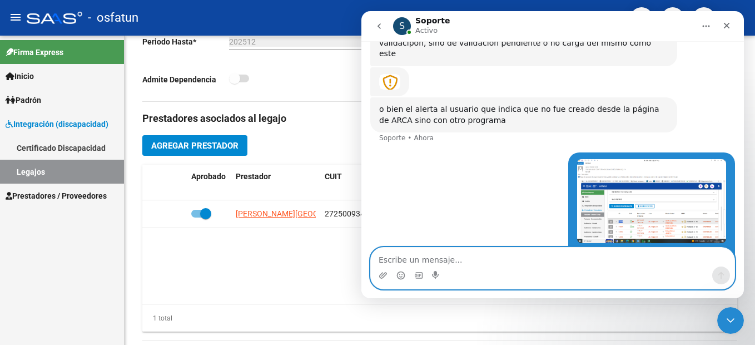
click at [430, 258] on textarea "Escribe un mensaje..." at bounding box center [552, 256] width 363 height 19
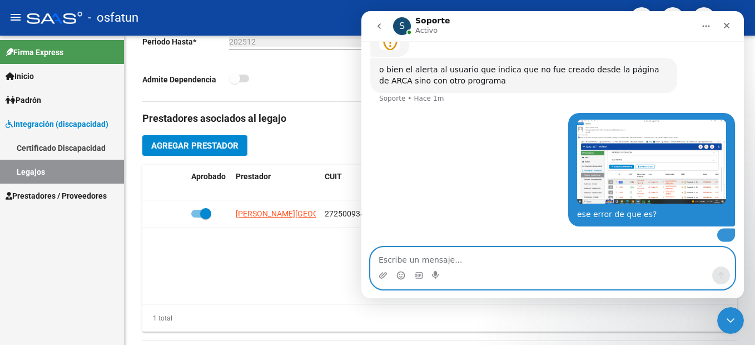
scroll to position [1602, 0]
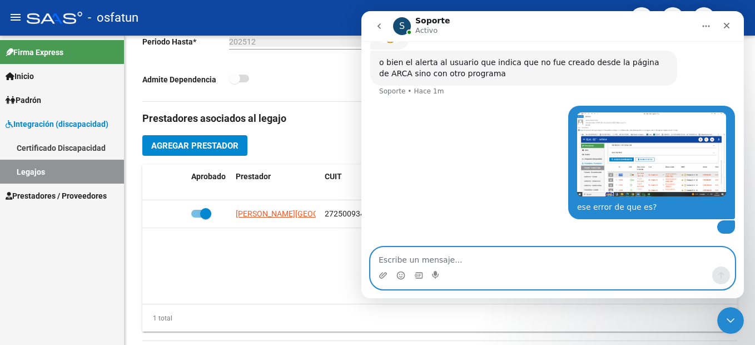
drag, startPoint x: 416, startPoint y: 252, endPoint x: 425, endPoint y: 253, distance: 9.0
click at [419, 252] on textarea "Escribe un mensaje..." at bounding box center [552, 256] width 363 height 19
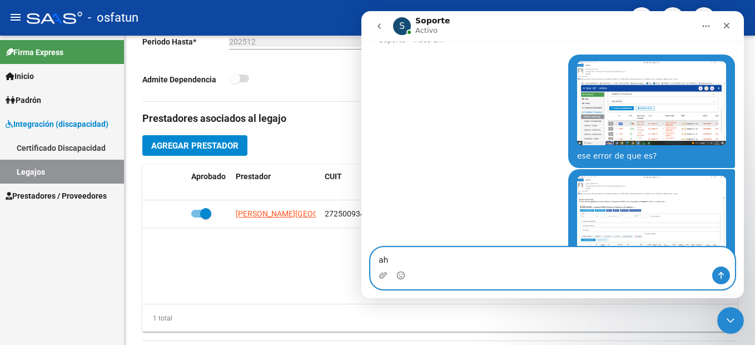
type textarea "a"
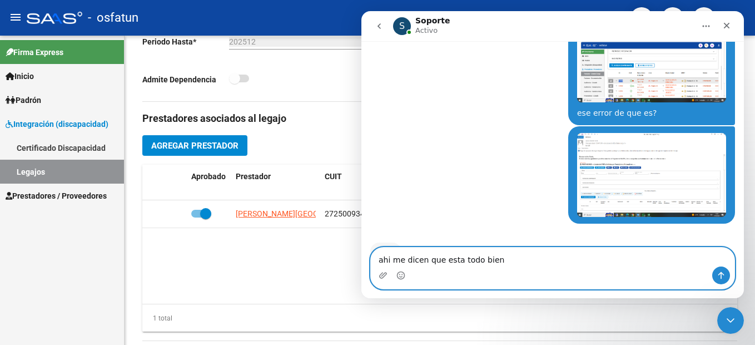
type textarea "ahi me dicen que esta todo bien"
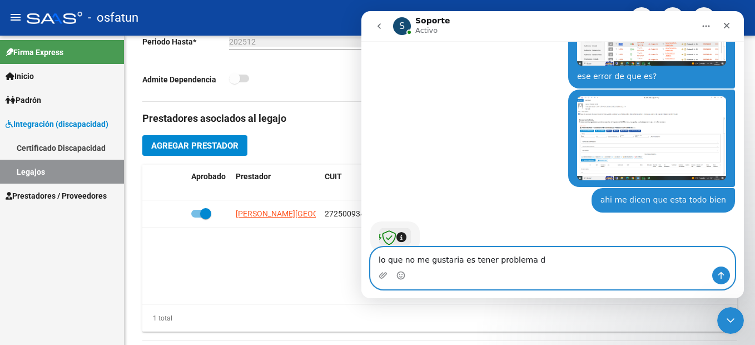
scroll to position [1710, 0]
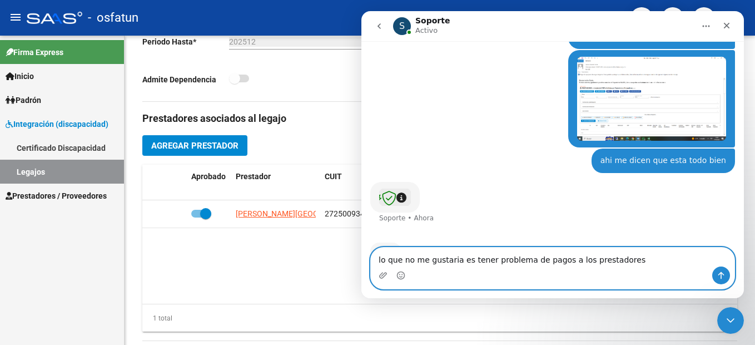
click at [456, 261] on textarea "lo que no me gustaria es tener problema de pagos a los prestadores" at bounding box center [552, 256] width 363 height 19
type textarea "lo que no me gustaría es tener problema de pagos a los prestadores"
click at [630, 253] on textarea "lo que no me gustaría es tener problema de pagos a los prestadores" at bounding box center [552, 256] width 363 height 19
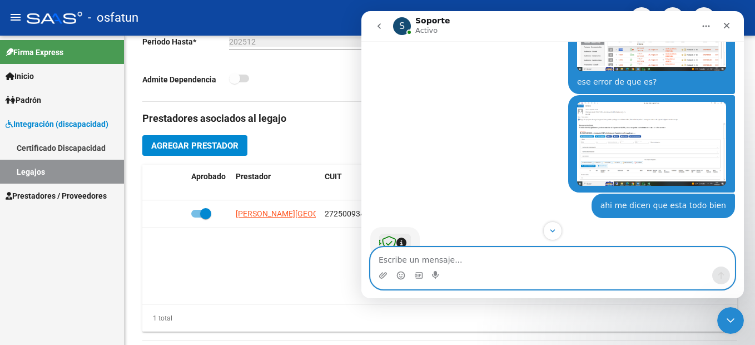
scroll to position [1742, 0]
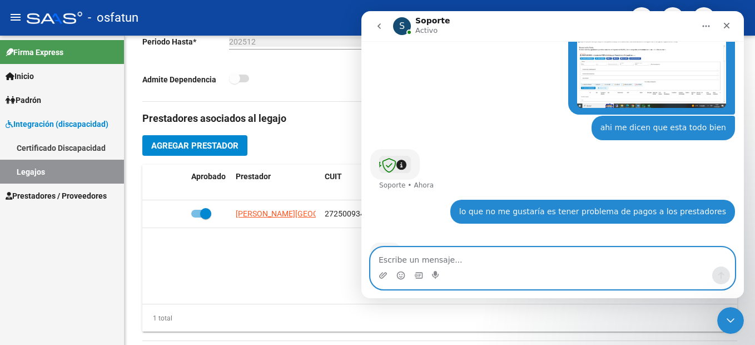
drag, startPoint x: 705, startPoint y: 25, endPoint x: 688, endPoint y: 17, distance: 19.1
click at [705, 24] on icon "Inicio" at bounding box center [705, 26] width 9 height 9
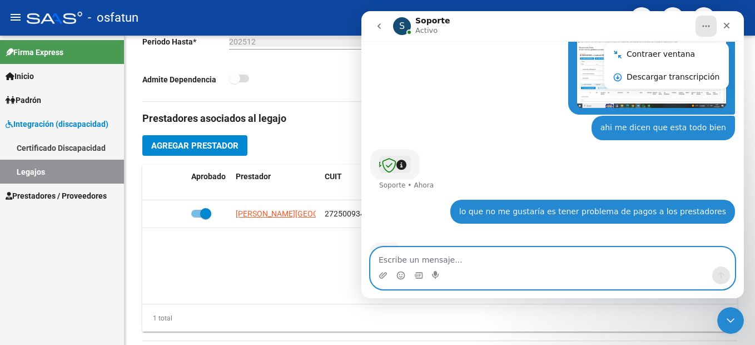
click at [62, 196] on span "Prestadores / Proveedores" at bounding box center [56, 196] width 101 height 12
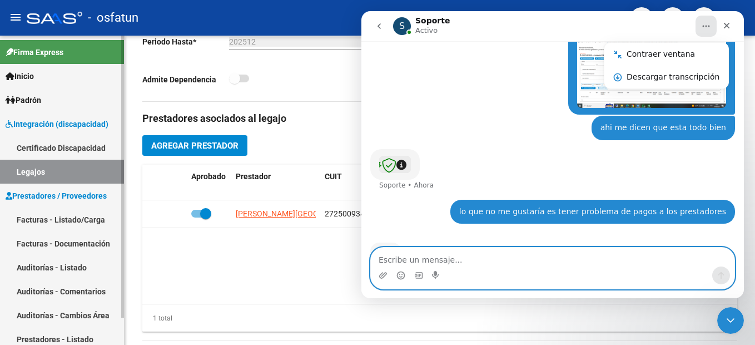
scroll to position [30, 0]
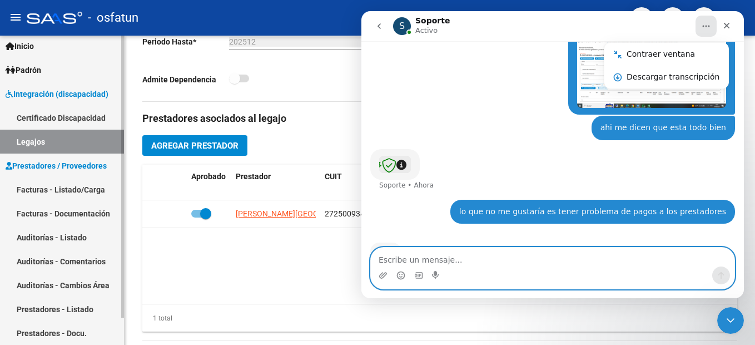
click at [58, 186] on link "Facturas - Listado/Carga" at bounding box center [62, 189] width 124 height 24
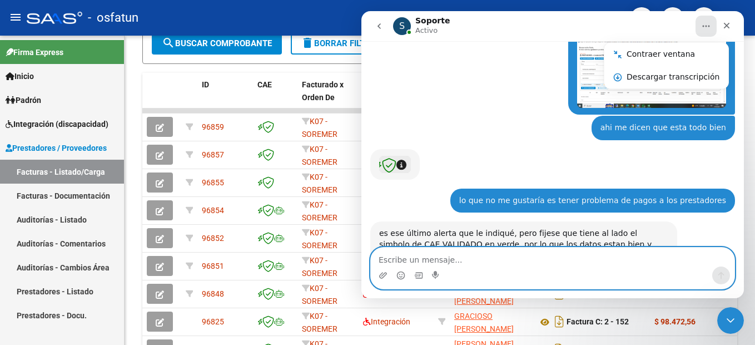
scroll to position [1742, 0]
click at [557, 234] on button "Scroll to bottom" at bounding box center [552, 230] width 21 height 21
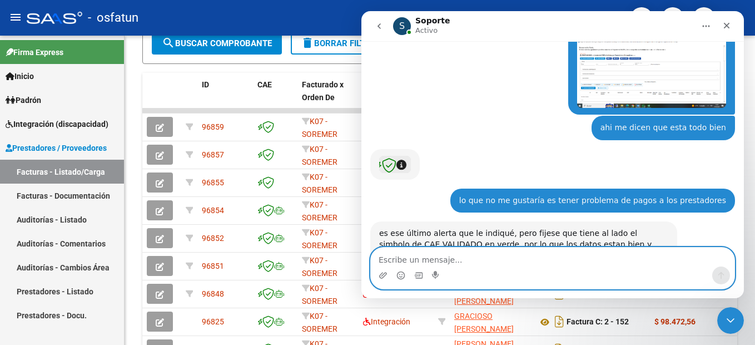
scroll to position [1787, 0]
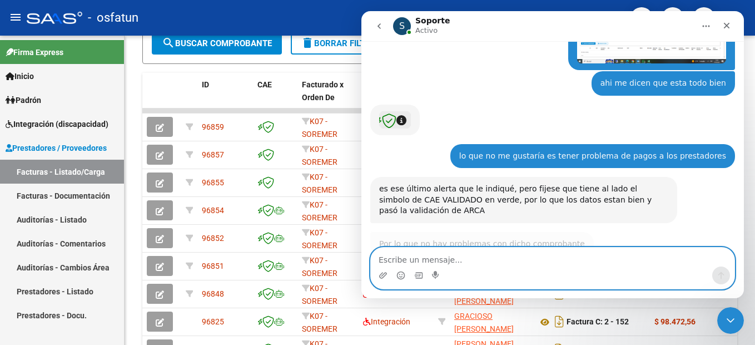
click at [467, 257] on textarea "Escribe un mensaje..." at bounding box center [552, 256] width 363 height 19
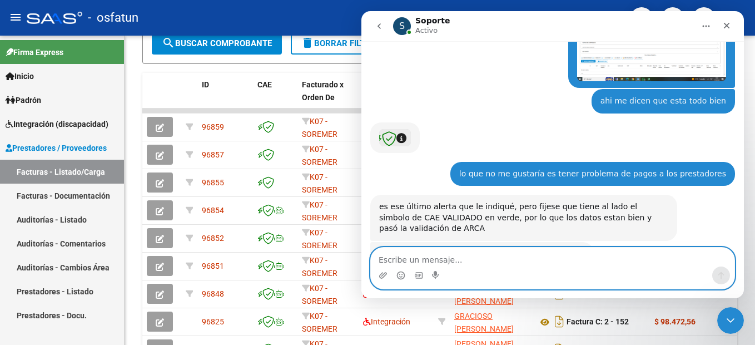
drag, startPoint x: 467, startPoint y: 257, endPoint x: 525, endPoint y: 222, distance: 67.9
click at [469, 256] on textarea "Escribe un mensaje..." at bounding box center [552, 256] width 363 height 19
type textarea "aa alisto"
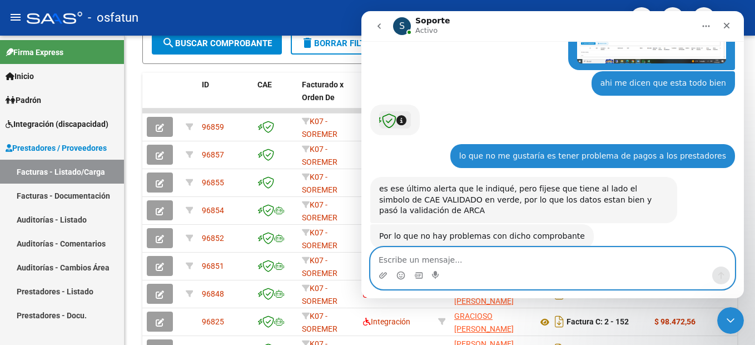
scroll to position [1802, 0]
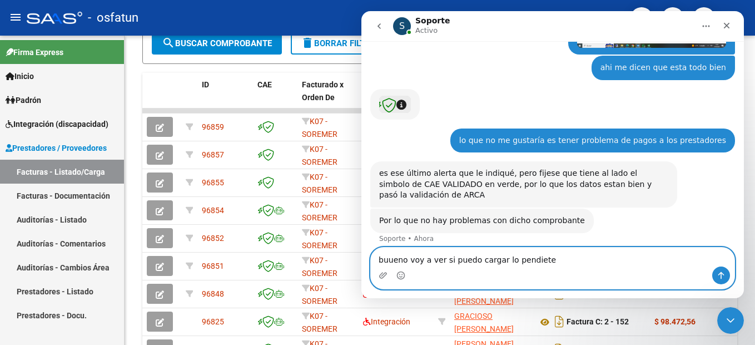
type textarea "buueno voy a ver si puedo cargar lo pendiete"
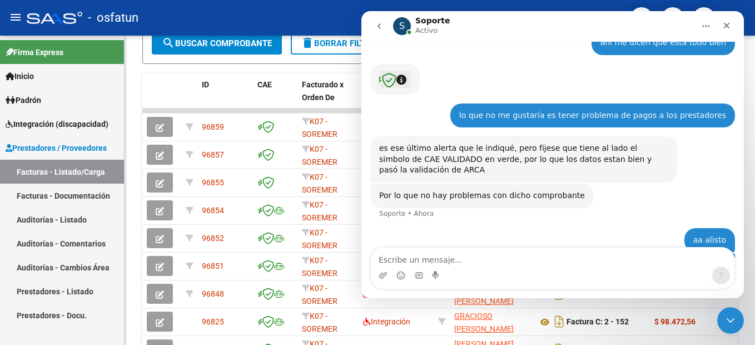
click at [711, 22] on button "Inicio" at bounding box center [705, 26] width 21 height 21
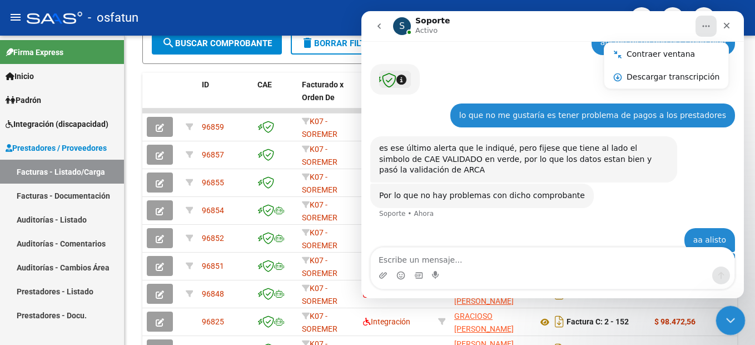
drag, startPoint x: 1396, startPoint y: 601, endPoint x: 729, endPoint y: 314, distance: 725.5
click at [729, 313] on icon "Cerrar Intercom Messenger" at bounding box center [728, 318] width 13 height 13
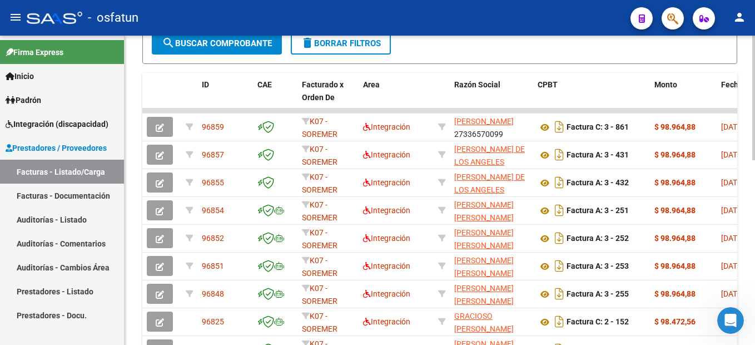
scroll to position [456, 0]
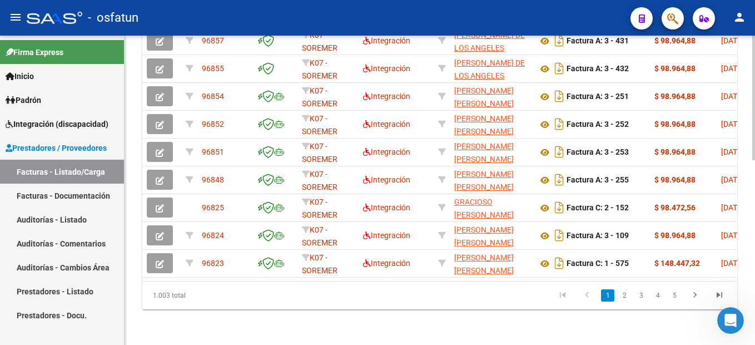
click at [621, 295] on link "2" at bounding box center [623, 295] width 13 height 12
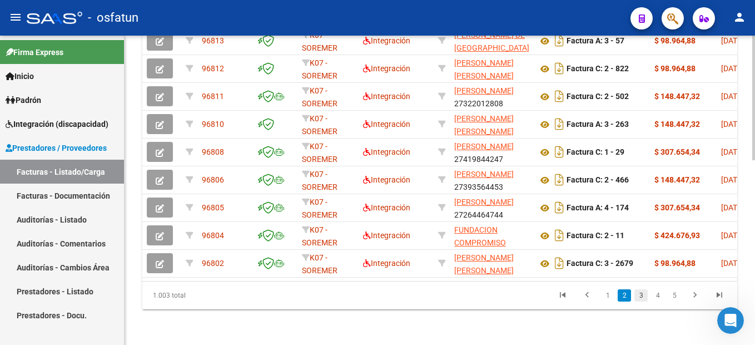
click at [642, 296] on link "3" at bounding box center [640, 295] width 13 height 12
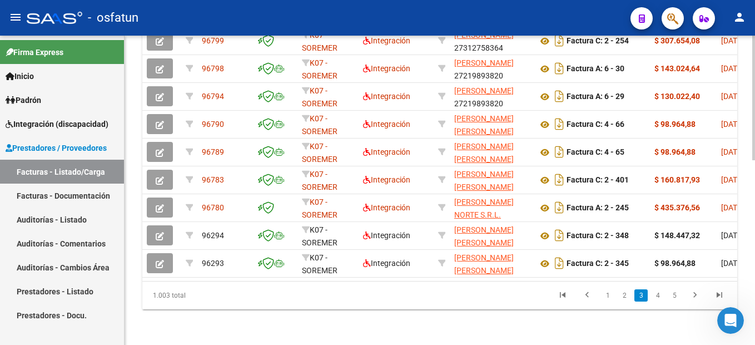
scroll to position [456, 0]
click at [658, 293] on link "4" at bounding box center [657, 295] width 13 height 12
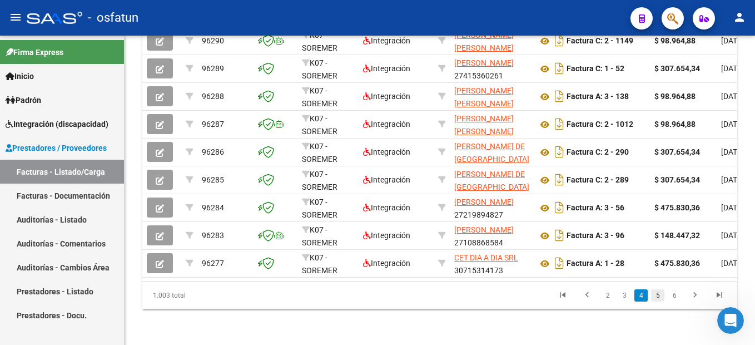
click at [659, 295] on link "5" at bounding box center [657, 295] width 13 height 12
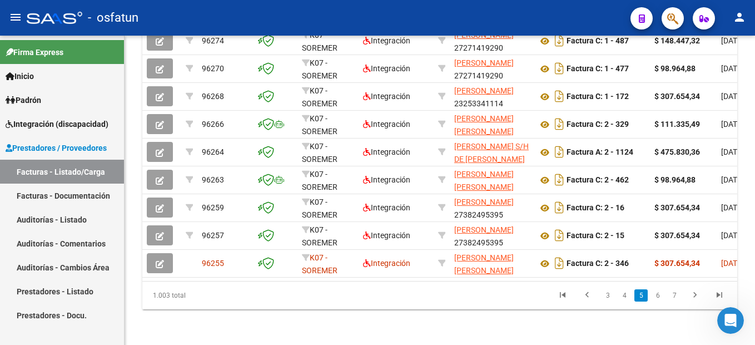
drag, startPoint x: 656, startPoint y: 293, endPoint x: 696, endPoint y: 20, distance: 276.4
click at [656, 294] on link "6" at bounding box center [657, 295] width 13 height 12
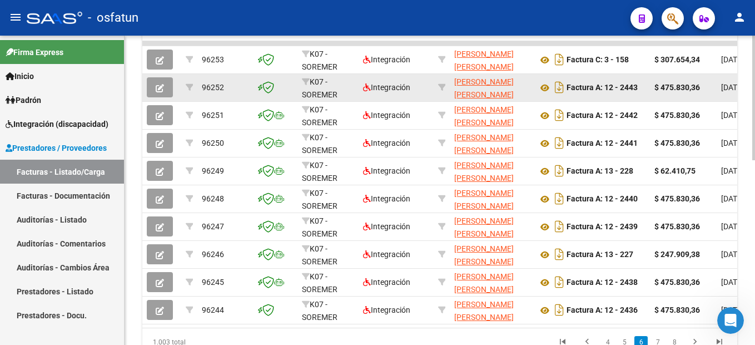
scroll to position [345, 0]
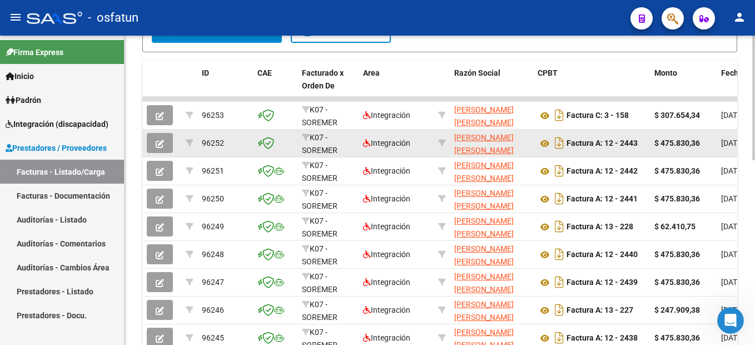
click at [162, 143] on icon "button" at bounding box center [160, 144] width 8 height 8
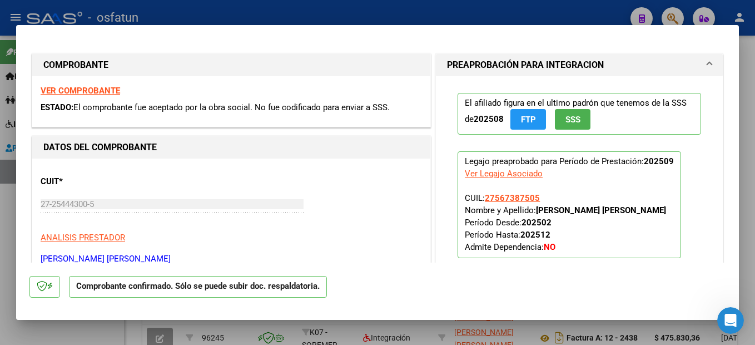
click at [101, 89] on strong "VER COMPROBANTE" at bounding box center [80, 91] width 79 height 10
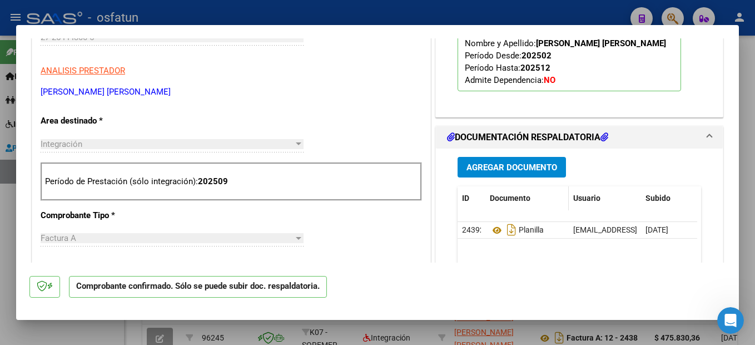
scroll to position [222, 0]
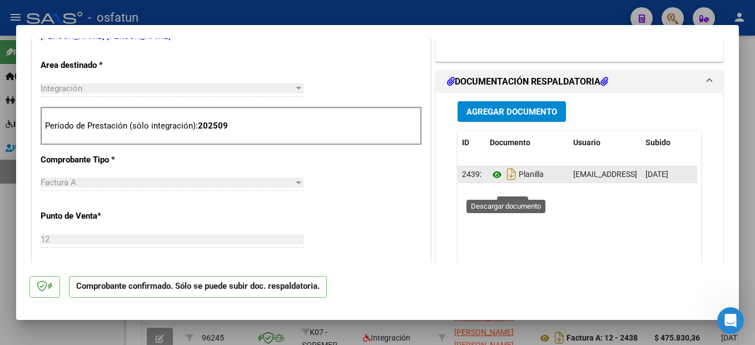
click at [491, 181] on icon at bounding box center [497, 174] width 14 height 13
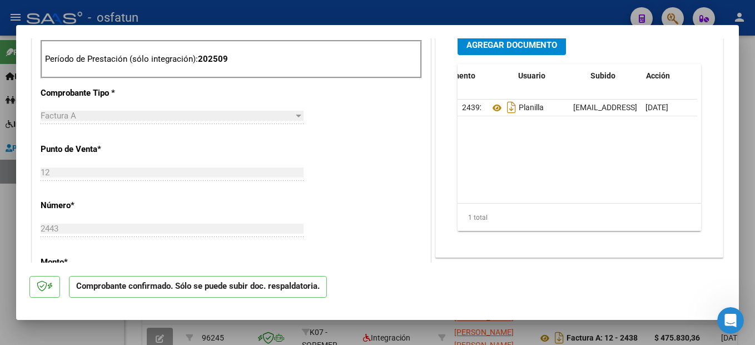
scroll to position [0, 55]
click at [674, 116] on datatable-body-cell at bounding box center [669, 107] width 56 height 16
click at [669, 116] on datatable-body-cell at bounding box center [669, 107] width 56 height 16
drag, startPoint x: 668, startPoint y: 121, endPoint x: 624, endPoint y: 174, distance: 69.1
click at [666, 116] on datatable-body-cell at bounding box center [669, 107] width 56 height 16
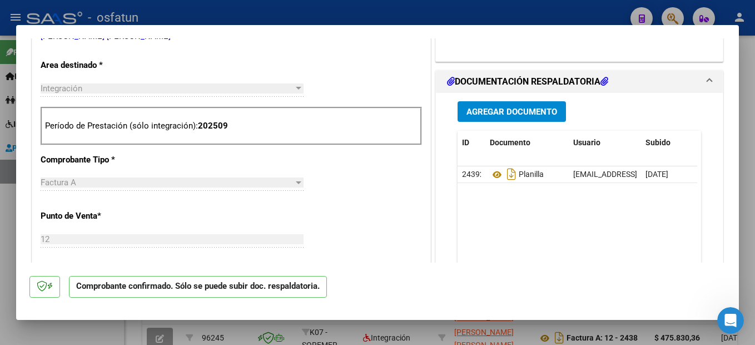
scroll to position [0, 0]
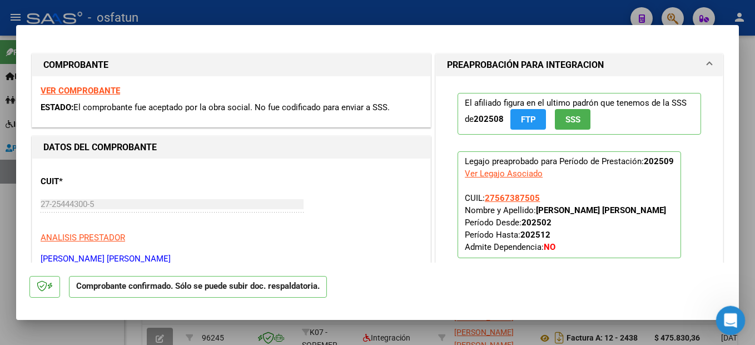
click at [734, 320] on icon "Abrir Intercom Messenger" at bounding box center [729, 319] width 18 height 18
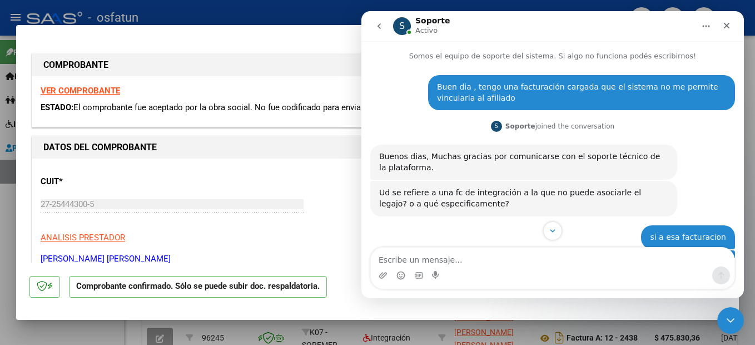
scroll to position [1827, 0]
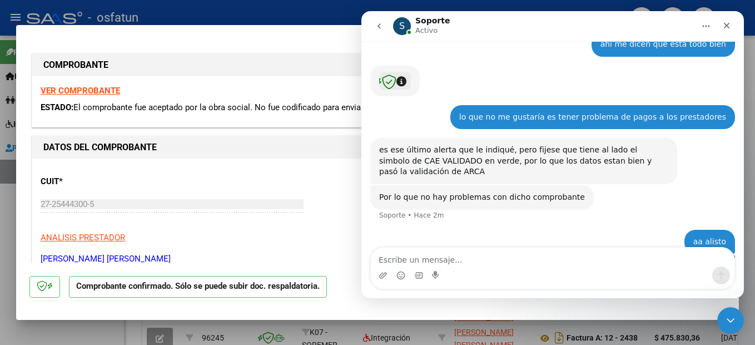
click at [566, 265] on textarea "Escribe un mensaje..." at bounding box center [552, 256] width 363 height 19
click at [499, 263] on textarea "Escribe un mensaje..." at bounding box center [552, 256] width 363 height 19
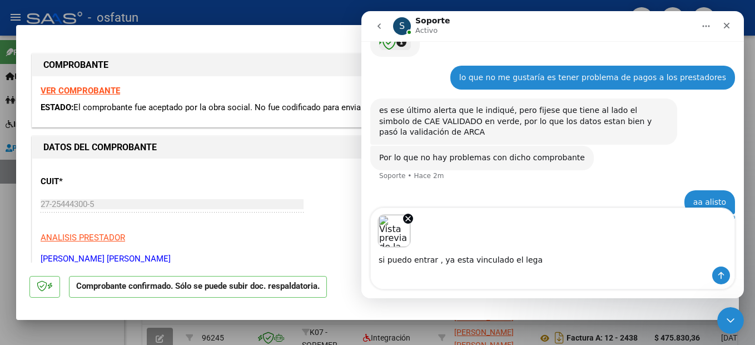
scroll to position [1910, 0]
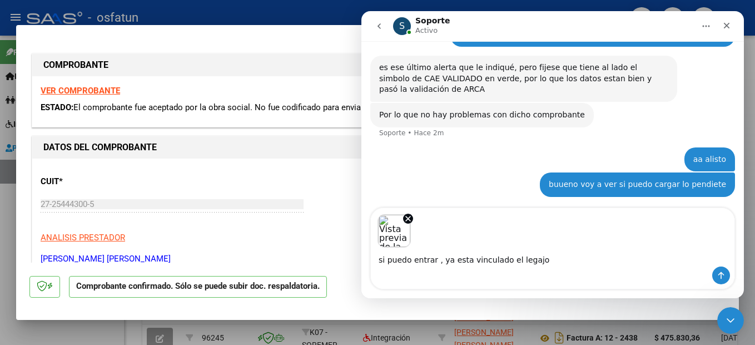
type textarea "si puedo entrar , ya esta vinculado el legajo"
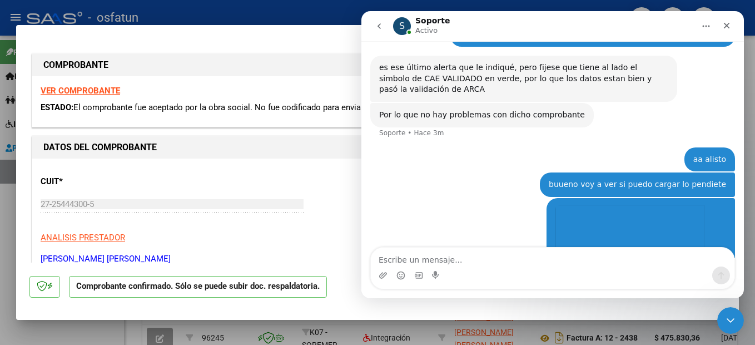
scroll to position [1985, 0]
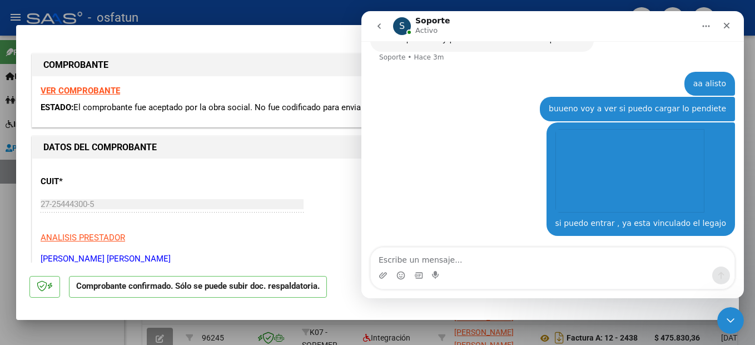
click at [754, 208] on html "menu - osfatun person Firma Express Inicio Instructivos Contacto OS Padrón Camb…" at bounding box center [377, 172] width 755 height 345
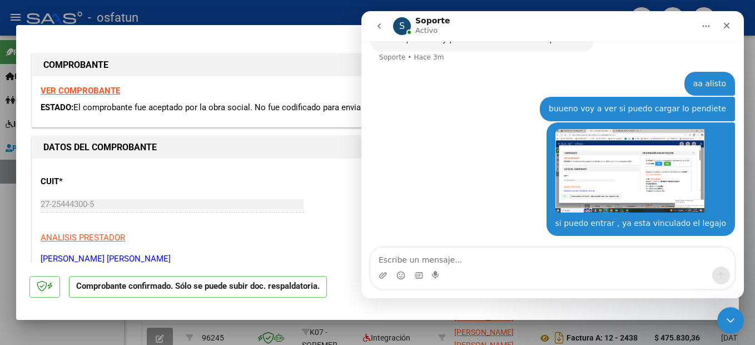
click at [715, 312] on mat-dialog-container "COMPROBANTE VER COMPROBANTE ESTADO: El comprobante fue aceptado por la obra soc…" at bounding box center [377, 172] width 723 height 295
click at [731, 317] on icon "Cerrar Intercom Messenger" at bounding box center [729, 318] width 8 height 4
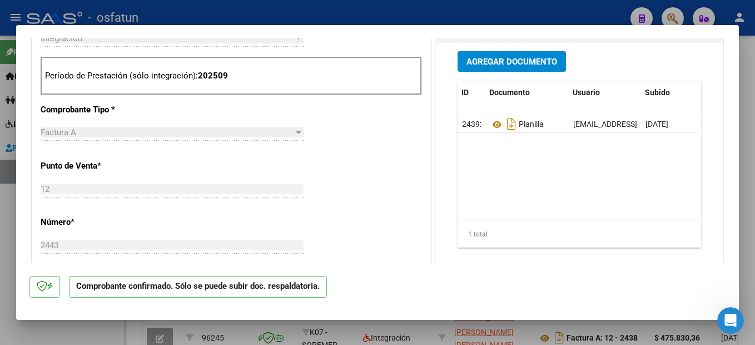
scroll to position [0, 55]
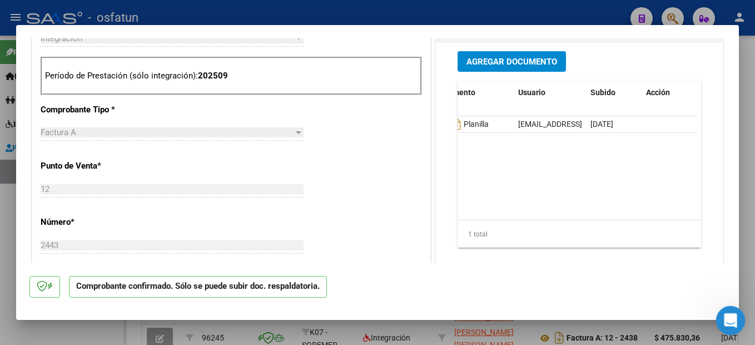
click at [731, 314] on icon "Abrir Intercom Messenger" at bounding box center [729, 319] width 18 height 18
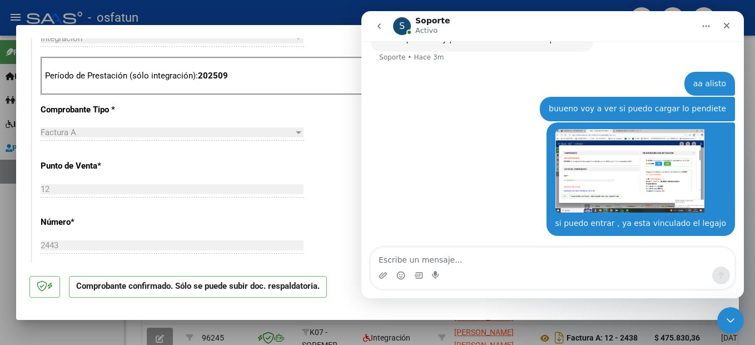
scroll to position [1985, 0]
click at [428, 259] on textarea "Escribe un mensaje..." at bounding box center [552, 256] width 363 height 19
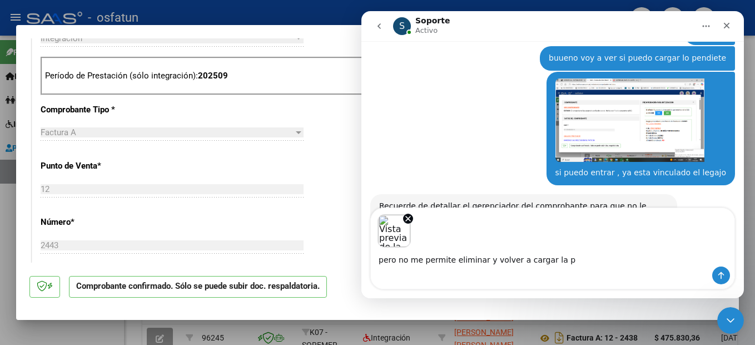
scroll to position [2026, 0]
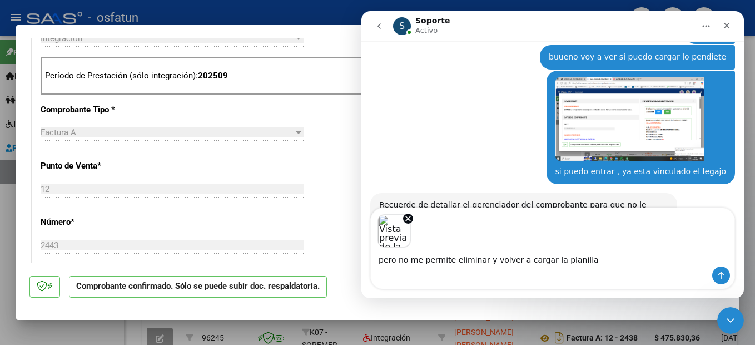
type textarea "pero no me permite eliminar y volver a cargar la planilla"
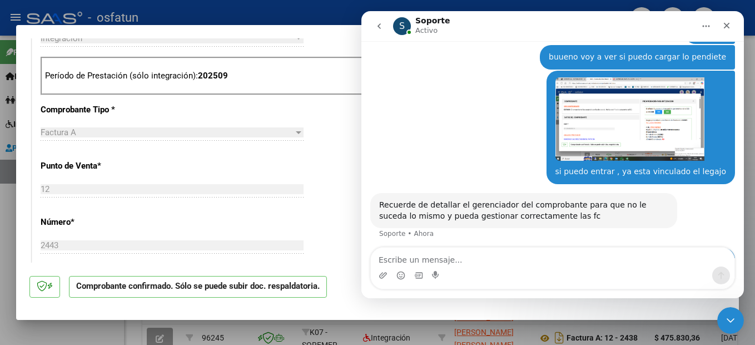
scroll to position [2109, 0]
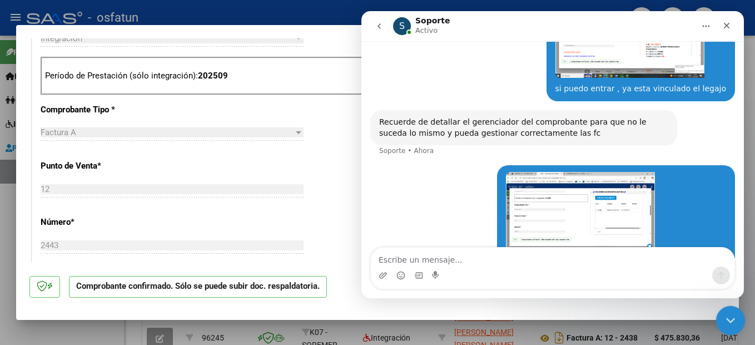
click at [731, 324] on icon "Cerrar Intercom Messenger" at bounding box center [728, 318] width 13 height 13
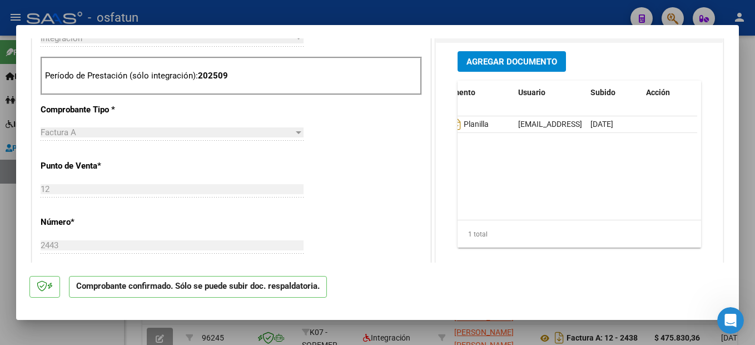
scroll to position [2151, 0]
click at [729, 316] on icon "Abrir Intercom Messenger" at bounding box center [729, 319] width 18 height 18
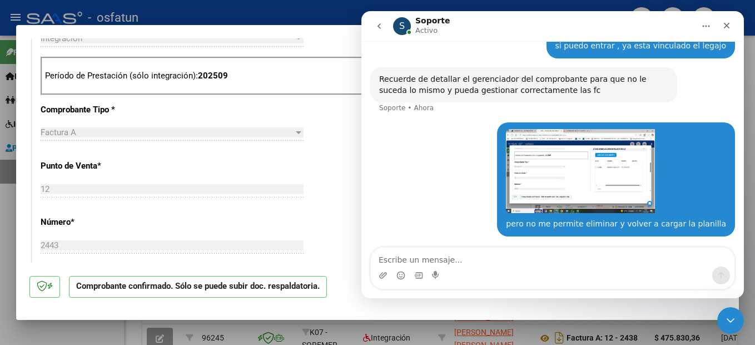
click at [582, 138] on img "PAULA dice…" at bounding box center [580, 171] width 149 height 84
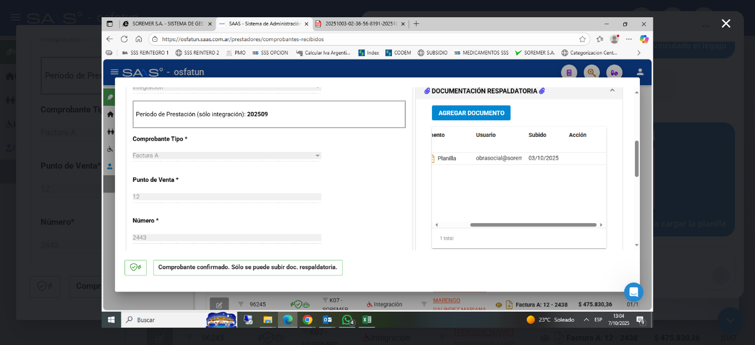
scroll to position [0, 0]
click at [723, 263] on div "Intercom Messenger" at bounding box center [377, 172] width 755 height 345
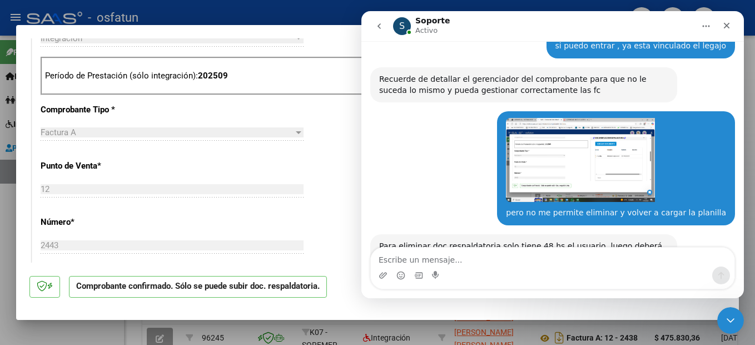
scroll to position [2153, 0]
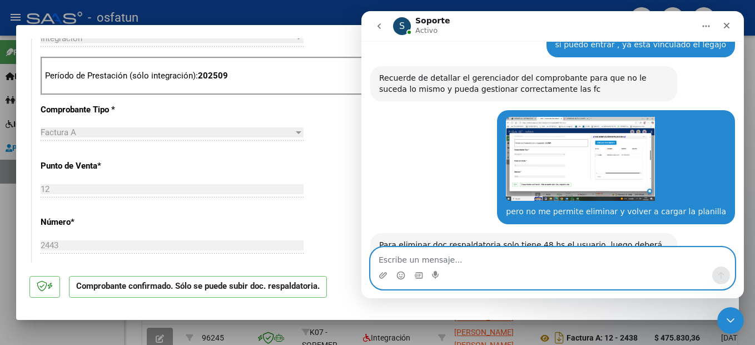
click at [445, 251] on textarea "Escribe un mensaje..." at bounding box center [552, 256] width 363 height 19
drag, startPoint x: 442, startPoint y: 255, endPoint x: 456, endPoint y: 260, distance: 14.8
click at [445, 256] on textarea "Escribe un mensaje..." at bounding box center [552, 256] width 363 height 19
type textarea "es que no es la documentacion que tiene que ser"
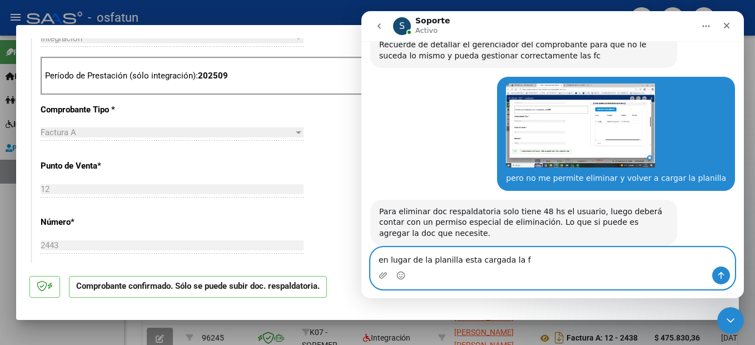
type textarea "en lugar de la planilla esta cargada la fc"
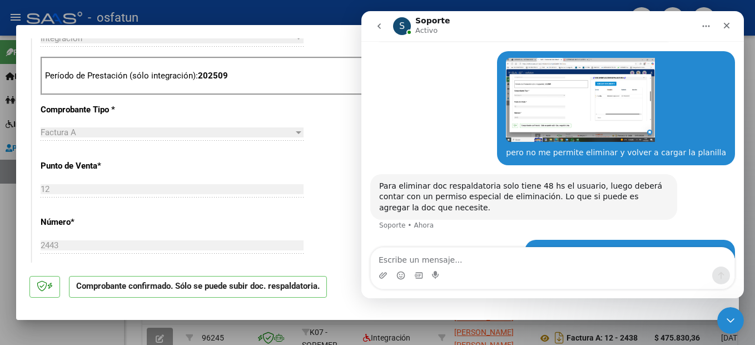
click at [183, 208] on div "CUIT * 27-25444300-5 Ingresar CUIT ANALISIS PRESTADOR MARENGO GALINDEZ MARIANA …" at bounding box center [231, 267] width 398 height 763
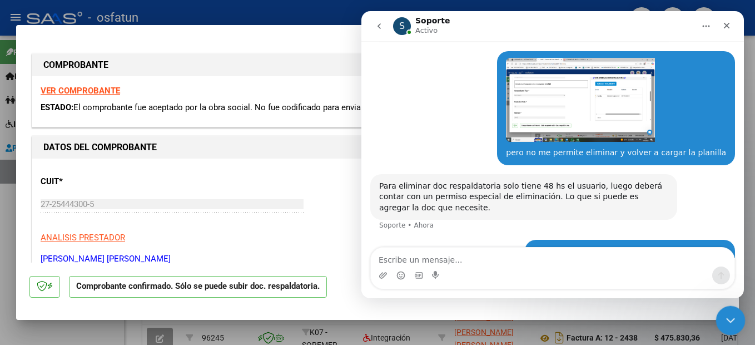
click at [724, 312] on icon "Cerrar Intercom Messenger" at bounding box center [728, 318] width 13 height 13
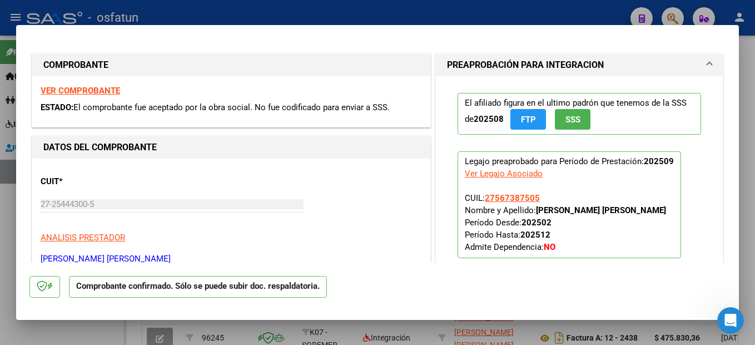
scroll to position [222, 0]
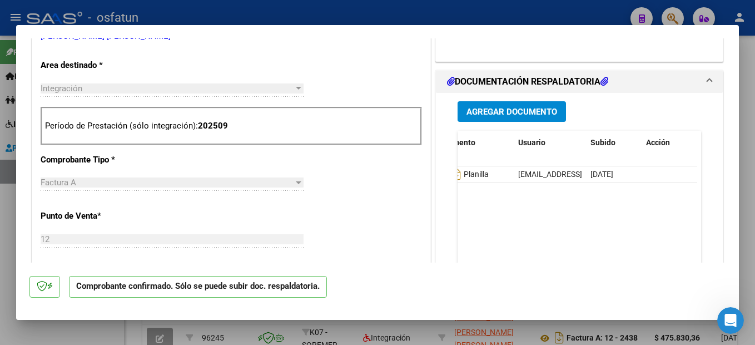
click at [519, 117] on span "Agregar Documento" at bounding box center [511, 112] width 91 height 10
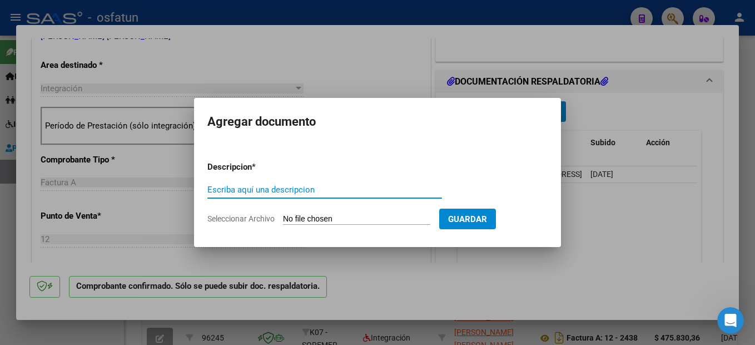
click at [292, 187] on input "Escriba aquí una descripcion" at bounding box center [324, 190] width 235 height 10
type input "planilla"
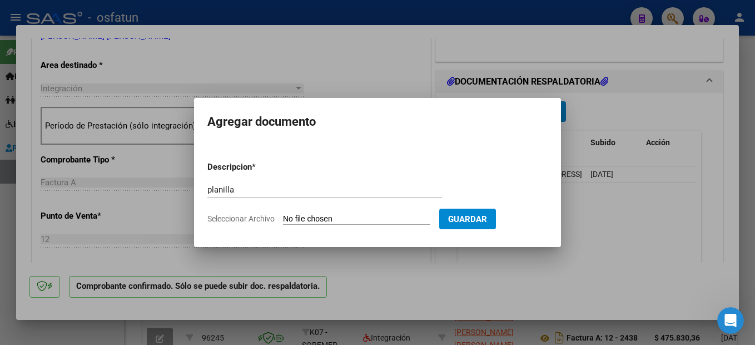
click at [370, 216] on input "Seleccionar Archivo" at bounding box center [356, 219] width 147 height 11
type input "C:\fakepath\251007131029.pdf"
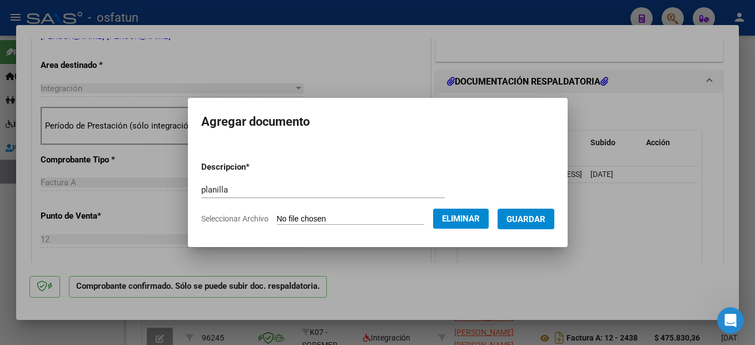
click at [537, 212] on button "Guardar" at bounding box center [525, 218] width 57 height 21
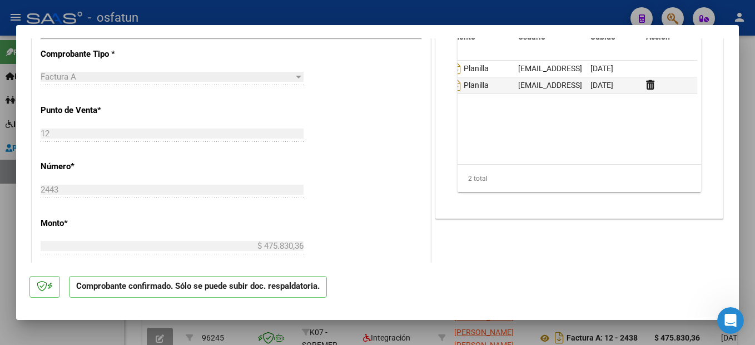
scroll to position [104, 0]
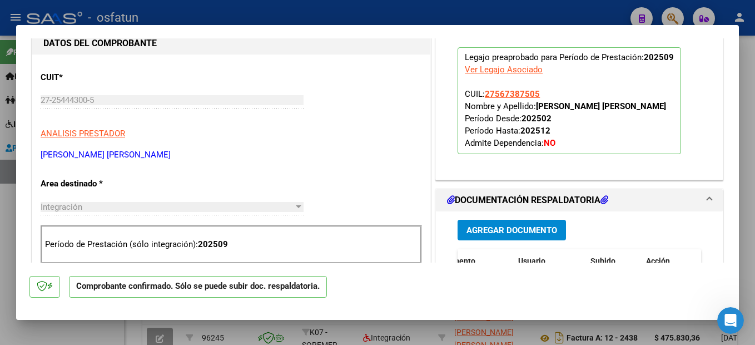
click at [752, 144] on div at bounding box center [377, 172] width 755 height 345
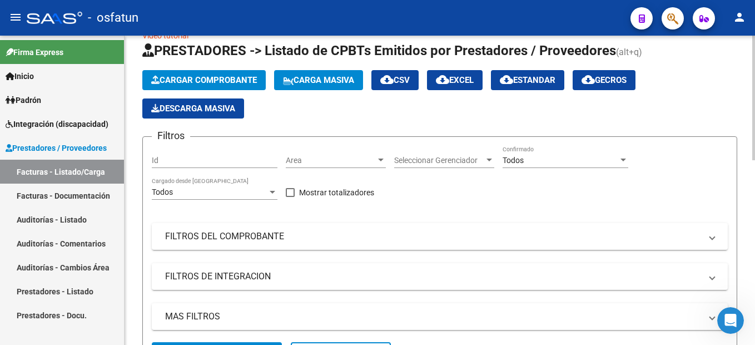
scroll to position [12, 0]
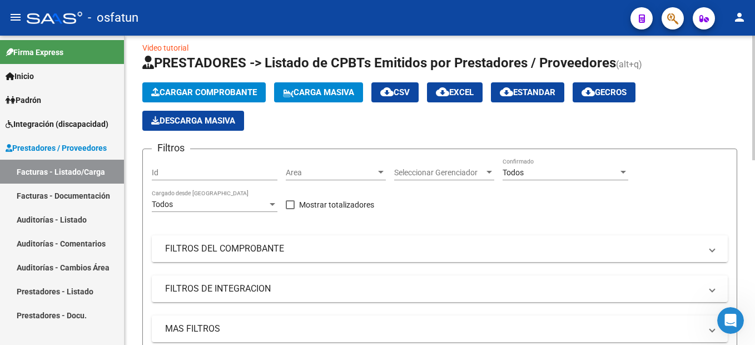
click at [253, 243] on mat-panel-title "FILTROS DEL COMPROBANTE" at bounding box center [433, 248] width 536 height 12
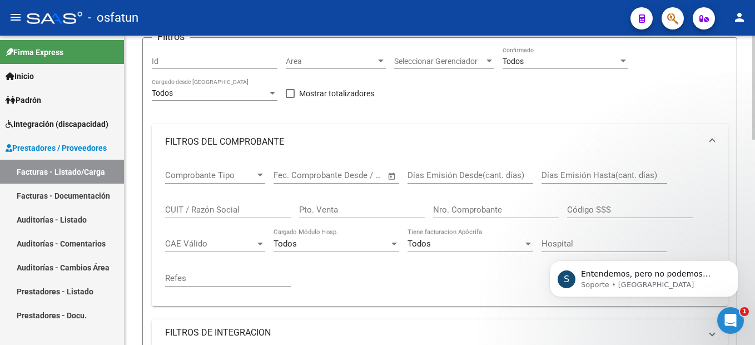
scroll to position [0, 0]
click at [480, 207] on input "Nro. Comprobante" at bounding box center [496, 210] width 126 height 10
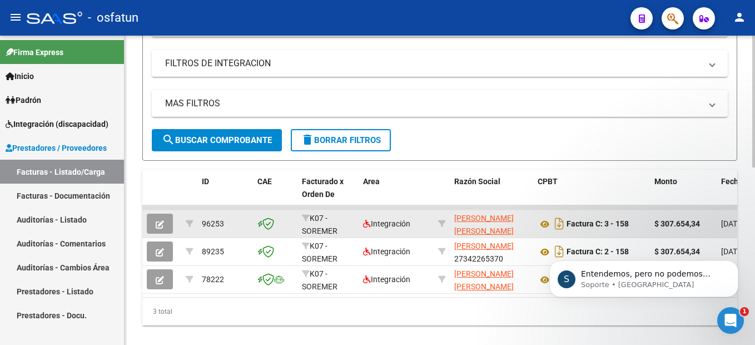
scroll to position [401, 0]
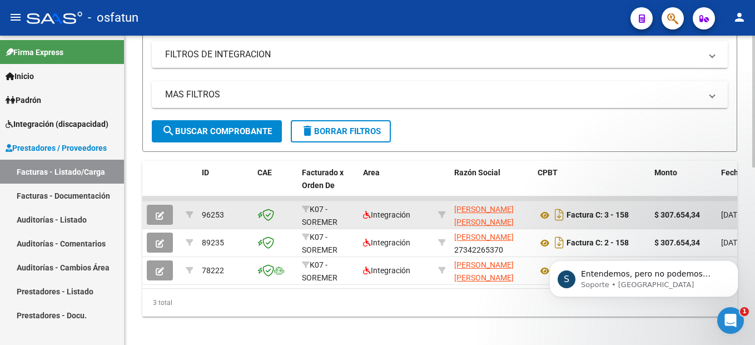
type input "158"
click at [148, 211] on button "button" at bounding box center [160, 215] width 26 height 20
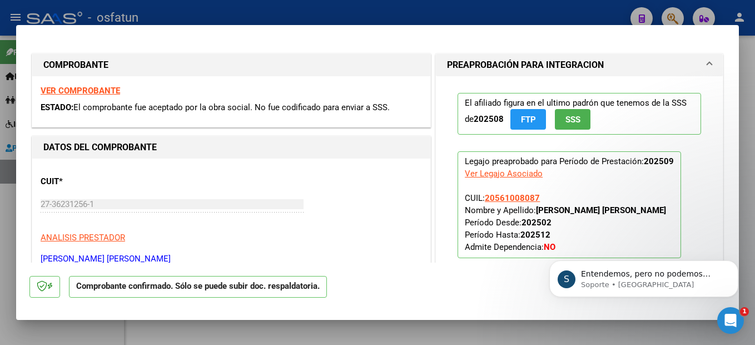
click at [91, 90] on strong "VER COMPROBANTE" at bounding box center [80, 91] width 79 height 10
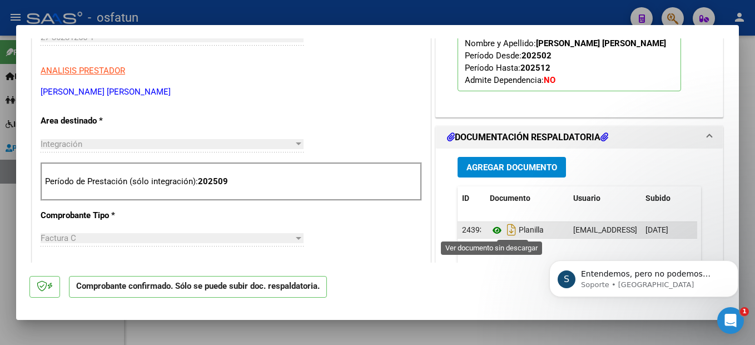
click at [494, 231] on icon at bounding box center [497, 229] width 14 height 13
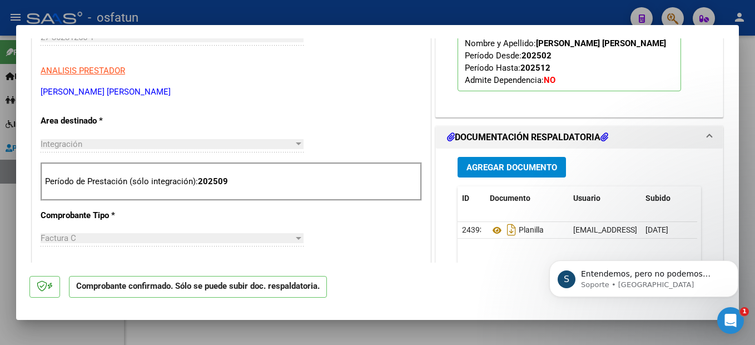
click at [516, 164] on span "Agregar Documento" at bounding box center [511, 167] width 91 height 10
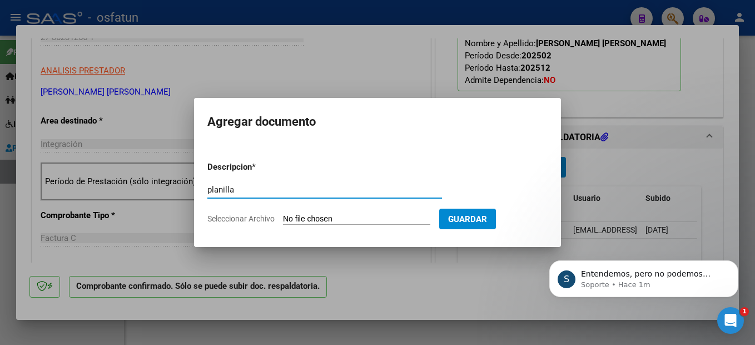
type input "planilla"
click at [348, 226] on form "Descripcion * planilla Escriba aquí una descripcion Seleccionar Archivo Guardar" at bounding box center [377, 192] width 340 height 81
click at [381, 219] on input "Seleccionar Archivo" at bounding box center [356, 219] width 147 height 11
type input "C:\fakepath\251007131216.pdf"
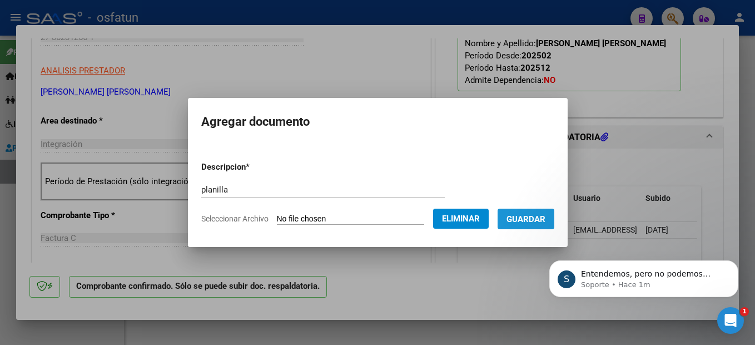
click at [545, 216] on span "Guardar" at bounding box center [525, 219] width 39 height 10
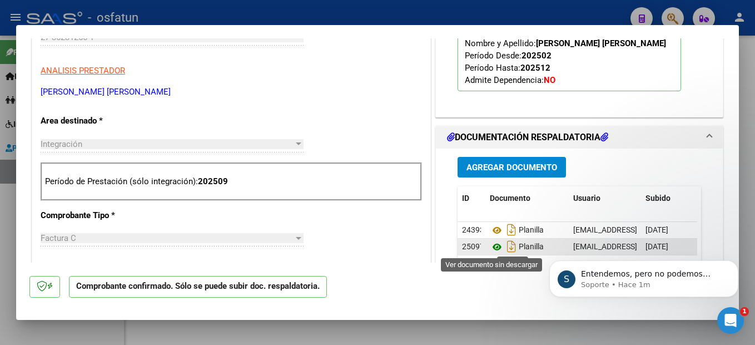
click at [490, 247] on icon at bounding box center [497, 246] width 14 height 13
click at [749, 186] on div at bounding box center [377, 172] width 755 height 345
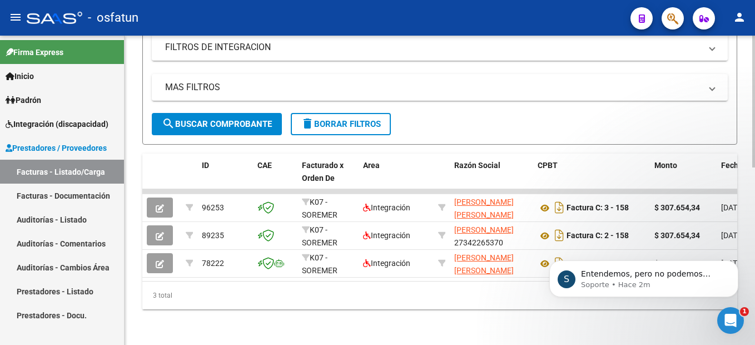
scroll to position [250, 0]
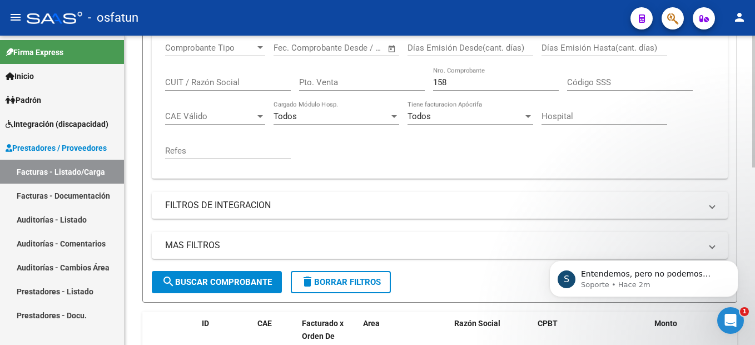
click at [474, 81] on input "158" at bounding box center [496, 82] width 126 height 10
type input "1"
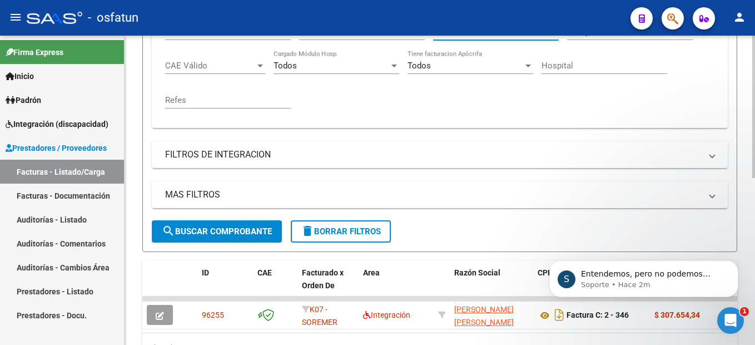
scroll to position [361, 0]
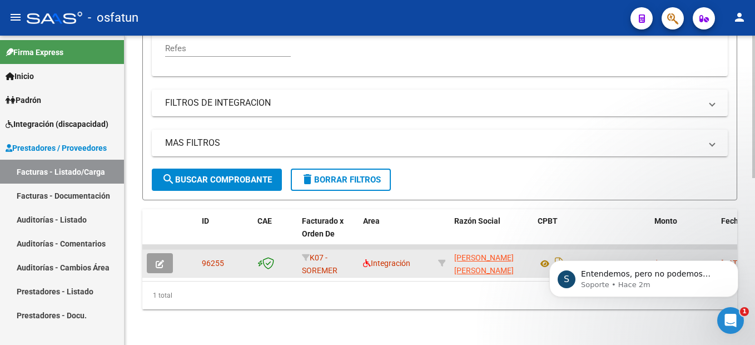
type input "346"
click at [162, 260] on icon "button" at bounding box center [160, 264] width 8 height 8
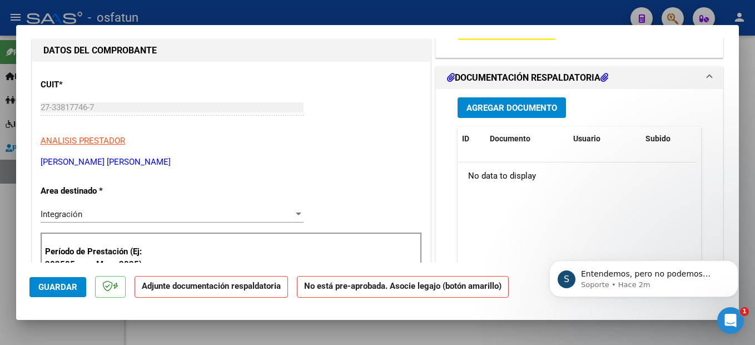
scroll to position [56, 0]
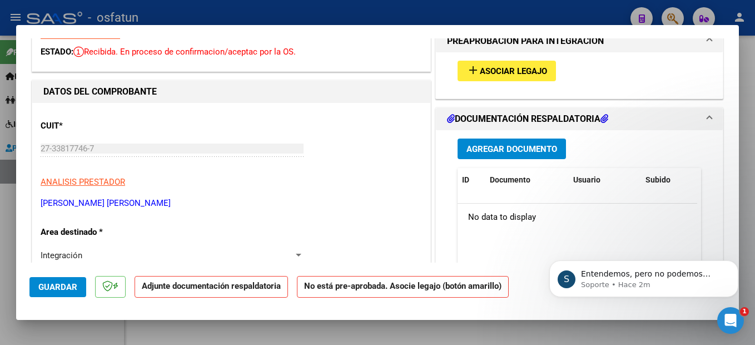
click at [490, 150] on span "Agregar Documento" at bounding box center [511, 149] width 91 height 10
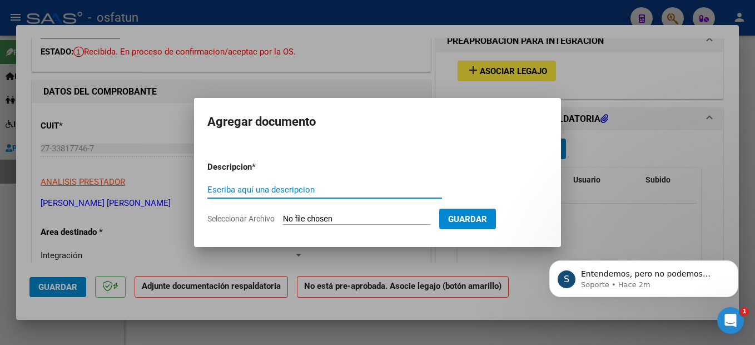
click at [240, 190] on input "Escriba aquí una descripcion" at bounding box center [324, 190] width 235 height 10
click at [243, 190] on input "Escriba aquí una descripcion" at bounding box center [324, 190] width 235 height 10
type input "planilla"
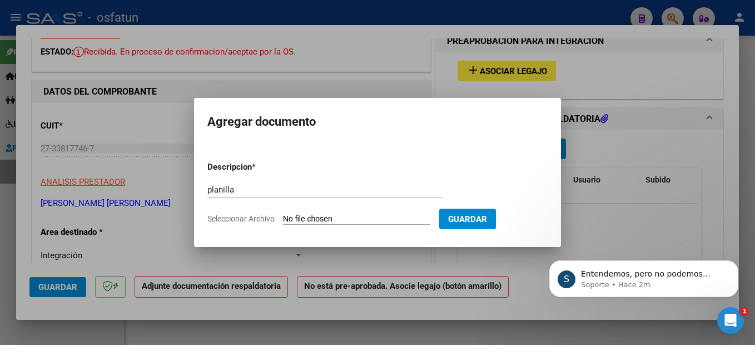
click at [401, 222] on input "Seleccionar Archivo" at bounding box center [356, 219] width 147 height 11
type input "C:\fakepath\251007131232.pdf"
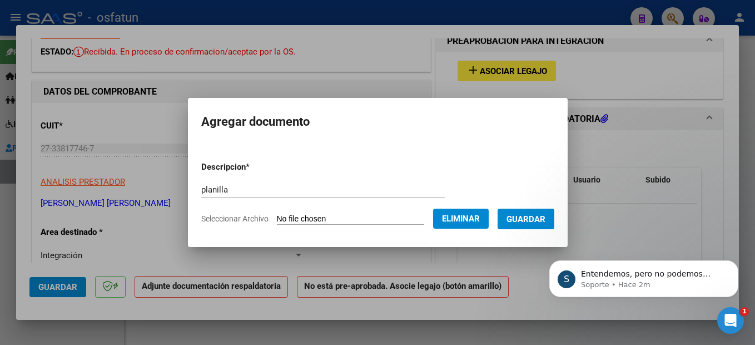
click at [545, 237] on html "S Entendemos, pero no podemos eliminar documentación que pueda influir en la au…" at bounding box center [643, 276] width 222 height 78
click at [545, 221] on span "Guardar" at bounding box center [525, 219] width 39 height 10
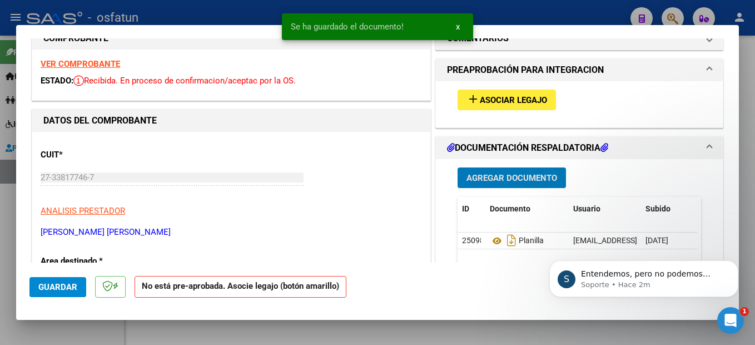
scroll to position [0, 0]
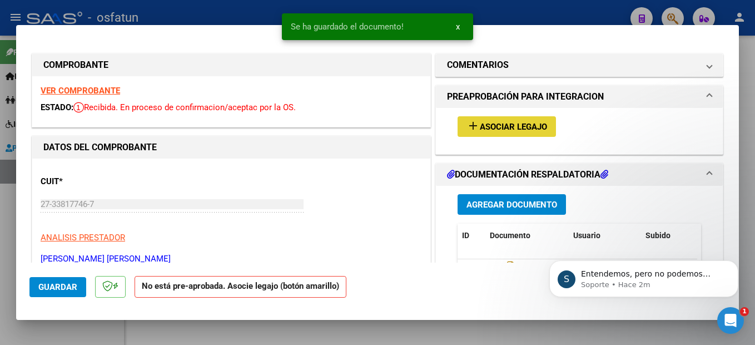
click at [527, 124] on span "Asociar Legajo" at bounding box center [513, 127] width 67 height 10
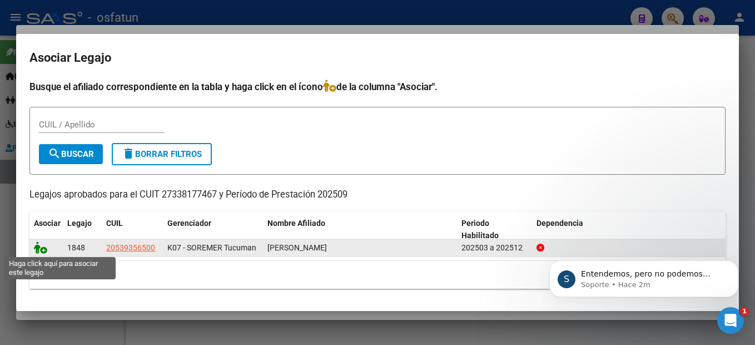
click at [41, 246] on icon at bounding box center [40, 247] width 13 height 12
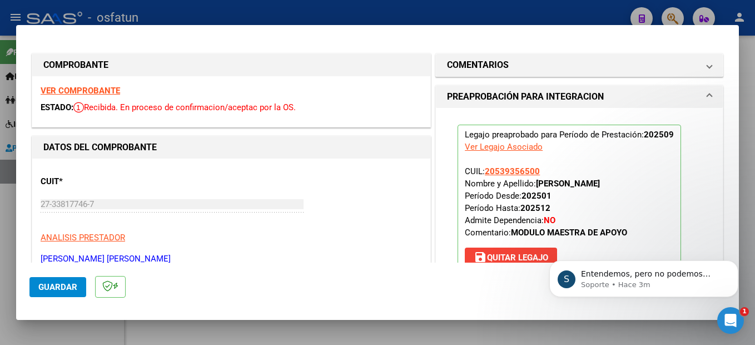
click at [87, 89] on strong "VER COMPROBANTE" at bounding box center [80, 91] width 79 height 10
click at [72, 287] on span "Guardar" at bounding box center [57, 287] width 39 height 10
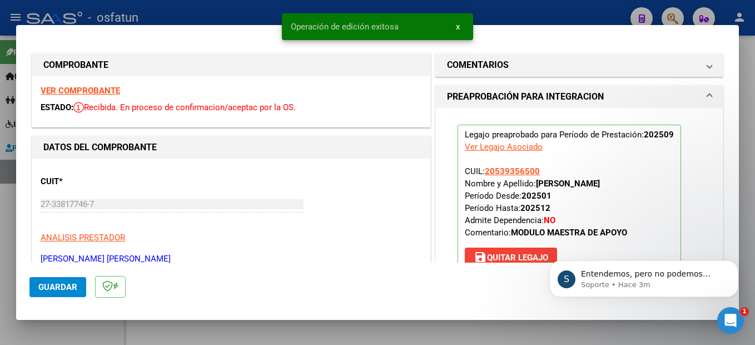
click at [751, 177] on div at bounding box center [377, 172] width 755 height 345
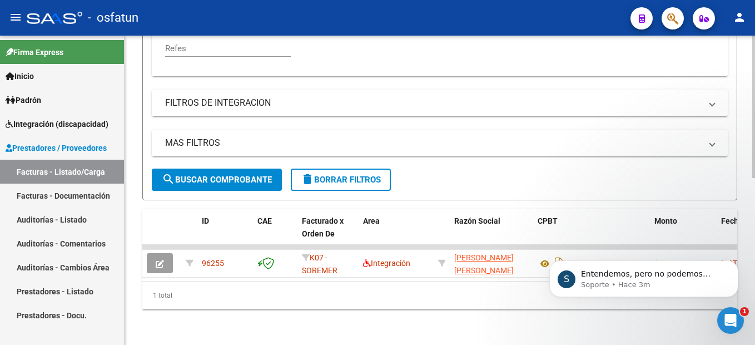
scroll to position [250, 0]
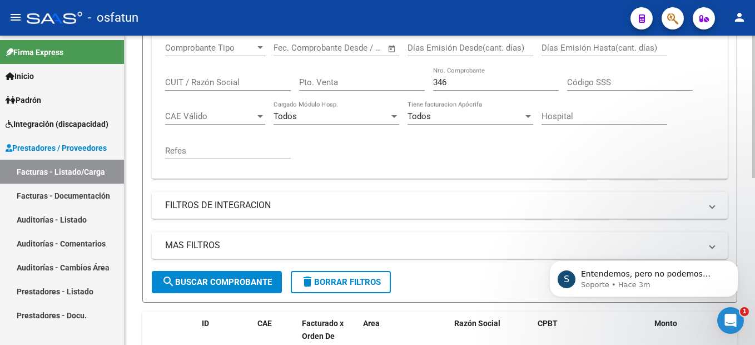
click at [454, 80] on input "346" at bounding box center [496, 82] width 126 height 10
type input "3"
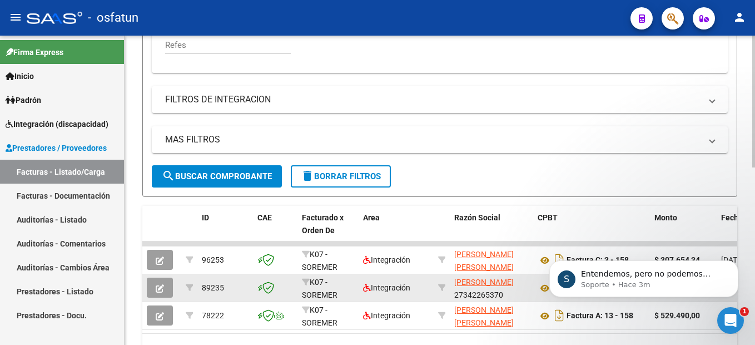
scroll to position [417, 0]
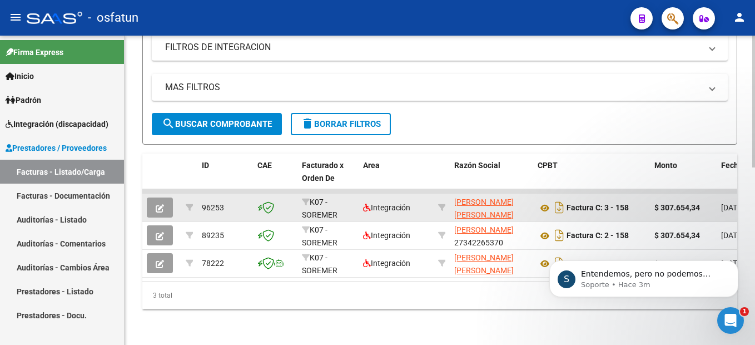
type input "158"
click at [162, 204] on icon "button" at bounding box center [160, 208] width 8 height 8
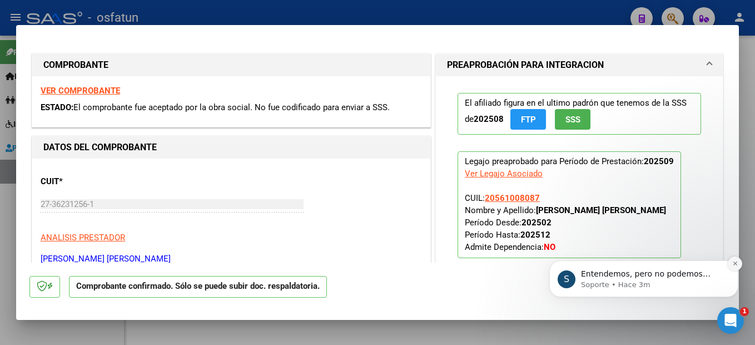
click at [735, 261] on icon "Dismiss notification" at bounding box center [735, 263] width 6 height 6
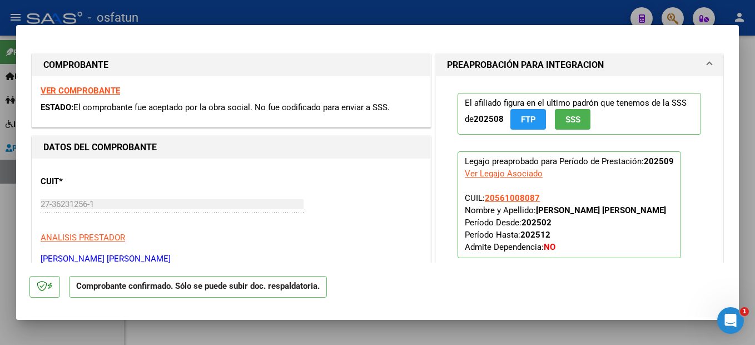
click at [743, 219] on div at bounding box center [377, 172] width 755 height 345
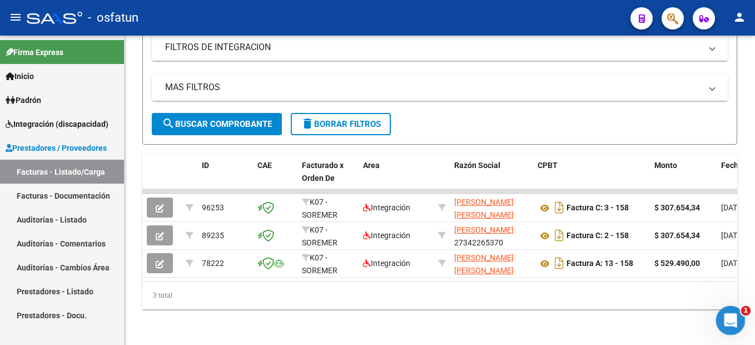
click at [725, 313] on icon "Abrir Intercom Messenger" at bounding box center [729, 319] width 18 height 18
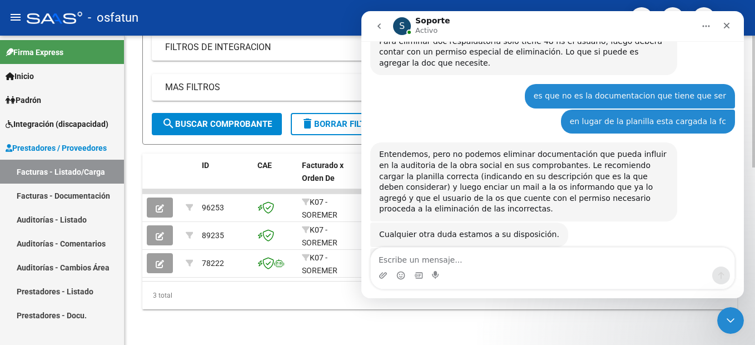
scroll to position [2339, 0]
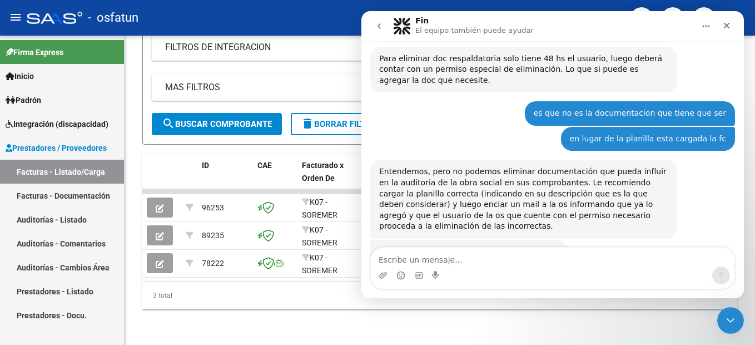
click at [710, 27] on icon "Inicio" at bounding box center [705, 26] width 9 height 9
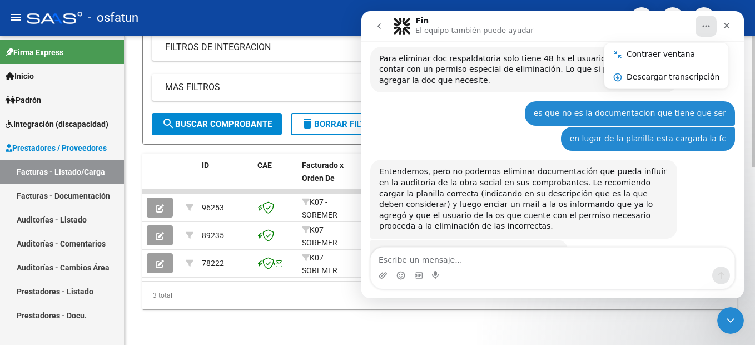
click at [753, 100] on div at bounding box center [753, 190] width 3 height 309
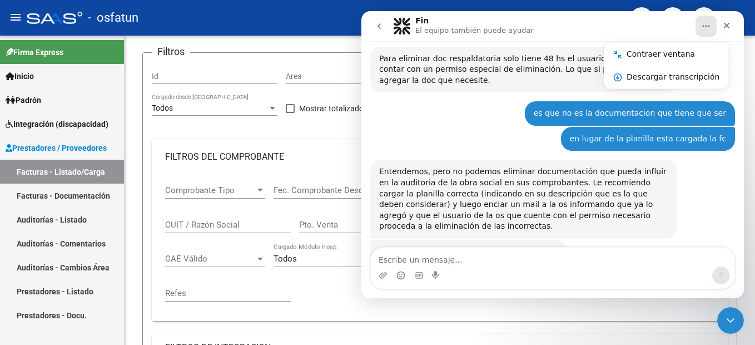
drag, startPoint x: 658, startPoint y: 272, endPoint x: 651, endPoint y: 265, distance: 10.2
click at [657, 272] on div "Intercom Messenger" at bounding box center [552, 275] width 363 height 18
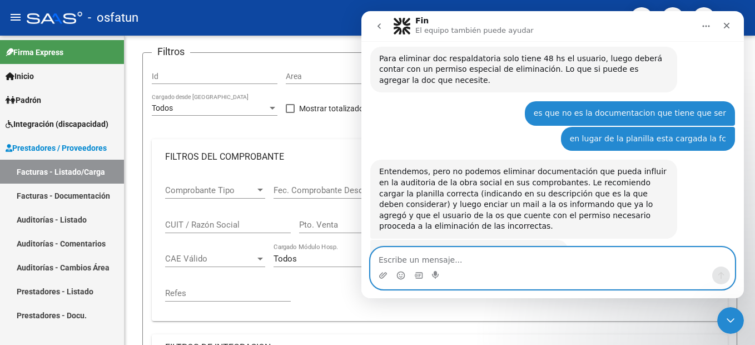
click at [445, 260] on textarea "Escribe un mensaje..." at bounding box center [552, 256] width 363 height 19
type textarea "L"
type textarea "listo, muchas gracias!"
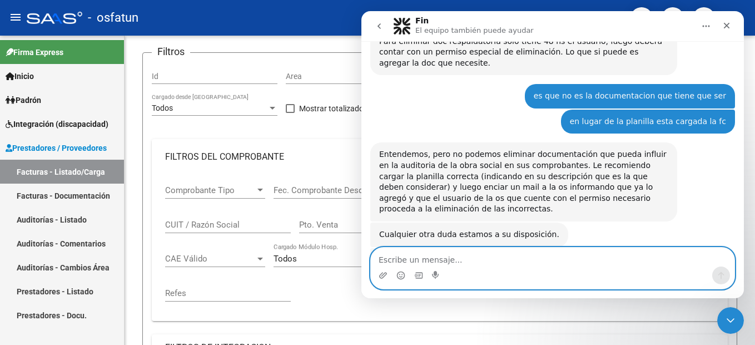
scroll to position [2372, 0]
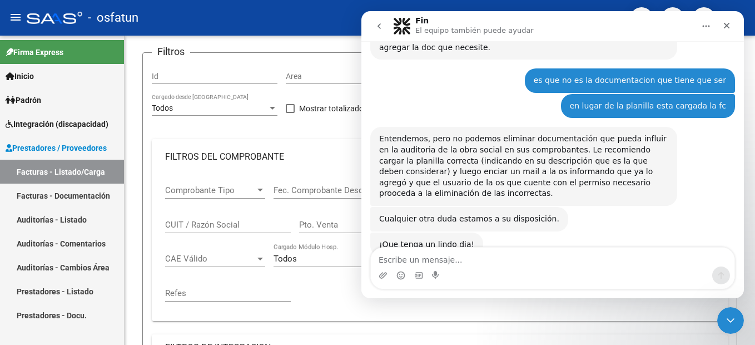
click at [708, 24] on icon "Inicio" at bounding box center [705, 26] width 9 height 9
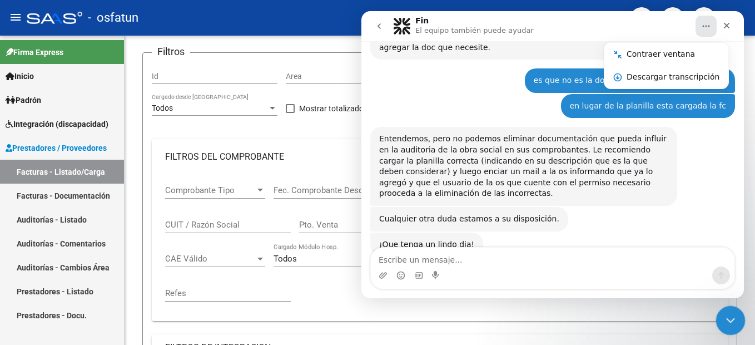
click at [731, 321] on icon "Cerrar Intercom Messenger" at bounding box center [728, 318] width 13 height 13
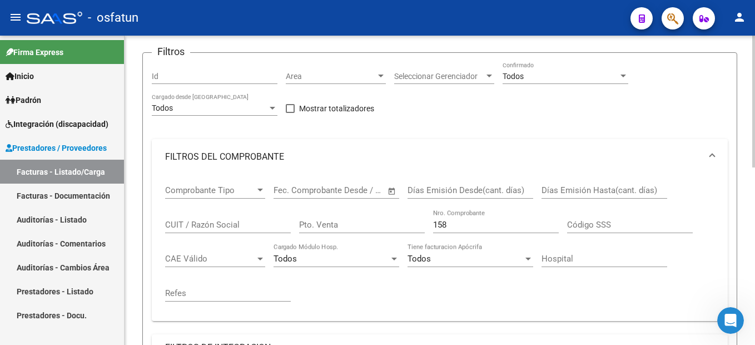
drag, startPoint x: 471, startPoint y: 226, endPoint x: 388, endPoint y: 193, distance: 88.9
click at [387, 204] on div "Comprobante Tipo Comprobante Tipo Fecha inicio – Fecha fin Fec. Comprobante Des…" at bounding box center [439, 243] width 549 height 137
click at [198, 72] on input "Id" at bounding box center [215, 76] width 126 height 9
paste input "96255"
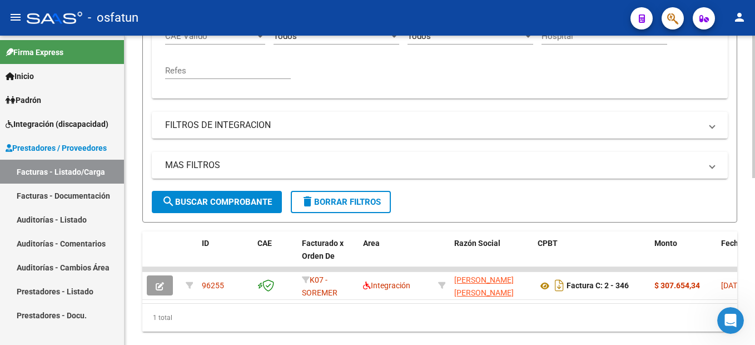
scroll to position [361, 0]
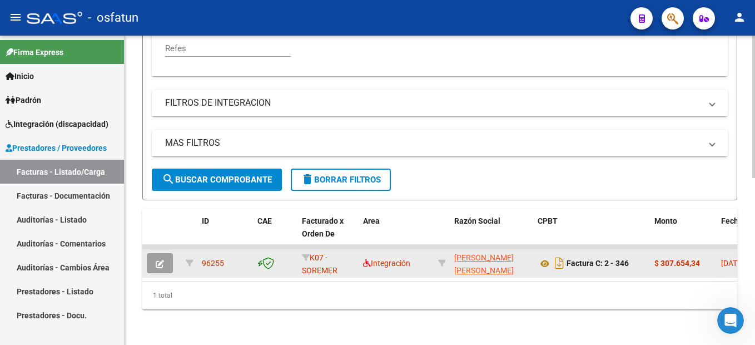
type input "96255"
click at [161, 260] on icon "button" at bounding box center [160, 264] width 8 height 8
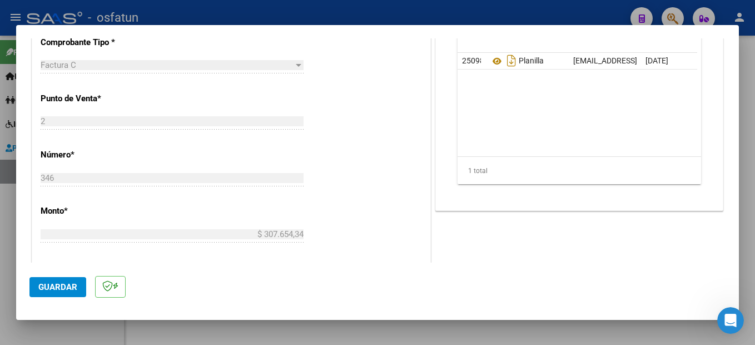
scroll to position [500, 0]
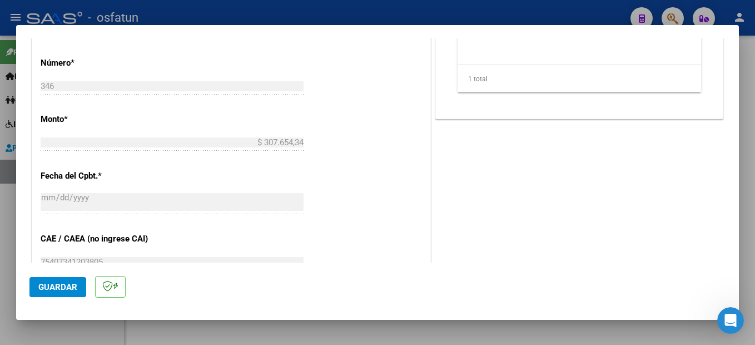
click at [754, 126] on html "menu - osfatun person Firma Express Inicio Instructivos Contacto OS Padrón Camb…" at bounding box center [377, 172] width 755 height 345
drag, startPoint x: 747, startPoint y: 141, endPoint x: 729, endPoint y: 150, distance: 20.1
click at [745, 143] on div at bounding box center [377, 172] width 755 height 345
type input "$ 0,00"
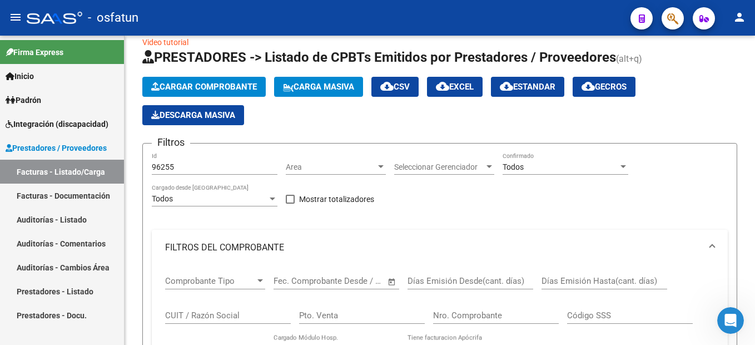
scroll to position [0, 0]
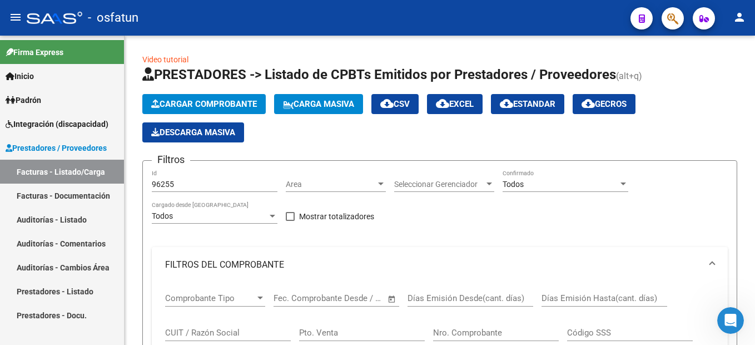
scroll to position [2372, 0]
